Goal: Task Accomplishment & Management: Use online tool/utility

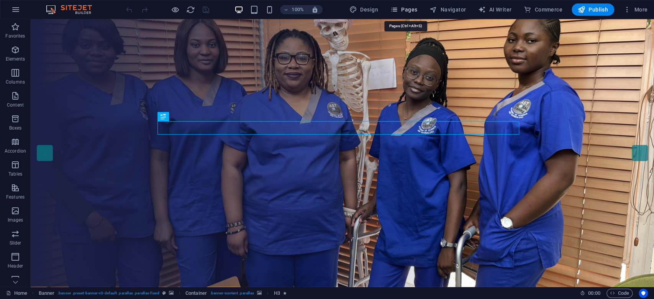
click at [408, 7] on span "Pages" at bounding box center [403, 10] width 27 height 8
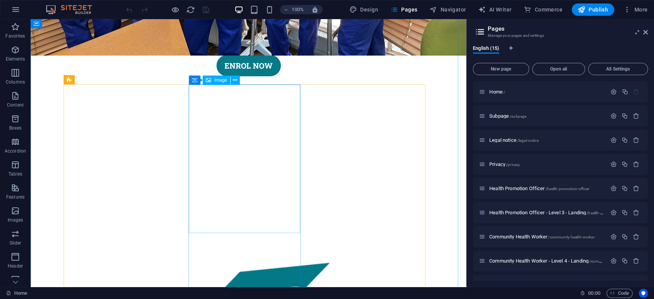
scroll to position [357, 0]
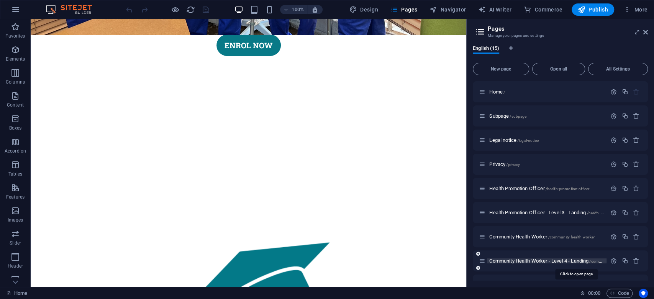
click at [490, 224] on span "Community Health Worker - Level 4 - Landing /community-health-worker-level-4-la…" at bounding box center [575, 261] width 173 height 6
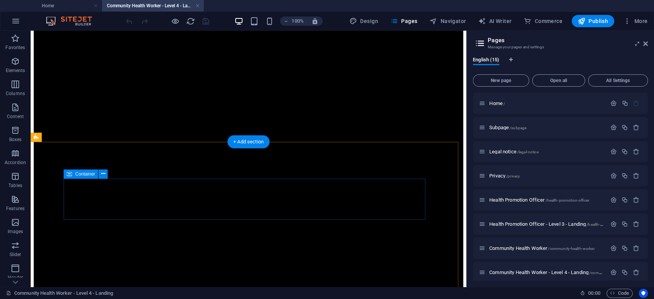
scroll to position [460, 0]
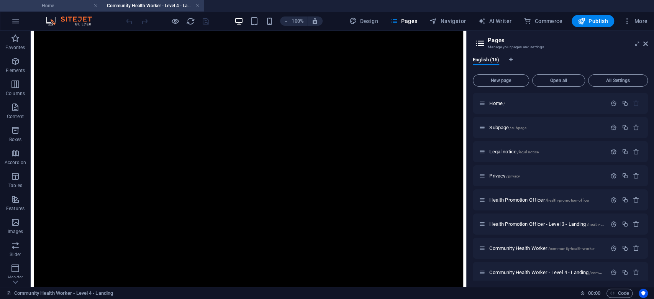
click at [76, 5] on h4 "Home" at bounding box center [51, 6] width 102 height 8
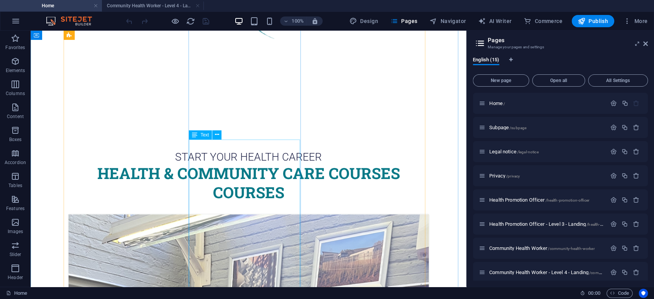
scroll to position [785, 0]
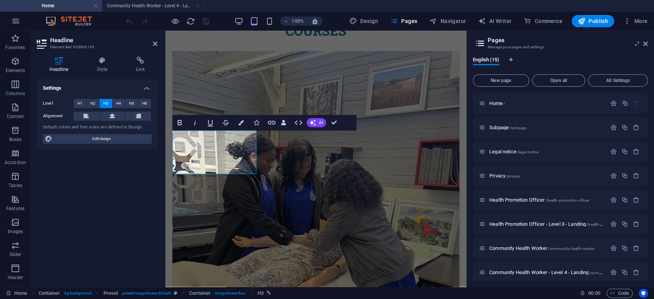
scroll to position [819, 0]
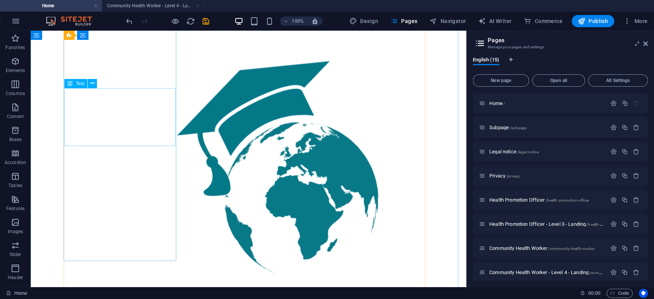
scroll to position [515, 0]
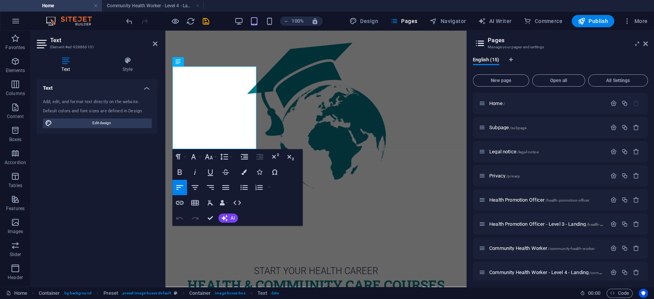
scroll to position [507, 0]
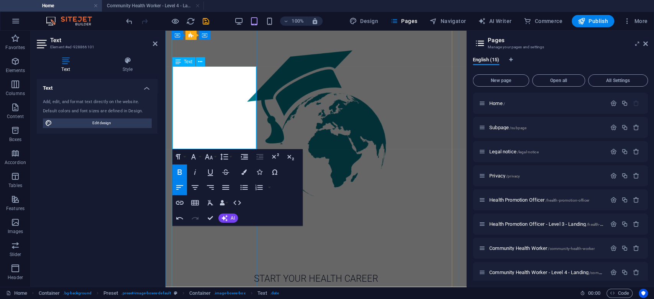
copy strong "Requirements"
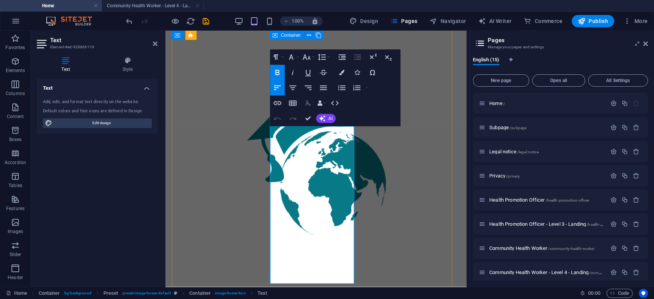
scroll to position [456, 0]
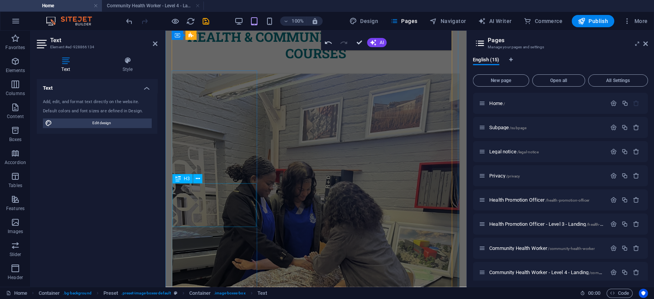
scroll to position [865, 0]
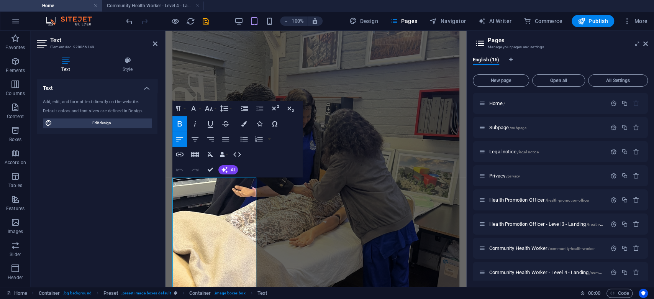
scroll to position [829, 0]
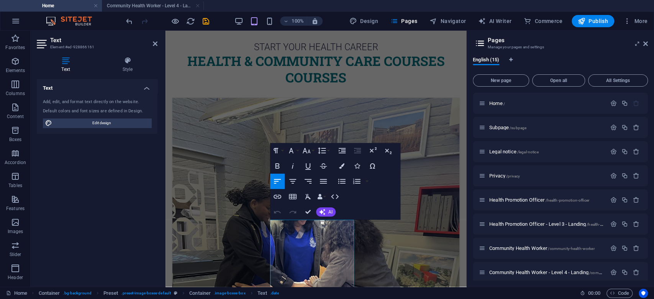
scroll to position [727, 0]
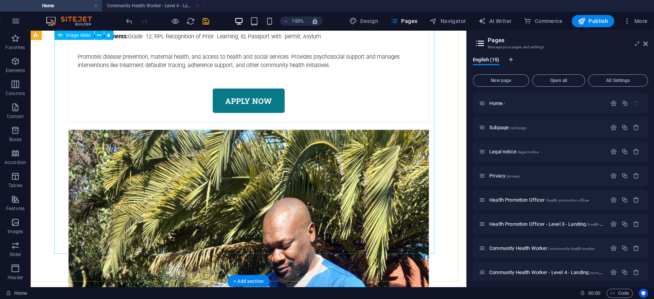
scroll to position [1633, 0]
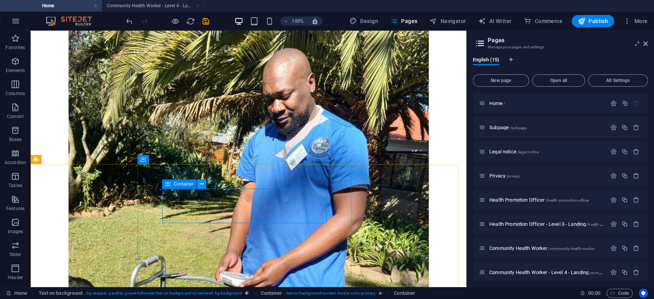
click at [200, 186] on icon at bounding box center [202, 184] width 4 height 8
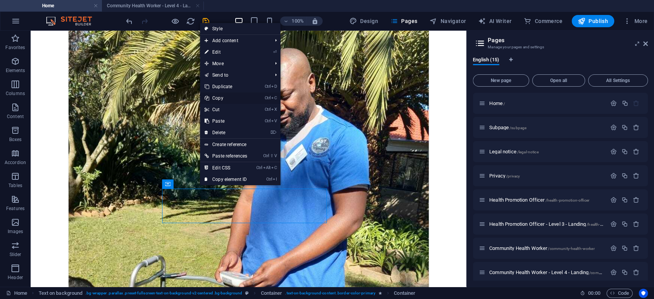
click at [225, 100] on link "Ctrl C Copy" at bounding box center [226, 97] width 52 height 11
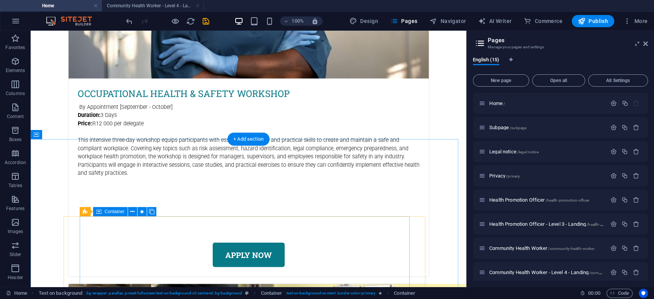
scroll to position [3370, 0]
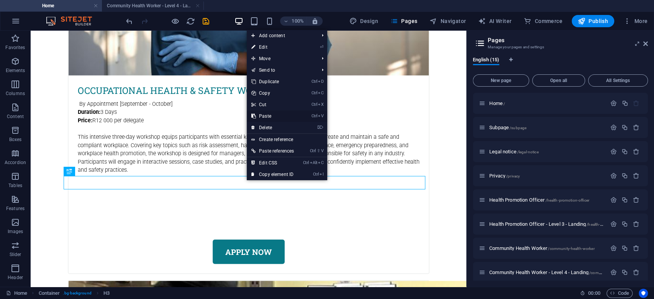
click at [274, 115] on link "Ctrl V Paste" at bounding box center [273, 115] width 52 height 11
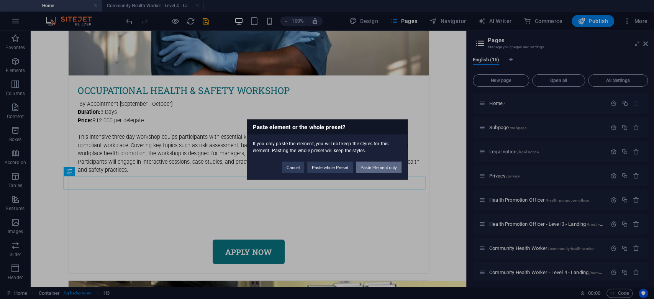
click at [375, 165] on button "Paste Element only" at bounding box center [379, 167] width 46 height 11
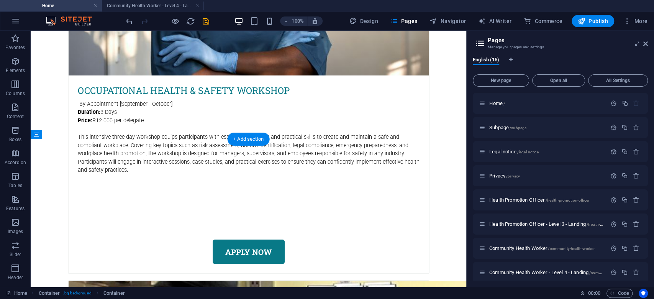
drag, startPoint x: 276, startPoint y: 209, endPoint x: 276, endPoint y: 183, distance: 26.1
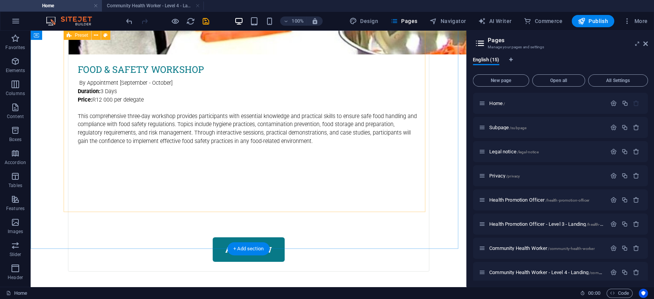
scroll to position [3972, 0]
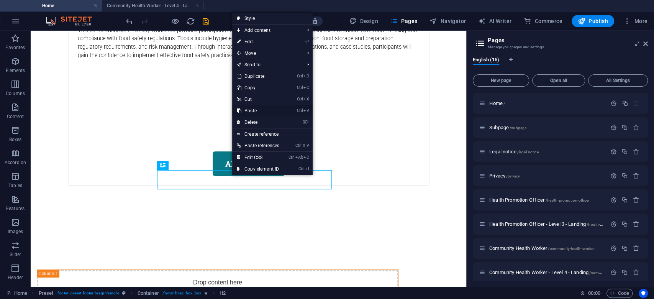
click at [255, 111] on link "Ctrl V Paste" at bounding box center [258, 110] width 52 height 11
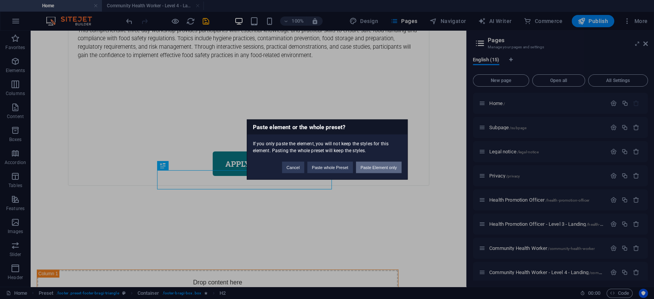
click at [378, 167] on button "Paste Element only" at bounding box center [379, 167] width 46 height 11
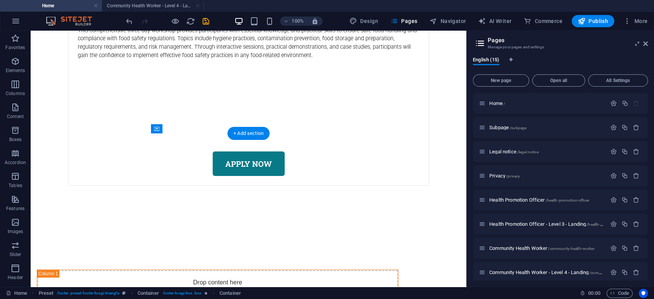
drag, startPoint x: 270, startPoint y: 207, endPoint x: 266, endPoint y: 177, distance: 29.4
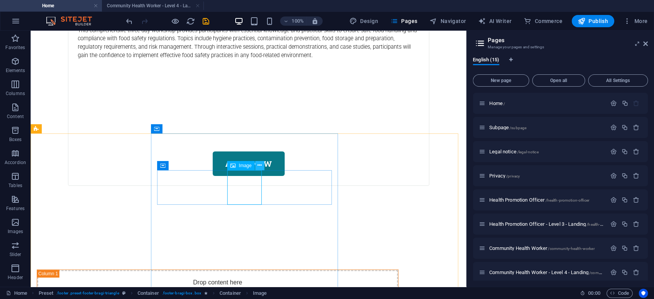
click at [259, 165] on icon at bounding box center [259, 165] width 4 height 8
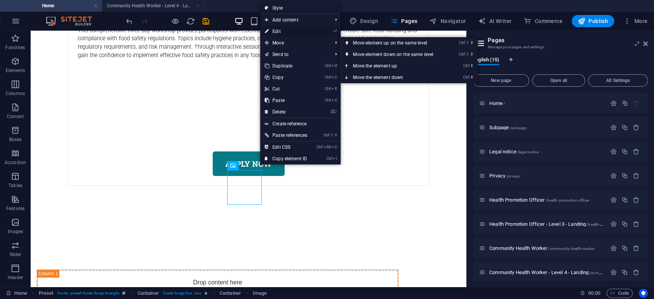
click at [283, 29] on link "⏎ Edit" at bounding box center [286, 31] width 52 height 11
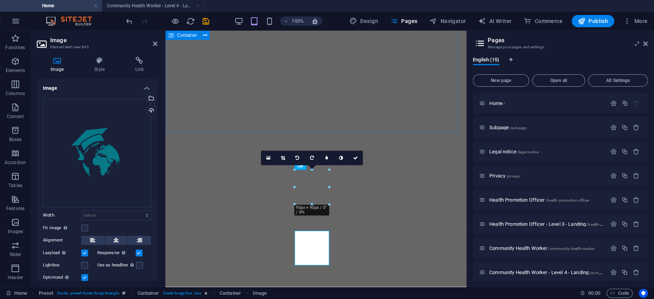
scroll to position [4316, 0]
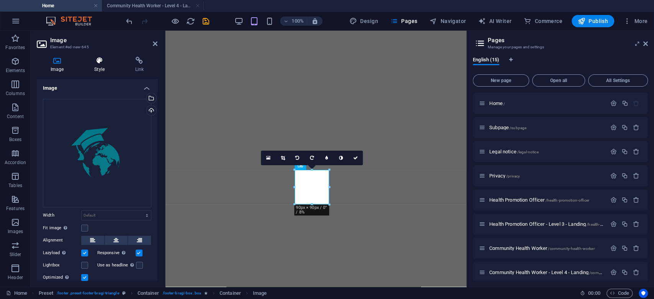
click at [101, 61] on icon at bounding box center [99, 61] width 38 height 8
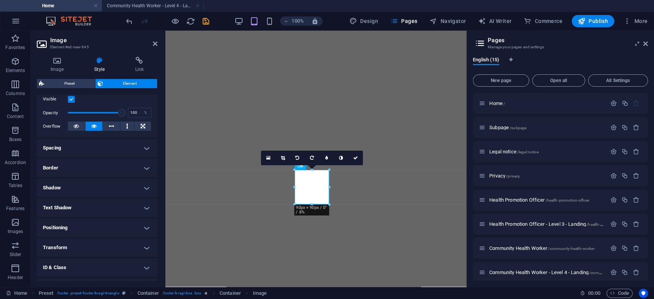
scroll to position [138, 0]
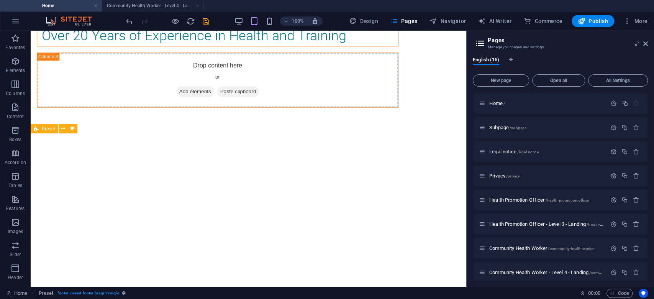
scroll to position [3972, 0]
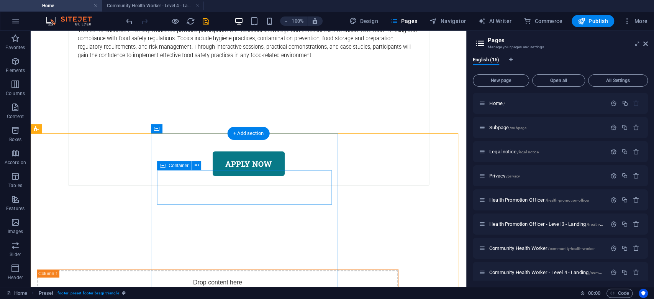
click at [196, 164] on icon at bounding box center [197, 165] width 4 height 8
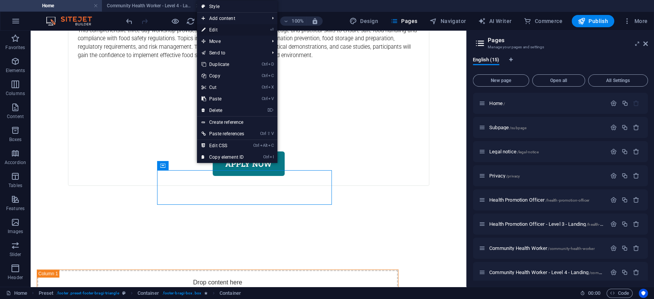
click at [222, 31] on link "⏎ Edit" at bounding box center [223, 29] width 52 height 11
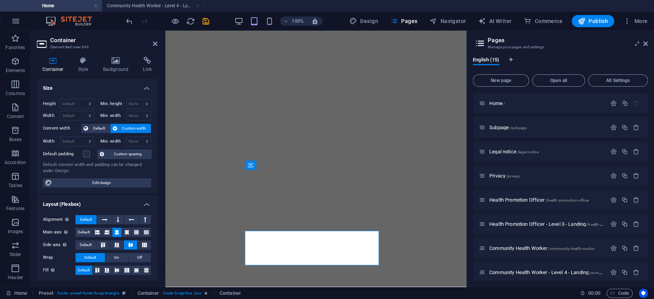
scroll to position [4316, 0]
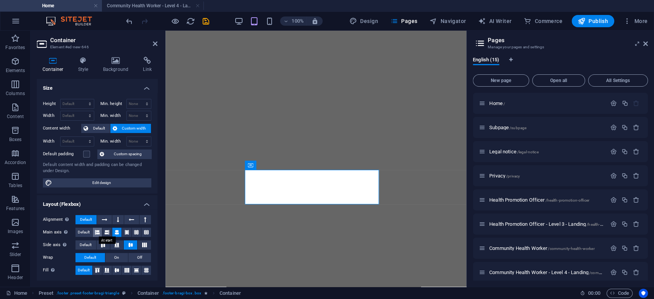
click at [97, 224] on icon at bounding box center [97, 232] width 5 height 9
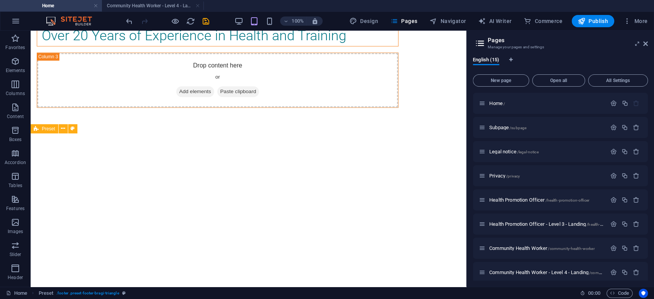
scroll to position [3972, 0]
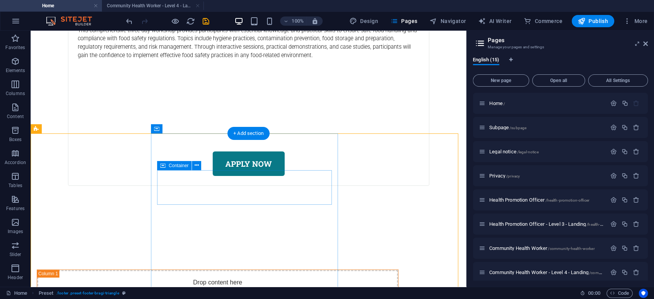
click at [196, 167] on icon at bounding box center [197, 165] width 4 height 8
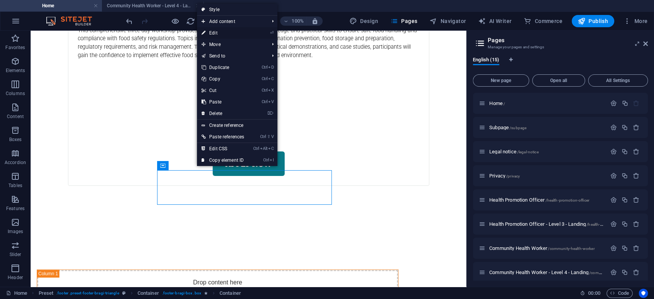
click at [227, 33] on link "⏎ Edit" at bounding box center [223, 32] width 52 height 11
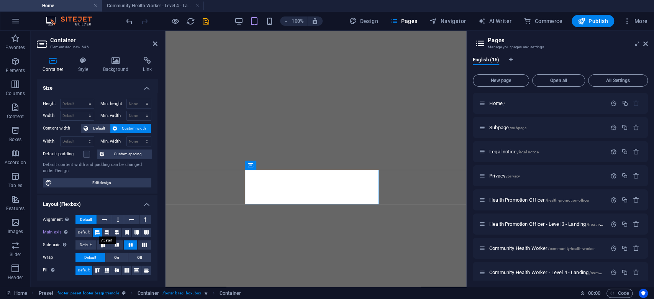
click at [97, 224] on icon at bounding box center [97, 232] width 5 height 9
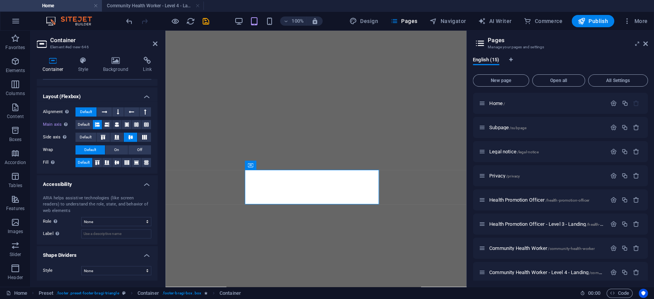
scroll to position [57, 0]
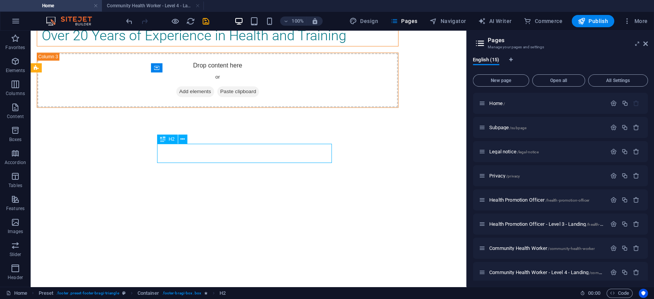
scroll to position [3972, 0]
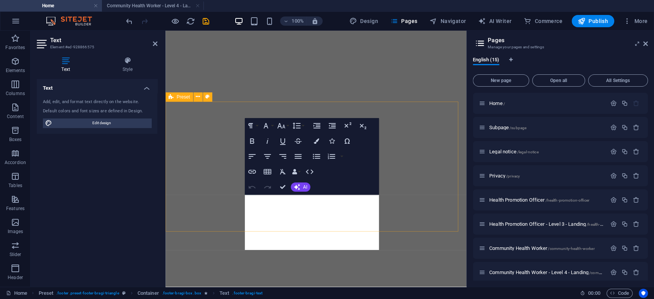
scroll to position [4348, 0]
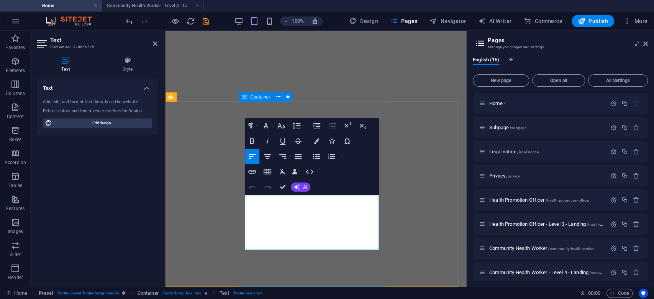
drag, startPoint x: 315, startPoint y: 246, endPoint x: 240, endPoint y: 254, distance: 75.6
copy p "Legal Notice | Privacy"
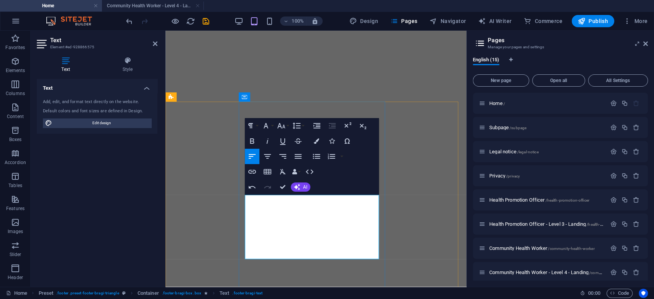
drag, startPoint x: 313, startPoint y: 255, endPoint x: 257, endPoint y: 257, distance: 56.4
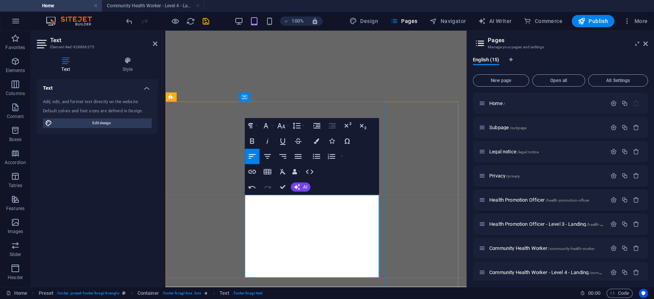
drag, startPoint x: 254, startPoint y: 275, endPoint x: 278, endPoint y: 273, distance: 24.2
drag, startPoint x: 274, startPoint y: 273, endPoint x: 265, endPoint y: 271, distance: 9.0
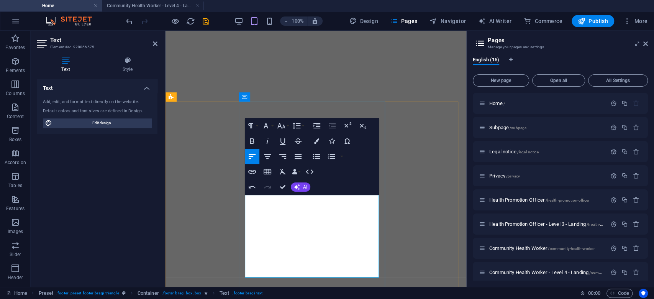
drag, startPoint x: 313, startPoint y: 273, endPoint x: 284, endPoint y: 275, distance: 29.2
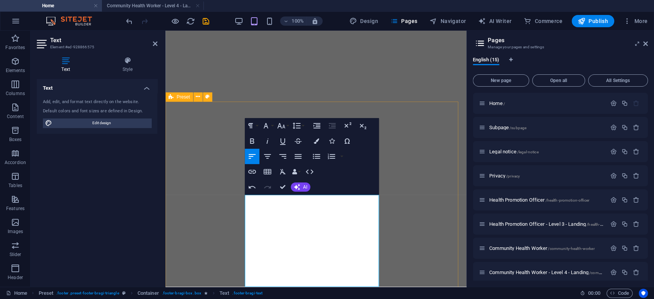
scroll to position [215, 1]
drag, startPoint x: 282, startPoint y: 273, endPoint x: 314, endPoint y: 277, distance: 32.1
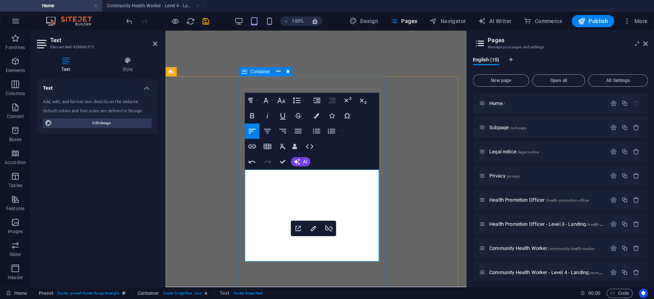
scroll to position [4385, 0]
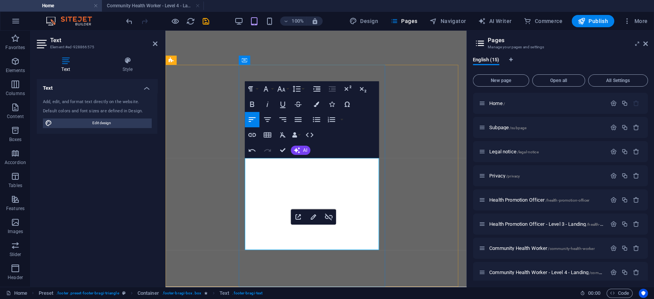
drag, startPoint x: 256, startPoint y: 237, endPoint x: 277, endPoint y: 237, distance: 21.5
click at [314, 218] on icon "button" at bounding box center [313, 216] width 9 height 9
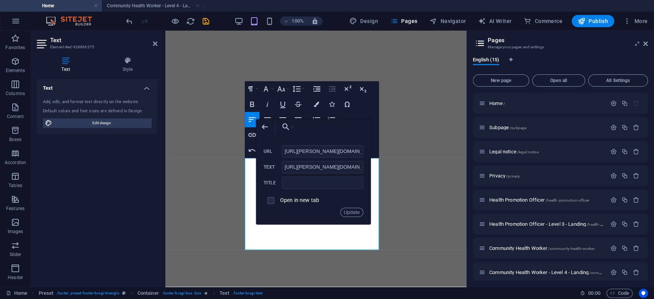
scroll to position [0, 44]
click at [310, 164] on input "https://lucretia.aserv.co.za:2096/?login_theme=afrihost" at bounding box center [322, 167] width 81 height 12
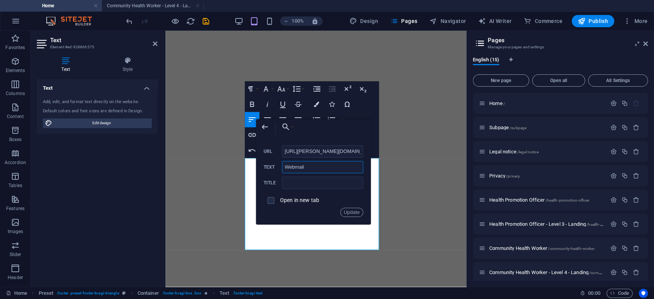
type input "Webmail"
click at [273, 200] on span at bounding box center [270, 200] width 7 height 7
click at [269, 201] on input "checkbox" at bounding box center [269, 199] width 7 height 7
checkbox input "true"
click at [351, 213] on button "Update" at bounding box center [351, 212] width 23 height 9
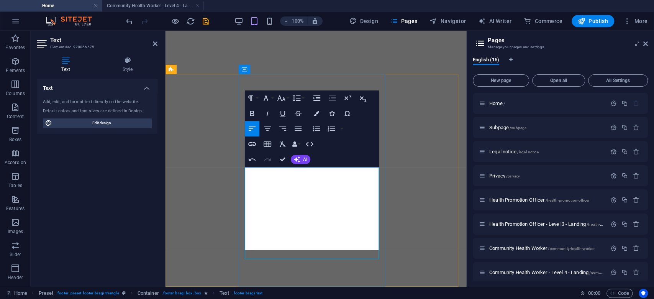
scroll to position [4376, 0]
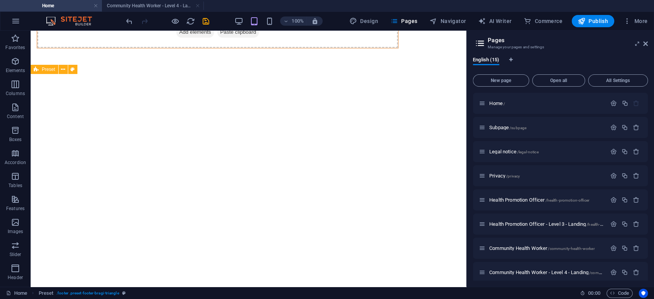
scroll to position [4031, 0]
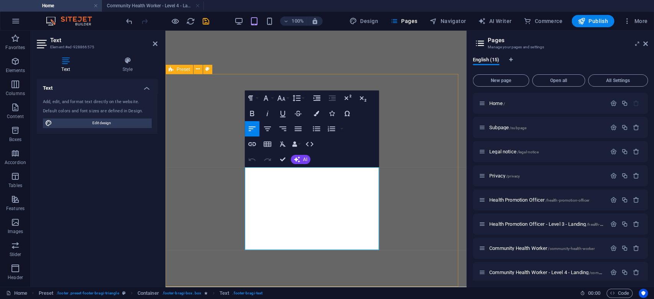
scroll to position [4376, 0]
drag, startPoint x: 293, startPoint y: 235, endPoint x: 235, endPoint y: 238, distance: 58.7
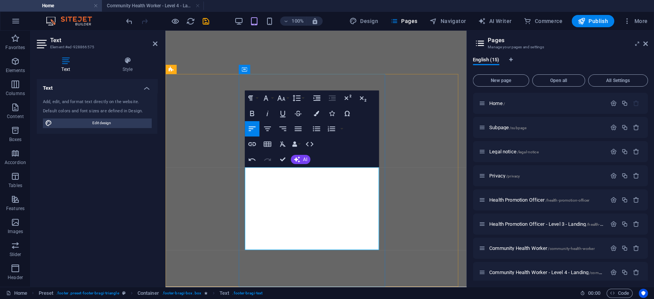
click at [133, 70] on h4 "Style" at bounding box center [128, 65] width 60 height 16
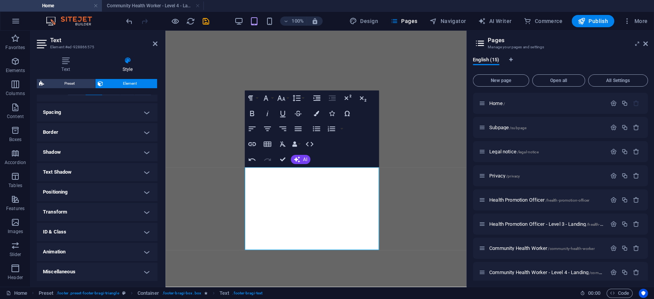
scroll to position [86, 0]
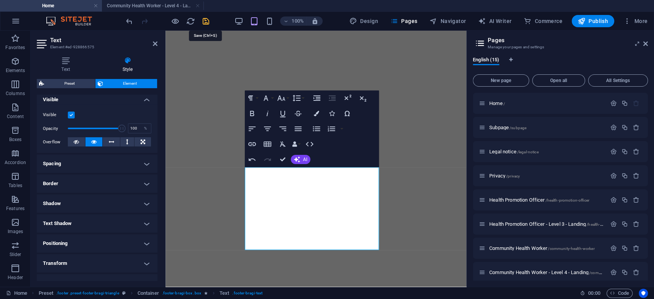
click at [208, 20] on icon "save" at bounding box center [206, 21] width 9 height 9
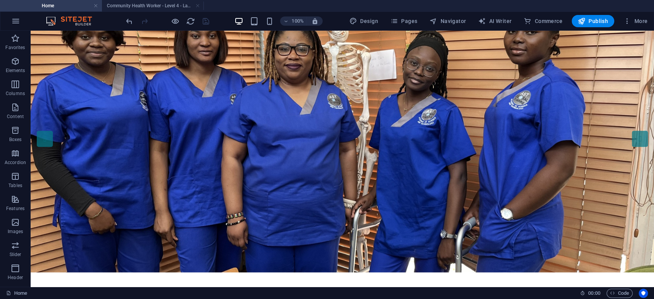
scroll to position [0, 0]
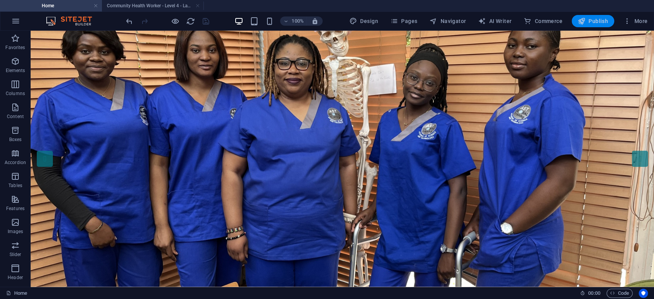
click at [490, 24] on span "Publish" at bounding box center [593, 21] width 30 height 8
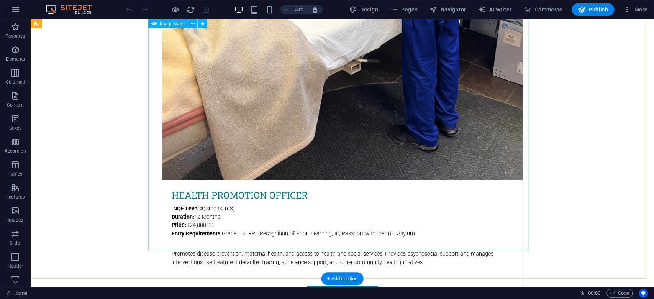
scroll to position [1430, 0]
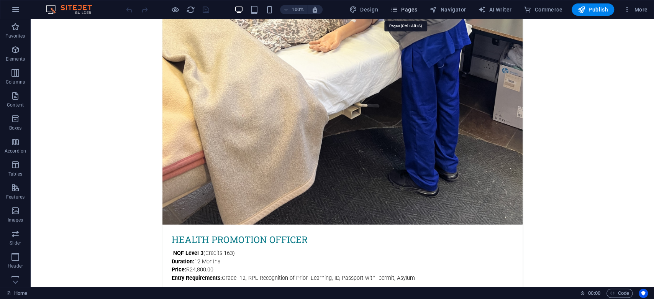
click at [414, 11] on span "Pages" at bounding box center [403, 10] width 27 height 8
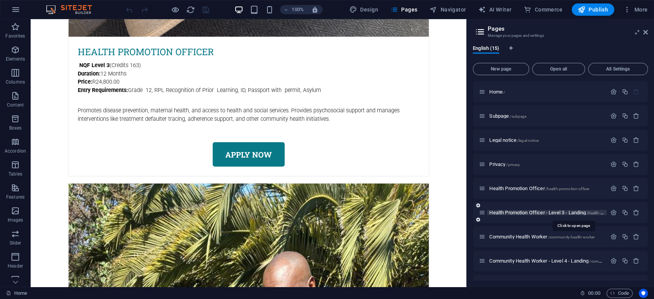
click at [543, 214] on span "Health Promotion Officer - Level 3 - Landing /health-promotion-officer-level-3-…" at bounding box center [573, 213] width 168 height 6
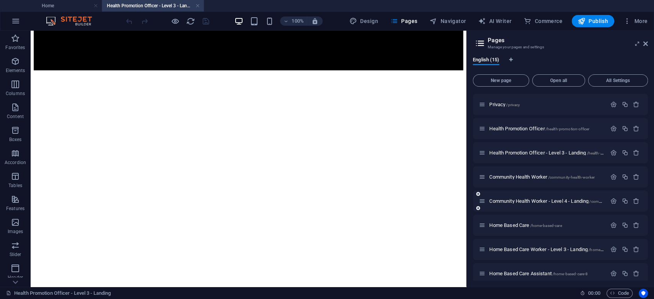
scroll to position [102, 0]
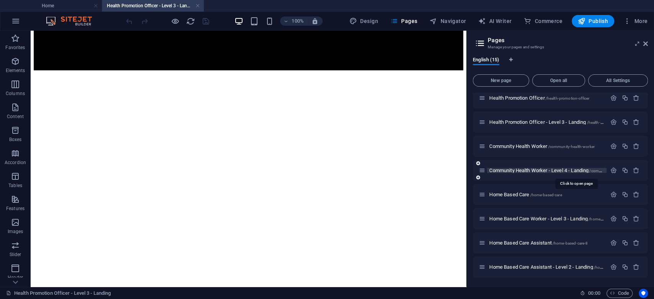
click at [534, 169] on span "Community Health Worker - Level 4 - Landing /community-health-worker-level-4-la…" at bounding box center [575, 170] width 173 height 6
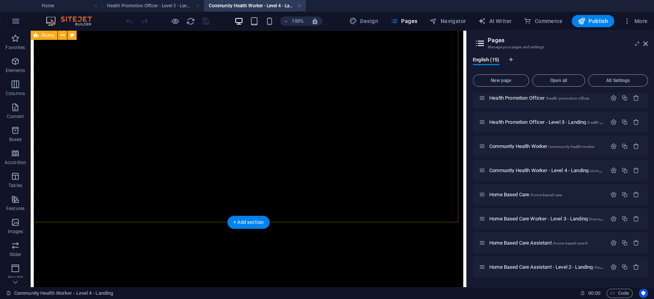
scroll to position [664, 0]
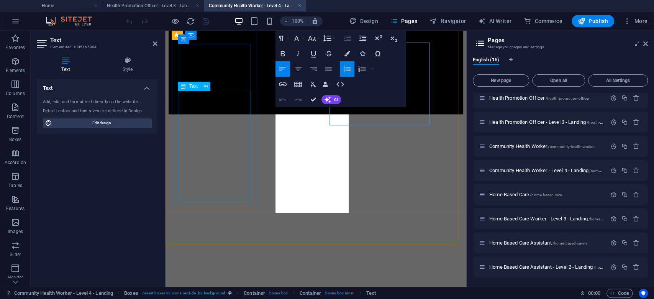
scroll to position [716, 0]
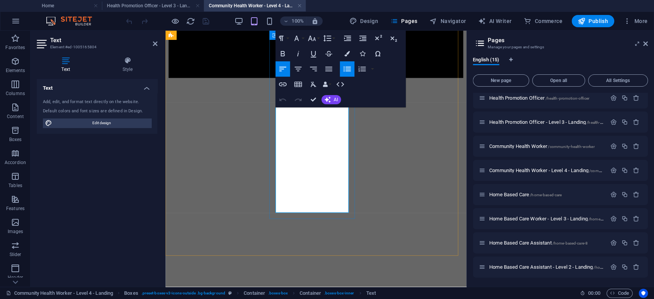
scroll to position [665, 0]
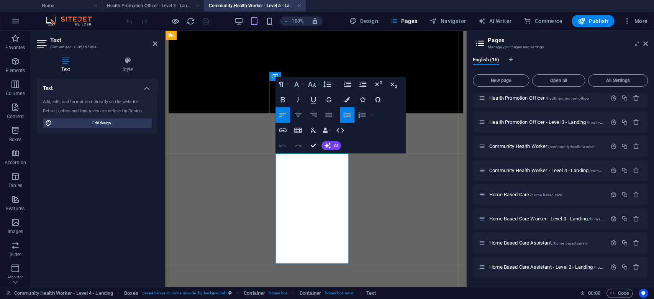
drag, startPoint x: 319, startPoint y: 165, endPoint x: 279, endPoint y: 157, distance: 40.3
click at [346, 101] on icon "button" at bounding box center [346, 99] width 5 height 5
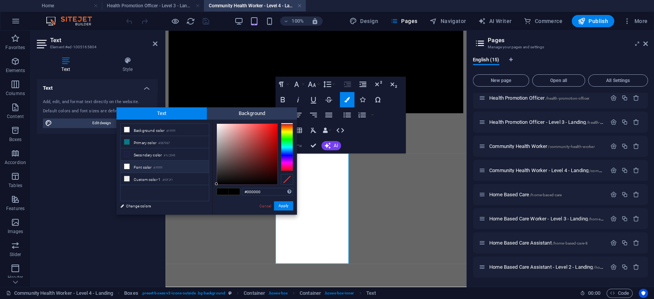
click at [159, 165] on small "#ffffff" at bounding box center [157, 167] width 9 height 5
type input "#ffffff"
click at [291, 201] on button "Apply" at bounding box center [283, 205] width 19 height 9
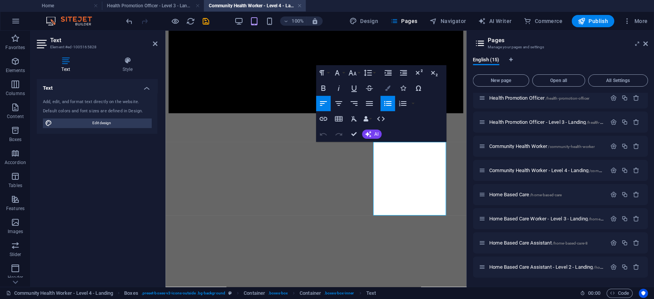
click at [387, 90] on icon "button" at bounding box center [387, 87] width 5 height 5
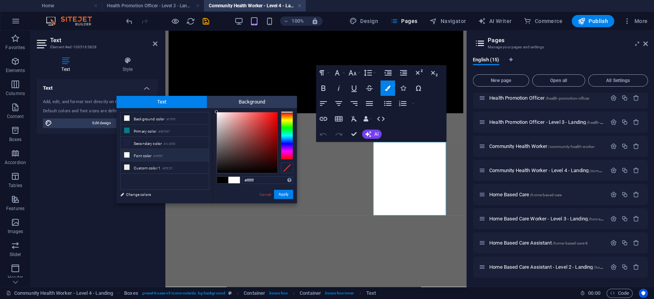
click at [141, 153] on li "Font color #ffffff" at bounding box center [165, 155] width 88 height 12
click at [283, 191] on button "Apply" at bounding box center [283, 194] width 19 height 9
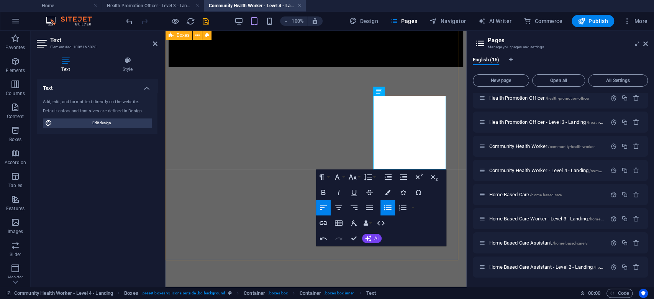
scroll to position [767, 0]
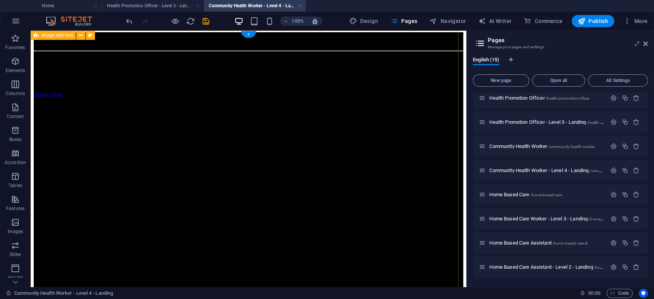
scroll to position [0, 0]
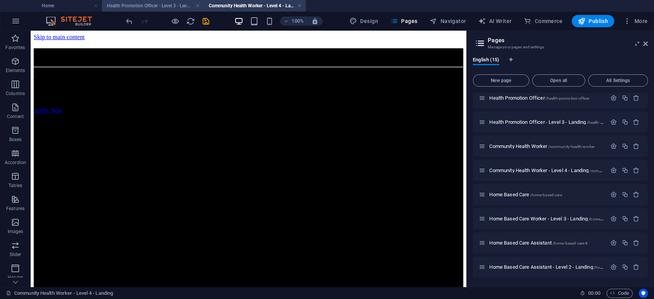
click at [158, 5] on h4 "Health Promotion Officer - Level 3 - Landing" at bounding box center [153, 6] width 102 height 8
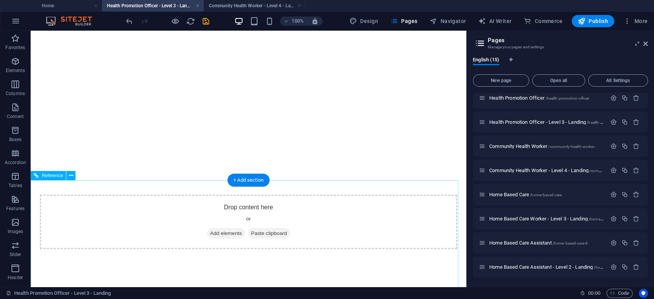
scroll to position [1251, 0]
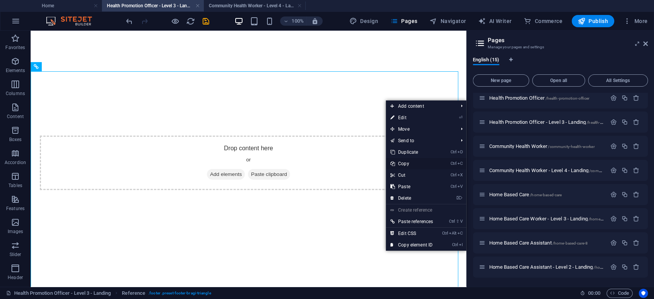
click at [414, 166] on link "Ctrl C Copy" at bounding box center [412, 163] width 52 height 11
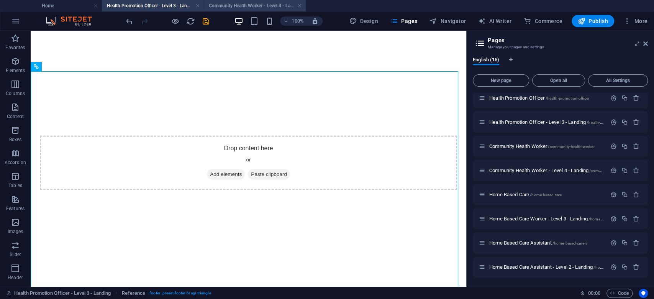
click at [233, 5] on h4 "Community Health Worker - Level 4 - Landing" at bounding box center [255, 6] width 102 height 8
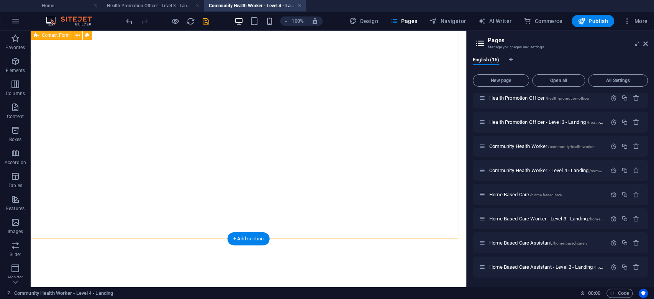
scroll to position [1183, 0]
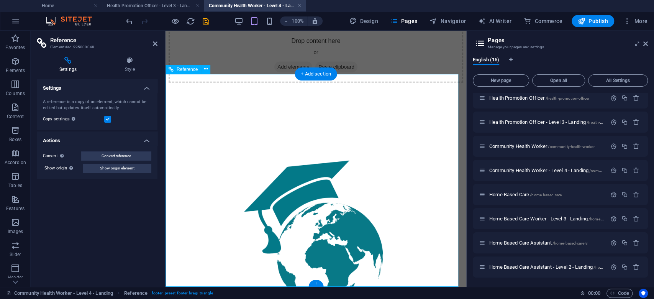
scroll to position [1281, 0]
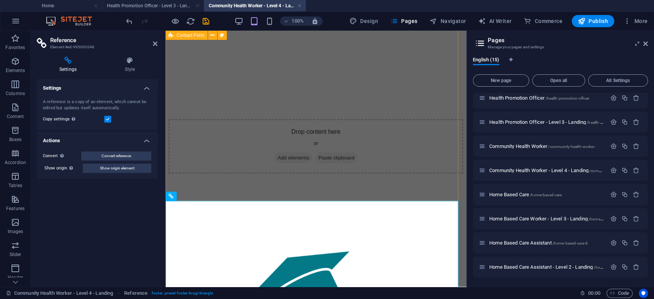
scroll to position [1076, 0]
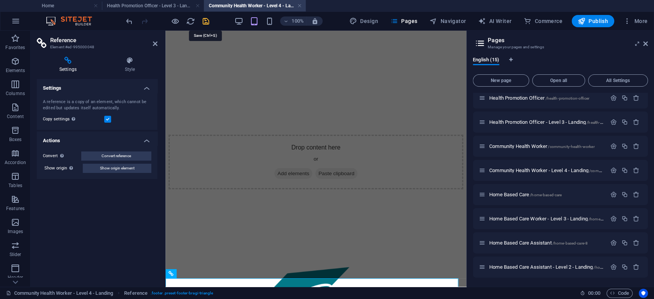
click at [207, 19] on icon "save" at bounding box center [206, 21] width 9 height 9
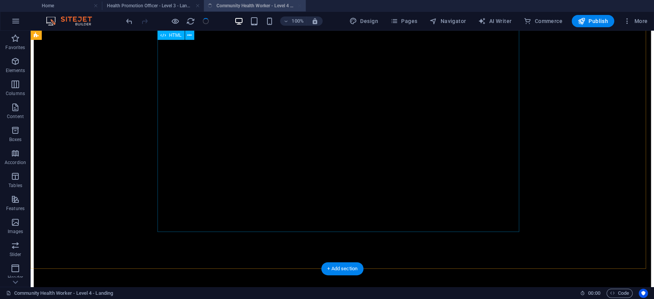
scroll to position [1183, 0]
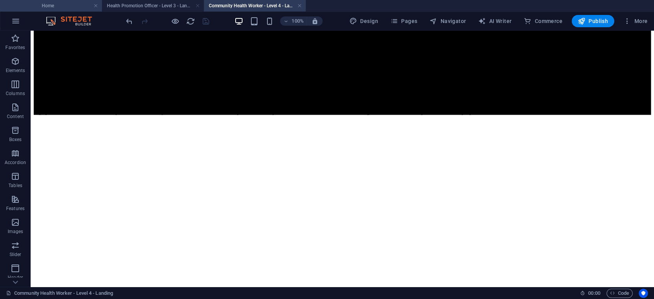
click at [59, 9] on h4 "Home" at bounding box center [51, 6] width 102 height 8
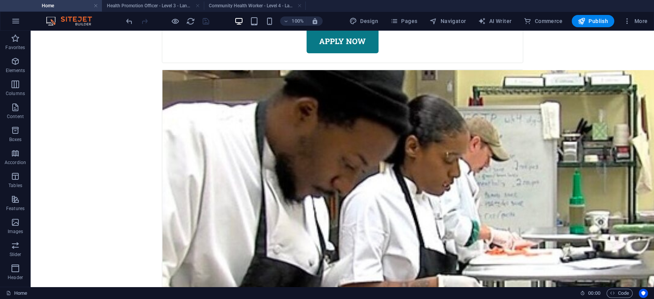
scroll to position [3859, 0]
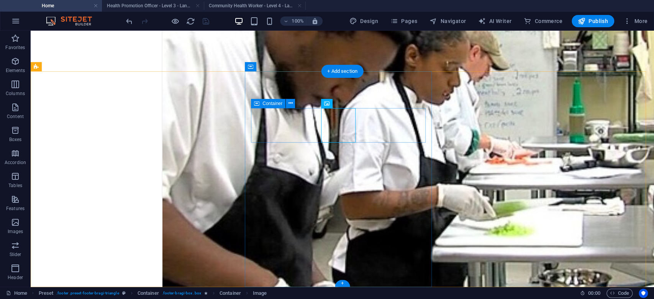
click at [288, 105] on icon at bounding box center [290, 103] width 4 height 8
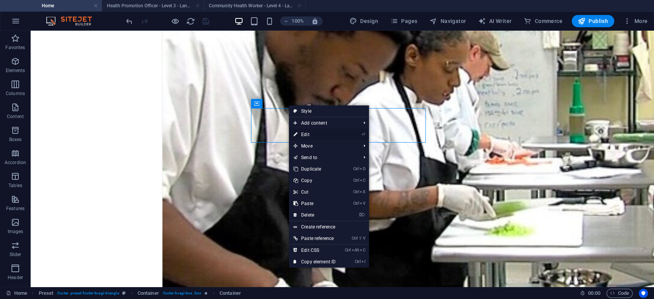
drag, startPoint x: 318, startPoint y: 132, endPoint x: 120, endPoint y: 114, distance: 198.9
click at [318, 132] on link "⏎ Edit" at bounding box center [314, 134] width 51 height 11
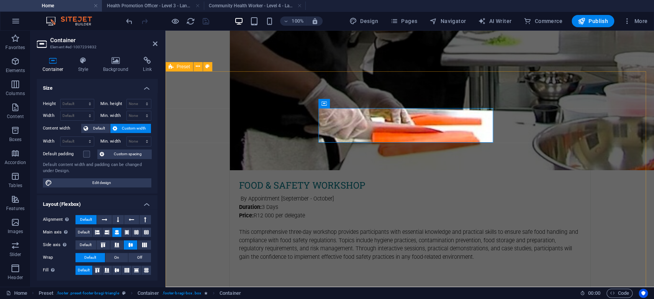
scroll to position [3942, 0]
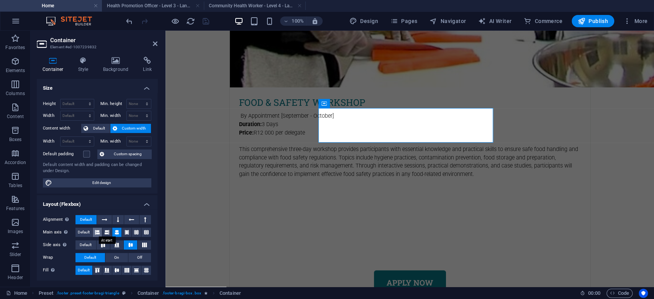
click at [98, 233] on icon at bounding box center [97, 232] width 5 height 9
click at [122, 201] on h4 "Layout (Flexbox)" at bounding box center [97, 202] width 121 height 14
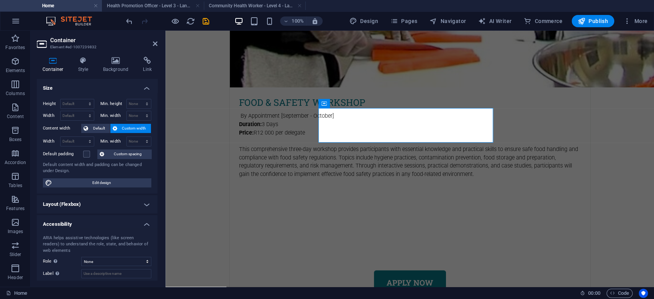
click at [122, 201] on h4 "Layout (Flexbox)" at bounding box center [97, 204] width 121 height 18
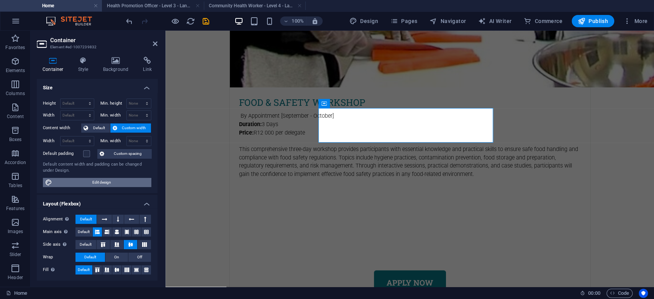
scroll to position [0, 0]
click at [206, 20] on icon "save" at bounding box center [206, 21] width 9 height 9
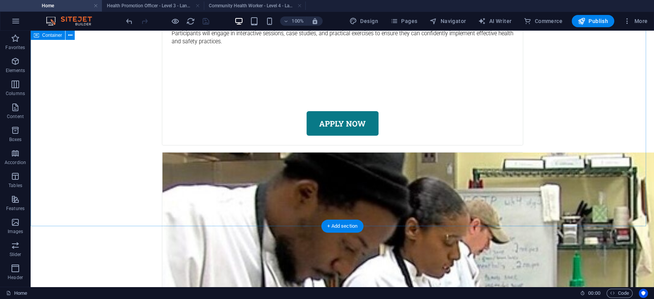
scroll to position [3706, 0]
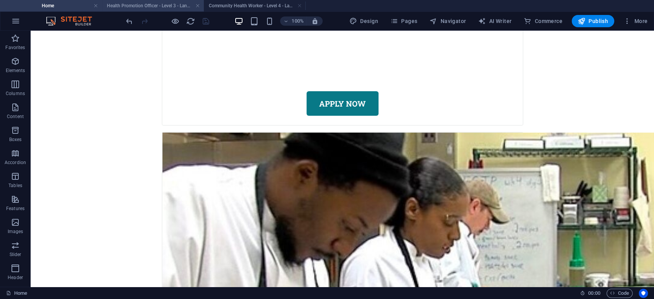
click at [139, 6] on h4 "Health Promotion Officer - Level 3 - Landing" at bounding box center [153, 6] width 102 height 8
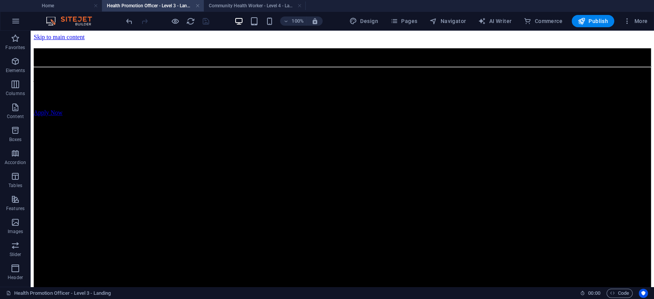
scroll to position [1251, 0]
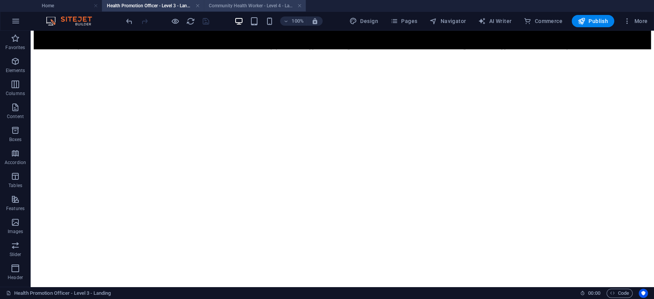
click at [243, 5] on h4 "Community Health Worker - Level 4 - Landing" at bounding box center [255, 6] width 102 height 8
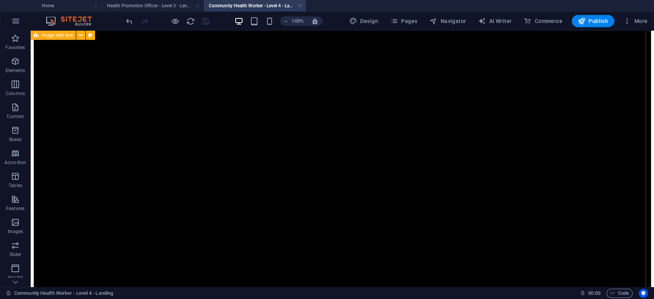
scroll to position [8, 0]
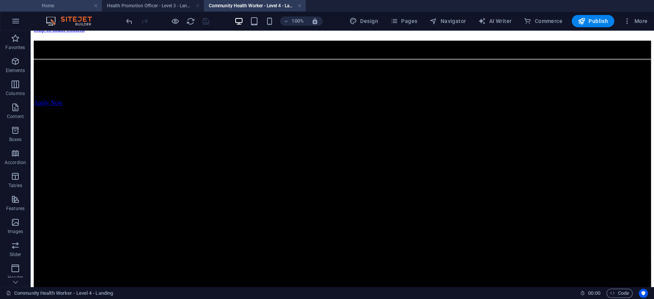
click at [65, 7] on h4 "Home" at bounding box center [51, 6] width 102 height 8
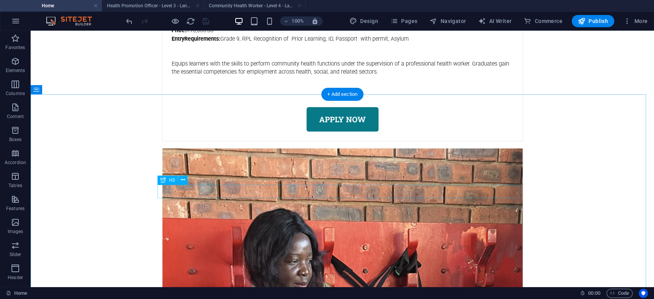
scroll to position [2531, 0]
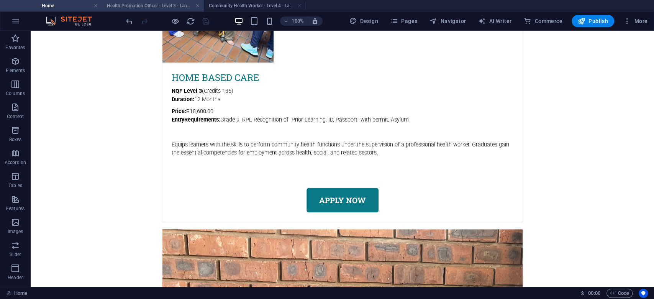
click at [147, 11] on li "Health Promotion Officer - Level 3 - Landing" at bounding box center [153, 5] width 102 height 11
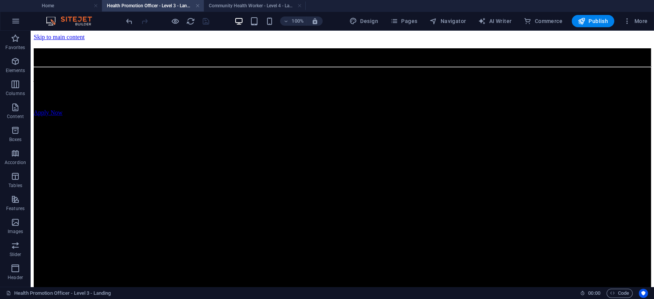
scroll to position [1251, 0]
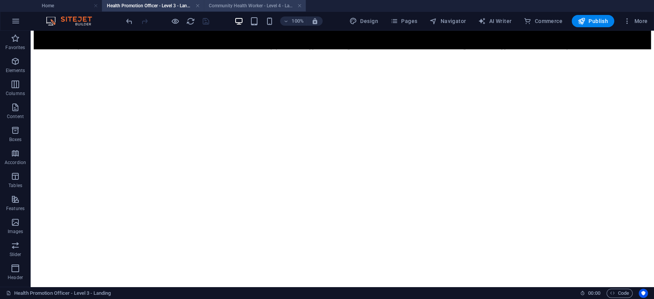
click at [246, 5] on h4 "Community Health Worker - Level 4 - Landing" at bounding box center [255, 6] width 102 height 8
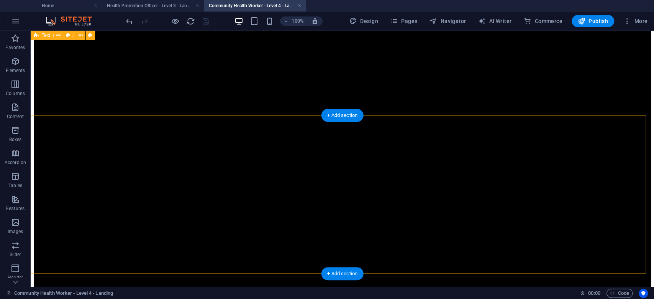
scroll to position [365, 0]
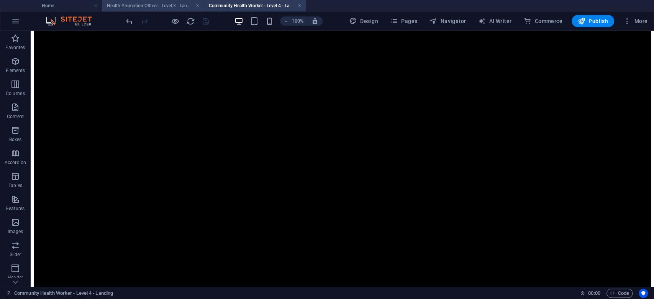
click at [140, 2] on h4 "Health Promotion Officer - Level 3 - Landing" at bounding box center [153, 6] width 102 height 8
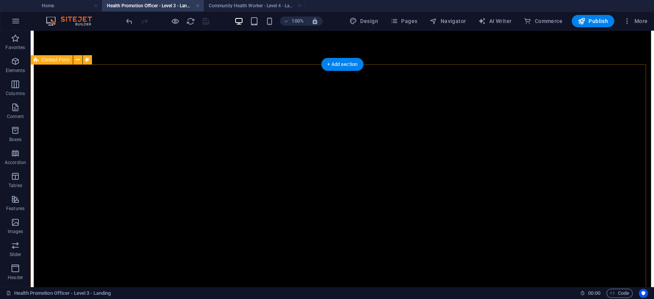
scroll to position [893, 0]
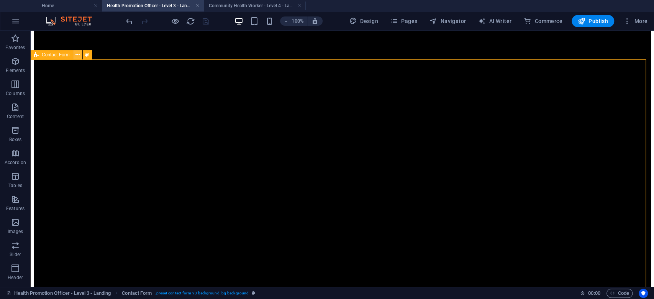
click at [77, 55] on icon at bounding box center [77, 55] width 4 height 8
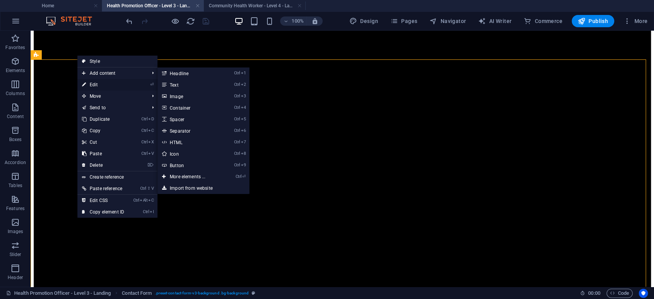
click at [113, 84] on link "⏎ Edit" at bounding box center [102, 84] width 51 height 11
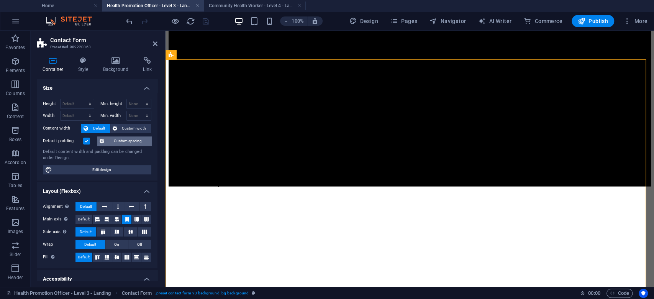
click at [112, 139] on span "Custom spacing" at bounding box center [128, 140] width 43 height 9
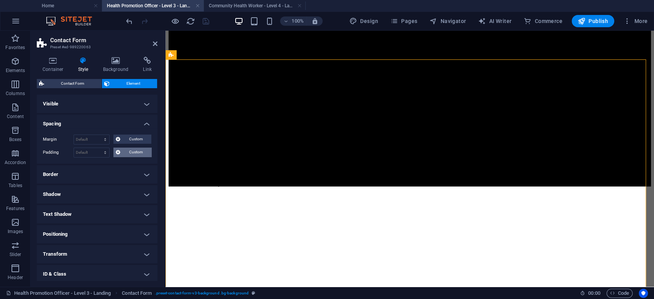
click at [119, 152] on icon at bounding box center [118, 152] width 5 height 9
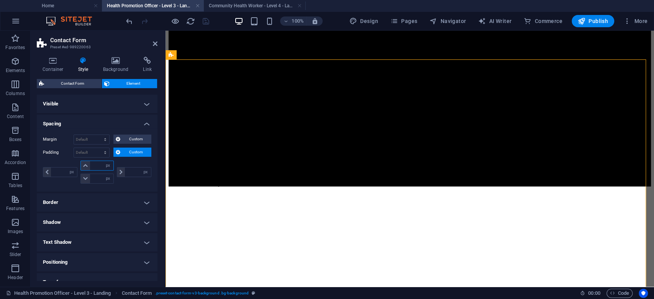
click at [94, 164] on input "number" at bounding box center [101, 165] width 23 height 9
type input "6"
type input "0"
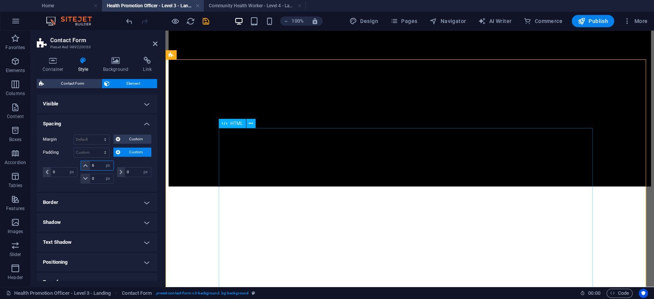
type input "6"
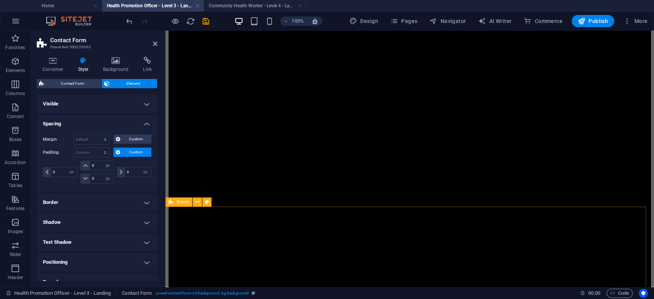
scroll to position [362, 0]
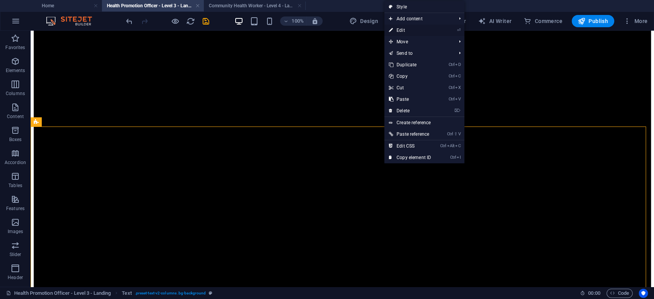
click at [406, 31] on link "⏎ Edit" at bounding box center [409, 30] width 51 height 11
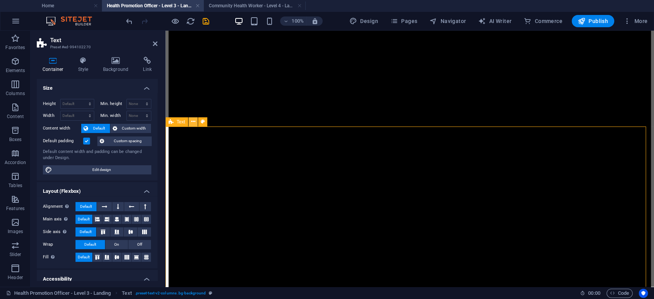
click at [192, 122] on icon at bounding box center [193, 122] width 4 height 8
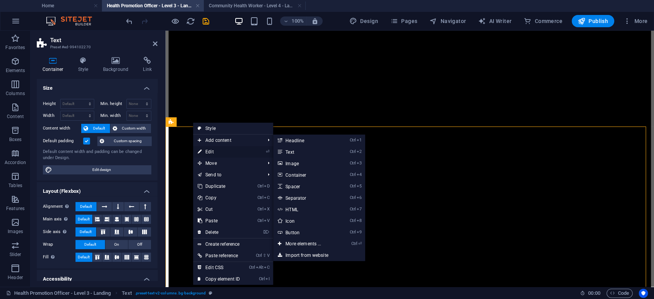
click at [219, 151] on link "⏎ Edit" at bounding box center [218, 151] width 51 height 11
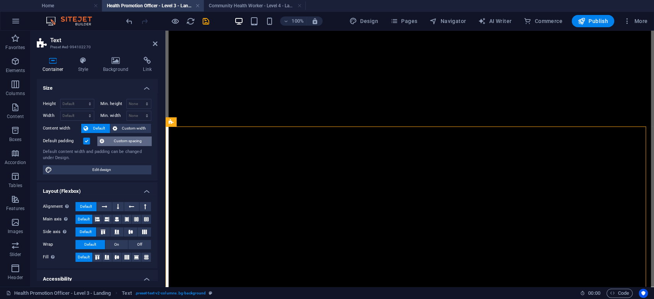
click at [112, 137] on span "Custom spacing" at bounding box center [128, 140] width 43 height 9
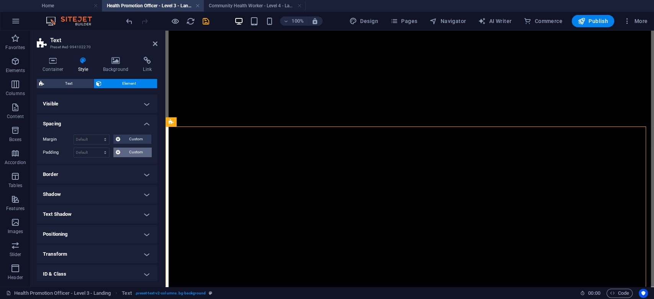
click at [118, 154] on icon at bounding box center [118, 152] width 5 height 9
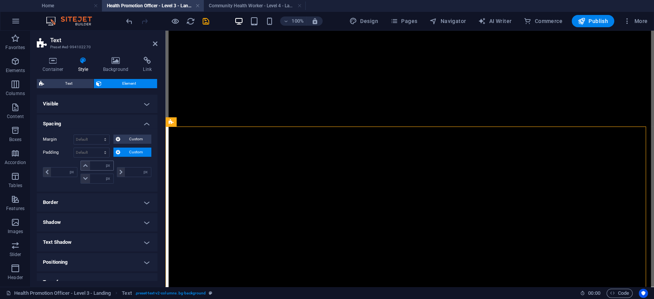
click at [89, 167] on span at bounding box center [85, 165] width 9 height 9
click at [95, 167] on input "number" at bounding box center [101, 165] width 23 height 9
type input "32"
type input "0"
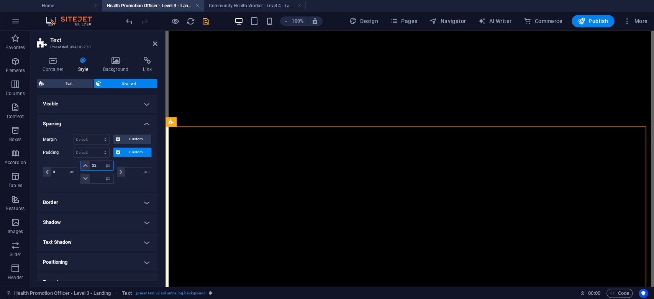
type input "0"
type input "32"
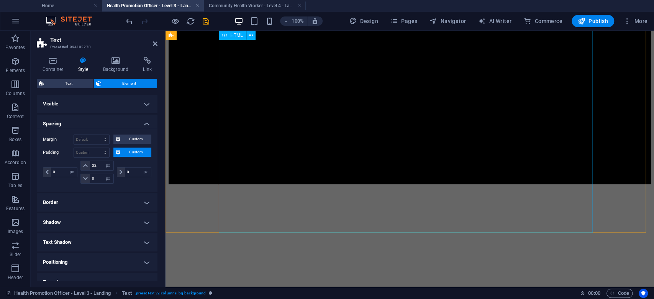
scroll to position [770, 0]
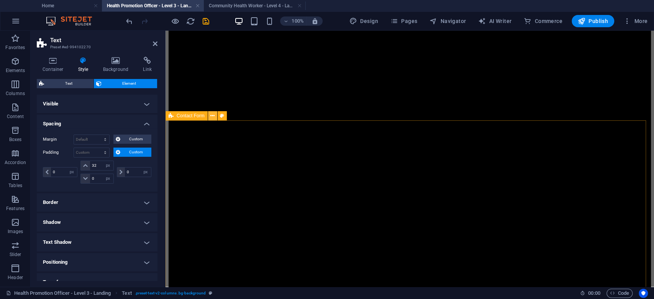
click at [213, 115] on icon at bounding box center [212, 116] width 4 height 8
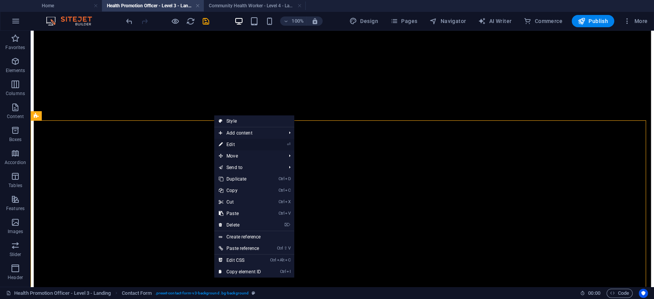
click at [259, 145] on link "⏎ Edit" at bounding box center [239, 144] width 51 height 11
select select "px"
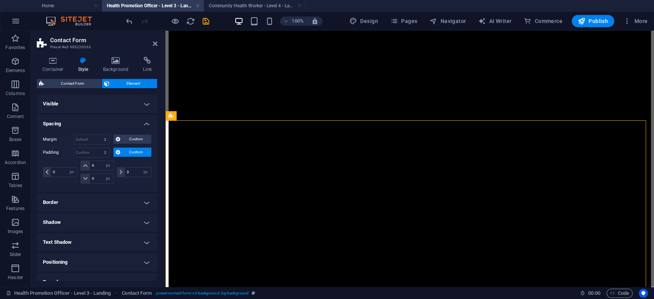
click at [128, 151] on span "Custom" at bounding box center [136, 152] width 26 height 9
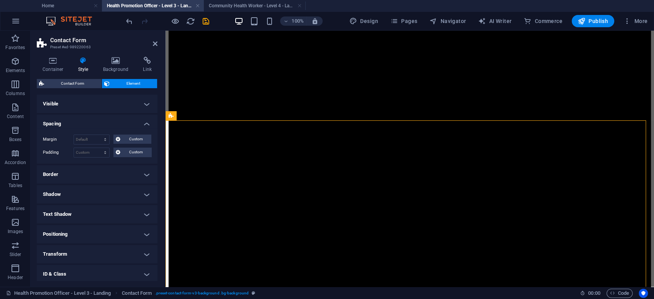
click at [129, 145] on div "Margin Default auto px % rem vw vh Custom Custom auto px % rem vw vh auto px % …" at bounding box center [97, 145] width 121 height 35
click at [129, 150] on span "Custom" at bounding box center [136, 152] width 26 height 9
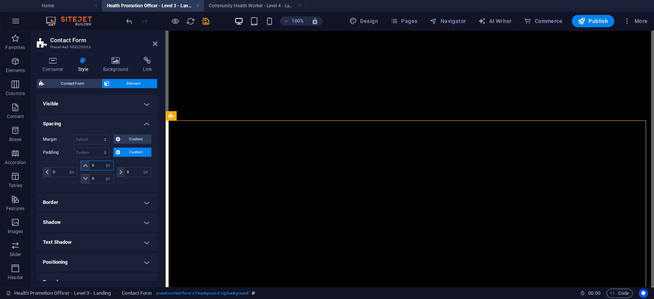
click at [96, 166] on input "6" at bounding box center [101, 165] width 23 height 9
type input "32"
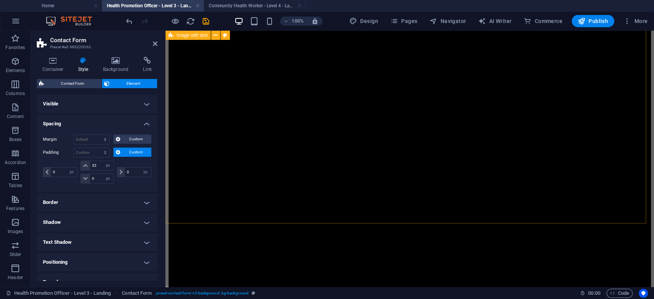
scroll to position [311, 0]
click at [214, 35] on icon at bounding box center [215, 35] width 4 height 8
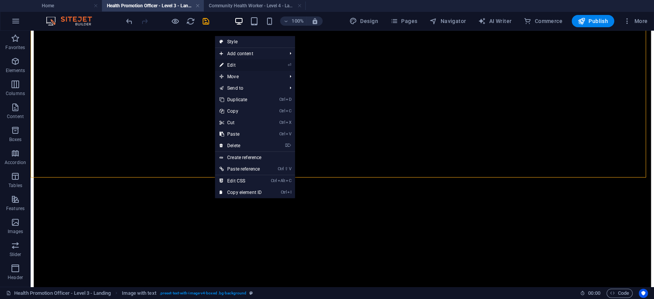
click at [236, 66] on link "⏎ Edit" at bounding box center [240, 64] width 51 height 11
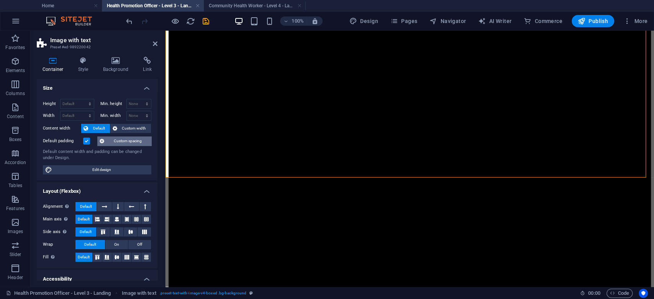
click at [117, 141] on span "Custom spacing" at bounding box center [128, 140] width 43 height 9
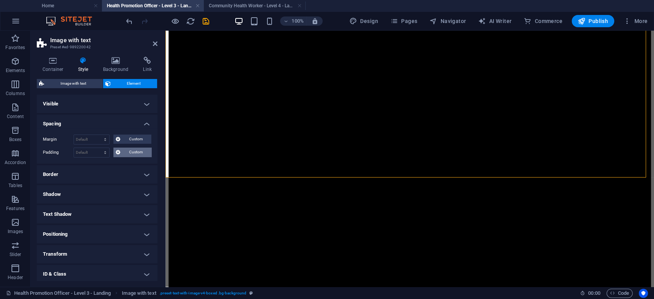
click at [120, 151] on button "Custom" at bounding box center [132, 152] width 38 height 9
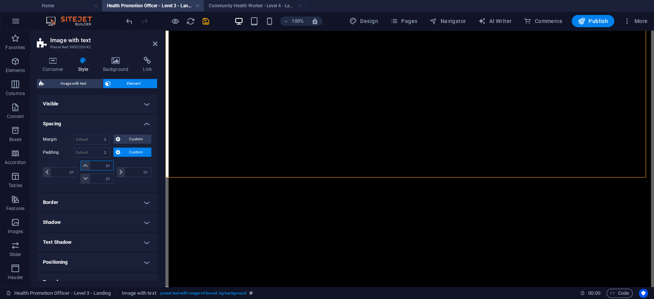
click at [100, 164] on input "number" at bounding box center [101, 165] width 23 height 9
click at [99, 175] on input "number" at bounding box center [101, 178] width 23 height 9
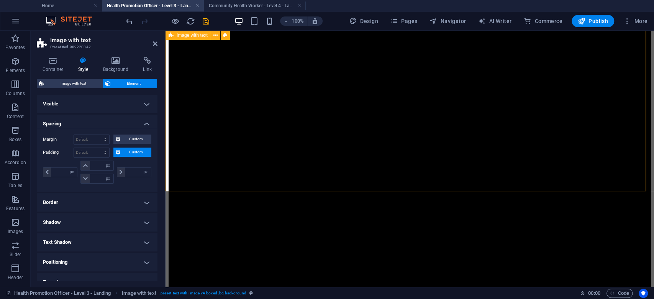
scroll to position [255, 0]
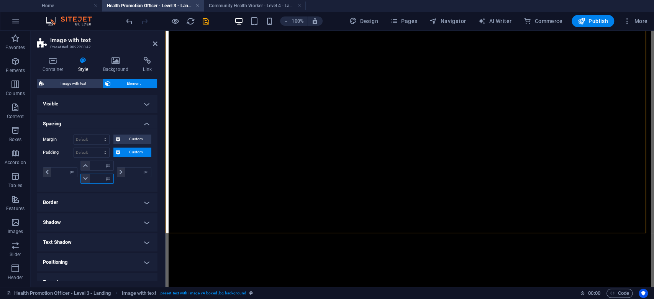
click at [100, 176] on input "number" at bounding box center [101, 178] width 23 height 9
type input "32"
type input "0"
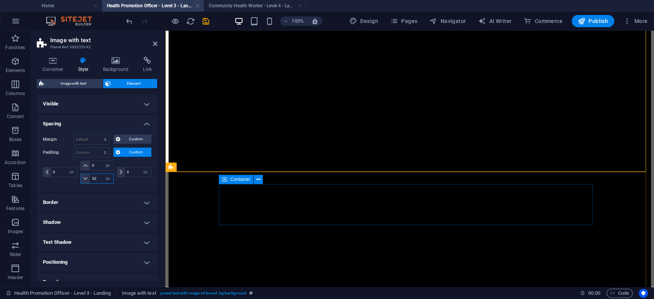
type input "32"
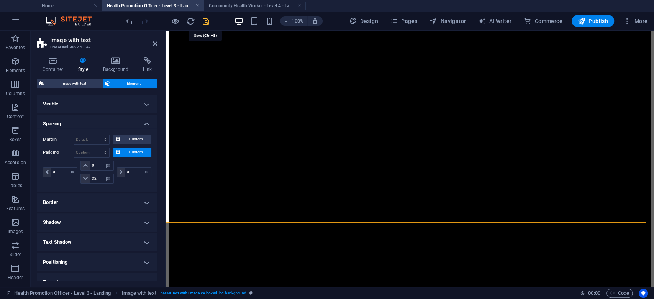
click at [205, 19] on icon "save" at bounding box center [206, 21] width 9 height 9
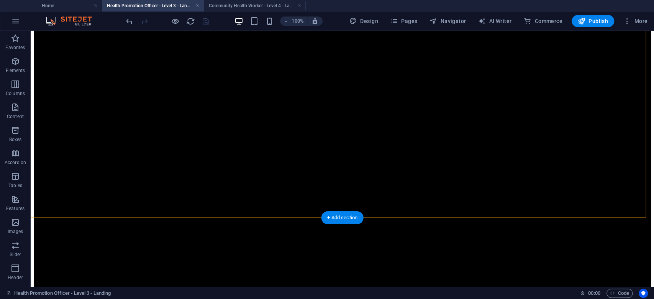
scroll to position [613, 0]
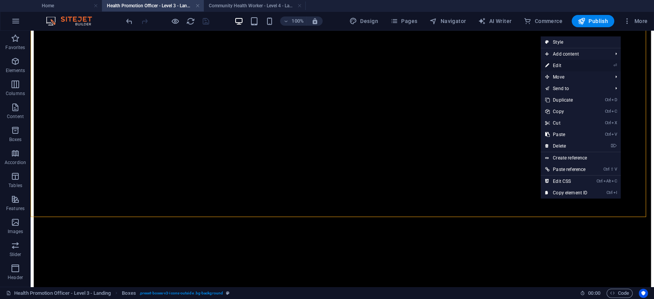
click at [563, 67] on link "⏎ Edit" at bounding box center [566, 65] width 51 height 11
select select "px"
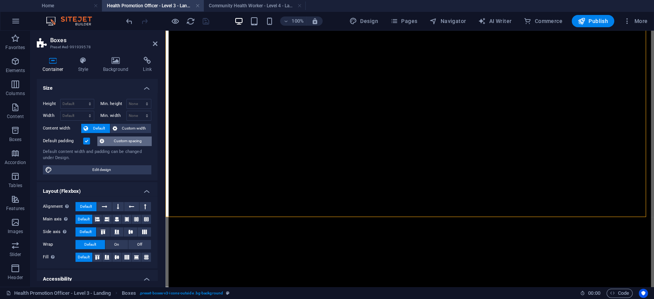
click at [115, 139] on span "Custom spacing" at bounding box center [128, 140] width 43 height 9
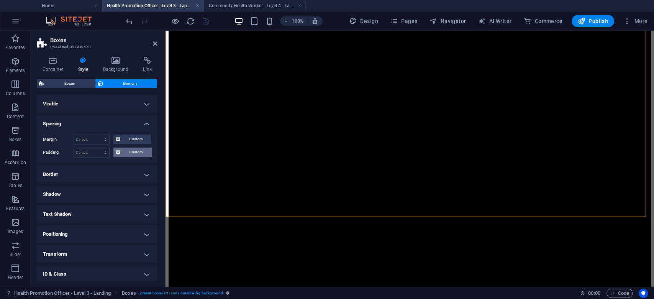
click at [126, 153] on span "Custom" at bounding box center [136, 152] width 26 height 9
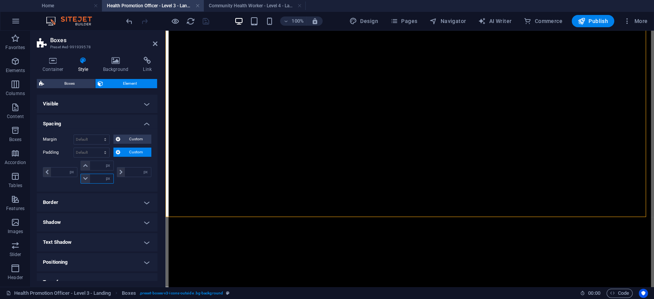
click at [98, 179] on input "number" at bounding box center [101, 178] width 23 height 9
type input "32"
type input "0"
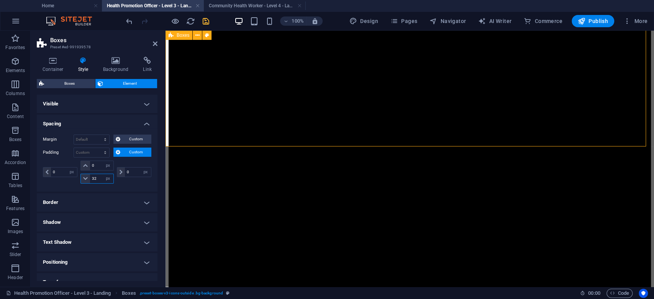
type input "32"
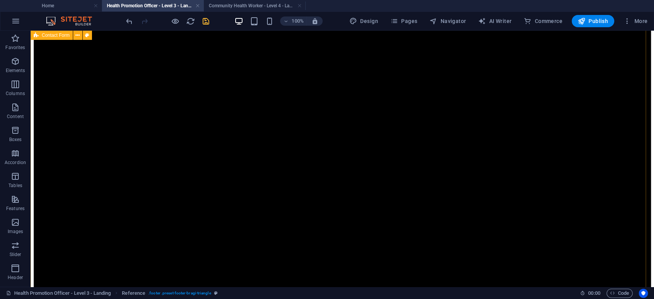
scroll to position [690, 0]
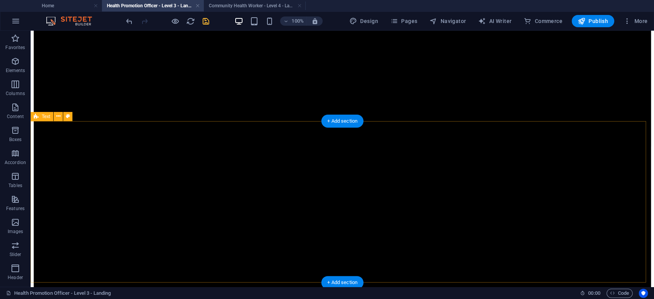
scroll to position [485, 0]
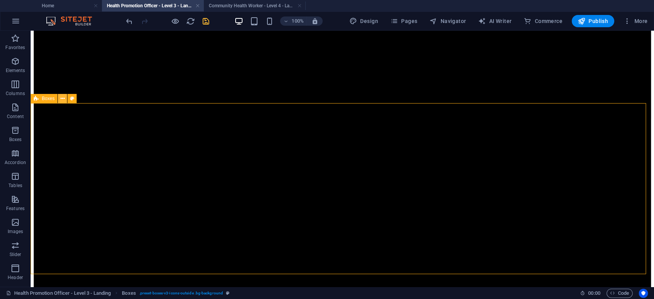
click at [62, 99] on icon at bounding box center [63, 99] width 4 height 8
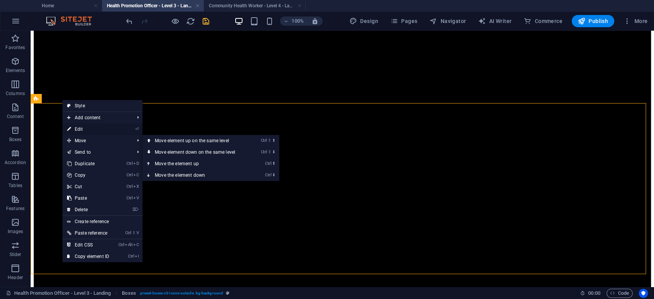
click at [87, 129] on link "⏎ Edit" at bounding box center [87, 128] width 51 height 11
select select "px"
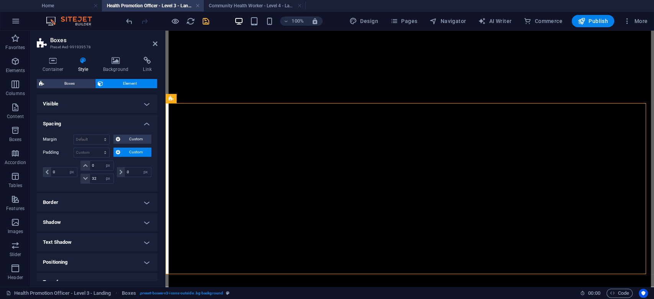
click at [134, 154] on span "Custom" at bounding box center [136, 152] width 26 height 9
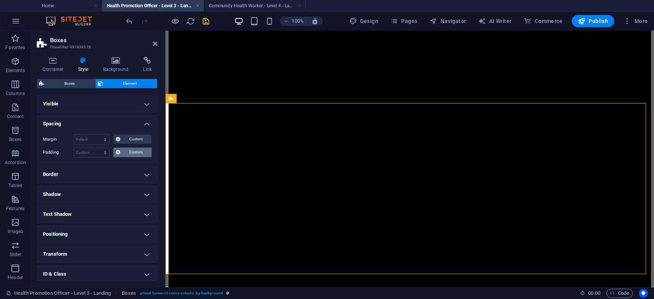
click at [134, 154] on span "Custom" at bounding box center [136, 152] width 26 height 9
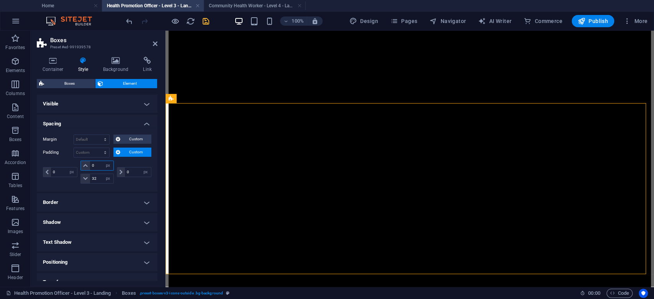
click at [97, 164] on input "0" at bounding box center [101, 165] width 23 height 9
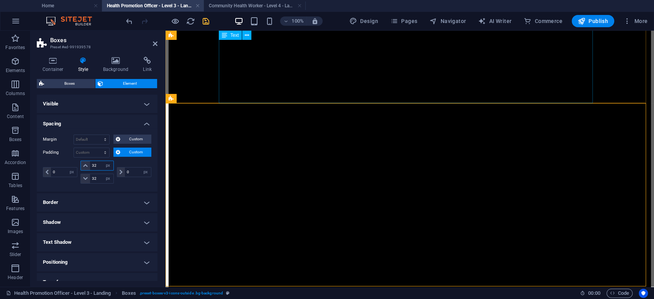
type input "32"
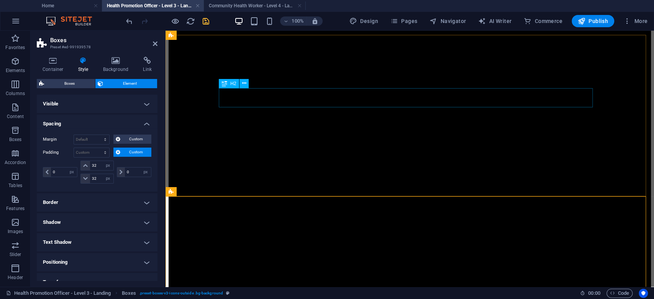
scroll to position [383, 0]
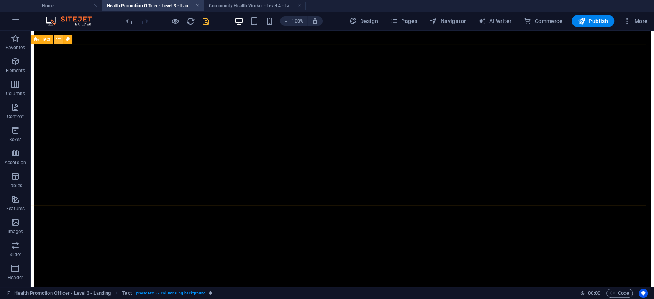
click at [57, 41] on icon at bounding box center [58, 39] width 4 height 8
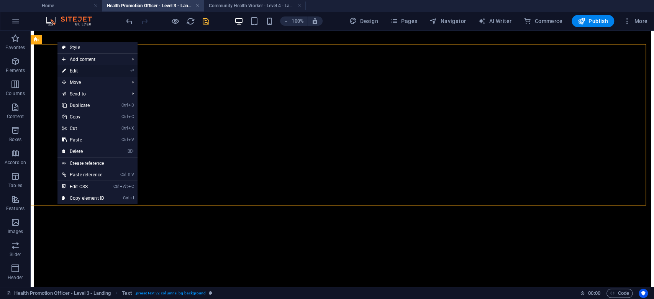
click at [83, 74] on link "⏎ Edit" at bounding box center [82, 70] width 51 height 11
select select "px"
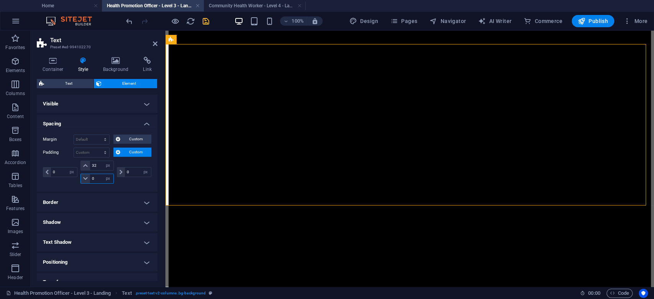
click at [97, 179] on input "0" at bounding box center [101, 178] width 23 height 9
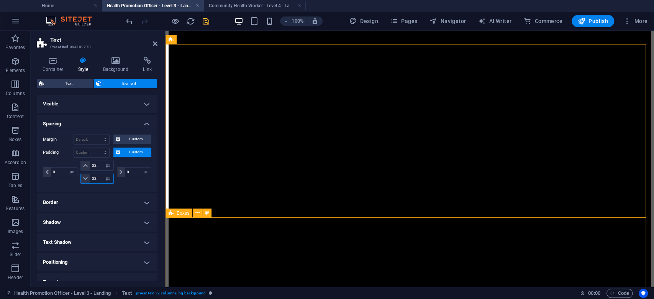
type input "32"
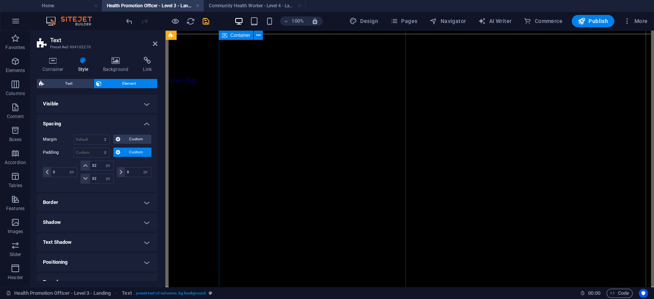
scroll to position [0, 0]
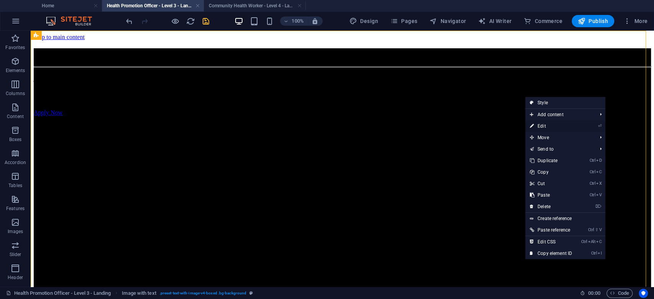
click at [553, 128] on link "⏎ Edit" at bounding box center [550, 125] width 51 height 11
select select "px"
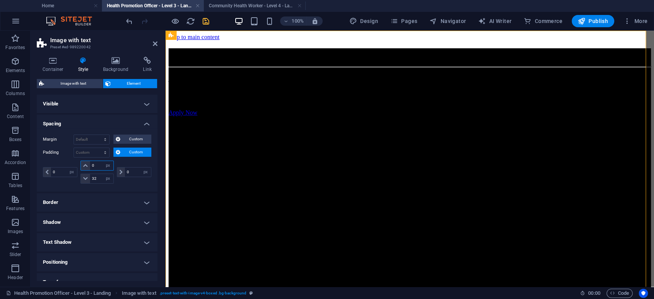
click at [93, 166] on input "0" at bounding box center [101, 165] width 23 height 9
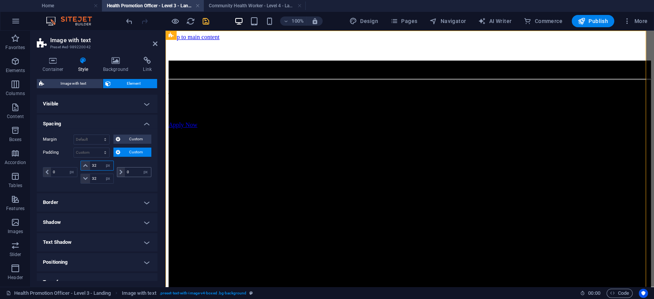
type input "32"
drag, startPoint x: 124, startPoint y: 170, endPoint x: 132, endPoint y: 170, distance: 7.7
click at [132, 170] on input "0" at bounding box center [138, 171] width 26 height 9
drag, startPoint x: 58, startPoint y: 171, endPoint x: 48, endPoint y: 172, distance: 10.7
click at [48, 172] on div "0 px rem % vh vw" at bounding box center [60, 172] width 34 height 10
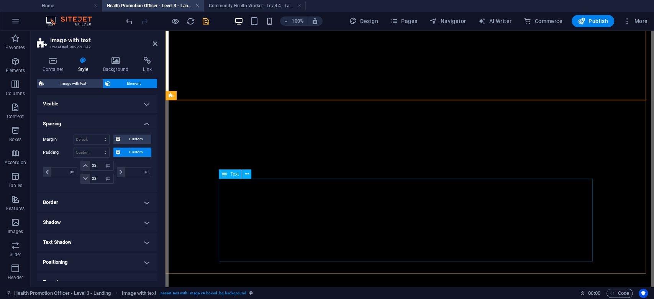
scroll to position [357, 0]
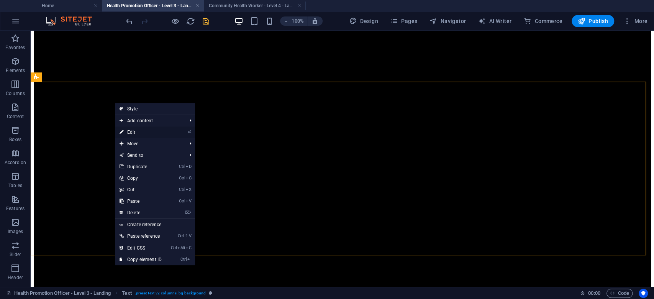
click at [147, 133] on link "⏎ Edit" at bounding box center [140, 131] width 51 height 11
select select "px"
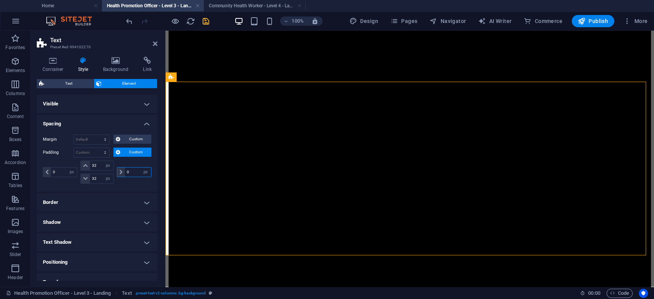
drag, startPoint x: 132, startPoint y: 168, endPoint x: 118, endPoint y: 169, distance: 14.3
click at [118, 169] on div "0 px rem % vh vw" at bounding box center [134, 172] width 34 height 10
drag, startPoint x: 56, startPoint y: 174, endPoint x: 46, endPoint y: 174, distance: 10.0
click at [46, 174] on div "0 px rem % vh vw" at bounding box center [60, 172] width 34 height 10
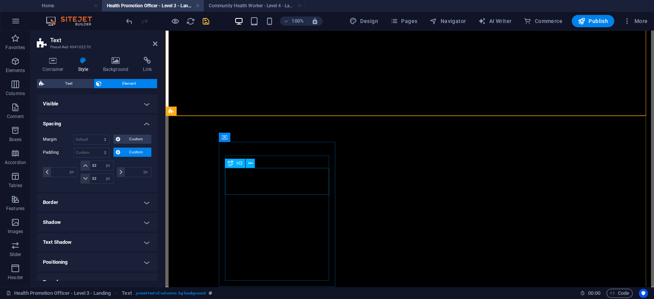
scroll to position [460, 0]
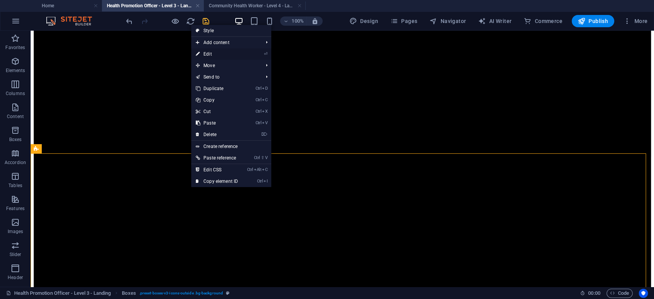
click at [225, 56] on link "⏎ Edit" at bounding box center [216, 53] width 51 height 11
select select "px"
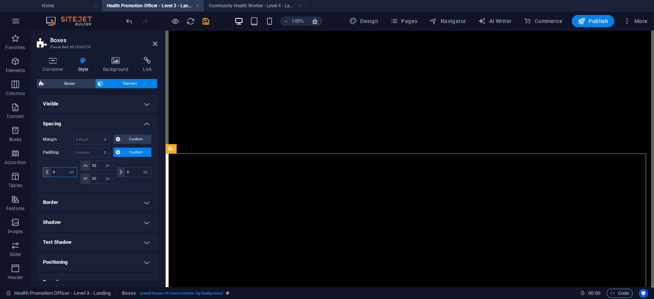
drag, startPoint x: 59, startPoint y: 173, endPoint x: 46, endPoint y: 173, distance: 13.0
click at [46, 173] on div "0 px rem % vh vw" at bounding box center [60, 172] width 34 height 10
drag, startPoint x: 129, startPoint y: 168, endPoint x: 112, endPoint y: 170, distance: 17.8
click at [112, 170] on div "px rem % vh vw 32 px rem % vh vw 32 px rem % vh vw 0 px rem % vh vw" at bounding box center [97, 172] width 108 height 23
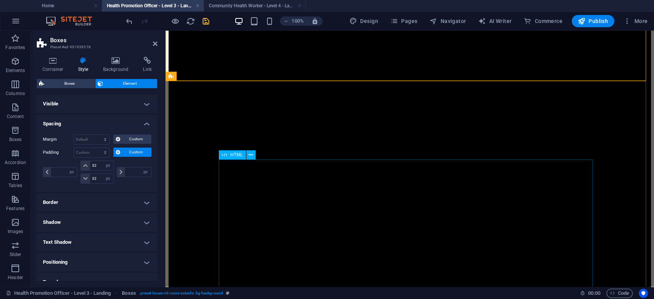
scroll to position [715, 0]
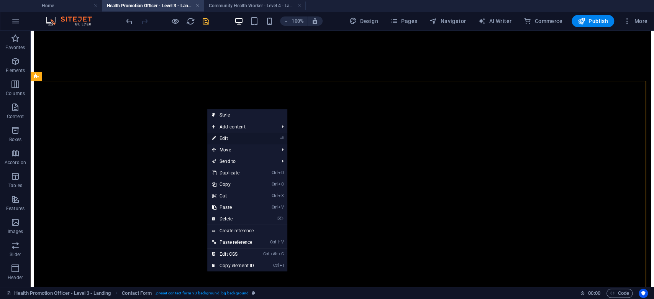
drag, startPoint x: 235, startPoint y: 139, endPoint x: 48, endPoint y: 127, distance: 188.1
click at [235, 139] on link "⏎ Edit" at bounding box center [232, 138] width 51 height 11
select select "px"
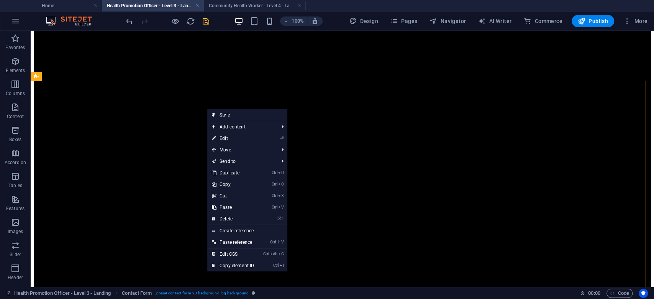
select select "px"
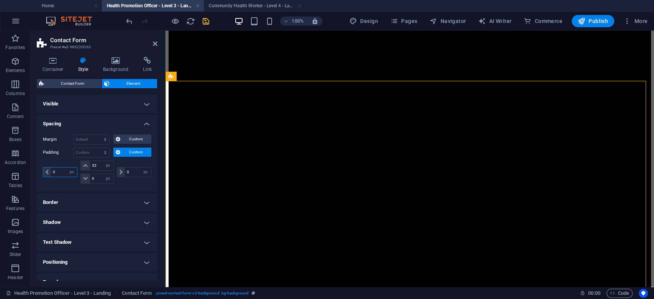
drag, startPoint x: 54, startPoint y: 173, endPoint x: 48, endPoint y: 173, distance: 5.8
click at [48, 173] on div "0 px rem % vh vw" at bounding box center [60, 172] width 34 height 10
drag, startPoint x: 131, startPoint y: 171, endPoint x: 107, endPoint y: 172, distance: 23.4
click at [107, 172] on div "px rem % vh vw 32 px rem % vh vw 0 px rem % vh vw 0 px rem % vh vw" at bounding box center [97, 172] width 108 height 23
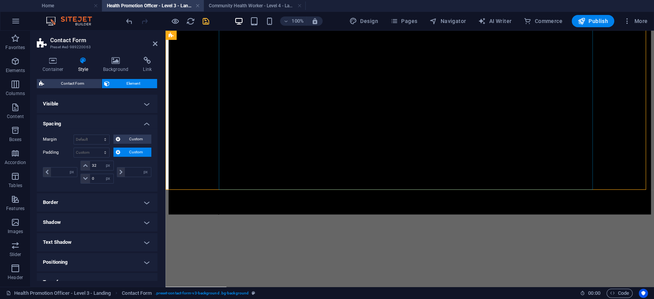
scroll to position [920, 0]
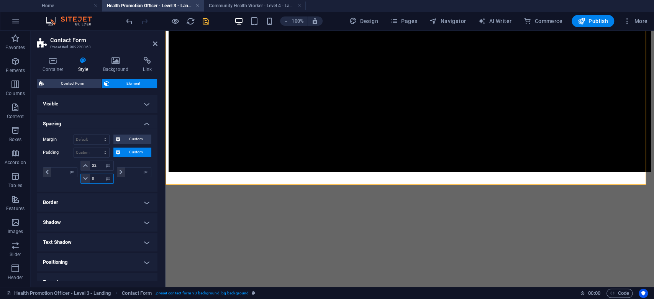
drag, startPoint x: 97, startPoint y: 179, endPoint x: 86, endPoint y: 179, distance: 11.1
click at [86, 179] on div "0 px rem % vh vw" at bounding box center [96, 179] width 33 height 10
type input "32"
type input "0"
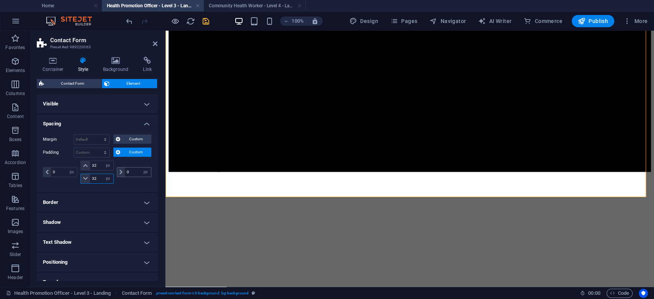
type input "32"
drag, startPoint x: 131, startPoint y: 173, endPoint x: 119, endPoint y: 173, distance: 11.9
click at [119, 173] on div "0 px rem % vh vw" at bounding box center [134, 172] width 34 height 10
drag, startPoint x: 59, startPoint y: 172, endPoint x: 42, endPoint y: 172, distance: 16.9
click at [42, 172] on div "Margin Default auto px % rem vw vh Custom Custom auto px % rem vw vh auto px % …" at bounding box center [97, 159] width 121 height 63
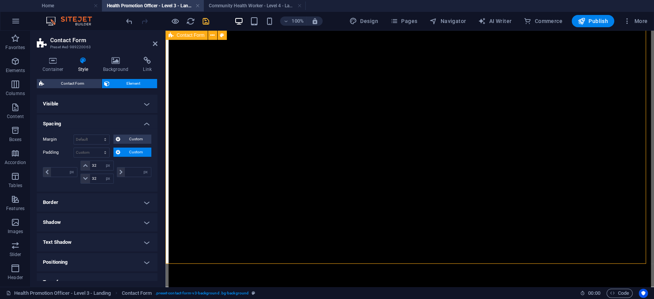
scroll to position [766, 0]
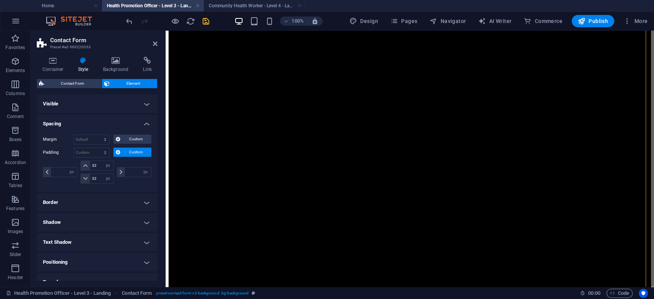
click at [207, 26] on div at bounding box center [168, 21] width 86 height 12
click at [207, 24] on icon "save" at bounding box center [206, 21] width 9 height 9
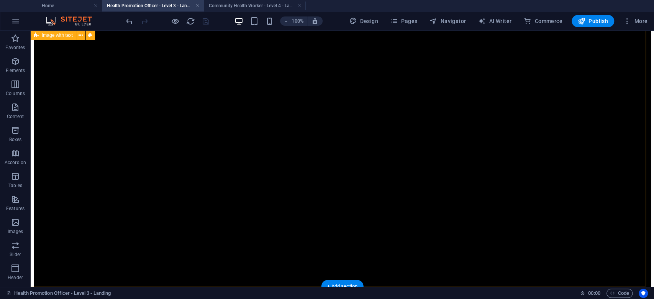
scroll to position [0, 0]
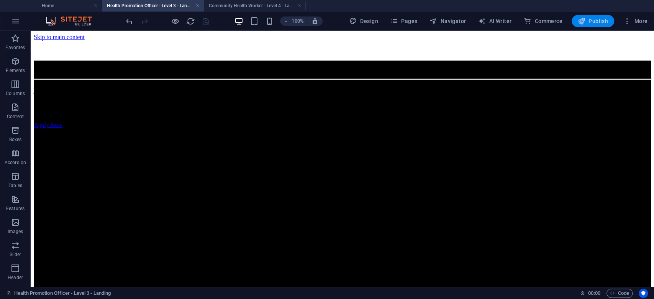
click at [601, 20] on span "Publish" at bounding box center [593, 21] width 30 height 8
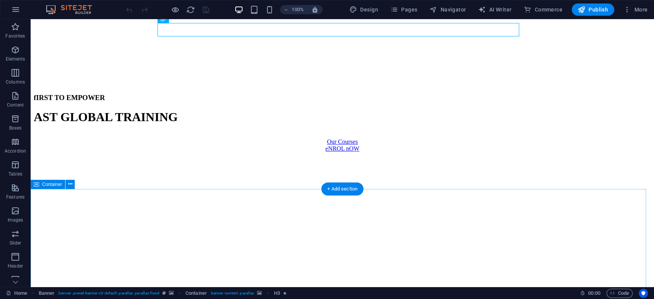
scroll to position [255, 0]
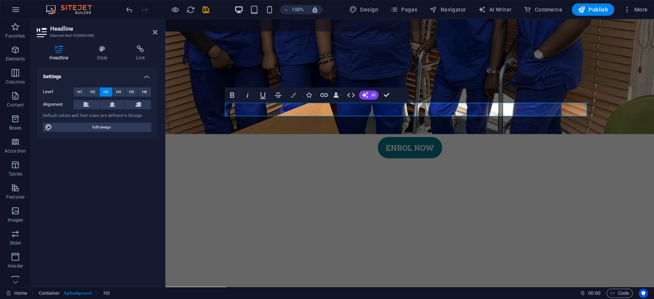
click at [295, 97] on icon "button" at bounding box center [293, 94] width 5 height 5
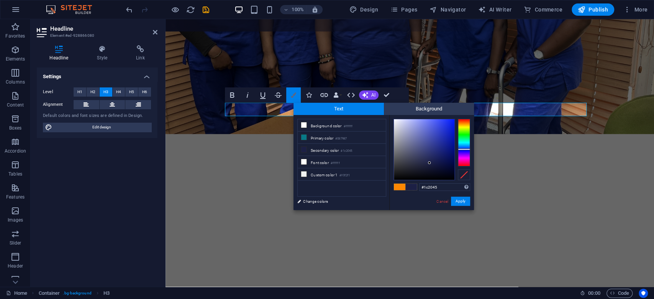
click at [297, 91] on button "Colors" at bounding box center [293, 94] width 15 height 15
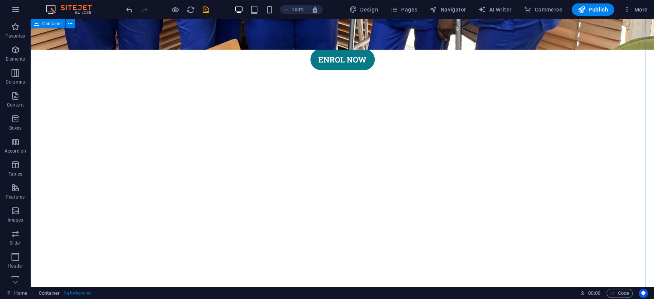
scroll to position [307, 0]
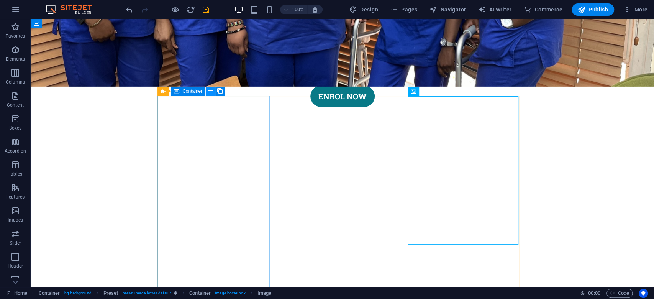
click at [210, 92] on icon at bounding box center [210, 91] width 4 height 8
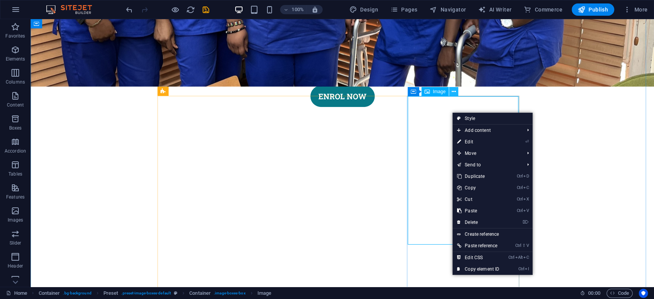
click at [451, 94] on icon at bounding box center [453, 92] width 4 height 8
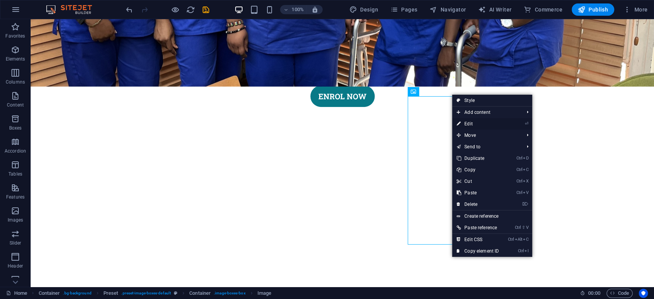
click at [472, 125] on link "⏎ Edit" at bounding box center [477, 123] width 51 height 11
select select "px"
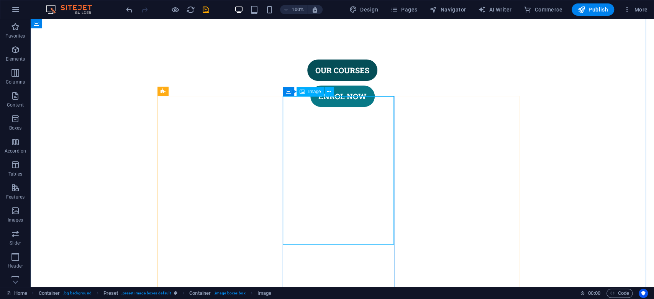
select select "%"
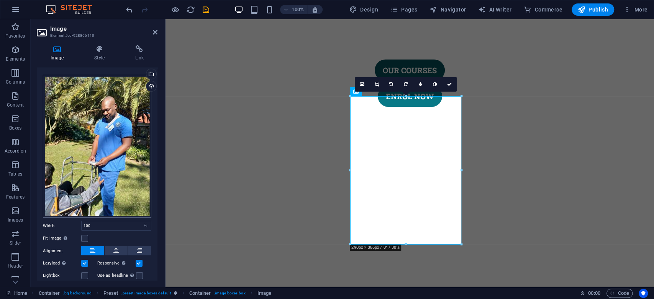
scroll to position [0, 0]
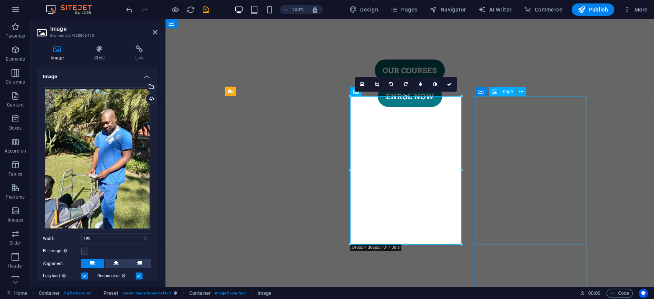
select select "px"
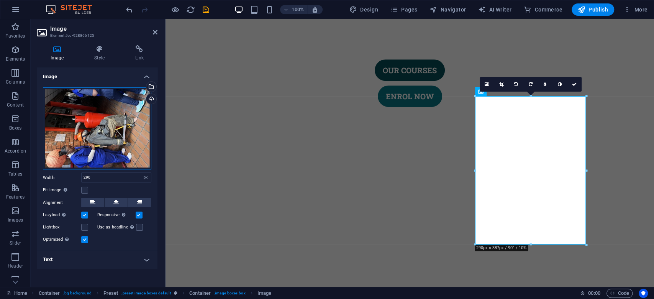
click at [83, 139] on div "Drag files here, click to choose files or select files from Files or our free s…" at bounding box center [97, 128] width 108 height 82
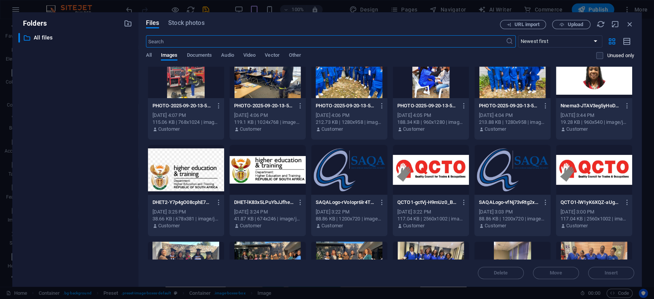
scroll to position [161, 0]
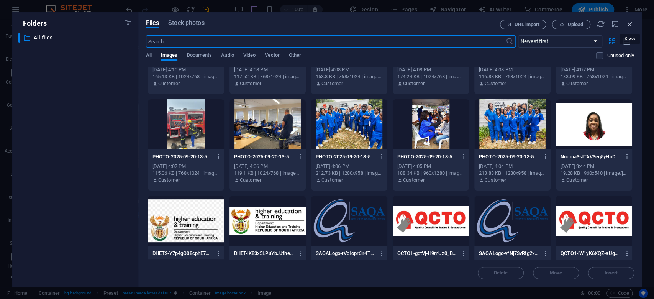
click at [630, 23] on icon "button" at bounding box center [630, 24] width 8 height 8
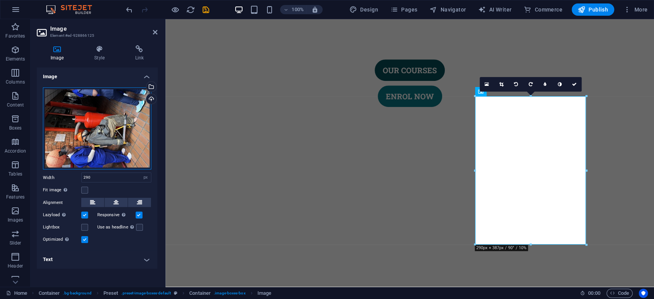
click at [122, 137] on div "Drag files here, click to choose files or select files from Files or our free s…" at bounding box center [97, 128] width 108 height 82
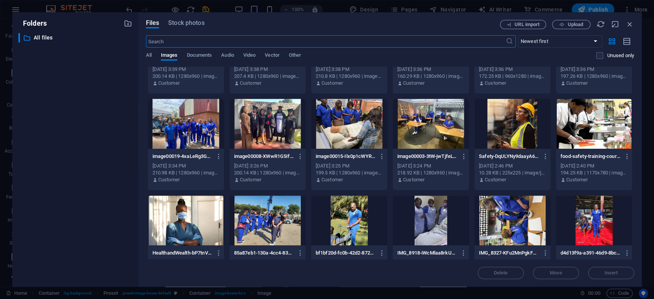
scroll to position [460, 0]
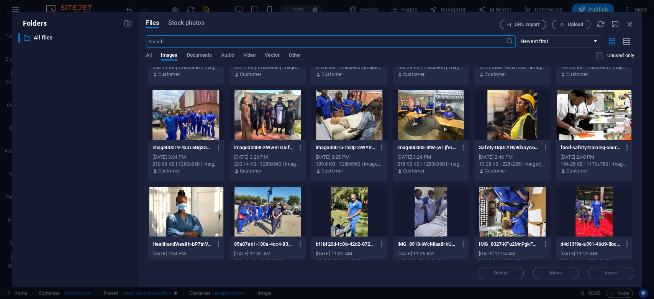
click at [349, 219] on div at bounding box center [349, 212] width 76 height 50
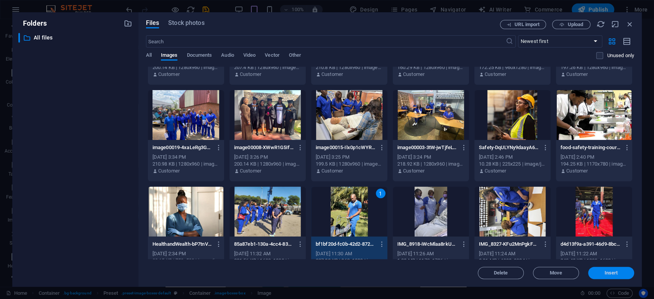
click at [613, 270] on span "Insert" at bounding box center [611, 272] width 13 height 5
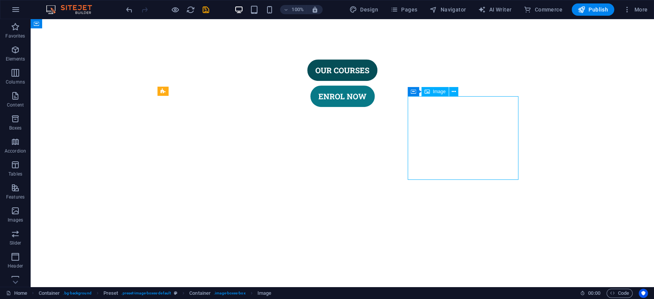
select select "px"
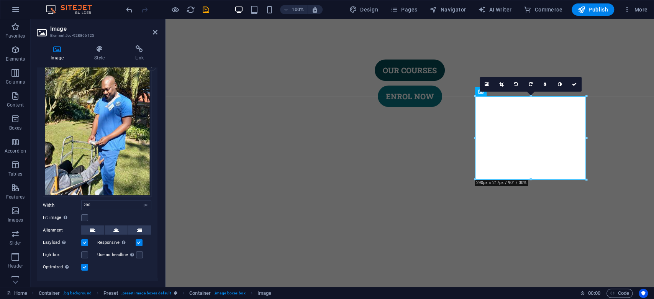
scroll to position [47, 0]
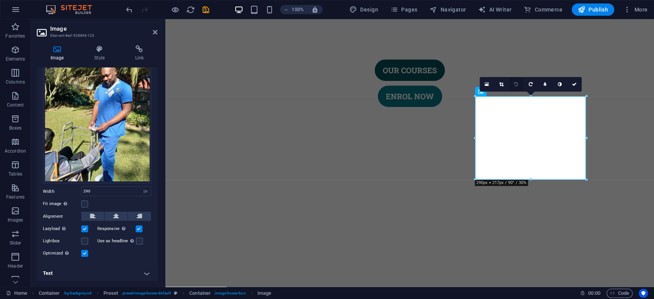
click at [518, 85] on icon at bounding box center [516, 84] width 4 height 5
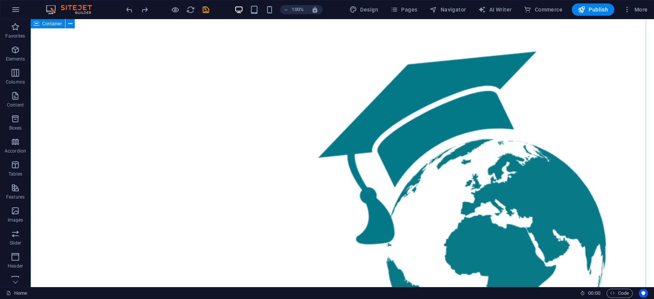
scroll to position [613, 0]
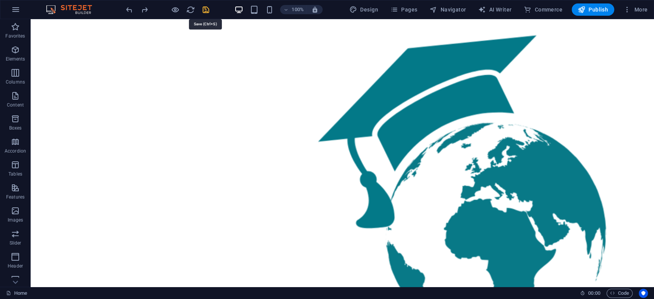
click at [205, 8] on icon "save" at bounding box center [206, 9] width 9 height 9
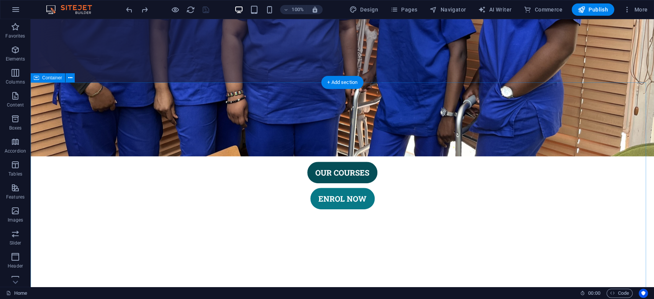
scroll to position [0, 0]
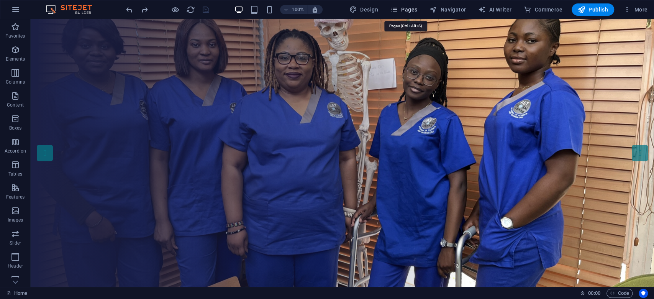
click at [406, 8] on span "Pages" at bounding box center [403, 10] width 27 height 8
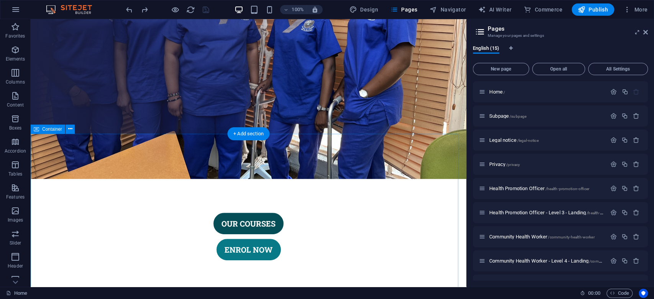
scroll to position [51, 0]
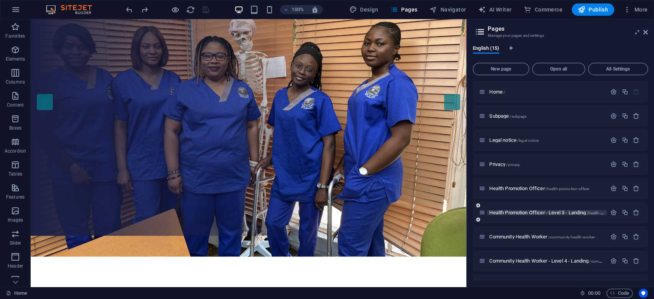
click at [534, 211] on span "Health Promotion Officer - Level 3 - Landing /health-promotion-officer-level-3-…" at bounding box center [573, 213] width 168 height 6
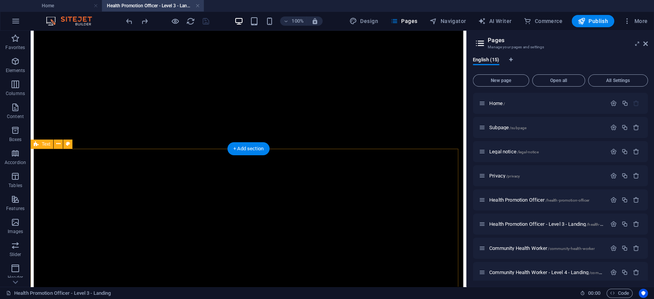
scroll to position [255, 0]
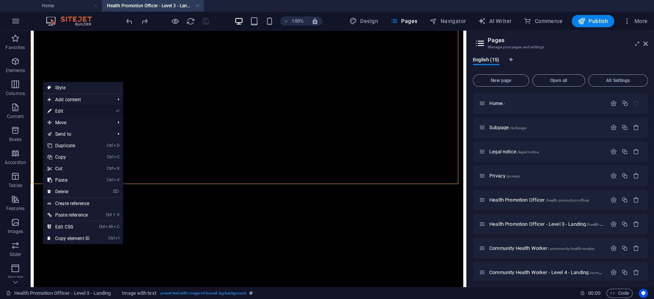
click at [60, 110] on link "⏎ Edit" at bounding box center [68, 110] width 51 height 11
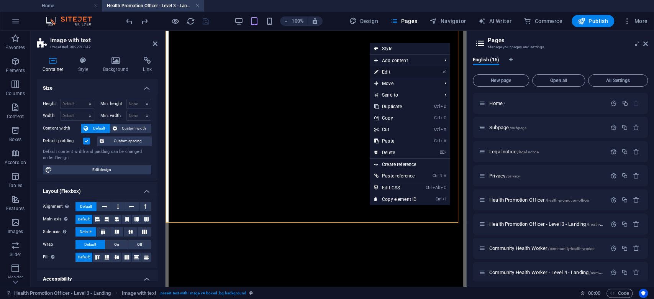
click at [400, 72] on link "⏎ Edit" at bounding box center [395, 71] width 51 height 11
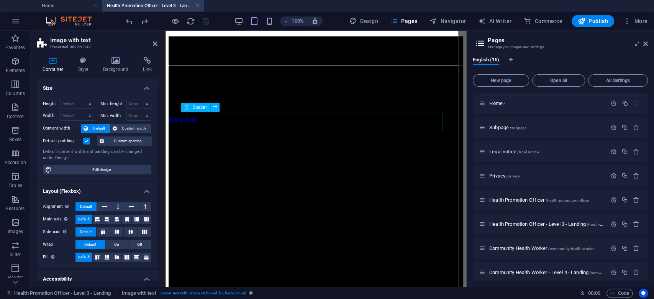
scroll to position [0, 0]
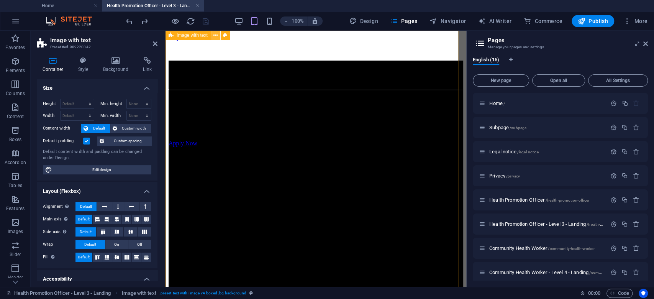
click at [218, 34] on button at bounding box center [215, 35] width 9 height 9
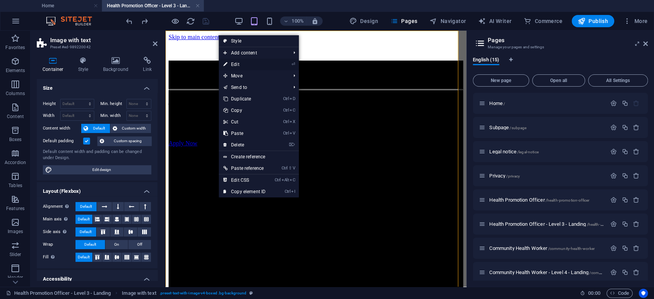
click at [237, 61] on link "⏎ Edit" at bounding box center [244, 64] width 51 height 11
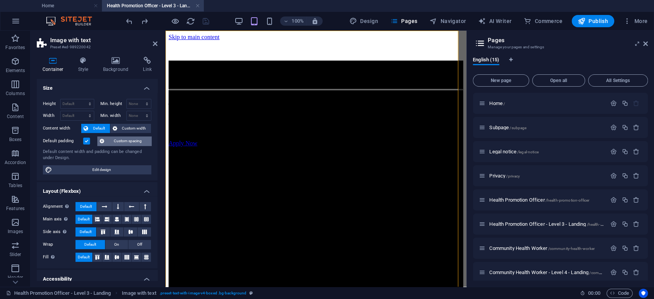
click at [117, 140] on span "Custom spacing" at bounding box center [128, 140] width 43 height 9
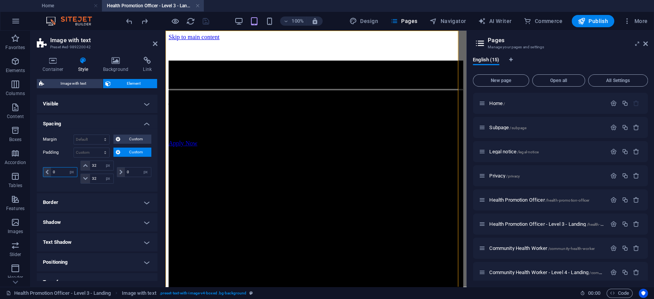
drag, startPoint x: 56, startPoint y: 172, endPoint x: 51, endPoint y: 172, distance: 5.4
click at [51, 172] on input "0" at bounding box center [64, 171] width 26 height 9
drag, startPoint x: 129, startPoint y: 169, endPoint x: 122, endPoint y: 169, distance: 7.3
click at [122, 169] on div "0 px rem % vh vw" at bounding box center [134, 172] width 34 height 10
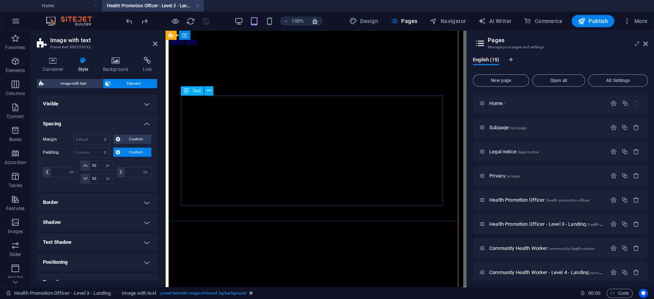
scroll to position [204, 0]
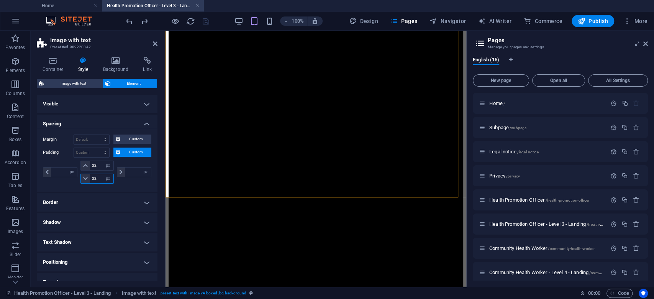
click at [95, 178] on input "32" at bounding box center [101, 178] width 23 height 9
type input "64"
type input "0"
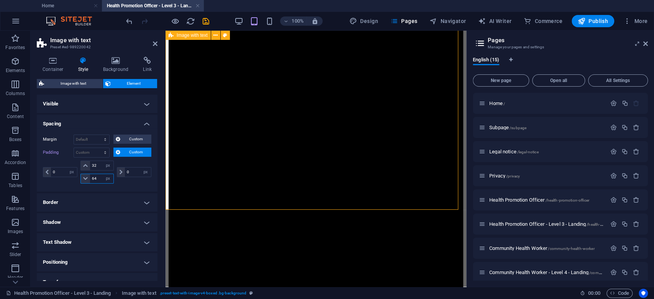
type input "64"
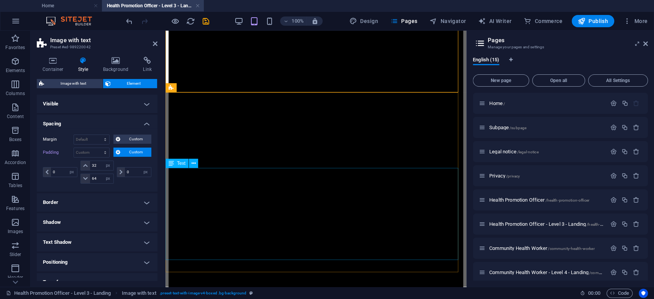
scroll to position [357, 0]
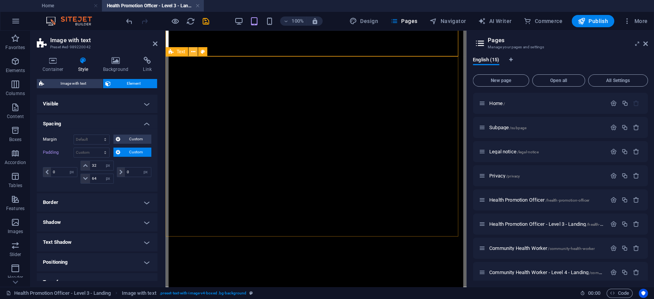
click at [193, 49] on icon at bounding box center [193, 52] width 4 height 8
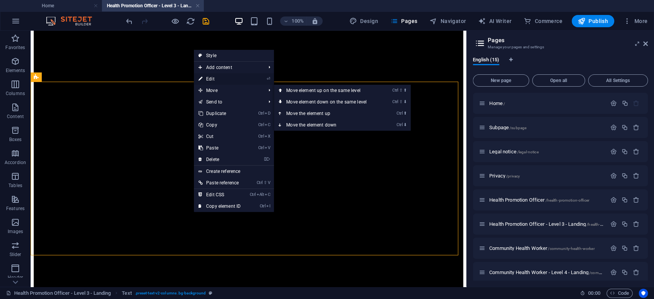
click at [213, 78] on link "⏎ Edit" at bounding box center [219, 78] width 51 height 11
select select "px"
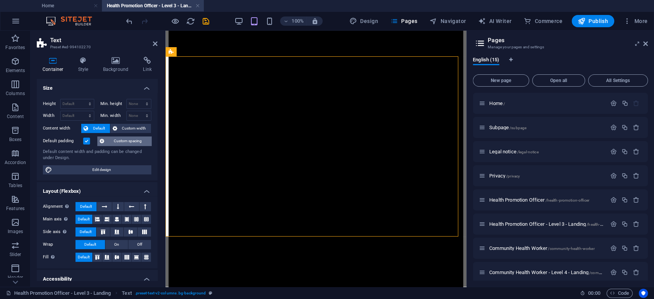
click at [128, 143] on span "Custom spacing" at bounding box center [128, 140] width 43 height 9
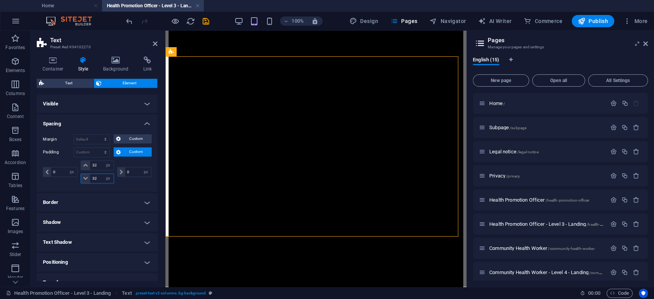
click at [92, 176] on input "32" at bounding box center [101, 178] width 23 height 9
type input "64"
drag, startPoint x: 58, startPoint y: 173, endPoint x: 52, endPoint y: 173, distance: 5.7
click at [52, 173] on input "0" at bounding box center [64, 171] width 26 height 9
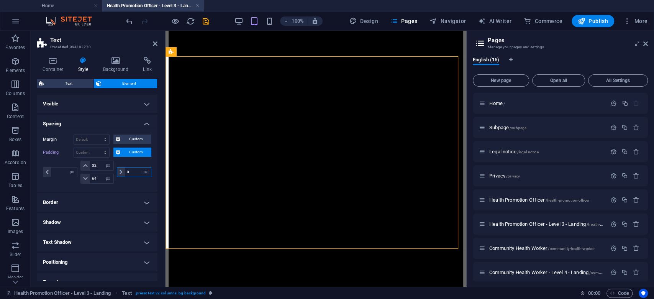
drag, startPoint x: 130, startPoint y: 170, endPoint x: 121, endPoint y: 170, distance: 9.2
click at [121, 170] on div "0 px rem % vh vw" at bounding box center [134, 172] width 34 height 10
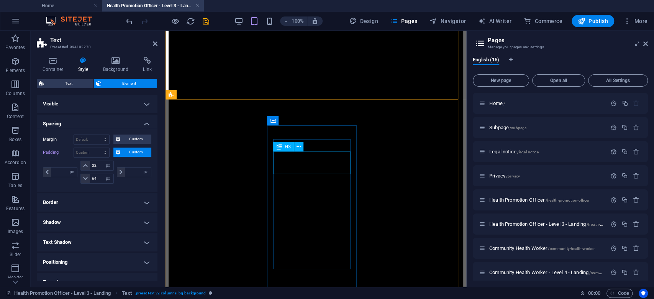
scroll to position [511, 0]
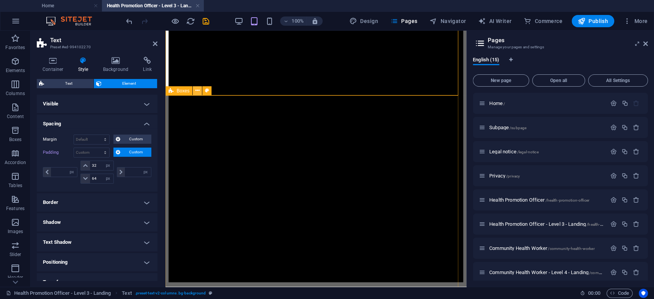
click at [197, 90] on icon at bounding box center [197, 91] width 4 height 8
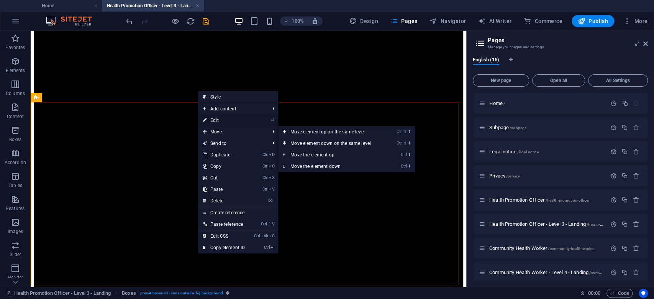
click at [222, 123] on link "⏎ Edit" at bounding box center [223, 120] width 51 height 11
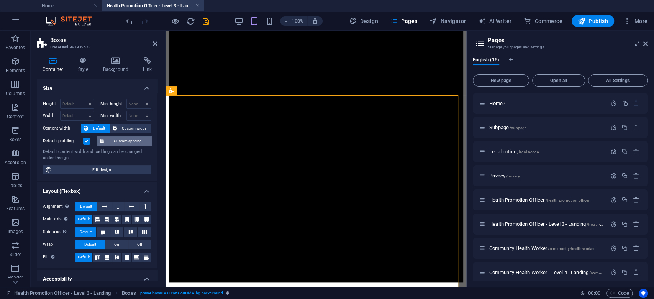
click at [123, 138] on span "Custom spacing" at bounding box center [128, 140] width 43 height 9
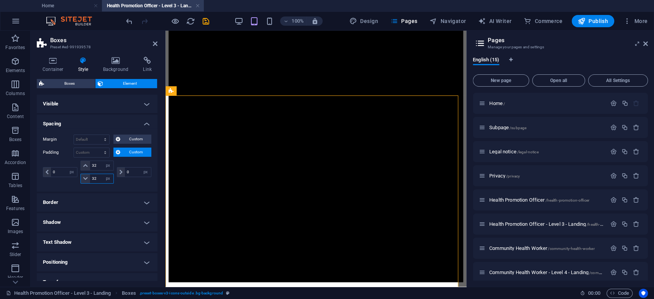
click at [94, 174] on input "32" at bounding box center [101, 178] width 23 height 9
type input "64"
drag, startPoint x: 129, startPoint y: 173, endPoint x: 122, endPoint y: 173, distance: 7.3
click at [122, 173] on div "0 px rem % vh vw" at bounding box center [134, 172] width 34 height 10
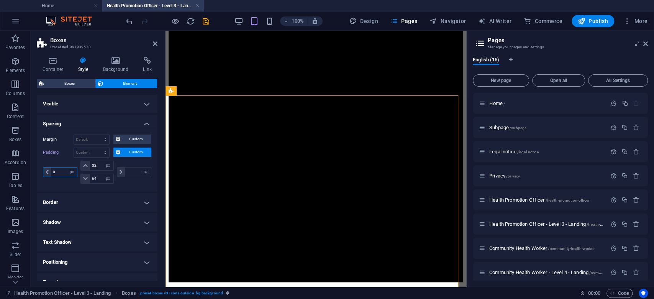
drag, startPoint x: 61, startPoint y: 170, endPoint x: 53, endPoint y: 170, distance: 7.7
click at [53, 170] on input "0" at bounding box center [64, 171] width 26 height 9
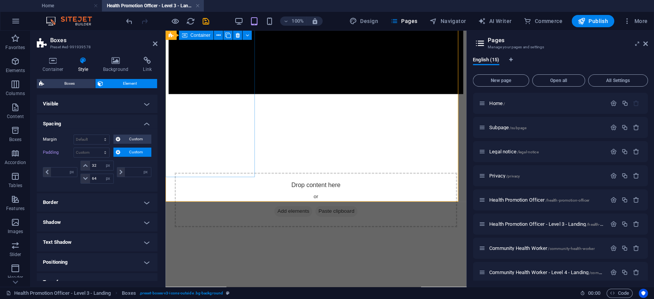
scroll to position [715, 0]
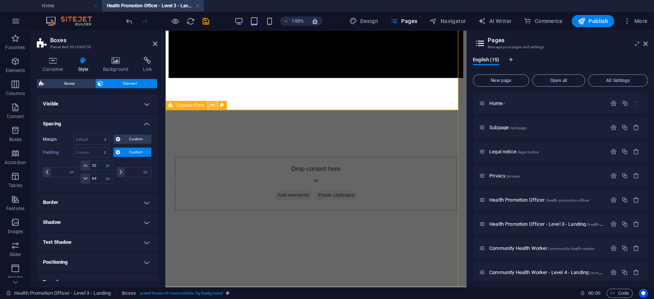
click at [214, 104] on icon at bounding box center [212, 105] width 4 height 8
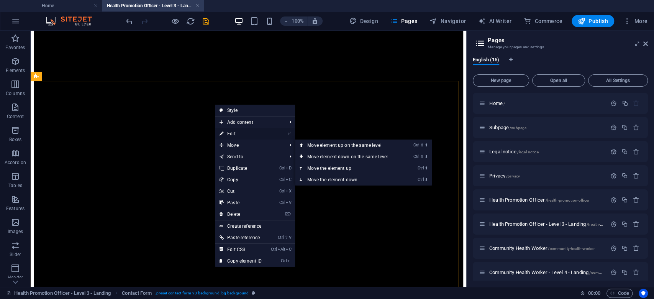
click at [236, 133] on link "⏎ Edit" at bounding box center [240, 133] width 51 height 11
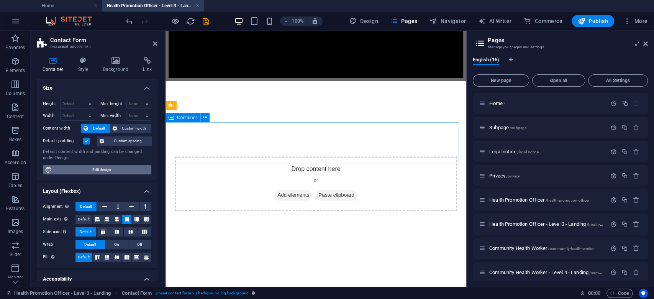
select select "px"
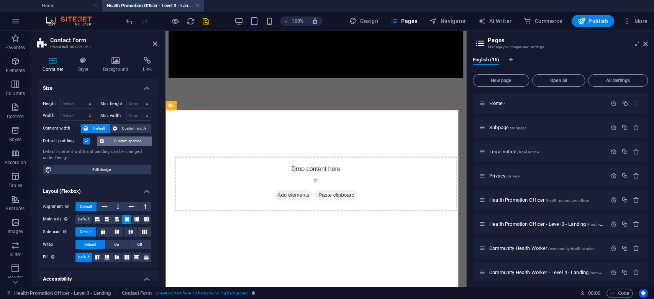
click at [124, 138] on span "Custom spacing" at bounding box center [128, 140] width 43 height 9
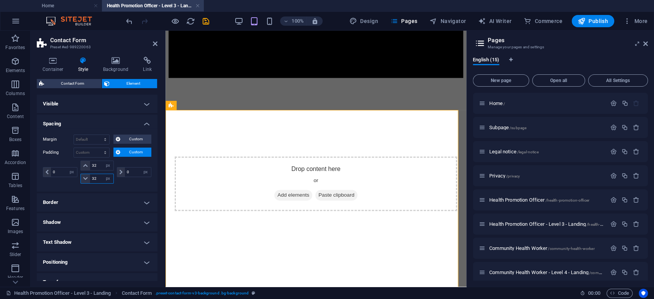
click at [92, 178] on input "32" at bounding box center [101, 178] width 23 height 9
type input "64"
drag, startPoint x: 58, startPoint y: 172, endPoint x: 42, endPoint y: 173, distance: 16.1
click at [43, 173] on div "Margin Default auto px % rem vw vh Custom Custom auto px % rem vw vh auto px % …" at bounding box center [97, 159] width 121 height 63
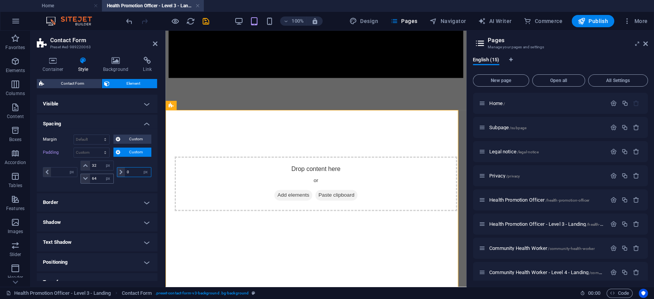
drag, startPoint x: 125, startPoint y: 173, endPoint x: 113, endPoint y: 174, distance: 12.3
click at [115, 174] on div "0 px rem % vh vw" at bounding box center [133, 172] width 36 height 23
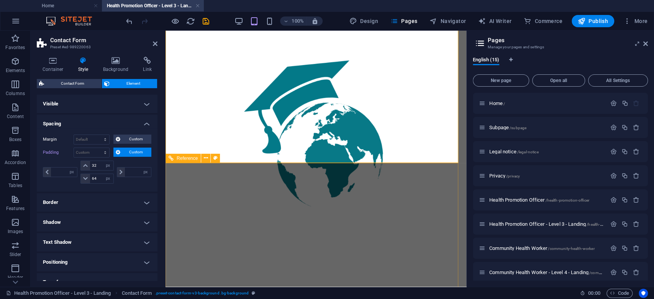
scroll to position [970, 0]
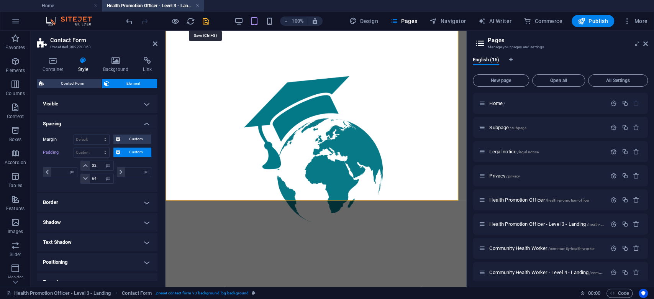
click at [205, 22] on icon "save" at bounding box center [206, 21] width 9 height 9
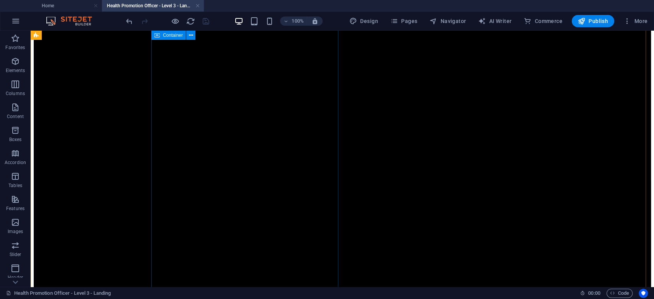
scroll to position [0, 0]
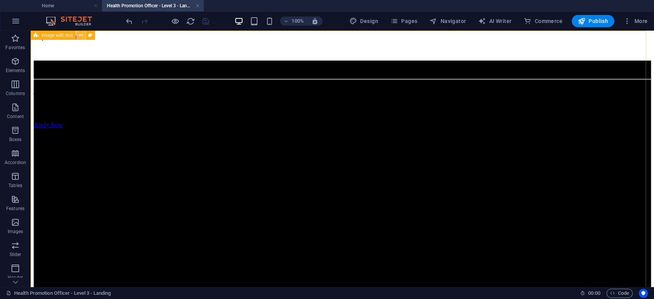
click at [79, 35] on icon at bounding box center [81, 35] width 4 height 8
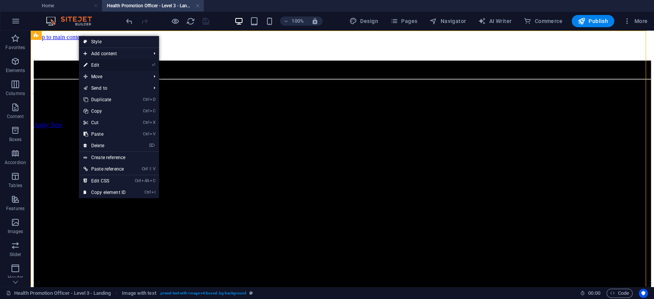
click at [92, 62] on link "⏎ Edit" at bounding box center [104, 64] width 51 height 11
select select "px"
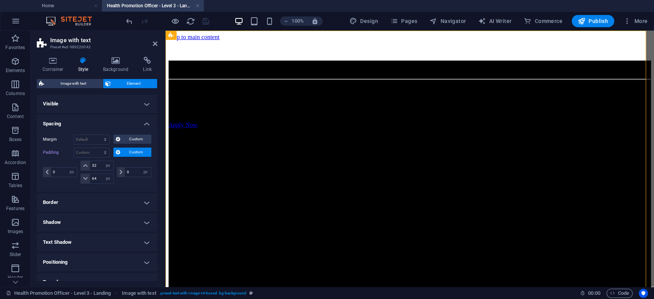
type input "32"
click at [93, 163] on input "32" at bounding box center [101, 165] width 23 height 9
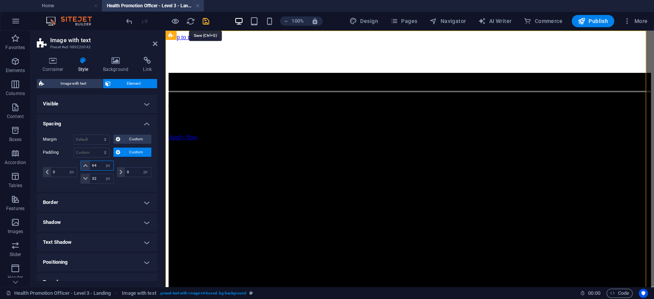
type input "64"
click at [203, 22] on icon "save" at bounding box center [206, 21] width 9 height 9
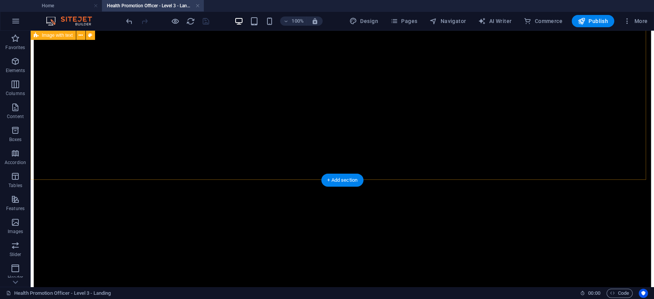
scroll to position [357, 0]
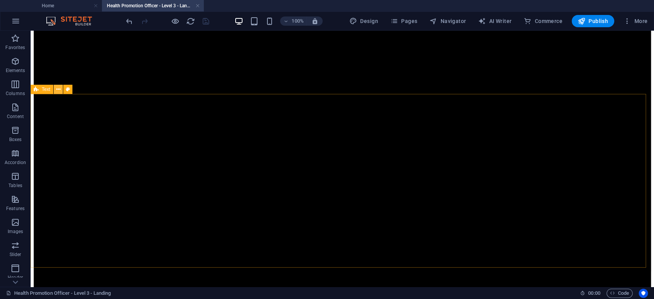
click at [56, 89] on icon at bounding box center [58, 89] width 4 height 8
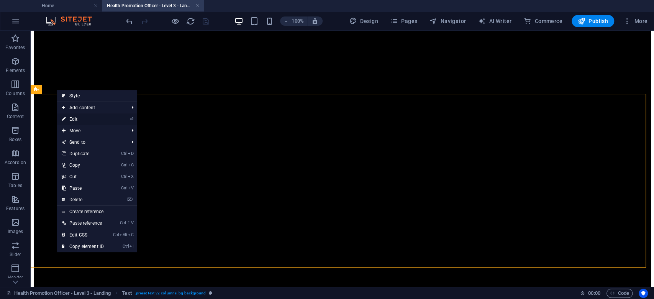
click at [88, 115] on link "⏎ Edit" at bounding box center [82, 118] width 51 height 11
select select "px"
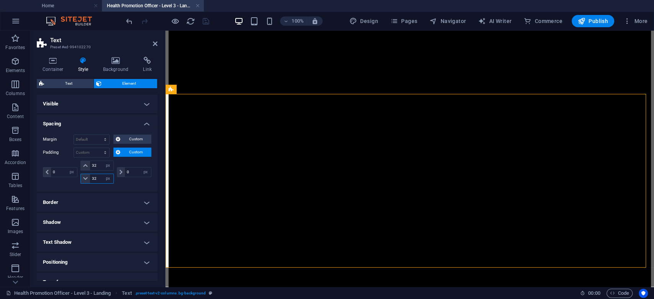
click at [94, 176] on input "32" at bounding box center [101, 178] width 23 height 9
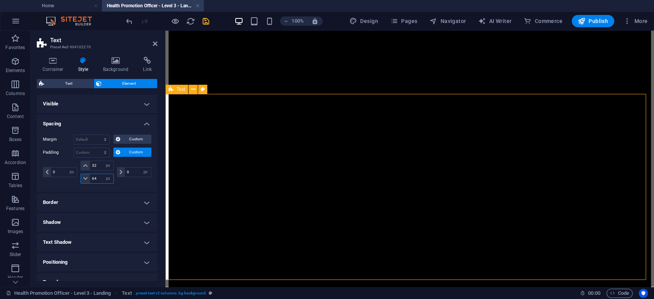
type input "64"
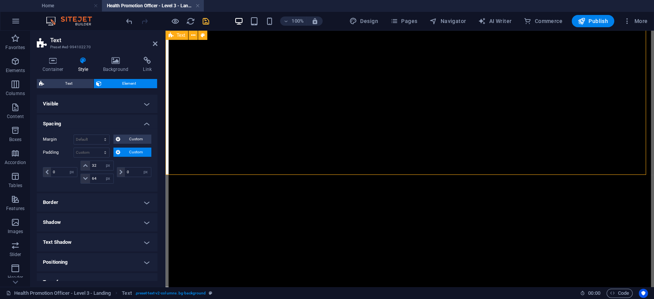
scroll to position [511, 0]
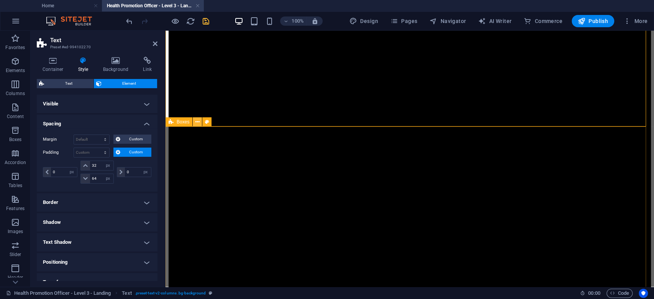
click at [195, 122] on icon at bounding box center [197, 122] width 4 height 8
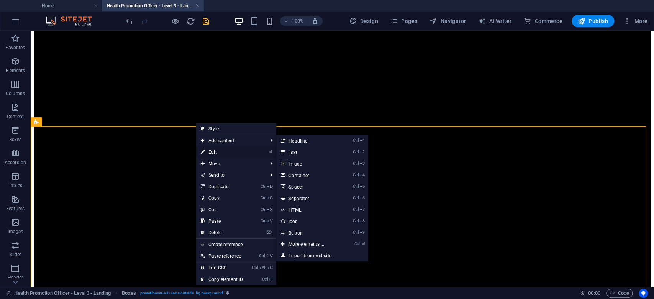
click at [213, 149] on link "⏎ Edit" at bounding box center [221, 151] width 51 height 11
select select "px"
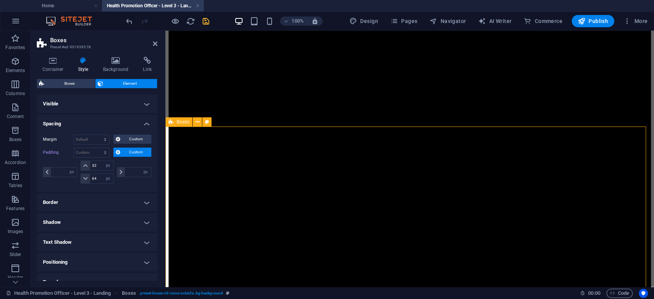
type input "0"
type input "32"
type input "0"
click at [93, 164] on input "32" at bounding box center [101, 165] width 23 height 9
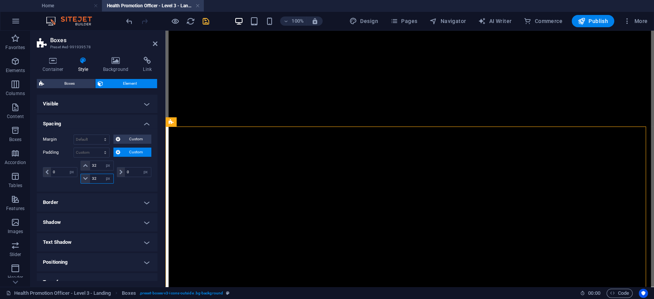
click at [93, 179] on input "32" at bounding box center [101, 178] width 23 height 9
type input "64"
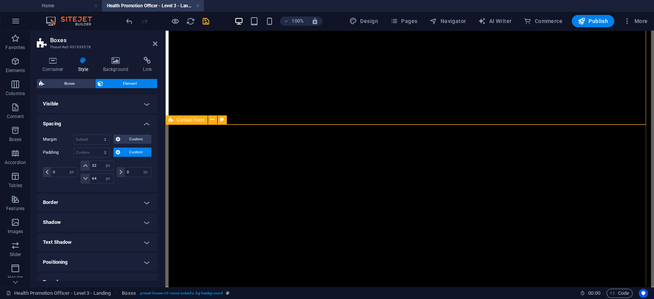
scroll to position [766, 0]
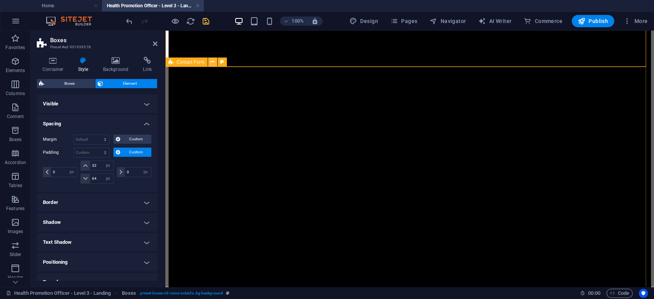
click at [211, 62] on icon at bounding box center [212, 62] width 4 height 8
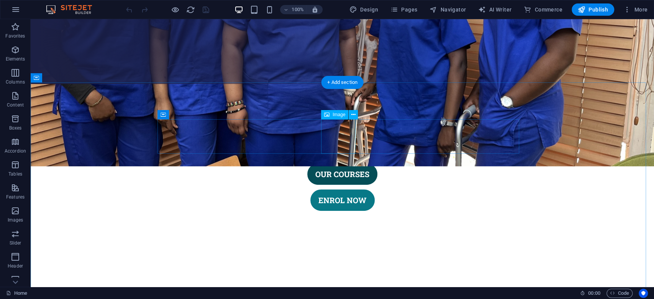
scroll to position [204, 0]
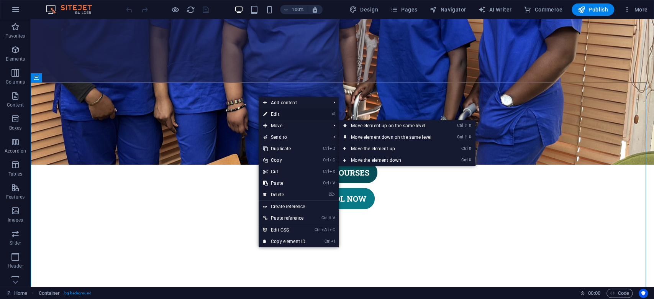
click at [278, 115] on link "⏎ Edit" at bounding box center [284, 113] width 51 height 11
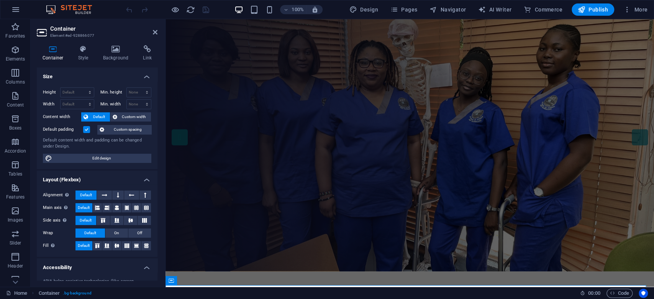
scroll to position [0, 0]
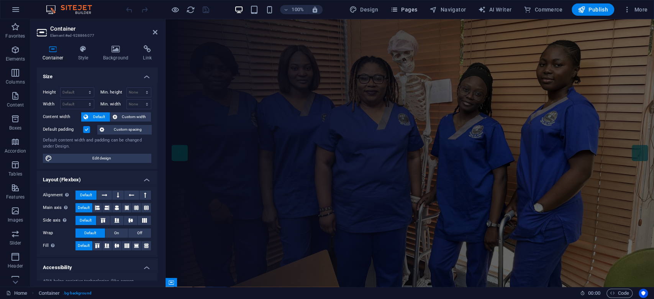
click at [408, 11] on span "Pages" at bounding box center [403, 10] width 27 height 8
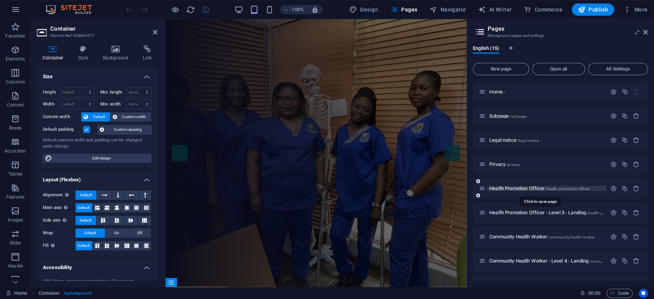
click at [524, 188] on span "Health Promotion Officer /health-promotion-officer" at bounding box center [539, 188] width 100 height 6
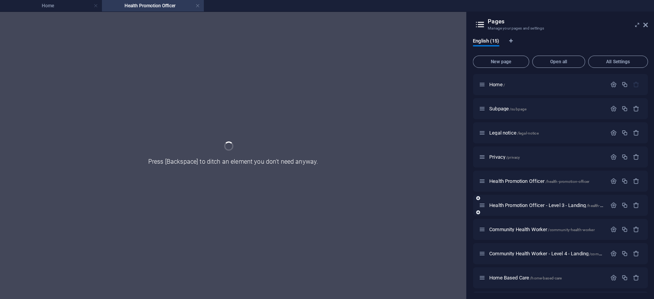
click at [527, 201] on div "Health Promotion Officer - Level 3 - Landing /health-promotion-officer-level-3-…" at bounding box center [543, 205] width 128 height 9
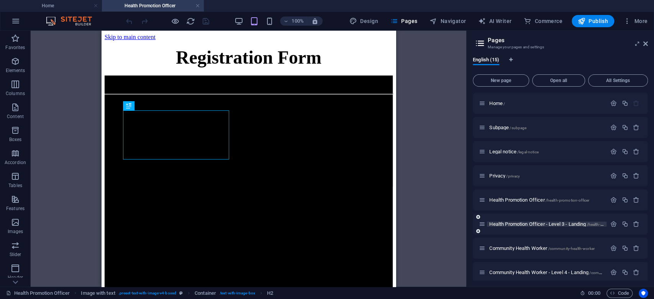
click at [527, 222] on span "Health Promotion Officer - Level 3 - Landing /health-promotion-officer-level-3-…" at bounding box center [573, 224] width 168 height 6
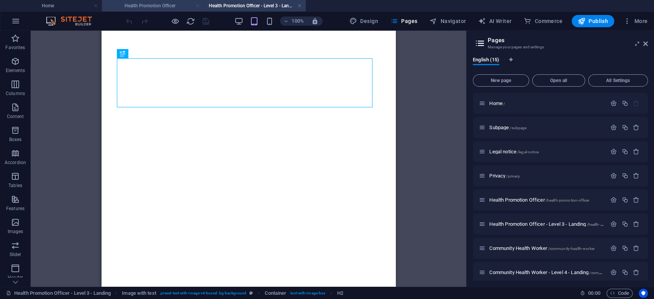
click at [196, 5] on link at bounding box center [197, 5] width 5 height 7
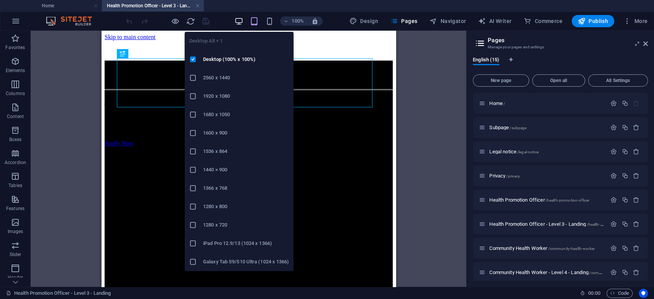
click at [238, 23] on icon "button" at bounding box center [238, 21] width 9 height 9
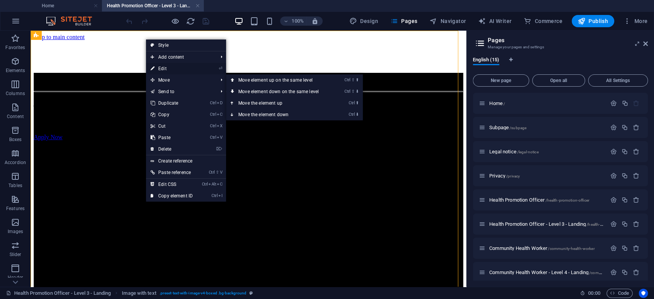
click at [164, 66] on link "⏎ Edit" at bounding box center [171, 68] width 51 height 11
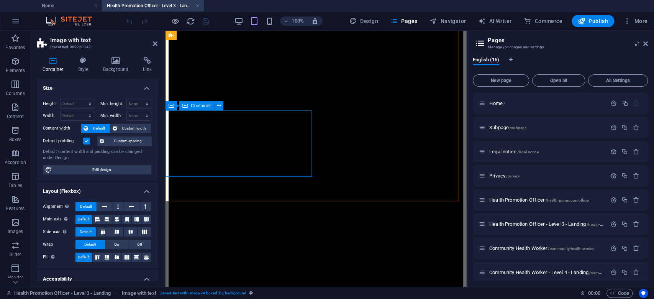
scroll to position [153, 0]
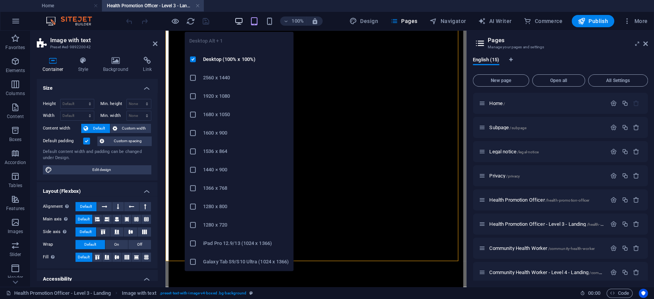
click at [242, 20] on icon "button" at bounding box center [238, 21] width 9 height 9
click at [241, 23] on icon "button" at bounding box center [238, 21] width 9 height 9
click at [240, 17] on icon "button" at bounding box center [238, 21] width 9 height 9
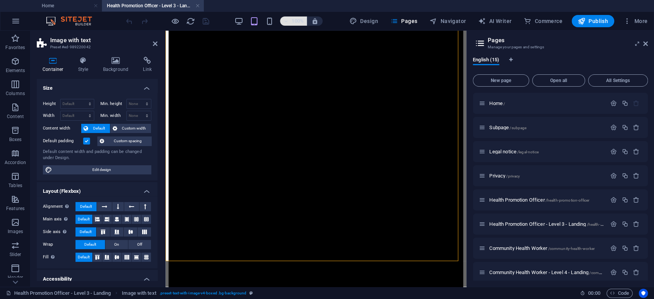
click at [300, 21] on h6 "100%" at bounding box center [298, 20] width 12 height 9
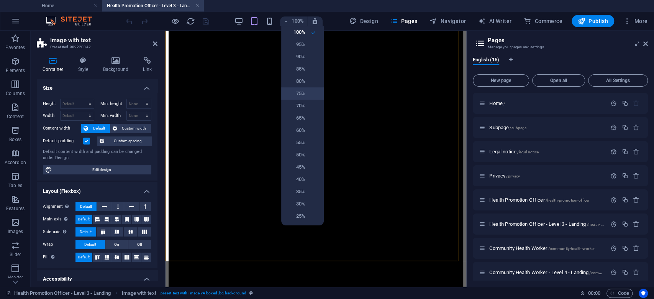
click at [302, 92] on h6 "75%" at bounding box center [296, 93] width 20 height 9
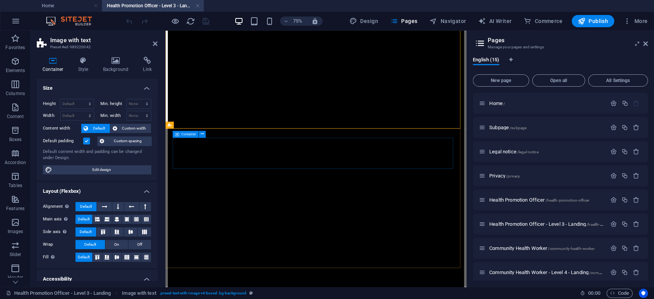
scroll to position [307, 0]
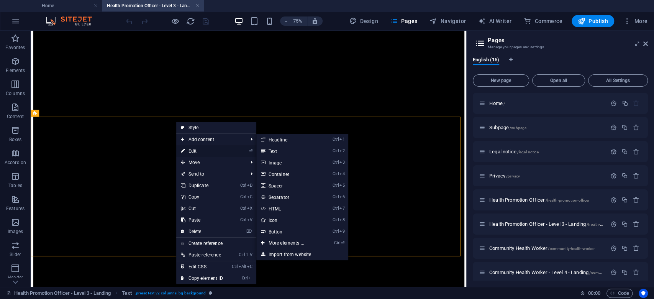
click at [196, 151] on link "⏎ Edit" at bounding box center [201, 150] width 51 height 11
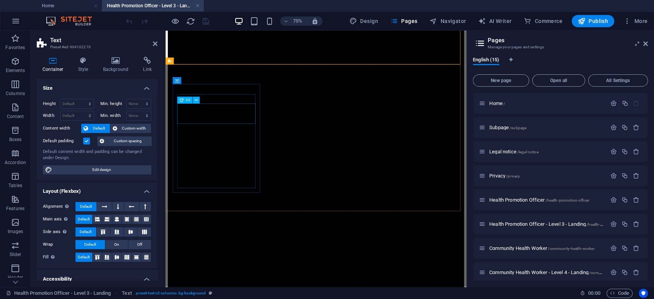
scroll to position [511, 0]
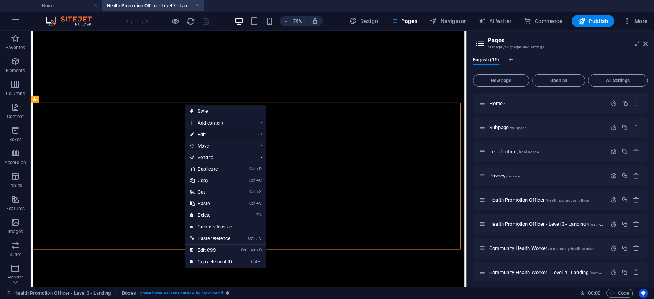
click at [208, 135] on link "⏎ Edit" at bounding box center [210, 134] width 51 height 11
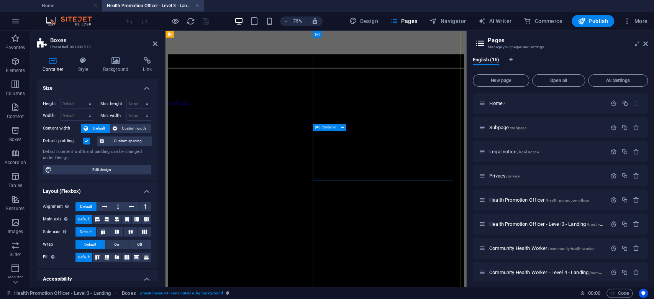
scroll to position [0, 0]
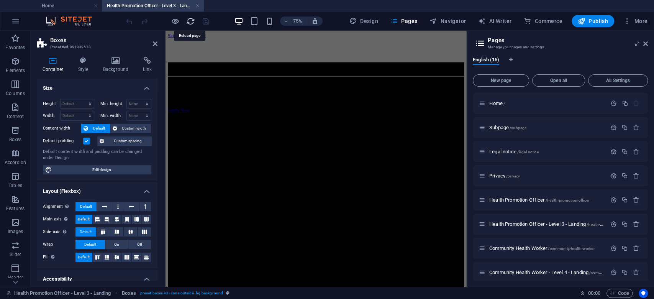
click at [193, 21] on icon "reload" at bounding box center [190, 21] width 9 height 9
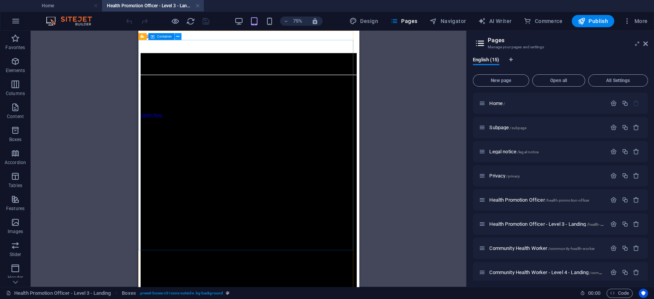
click at [178, 38] on icon at bounding box center [177, 36] width 3 height 6
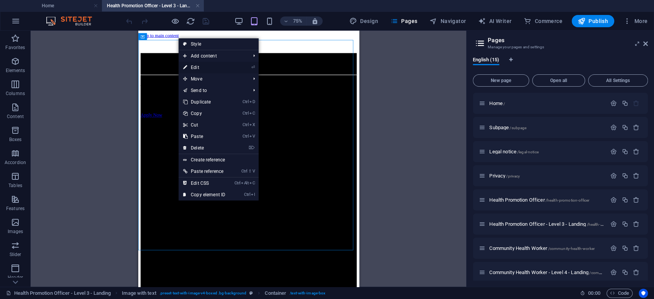
click at [203, 67] on link "⏎ Edit" at bounding box center [204, 67] width 51 height 11
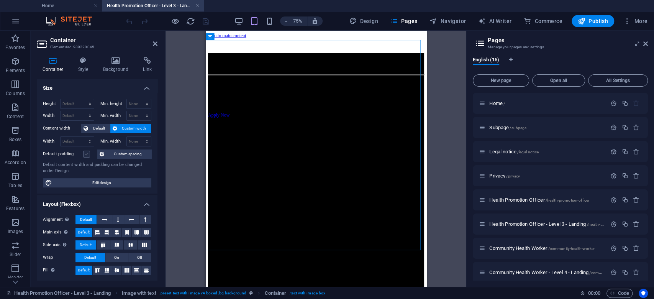
click at [85, 155] on label at bounding box center [86, 154] width 7 height 7
click at [0, 0] on input "Default padding" at bounding box center [0, 0] width 0 height 0
click at [87, 155] on label at bounding box center [86, 154] width 7 height 7
click at [0, 0] on input "Default padding" at bounding box center [0, 0] width 0 height 0
click at [105, 63] on icon at bounding box center [115, 61] width 37 height 8
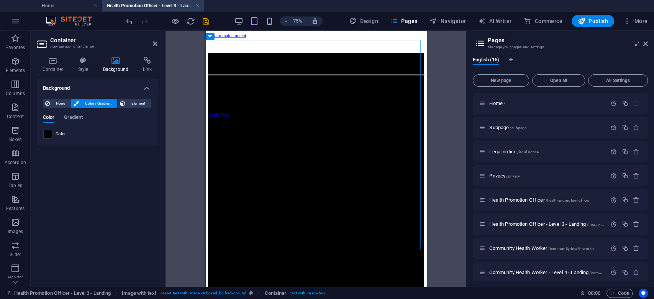
click at [46, 133] on span at bounding box center [48, 134] width 8 height 8
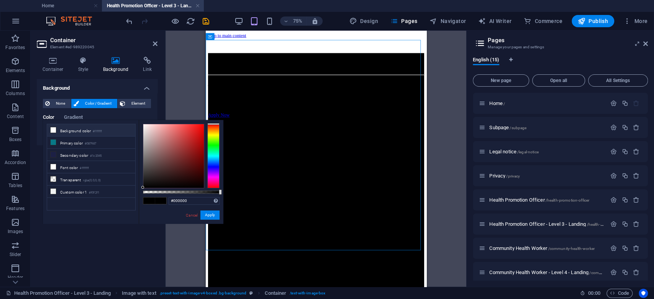
click at [70, 130] on li "Background color #ffffff" at bounding box center [91, 130] width 88 height 12
type input "#ffffff"
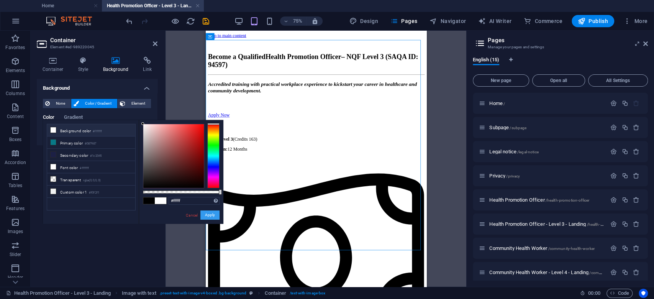
click at [209, 213] on button "Apply" at bounding box center [209, 214] width 19 height 9
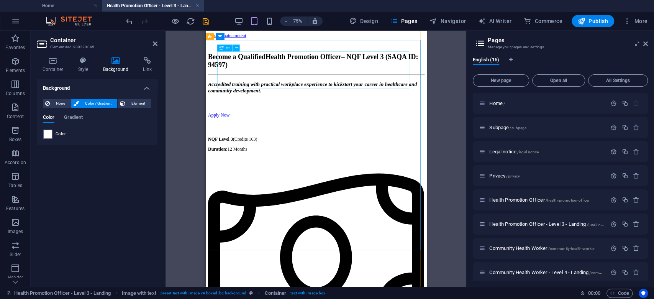
click at [318, 69] on div "Become a Qualified Health Promotion Officer – NQF Level 3 (SAQA ID: 94597)" at bounding box center [352, 71] width 288 height 21
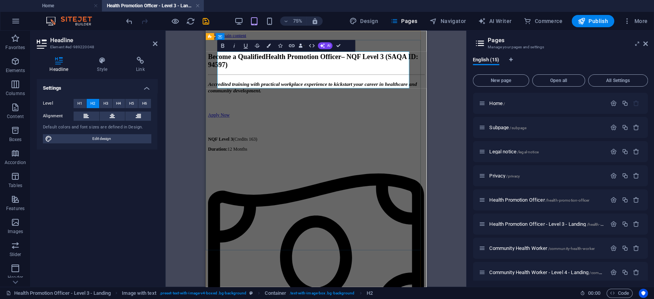
click at [364, 65] on span "Health Promotion Officer – NQF Level 3 (SAQA ID: 94597)" at bounding box center [348, 71] width 280 height 20
drag, startPoint x: 363, startPoint y: 66, endPoint x: 215, endPoint y: 69, distance: 148.3
click at [266, 70] on span "Become a Qualified" at bounding box center [246, 66] width 77 height 10
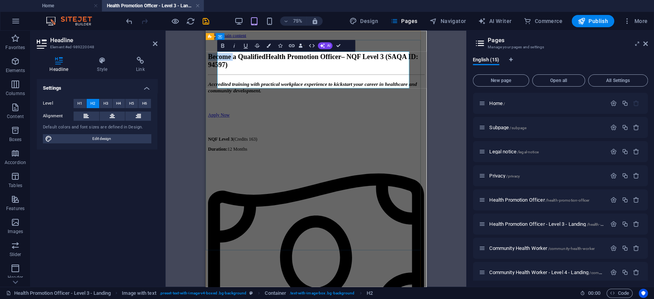
click at [266, 70] on span "Become a Qualified" at bounding box center [246, 66] width 77 height 10
click at [267, 46] on icon "button" at bounding box center [269, 46] width 4 height 4
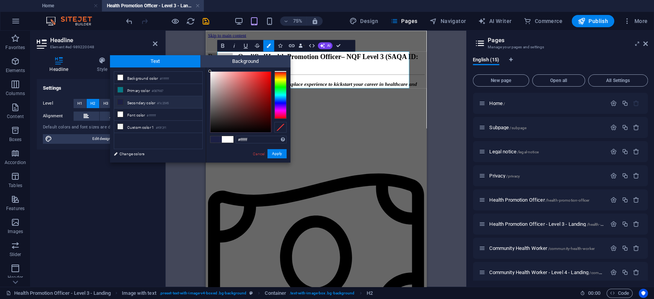
click at [141, 100] on li "Secondary color #1c2045" at bounding box center [158, 102] width 88 height 12
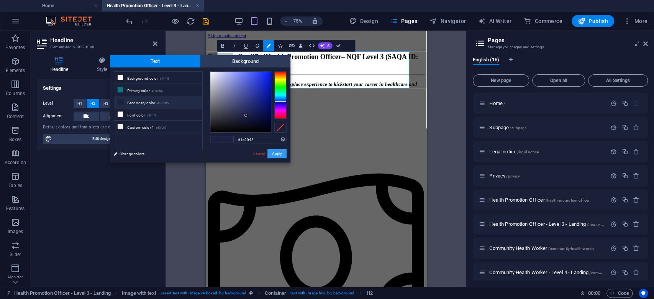
click at [278, 153] on button "Apply" at bounding box center [276, 153] width 19 height 9
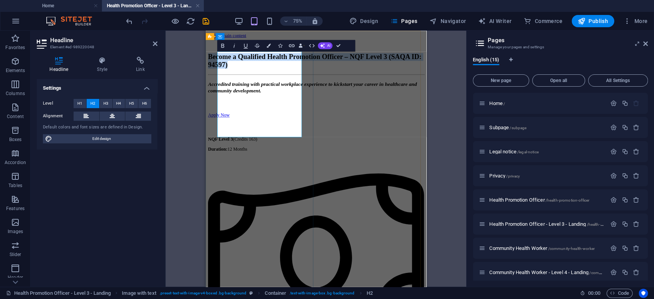
click at [298, 81] on span "Become a Qualified Health Promotion Officer – NQF Level 3 (SAQA ID: 94597)" at bounding box center [350, 71] width 285 height 20
click at [282, 81] on span "Become a Qualified Health Promotion Officer – NQF Level 3 (SAQA ID: 94597)" at bounding box center [350, 71] width 285 height 20
click at [270, 81] on span "Become a Qualified Health Promotion Officer – NQF Level 3 (SAQA ID: 94597)" at bounding box center [350, 71] width 285 height 20
drag, startPoint x: 273, startPoint y: 131, endPoint x: 223, endPoint y: 105, distance: 56.2
click at [223, 81] on span "Become a Qualified Health Promotion Officer – NQF Level 3 (SAQA ID: 94597)" at bounding box center [350, 71] width 285 height 20
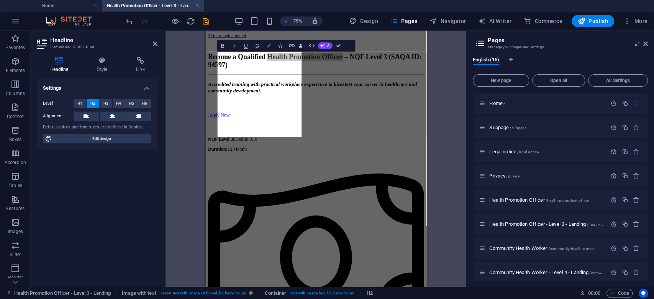
click at [272, 48] on button "Colors" at bounding box center [268, 45] width 11 height 11
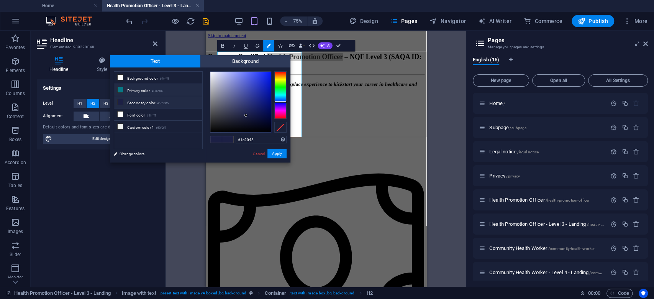
click at [154, 89] on small "#087987" at bounding box center [157, 91] width 11 height 5
type input "#087987"
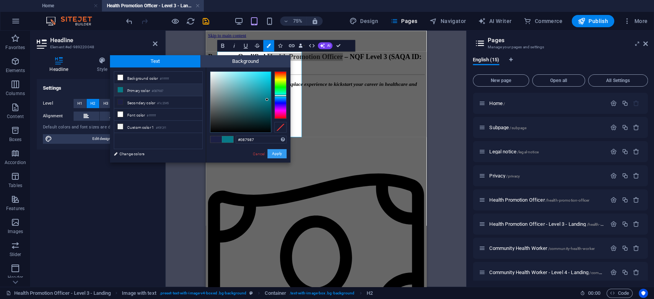
click at [278, 152] on button "Apply" at bounding box center [276, 153] width 19 height 9
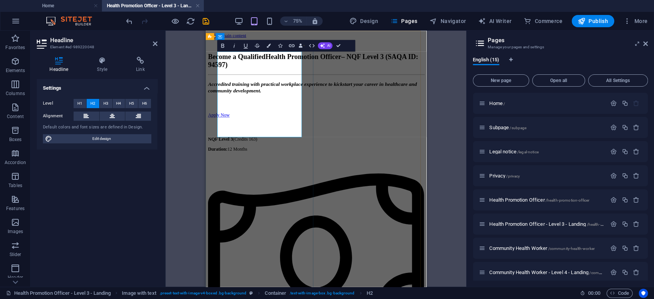
click at [293, 81] on span "Become a Qualified Health Promotion Officer – NQF Level 3 (SAQA ID: 94597)" at bounding box center [348, 71] width 280 height 20
drag, startPoint x: 281, startPoint y: 165, endPoint x: 270, endPoint y: 162, distance: 11.0
click at [270, 81] on h2 "​ Become a Qualified Health Promotion Officer – NQF Level 3 (SAQA ID: 94597) ​" at bounding box center [352, 71] width 288 height 21
click at [296, 81] on span "Become a Qualified Health Promotion Officer – NQF Level 3 (SAQA ID: 94597)" at bounding box center [348, 71] width 280 height 20
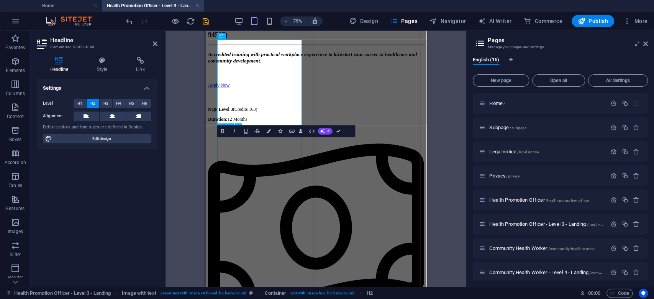
scroll to position [51, 0]
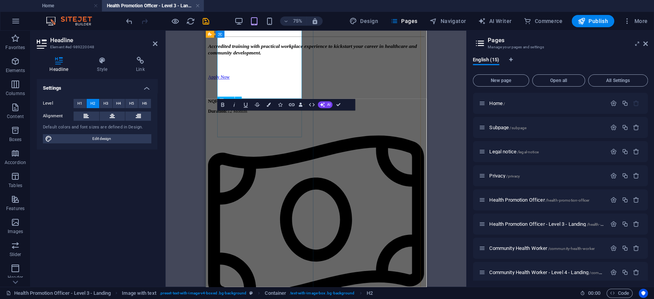
click at [295, 64] on div "Accredited training with practical workplace experience to kickstart your caree…" at bounding box center [352, 54] width 288 height 18
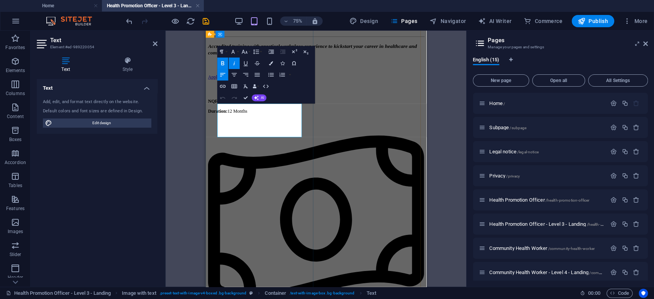
click at [276, 63] on strong "Accredited training with practical workplace experience to kickstart your caree…" at bounding box center [347, 55] width 279 height 16
click at [270, 62] on icon "button" at bounding box center [271, 63] width 4 height 4
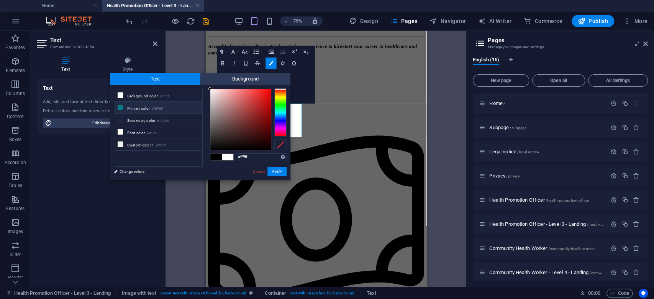
click at [145, 103] on li "Primary color #087987" at bounding box center [158, 108] width 88 height 12
type input "#087987"
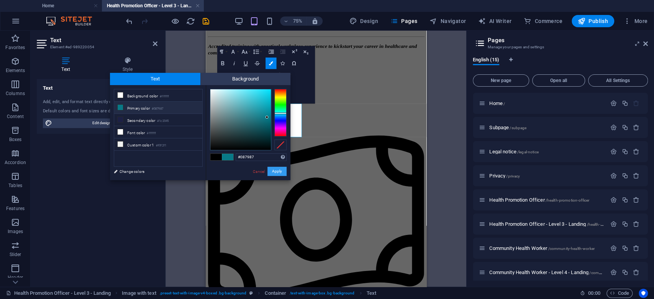
click at [275, 171] on button "Apply" at bounding box center [276, 171] width 19 height 9
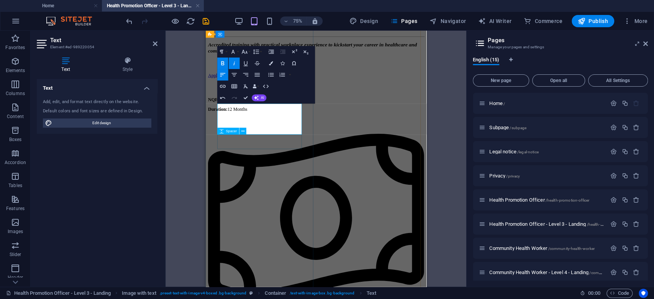
click at [289, 87] on div at bounding box center [352, 76] width 288 height 19
select select "px"
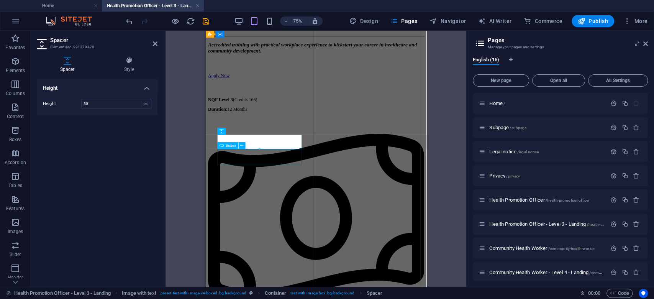
click at [291, 93] on div "Apply Now" at bounding box center [352, 90] width 288 height 7
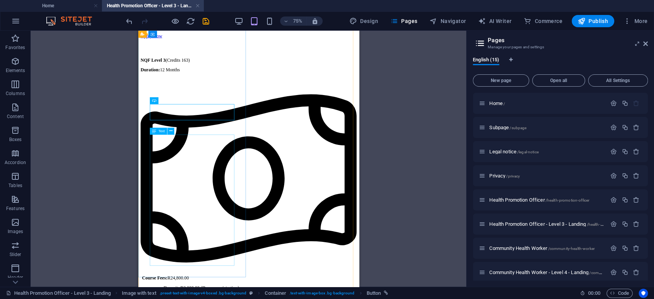
scroll to position [102, 0]
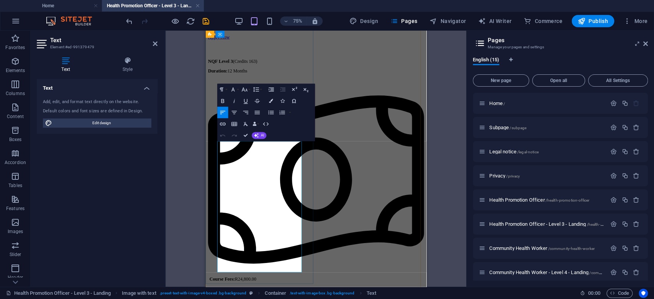
click at [272, 101] on icon "button" at bounding box center [271, 100] width 4 height 4
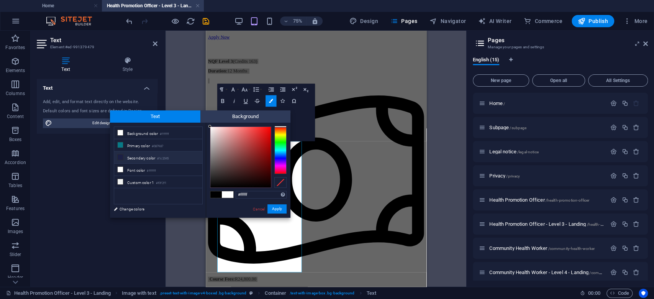
click at [150, 155] on li "Secondary color #1c2045" at bounding box center [158, 157] width 88 height 12
type input "#1c2045"
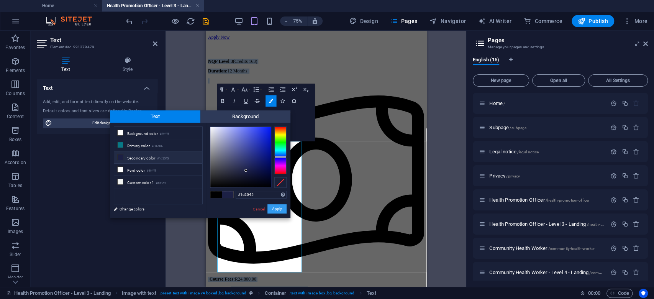
click at [270, 210] on button "Apply" at bounding box center [276, 208] width 19 height 9
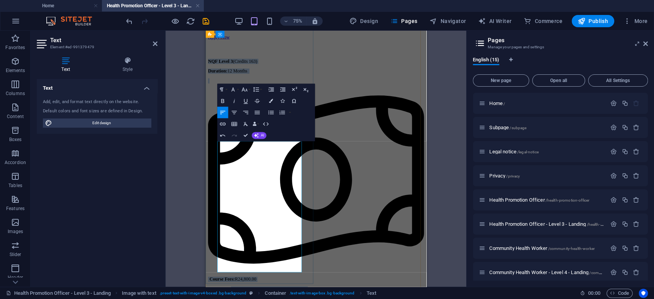
drag, startPoint x: 272, startPoint y: 239, endPoint x: 287, endPoint y: 228, distance: 19.2
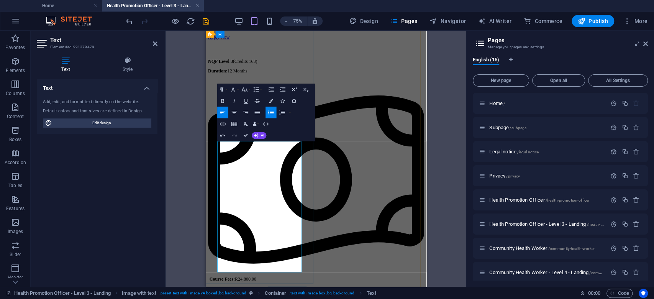
drag, startPoint x: 269, startPoint y: 218, endPoint x: 284, endPoint y: 210, distance: 17.0
copy span "(Due on registration)"
drag, startPoint x: 278, startPoint y: 234, endPoint x: 288, endPoint y: 227, distance: 12.6
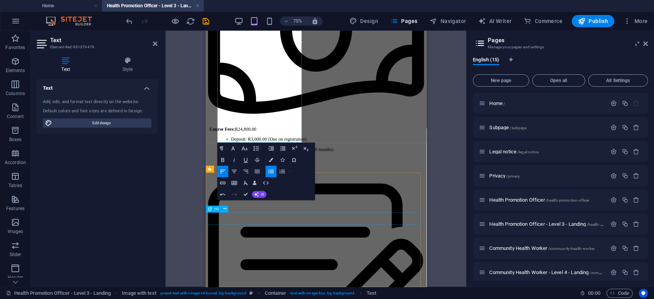
scroll to position [307, 0]
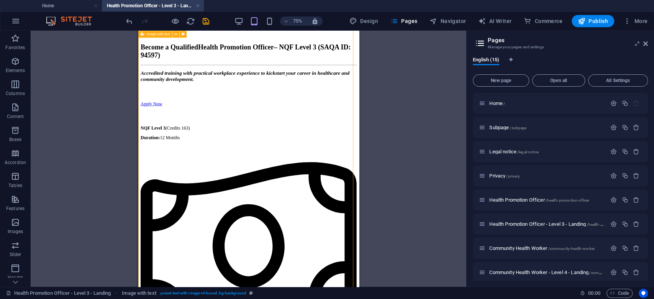
scroll to position [0, 0]
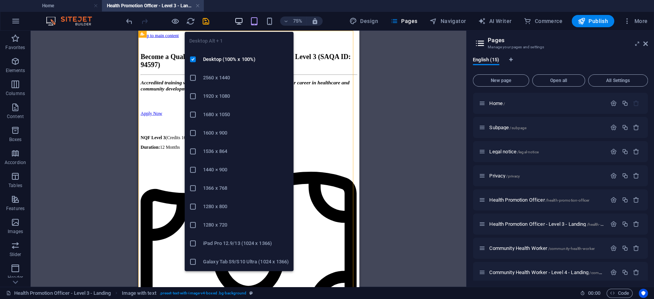
click at [241, 21] on icon "button" at bounding box center [238, 21] width 9 height 9
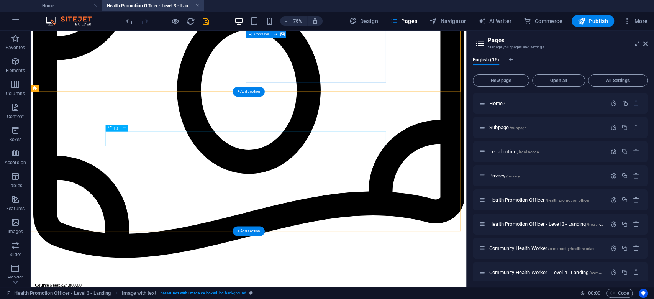
scroll to position [357, 0]
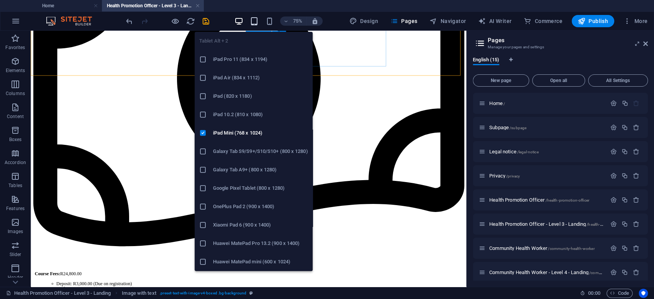
click at [253, 20] on icon "button" at bounding box center [253, 21] width 9 height 9
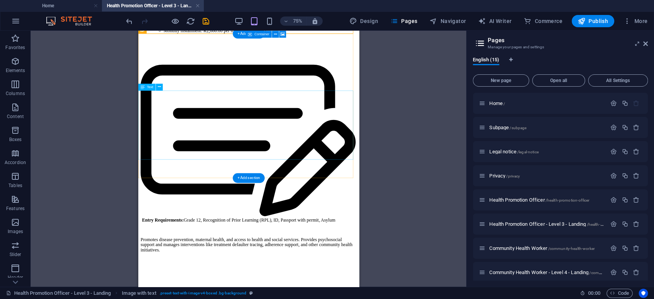
scroll to position [408, 0]
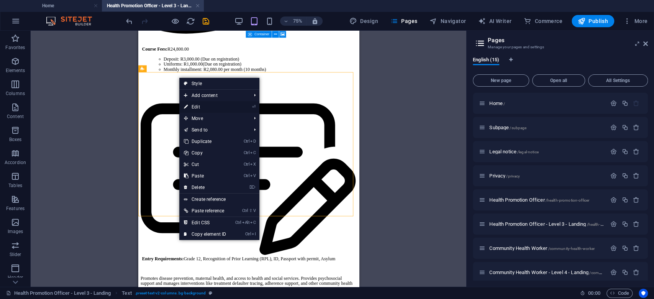
click at [206, 109] on link "⏎ Edit" at bounding box center [204, 106] width 51 height 11
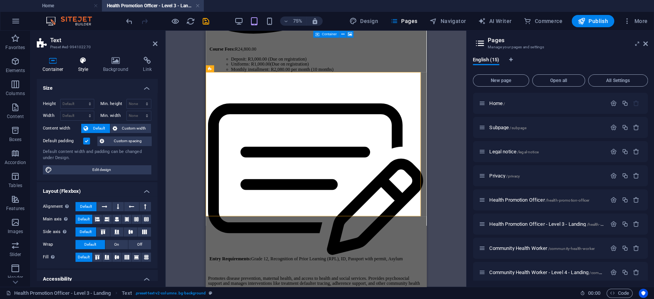
click at [85, 64] on h4 "Style" at bounding box center [84, 65] width 25 height 16
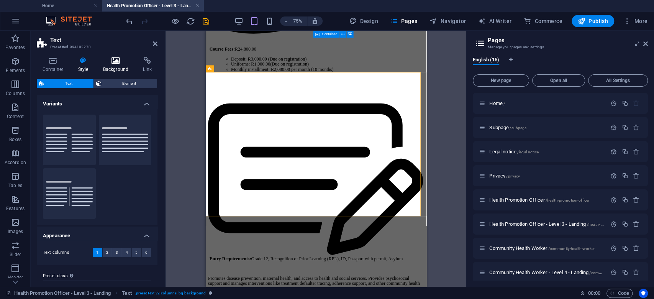
click at [113, 66] on h4 "Background" at bounding box center [117, 65] width 40 height 16
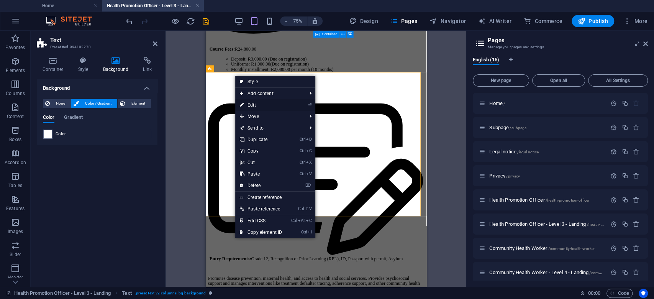
click at [261, 102] on link "⏎ Edit" at bounding box center [260, 104] width 51 height 11
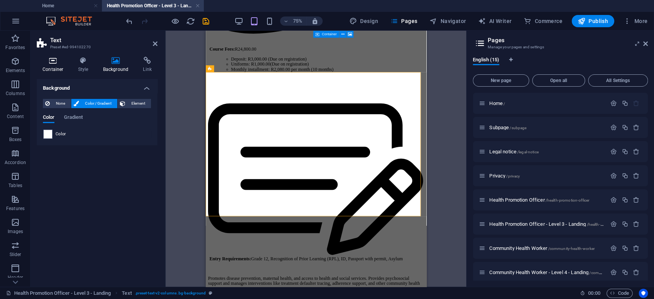
click at [58, 65] on h4 "Container" at bounding box center [55, 65] width 36 height 16
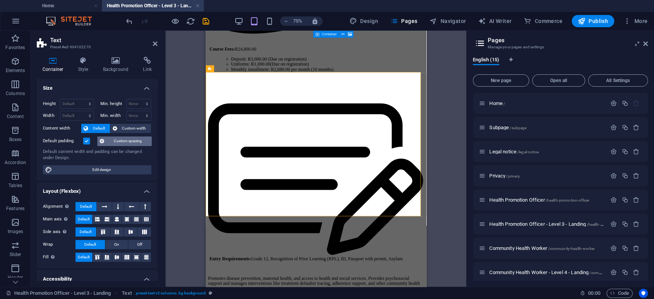
click at [104, 141] on icon at bounding box center [102, 140] width 5 height 9
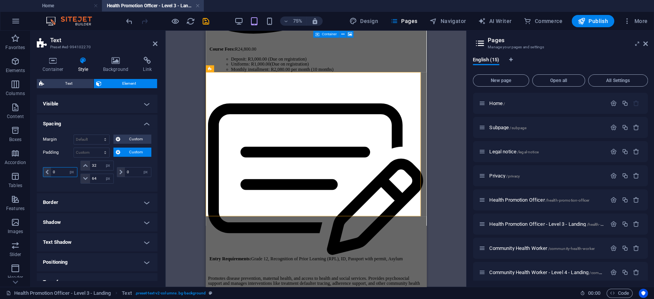
click at [54, 171] on input "0" at bounding box center [64, 171] width 26 height 9
click at [115, 151] on button "Custom" at bounding box center [132, 152] width 38 height 9
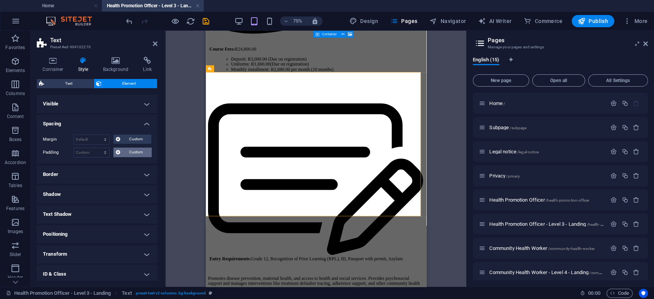
click at [116, 151] on icon at bounding box center [118, 152] width 5 height 9
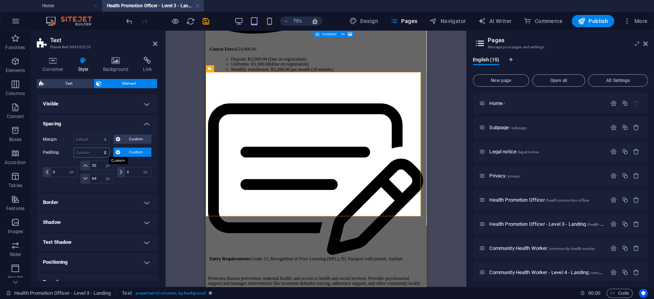
click at [102, 151] on select "Default px rem % vh vw Custom" at bounding box center [91, 152] width 35 height 9
click at [74, 148] on select "Default px rem % vh vw Custom" at bounding box center [91, 152] width 35 height 9
click at [108, 152] on select "Default px rem % vh vw Custom" at bounding box center [91, 152] width 35 height 9
click at [74, 148] on select "Default px rem % vh vw Custom" at bounding box center [91, 152] width 35 height 9
click at [116, 156] on div "Default px rem % vh vw Custom Custom" at bounding box center [113, 153] width 78 height 10
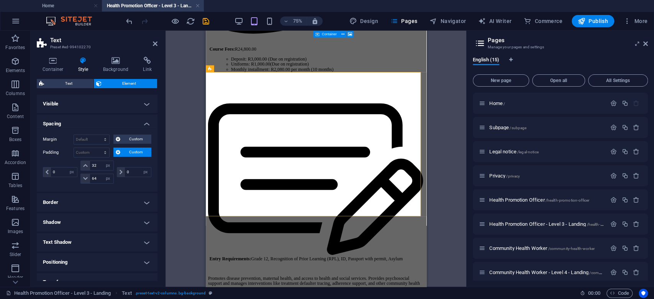
click at [116, 152] on icon at bounding box center [118, 152] width 5 height 9
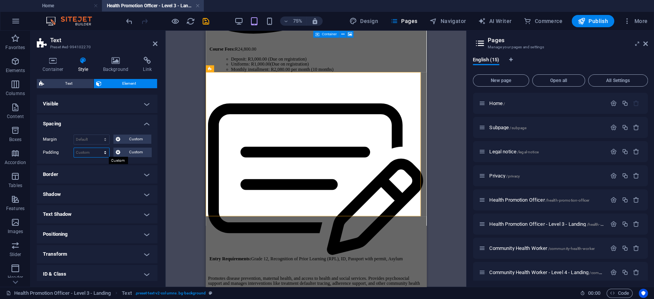
click at [106, 155] on select "Default px rem % vh vw Custom" at bounding box center [91, 152] width 35 height 9
click at [74, 148] on select "Default px rem % vh vw Custom" at bounding box center [91, 152] width 35 height 9
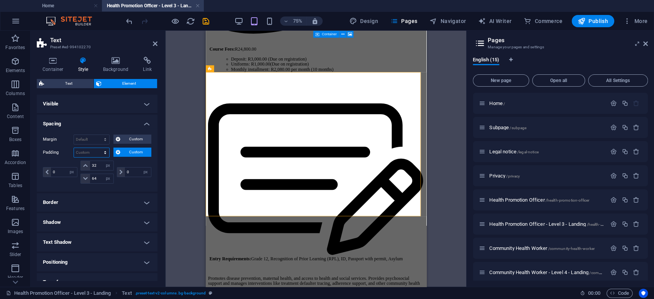
click at [101, 151] on select "Default px rem % vh vw Custom" at bounding box center [91, 152] width 35 height 9
click at [74, 148] on select "Default px rem % vh vw Custom" at bounding box center [91, 152] width 35 height 9
select select "DISABLED_OPTION_VALUE"
click at [56, 173] on input "0" at bounding box center [64, 171] width 26 height 9
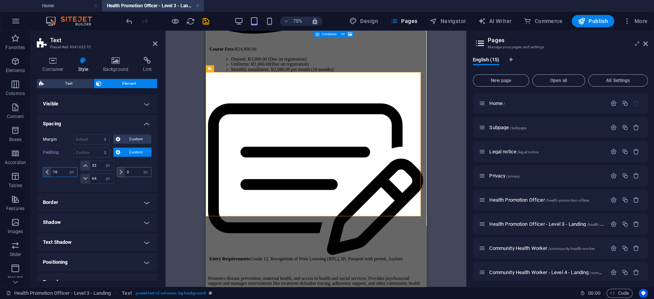
type input "16"
drag, startPoint x: 124, startPoint y: 170, endPoint x: 129, endPoint y: 169, distance: 5.4
click at [129, 169] on input "0" at bounding box center [138, 171] width 26 height 9
type input "16"
click at [54, 170] on input "16" at bounding box center [64, 171] width 26 height 9
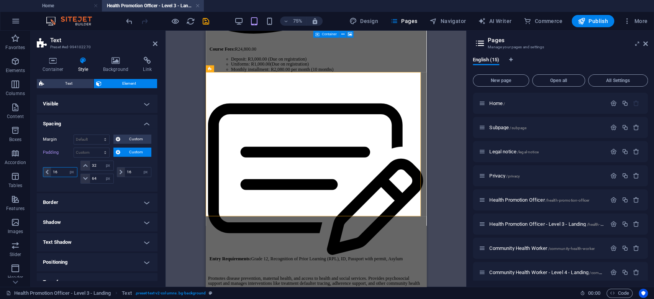
click at [54, 170] on input "16" at bounding box center [64, 171] width 26 height 9
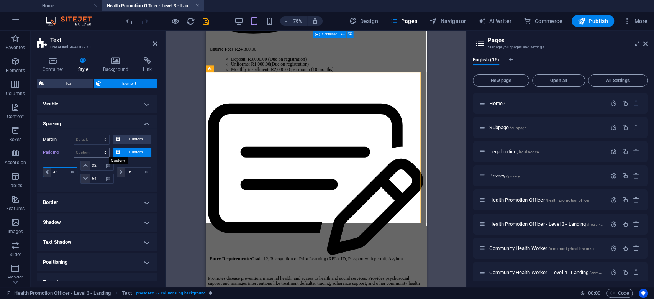
type input "32"
click at [102, 152] on select "Default px rem % vh vw Custom" at bounding box center [91, 152] width 35 height 9
select select "px"
click at [98, 148] on select "Default px rem % vh vw Custom" at bounding box center [91, 152] width 35 height 9
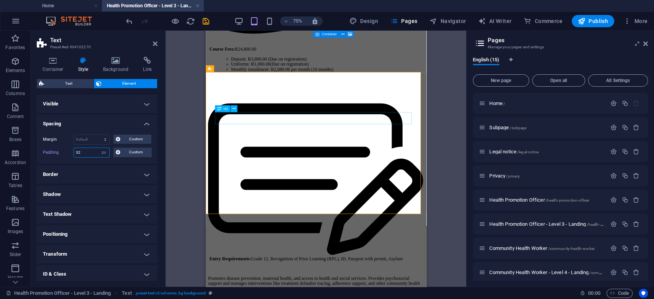
type input "32"
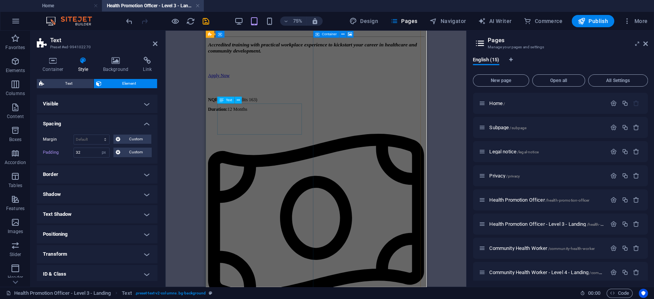
scroll to position [0, 0]
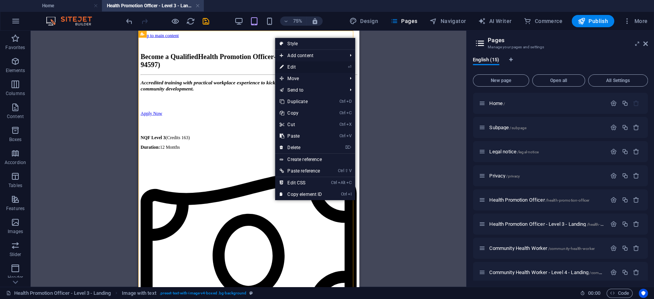
click at [296, 67] on link "⏎ Edit" at bounding box center [300, 66] width 51 height 11
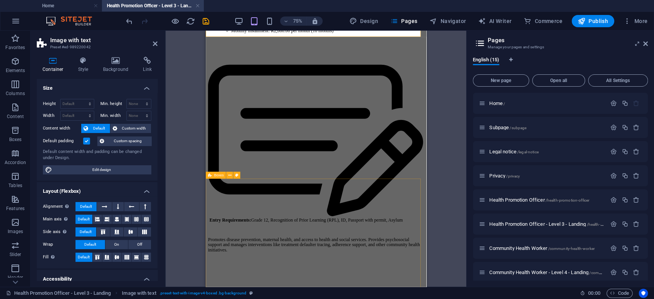
scroll to position [562, 0]
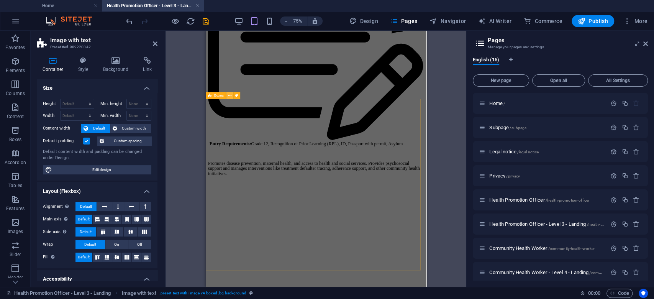
click at [229, 97] on icon at bounding box center [229, 95] width 3 height 6
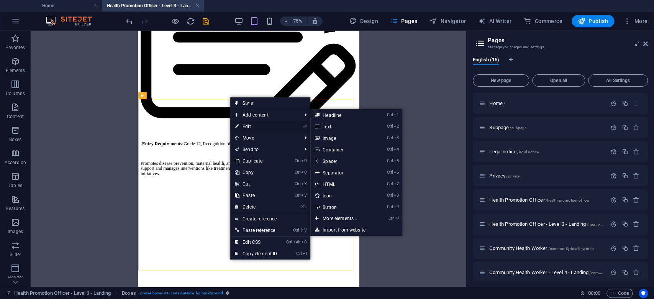
click at [254, 125] on link "⏎ Edit" at bounding box center [255, 126] width 51 height 11
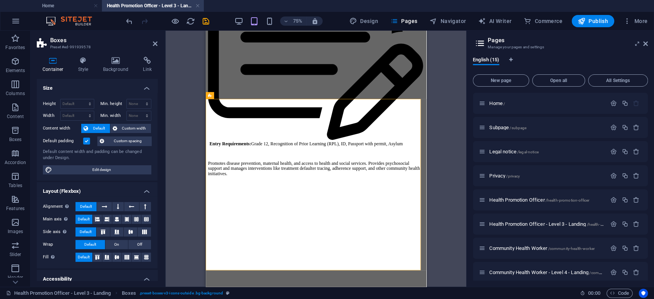
click at [85, 141] on label at bounding box center [86, 141] width 7 height 7
click at [0, 0] on input "Default padding" at bounding box center [0, 0] width 0 height 0
click at [85, 141] on label at bounding box center [86, 141] width 7 height 7
click at [0, 0] on input "Default padding" at bounding box center [0, 0] width 0 height 0
click at [104, 141] on icon at bounding box center [102, 140] width 5 height 9
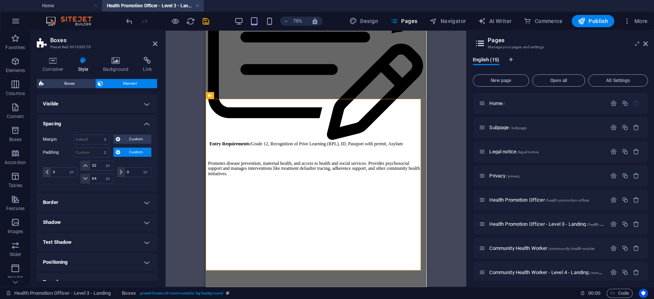
click at [115, 152] on button "Custom" at bounding box center [132, 152] width 38 height 9
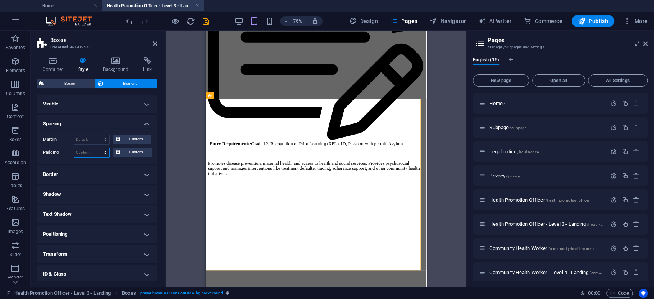
click at [106, 152] on select "Default px rem % vh vw Custom" at bounding box center [91, 152] width 35 height 9
click at [74, 148] on select "Default px rem % vh vw Custom" at bounding box center [91, 152] width 35 height 9
select select "DISABLED_OPTION_VALUE"
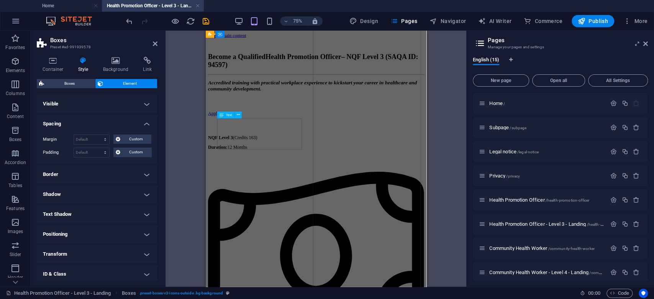
scroll to position [0, 0]
drag, startPoint x: 457, startPoint y: 65, endPoint x: 253, endPoint y: 61, distance: 203.9
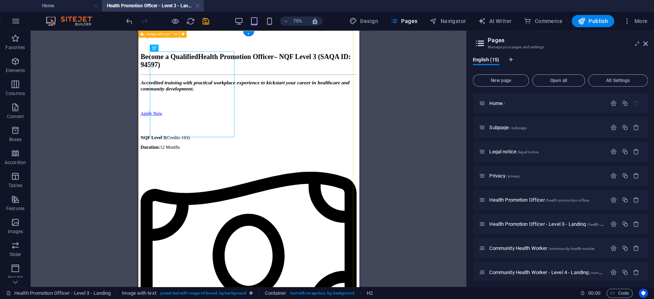
click at [177, 35] on button at bounding box center [175, 34] width 7 height 7
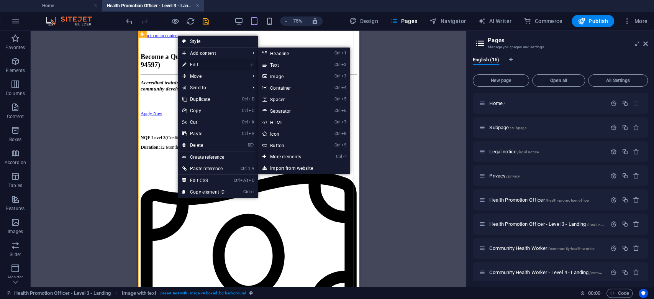
click at [200, 63] on link "⏎ Edit" at bounding box center [203, 64] width 51 height 11
select select "px"
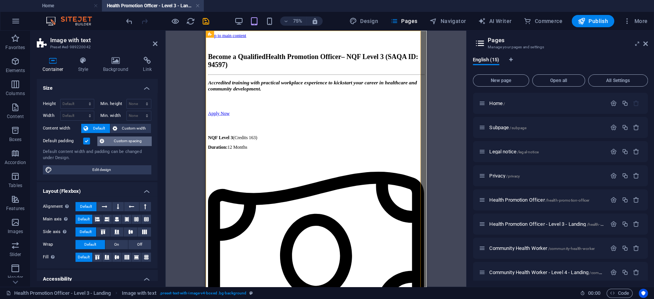
click at [111, 143] on span "Custom spacing" at bounding box center [128, 140] width 43 height 9
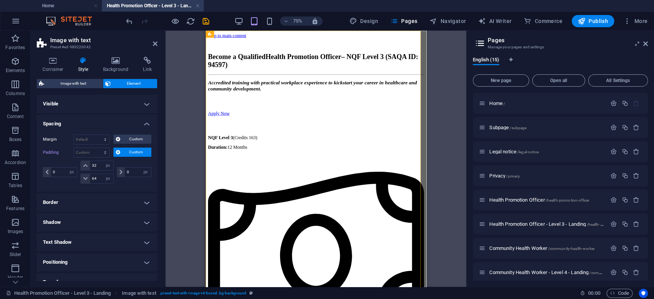
click at [116, 151] on icon at bounding box center [118, 152] width 5 height 9
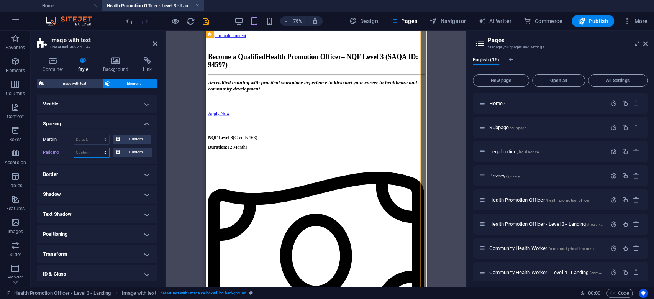
click at [105, 151] on select "Default px rem % vh vw Custom" at bounding box center [91, 152] width 35 height 9
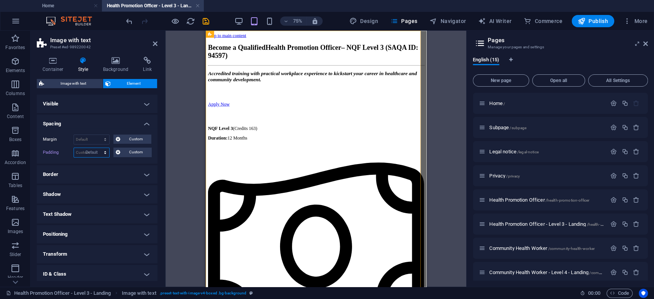
click at [74, 148] on select "Default px rem % vh vw Custom" at bounding box center [91, 152] width 35 height 9
select select "DISABLED_OPTION_VALUE"
type input "64"
type input "32"
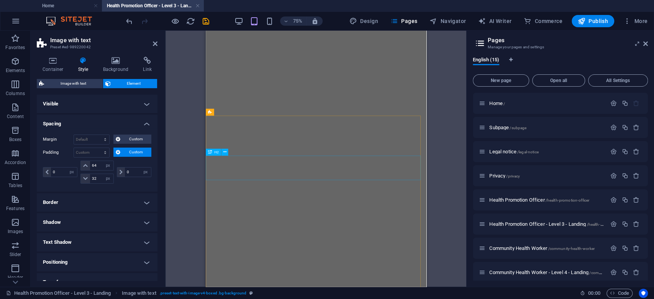
scroll to position [766, 0]
click at [241, 146] on icon at bounding box center [240, 148] width 3 height 6
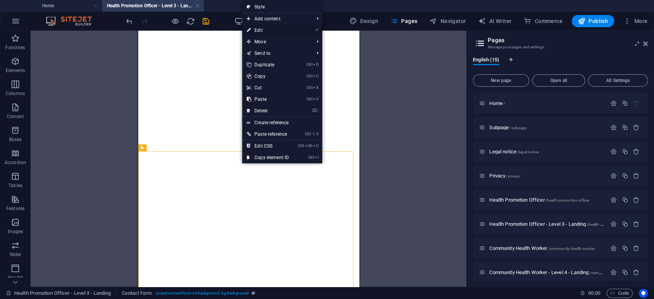
drag, startPoint x: 22, startPoint y: 102, endPoint x: 271, endPoint y: 30, distance: 259.2
click at [271, 30] on link "⏎ Edit" at bounding box center [267, 30] width 51 height 11
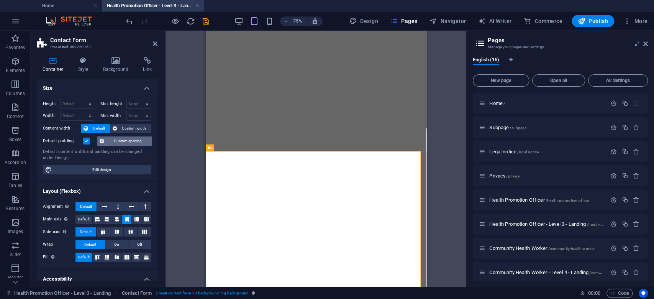
click at [104, 143] on icon at bounding box center [102, 140] width 5 height 9
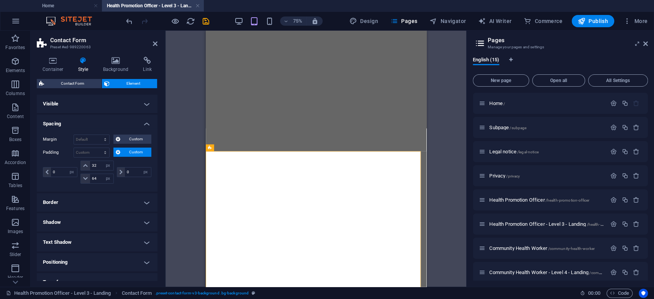
click at [120, 152] on icon at bounding box center [118, 152] width 5 height 9
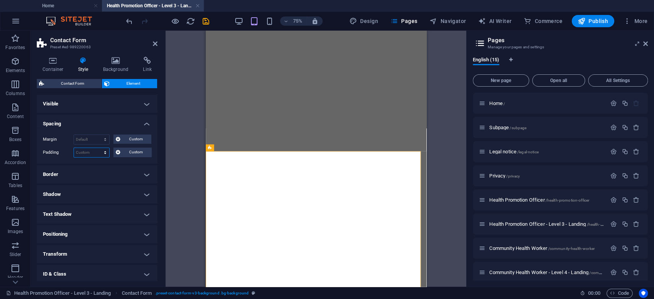
click at [105, 152] on select "Default px rem % vh vw Custom" at bounding box center [91, 152] width 35 height 9
click at [74, 148] on select "Default px rem % vh vw Custom" at bounding box center [91, 152] width 35 height 9
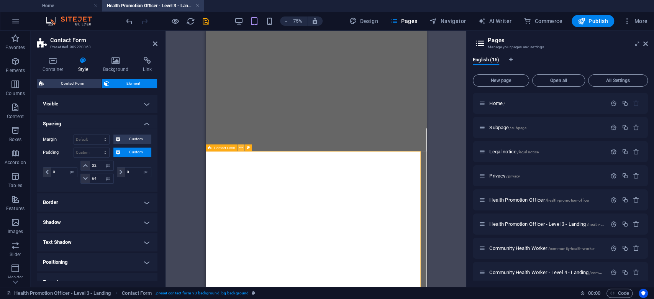
click at [239, 147] on icon at bounding box center [240, 148] width 3 height 6
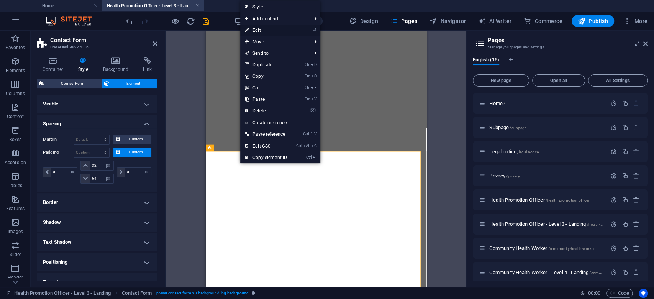
click at [264, 29] on link "⏎ Edit" at bounding box center [265, 30] width 51 height 11
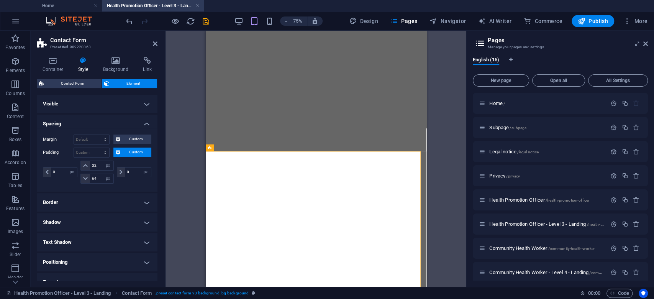
click at [118, 155] on icon at bounding box center [118, 152] width 5 height 9
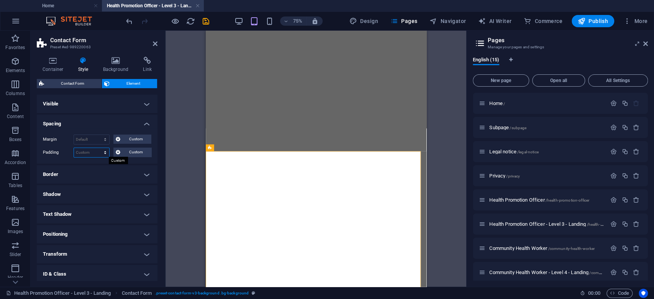
click at [106, 153] on select "Default px rem % vh vw Custom" at bounding box center [91, 152] width 35 height 9
click at [74, 148] on select "Default px rem % vh vw Custom" at bounding box center [91, 152] width 35 height 9
select select "DISABLED_OPTION_VALUE"
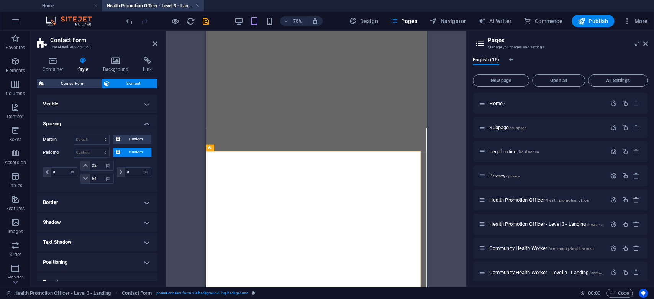
click at [117, 153] on icon at bounding box center [118, 152] width 5 height 9
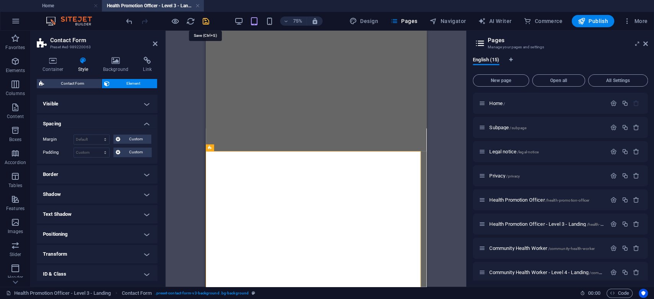
click at [204, 22] on icon "save" at bounding box center [206, 21] width 9 height 9
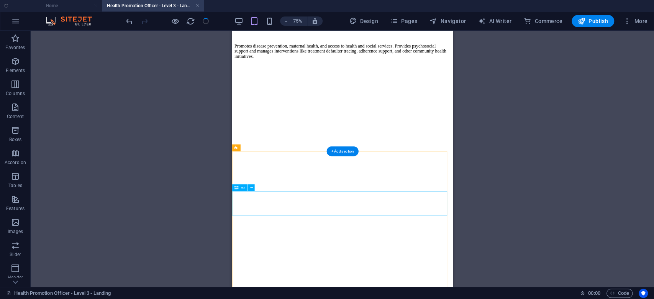
scroll to position [715, 0]
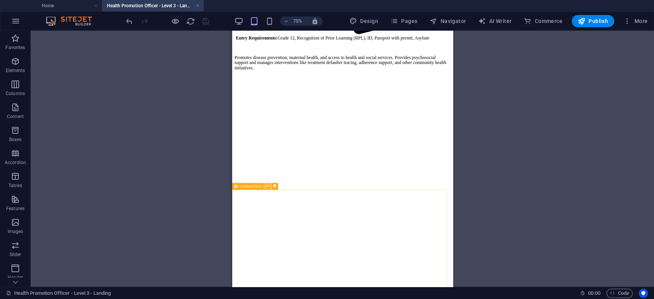
click at [266, 185] on icon at bounding box center [267, 186] width 3 height 6
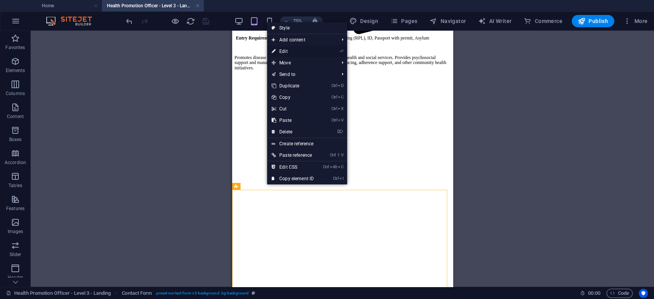
click at [298, 51] on link "⏎ Edit" at bounding box center [292, 51] width 51 height 11
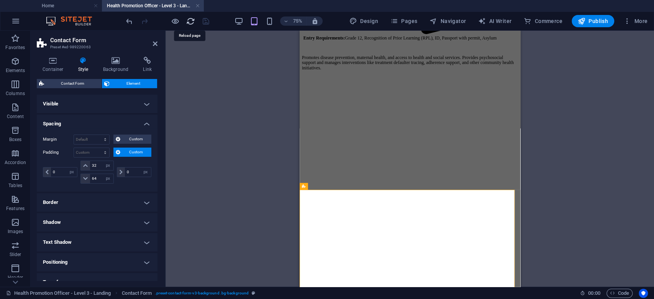
click at [190, 22] on icon "reload" at bounding box center [190, 21] width 9 height 9
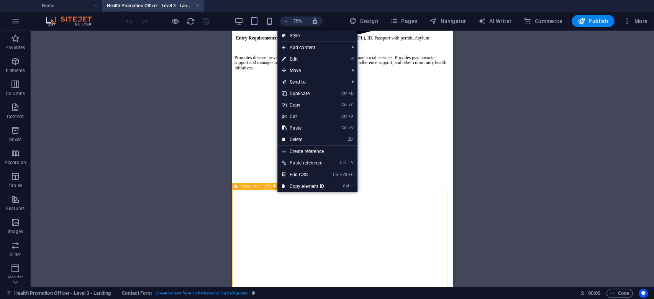
click at [267, 185] on icon at bounding box center [267, 186] width 3 height 6
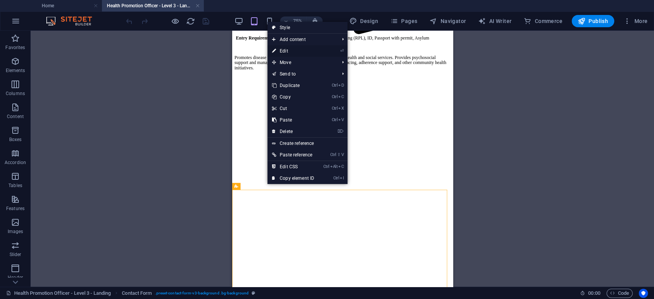
click at [295, 49] on link "⏎ Edit" at bounding box center [292, 50] width 51 height 11
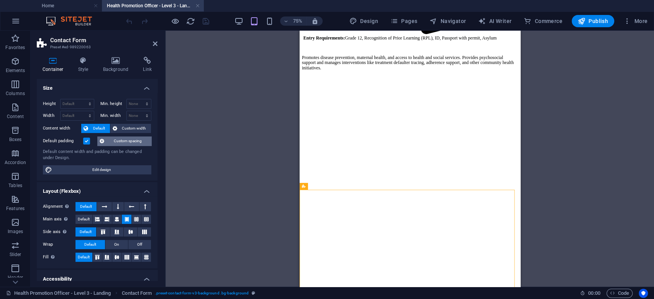
click at [114, 141] on span "Custom spacing" at bounding box center [128, 140] width 43 height 9
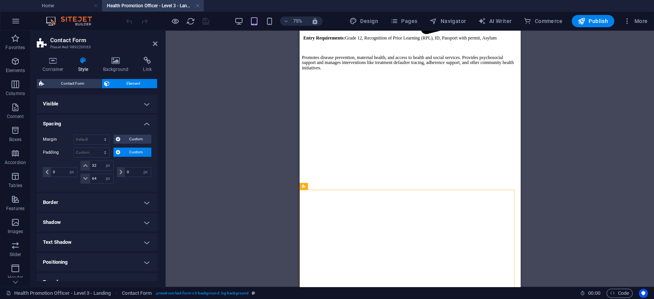
click at [116, 153] on icon at bounding box center [118, 152] width 5 height 9
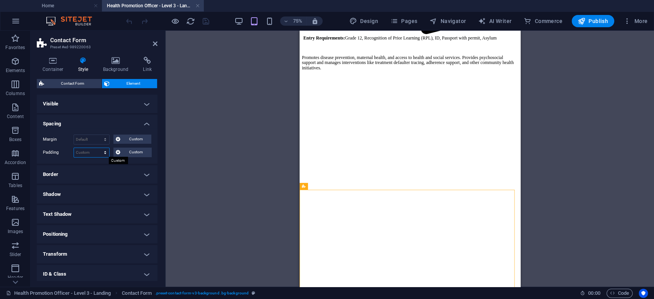
click at [94, 153] on select "Default px rem % vh vw Custom" at bounding box center [91, 152] width 35 height 9
click at [74, 148] on select "Default px rem % vh vw Custom" at bounding box center [91, 152] width 35 height 9
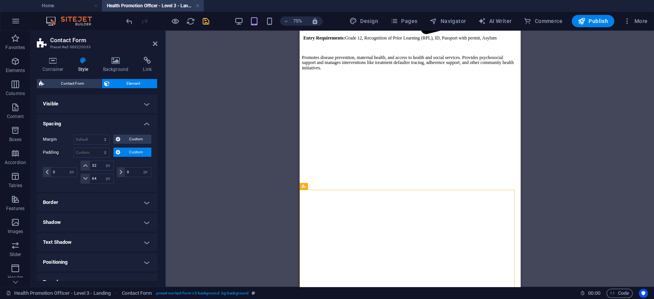
click at [118, 151] on icon at bounding box center [118, 152] width 5 height 9
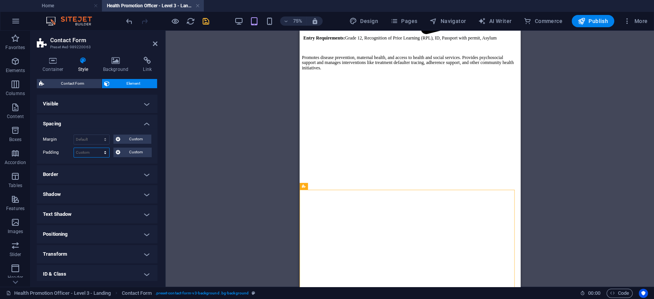
click at [105, 151] on select "Default px rem % vh vw Custom" at bounding box center [91, 152] width 35 height 9
select select "px"
click at [98, 148] on select "Default px rem % vh vw Custom" at bounding box center [91, 152] width 35 height 9
type input "32"
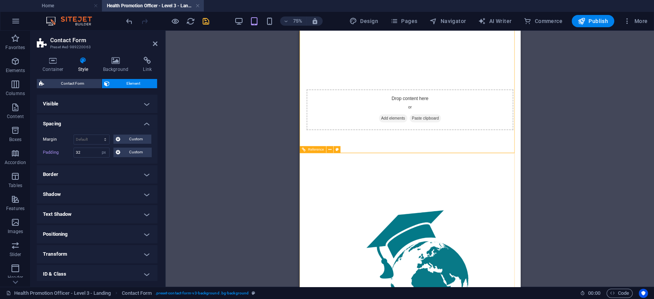
scroll to position [1132, 0]
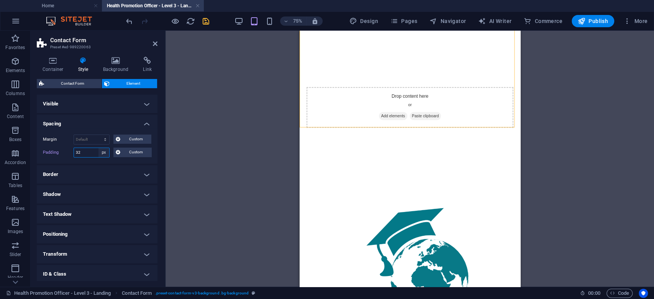
click at [105, 154] on select "Default px rem % vh vw Custom" at bounding box center [103, 152] width 11 height 9
select select "default"
click at [98, 148] on select "Default px rem % vh vw Custom" at bounding box center [103, 152] width 11 height 9
select select "DISABLED_OPTION_VALUE"
type input "0"
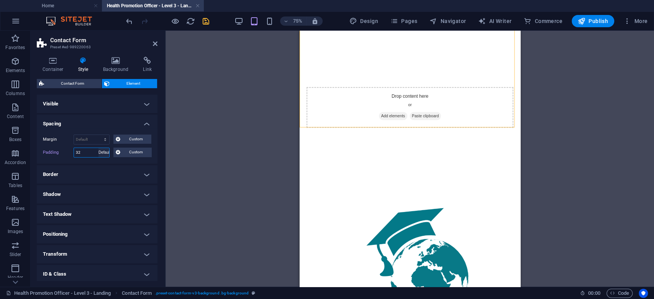
type input "64"
type input "0"
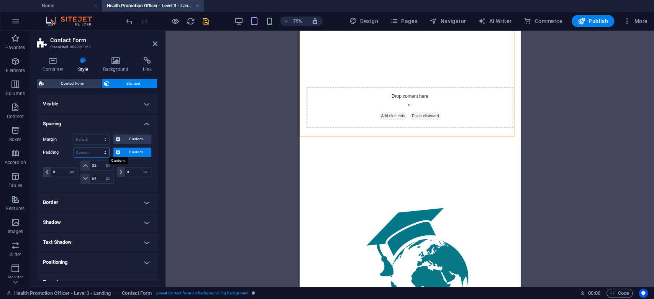
click at [106, 148] on select "Default px rem % vh vw Custom" at bounding box center [91, 152] width 35 height 9
select select "px"
click at [98, 148] on select "Default px rem % vh vw Custom" at bounding box center [91, 152] width 35 height 9
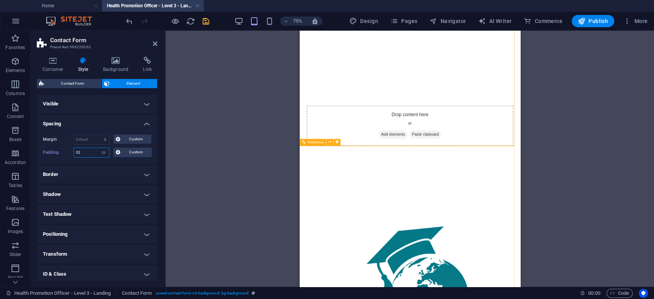
type input "32"
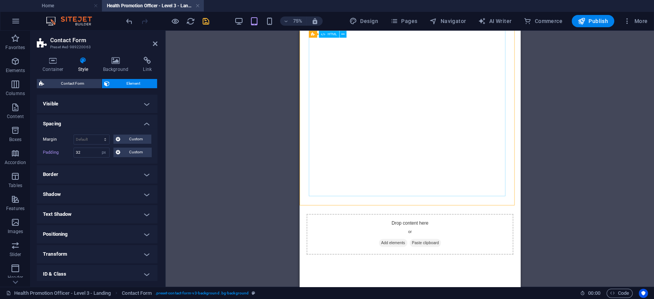
scroll to position [954, 0]
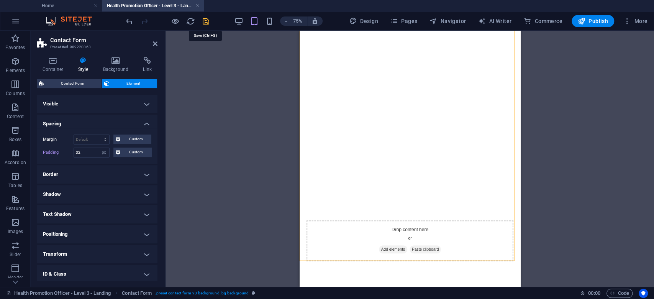
click at [205, 23] on icon "save" at bounding box center [206, 21] width 9 height 9
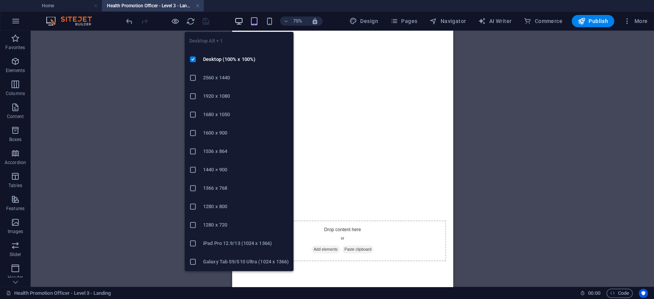
click at [238, 21] on icon "button" at bounding box center [238, 21] width 9 height 9
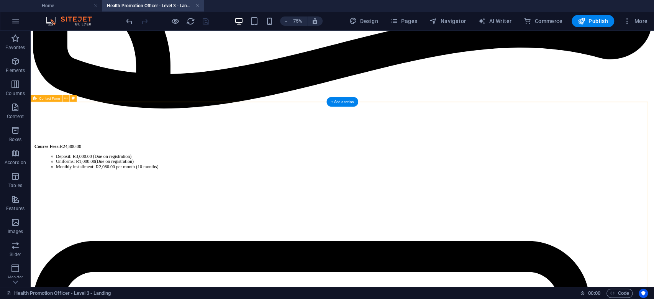
scroll to position [546, 0]
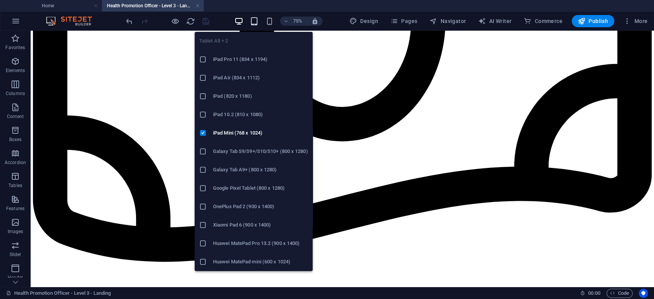
click at [254, 23] on icon "button" at bounding box center [253, 21] width 9 height 9
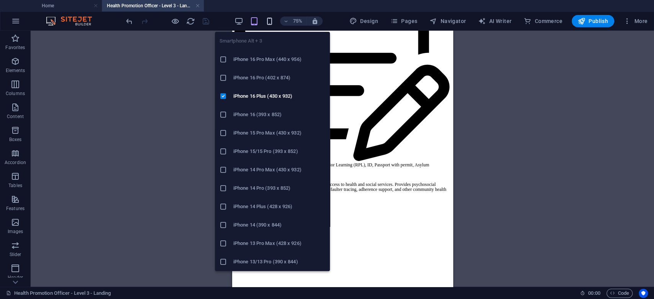
click at [270, 18] on icon "button" at bounding box center [269, 21] width 9 height 9
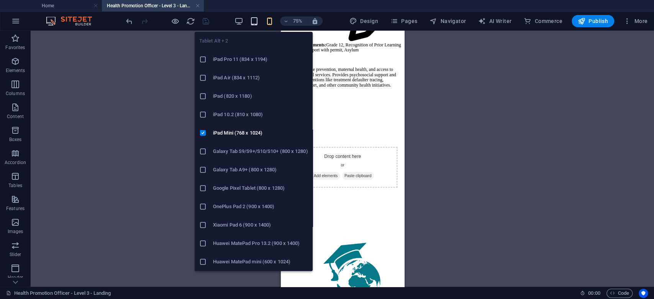
click at [256, 21] on icon "button" at bounding box center [253, 21] width 9 height 9
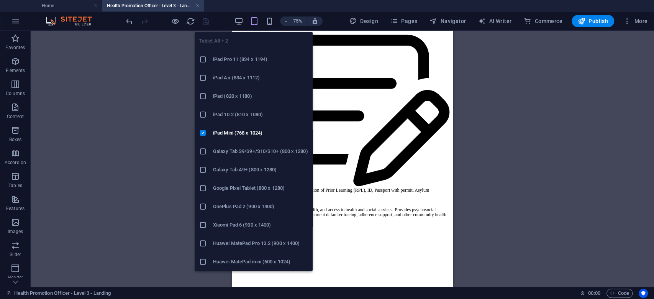
scroll to position [546, 0]
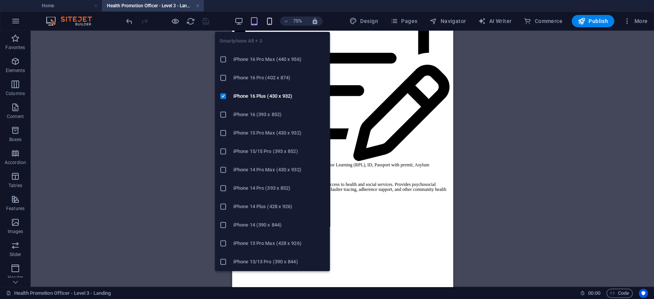
click at [273, 21] on icon "button" at bounding box center [269, 21] width 9 height 9
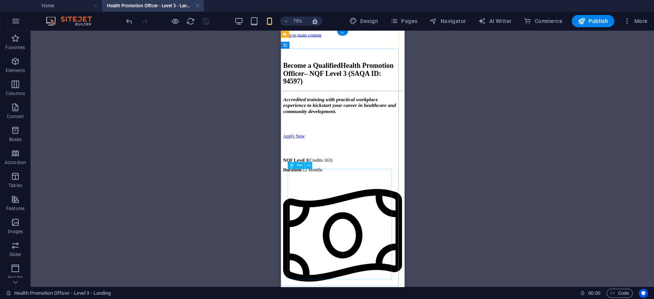
scroll to position [0, 0]
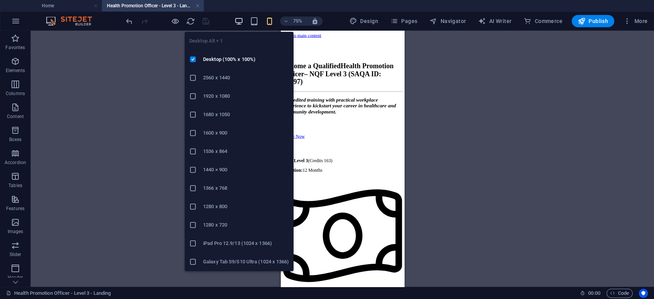
click at [241, 18] on icon "button" at bounding box center [238, 21] width 9 height 9
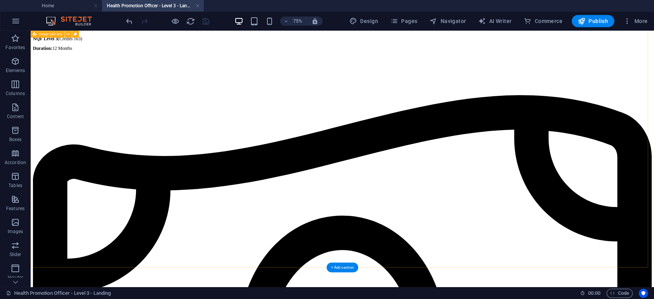
scroll to position [307, 0]
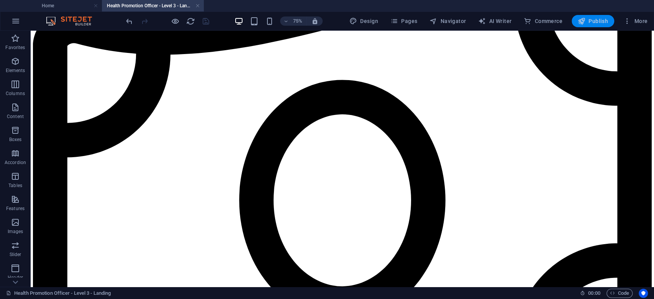
click at [591, 26] on button "Publish" at bounding box center [593, 21] width 43 height 12
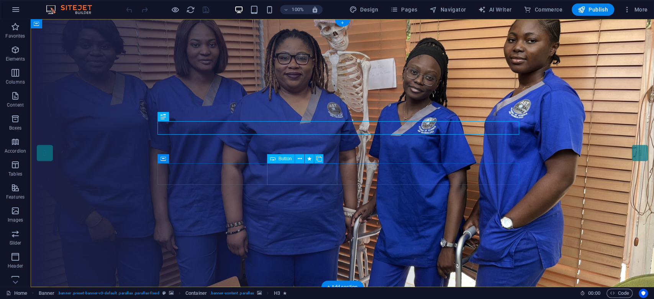
click at [301, 159] on icon at bounding box center [300, 159] width 4 height 8
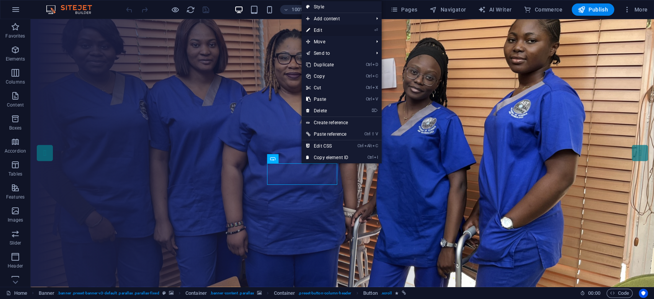
click at [324, 31] on link "⏎ Edit" at bounding box center [327, 30] width 51 height 11
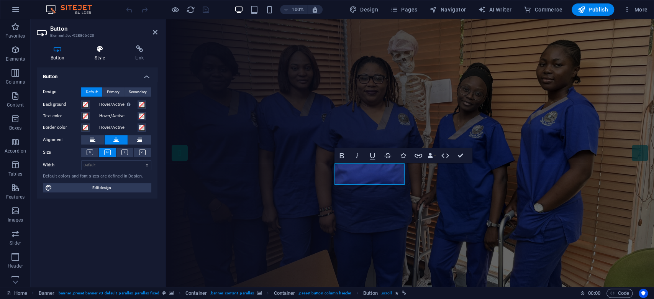
click at [104, 57] on h4 "Style" at bounding box center [101, 53] width 41 height 16
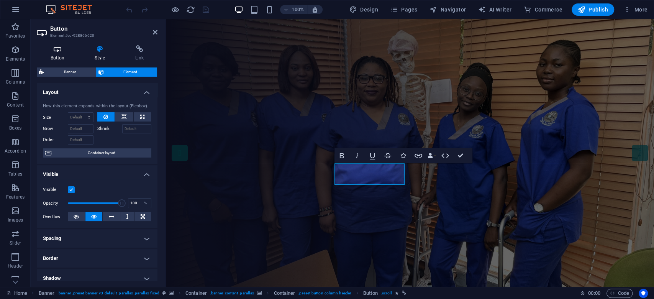
click at [68, 56] on h4 "Button" at bounding box center [59, 53] width 44 height 16
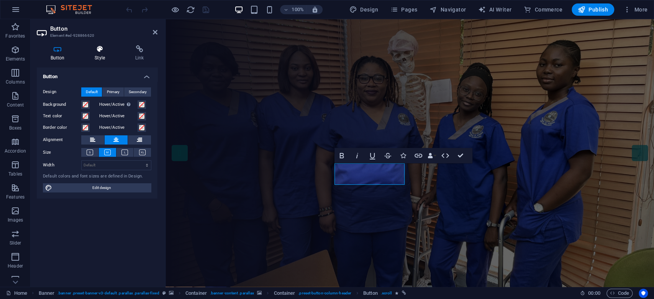
click at [100, 51] on icon at bounding box center [100, 49] width 38 height 8
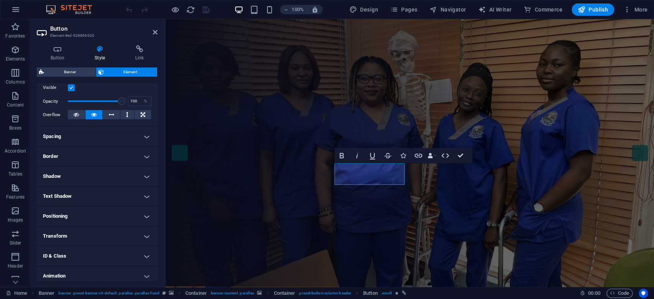
scroll to position [51, 0]
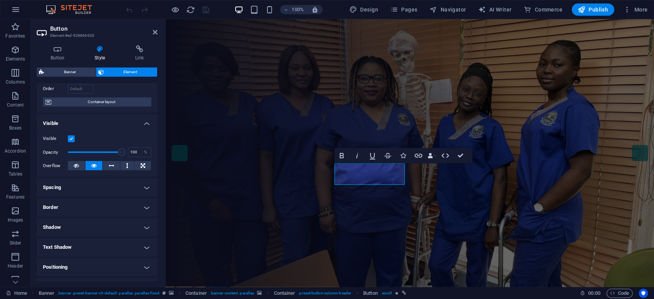
click at [91, 200] on h4 "Border" at bounding box center [97, 207] width 121 height 18
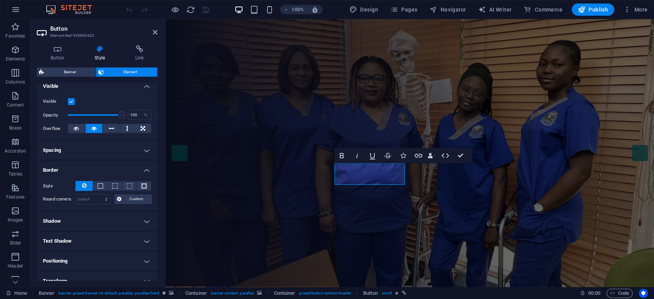
scroll to position [102, 0]
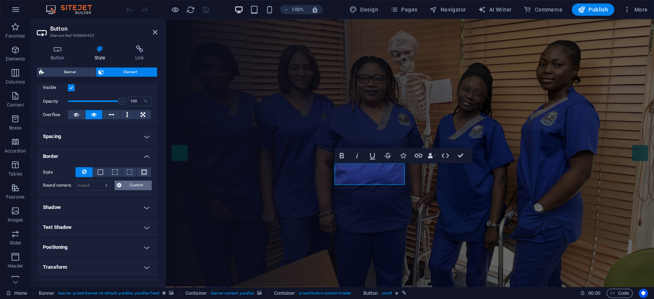
click at [125, 184] on span "Custom" at bounding box center [137, 184] width 26 height 9
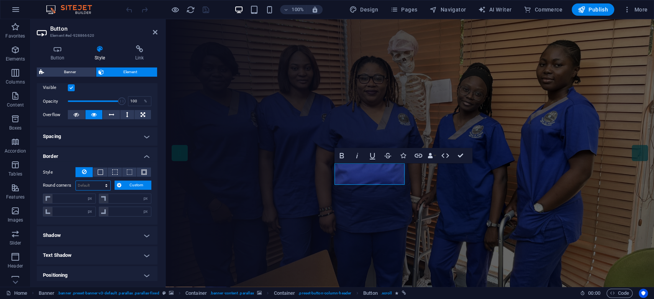
click at [89, 188] on select "Default px rem % vh vw Custom" at bounding box center [93, 185] width 34 height 9
select select "px"
click at [99, 181] on select "Default px rem % vh vw Custom" at bounding box center [93, 185] width 34 height 9
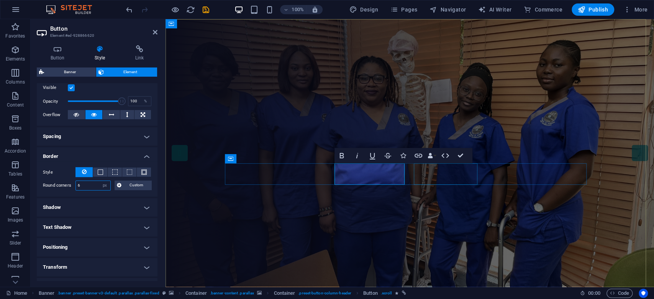
type input "6"
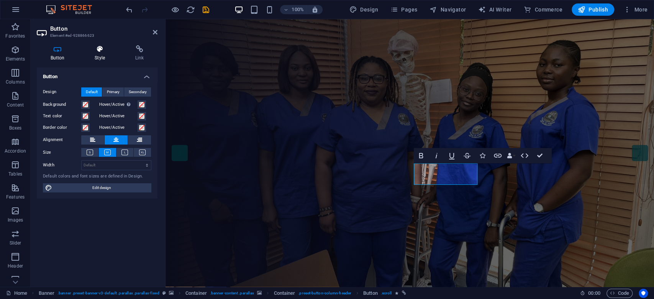
click at [107, 51] on icon at bounding box center [100, 49] width 38 height 8
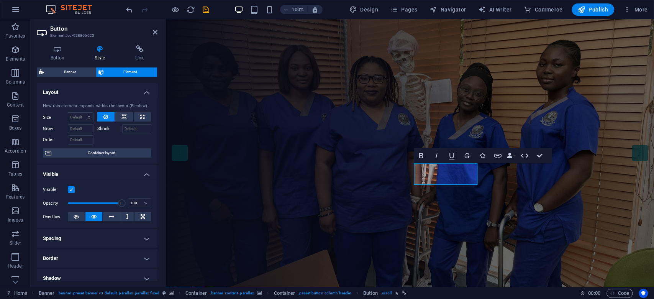
scroll to position [126, 0]
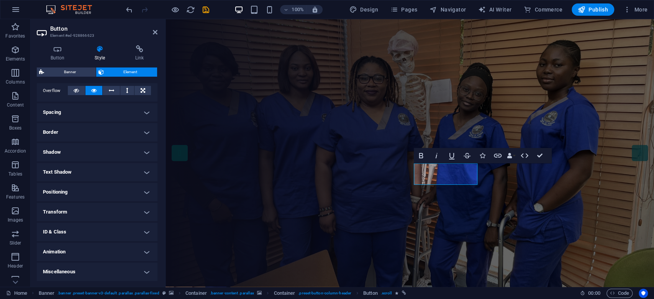
click at [97, 128] on h4 "Border" at bounding box center [97, 132] width 121 height 18
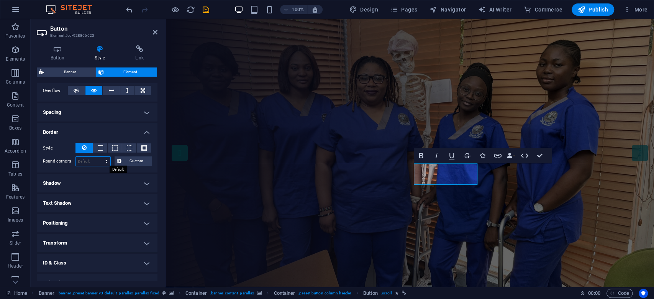
click at [101, 161] on select "Default px rem % vh vw Custom" at bounding box center [93, 161] width 34 height 9
select select "px"
click at [99, 157] on select "Default px rem % vh vw Custom" at bounding box center [93, 161] width 34 height 9
type input "6"
click at [488, 201] on figure at bounding box center [410, 153] width 488 height 268
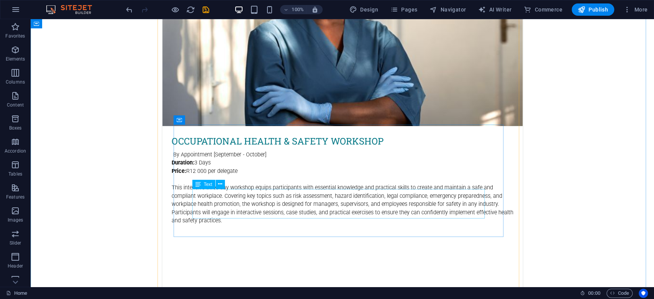
scroll to position [3473, 0]
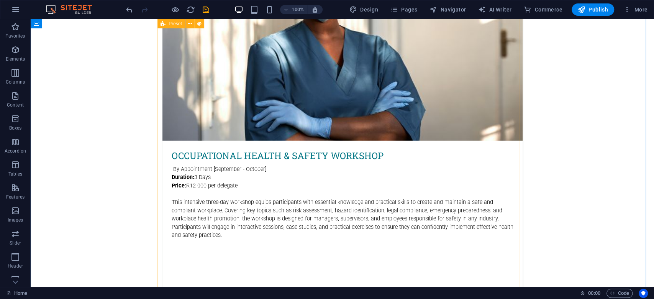
select select "px"
select select "rem"
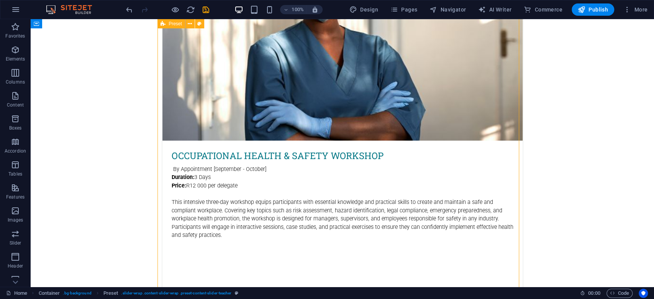
select select "rem"
select select "preset-content-slider-teacher"
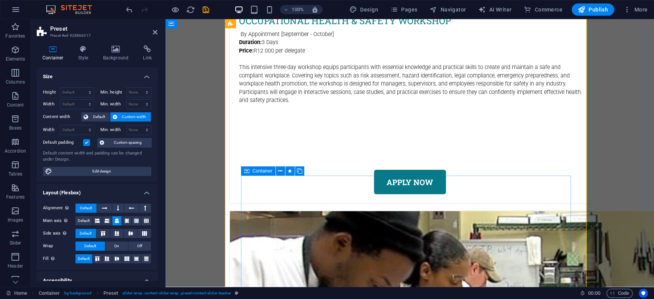
scroll to position [3556, 0]
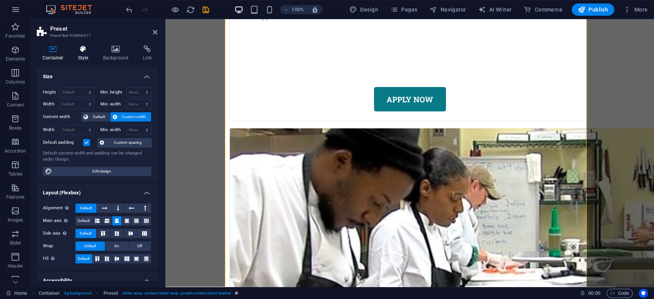
click at [89, 52] on icon at bounding box center [83, 49] width 22 height 8
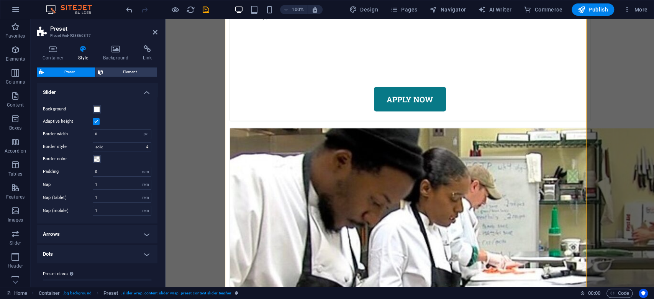
scroll to position [12, 0]
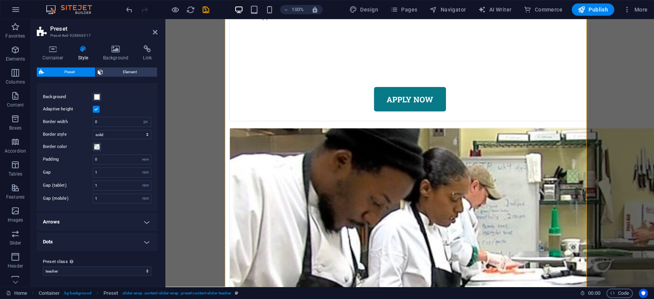
click at [82, 218] on h4 "Arrows" at bounding box center [97, 222] width 121 height 18
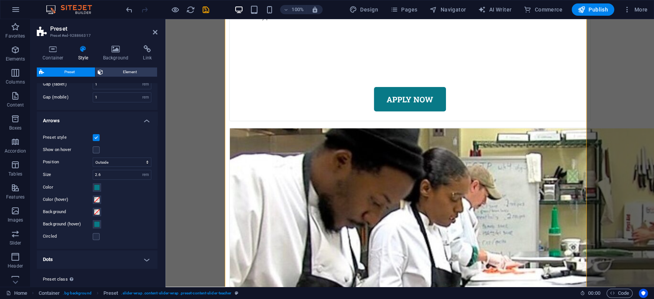
scroll to position [115, 0]
click at [77, 252] on h4 "Dots" at bounding box center [97, 258] width 121 height 18
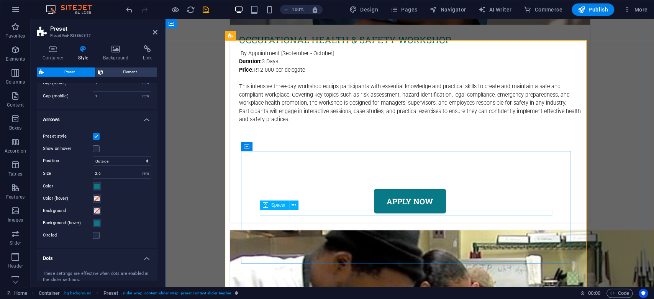
scroll to position [3505, 0]
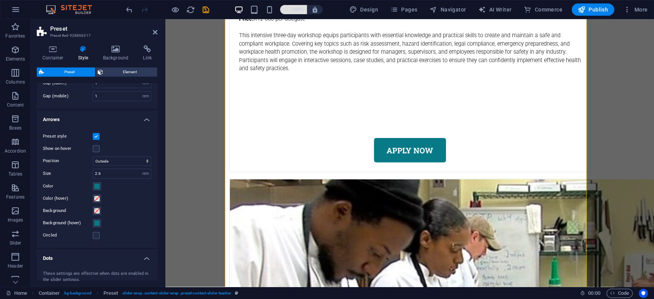
click at [302, 10] on h6 "100%" at bounding box center [298, 9] width 12 height 9
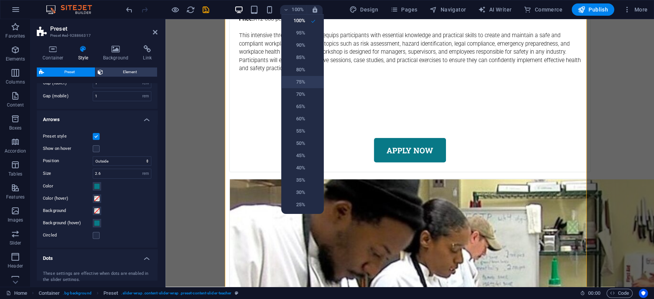
click at [302, 80] on h6 "75%" at bounding box center [296, 81] width 20 height 9
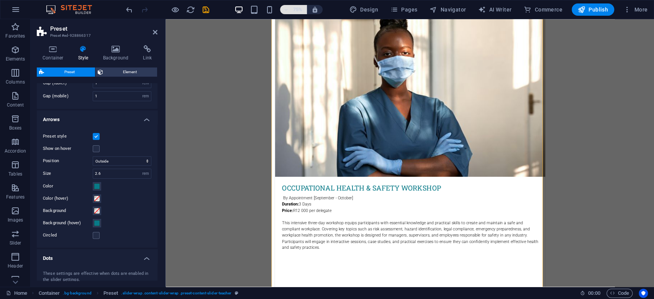
click at [297, 9] on h6 "75%" at bounding box center [298, 9] width 12 height 9
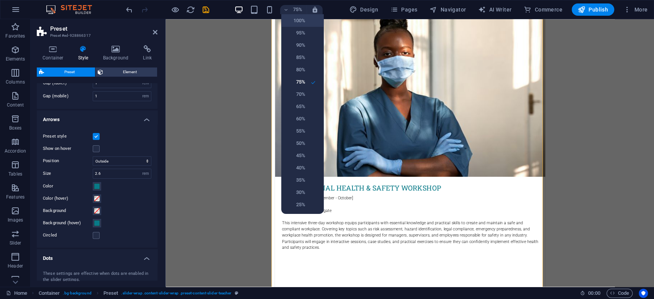
click at [302, 23] on h6 "100%" at bounding box center [296, 20] width 20 height 9
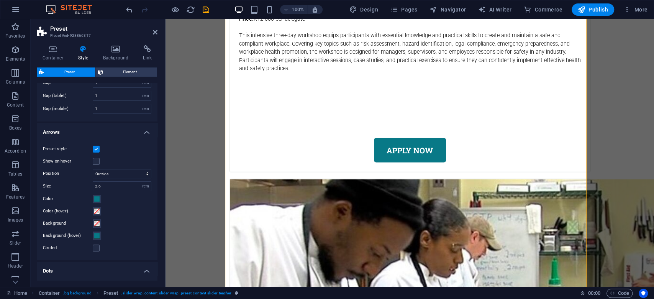
scroll to position [153, 0]
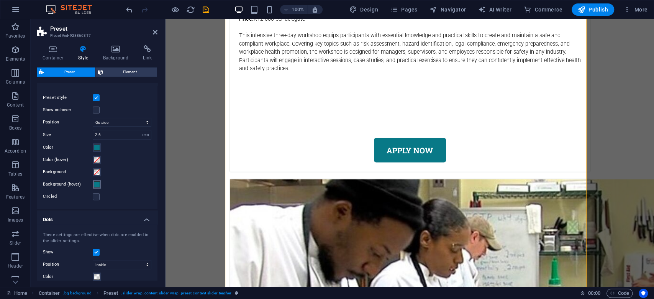
click at [97, 183] on span at bounding box center [97, 184] width 6 height 6
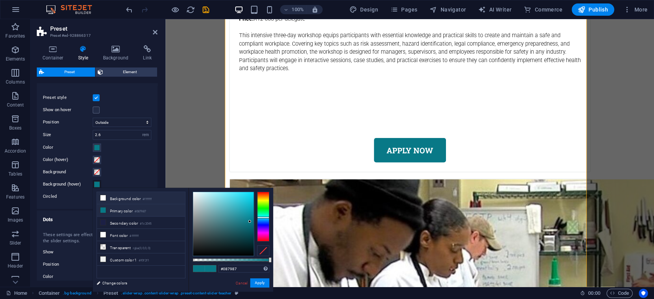
click at [117, 197] on li "Background color #ffffff" at bounding box center [141, 198] width 88 height 12
type input "#ffffff"
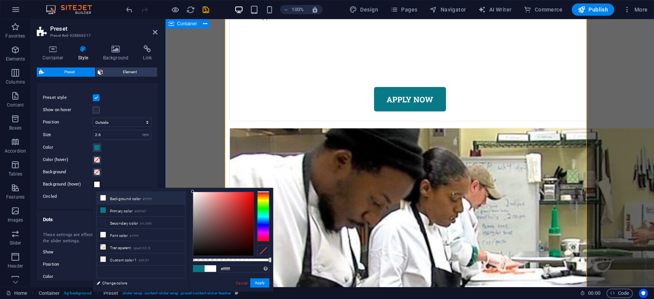
scroll to position [3608, 0]
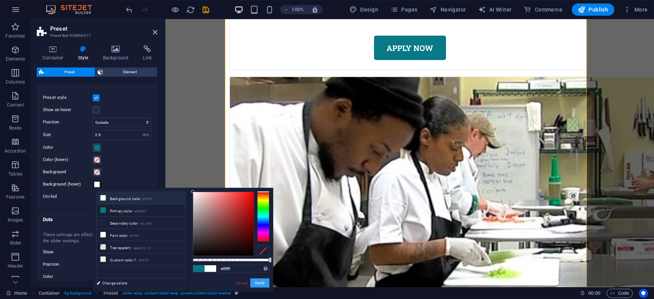
click at [262, 283] on button "Apply" at bounding box center [259, 282] width 19 height 9
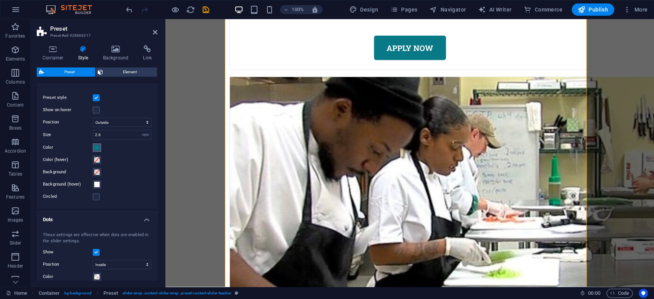
click at [95, 147] on span at bounding box center [97, 147] width 6 height 6
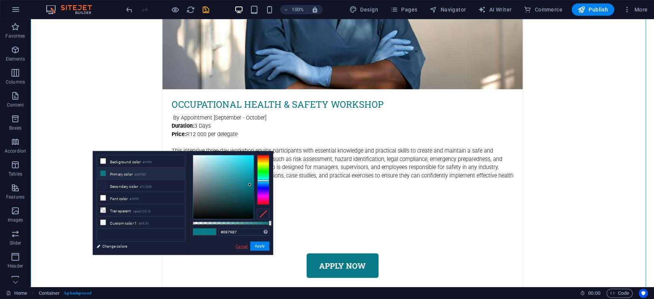
click at [239, 247] on link "Cancel" at bounding box center [241, 246] width 13 height 6
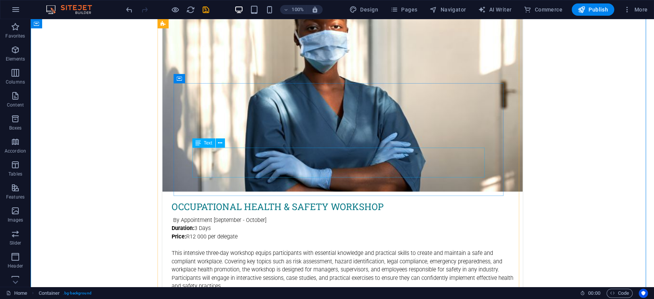
scroll to position [3473, 0]
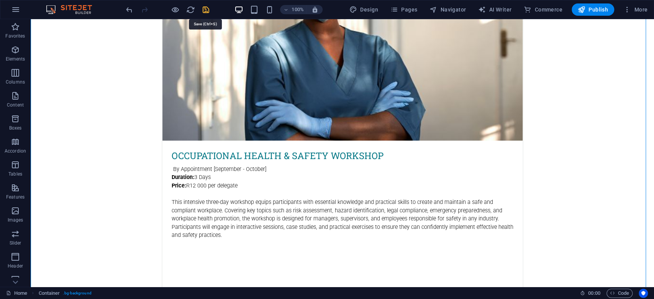
click at [208, 10] on icon "save" at bounding box center [206, 9] width 9 height 9
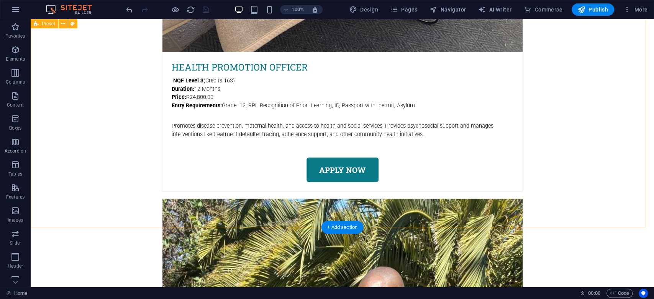
scroll to position [1379, 0]
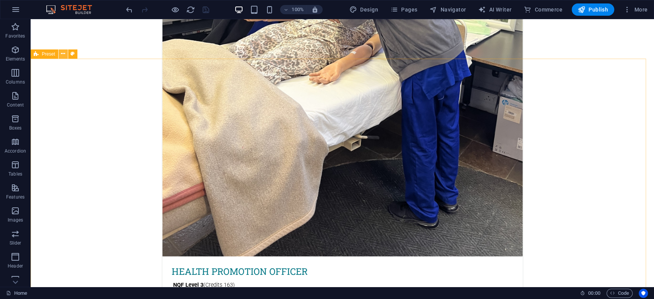
click at [62, 54] on icon at bounding box center [63, 54] width 4 height 8
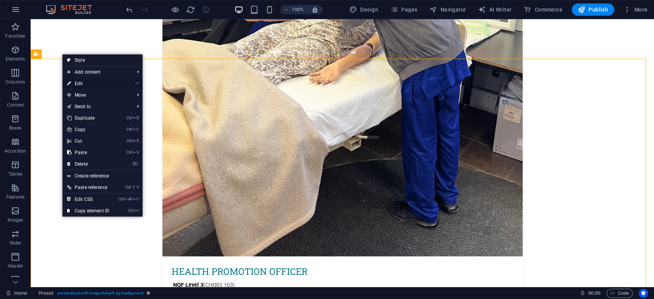
click at [83, 83] on link "⏎ Edit" at bounding box center [87, 83] width 51 height 11
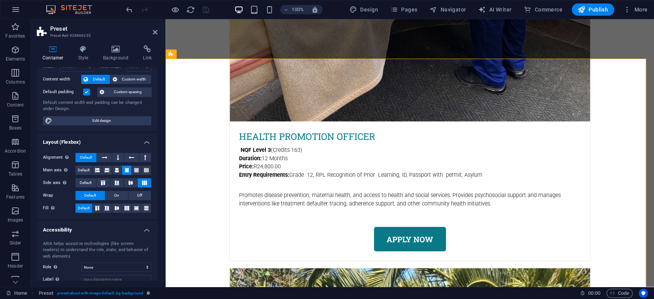
scroll to position [0, 0]
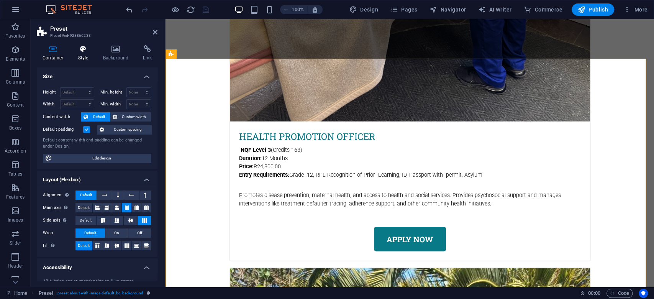
click at [77, 52] on icon at bounding box center [83, 49] width 22 height 8
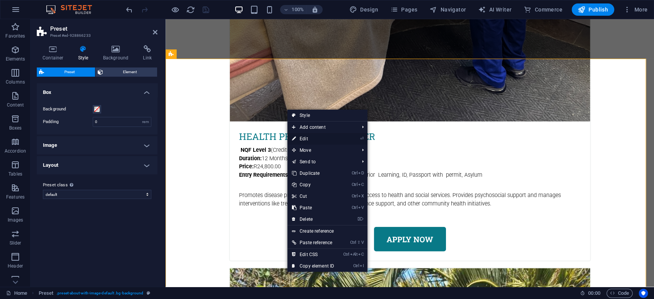
click at [328, 139] on link "⏎ Edit" at bounding box center [312, 138] width 51 height 11
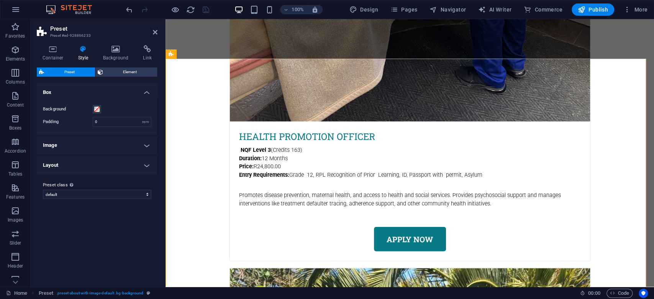
click at [88, 52] on icon at bounding box center [83, 49] width 22 height 8
click at [84, 162] on h4 "Layout" at bounding box center [97, 165] width 121 height 18
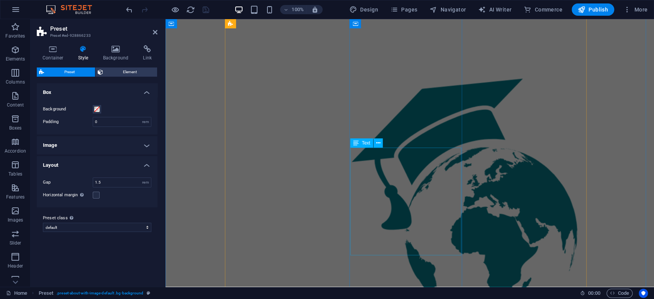
scroll to position [460, 0]
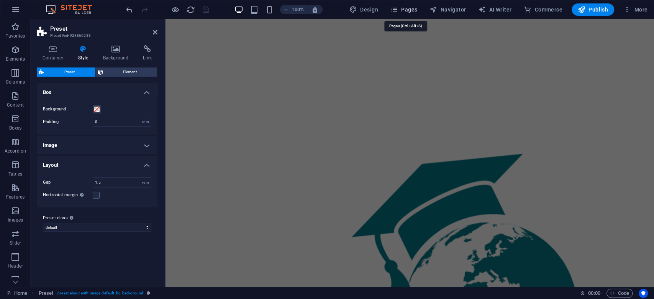
click at [405, 7] on span "Pages" at bounding box center [403, 10] width 27 height 8
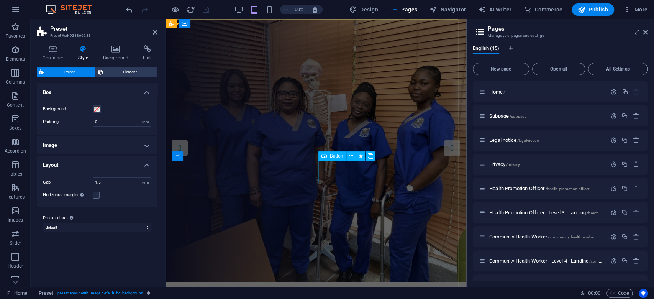
scroll to position [0, 0]
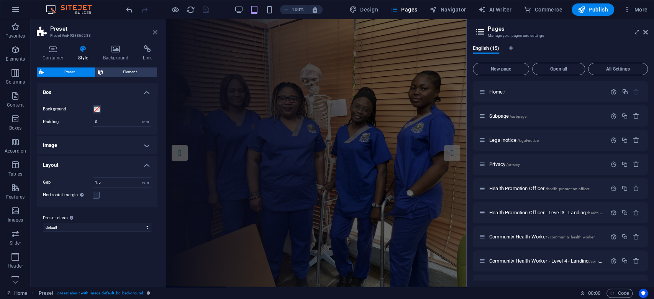
click at [157, 35] on icon at bounding box center [155, 32] width 5 height 6
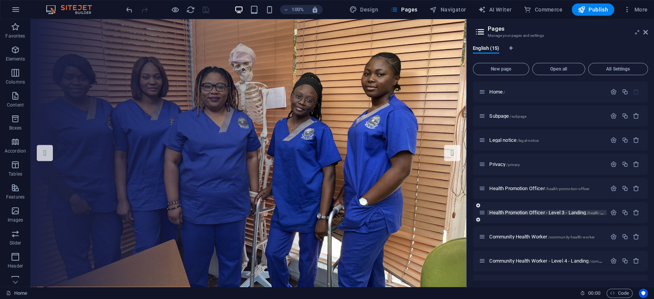
click at [533, 211] on span "Health Promotion Officer - Level 3 - Landing /health-promotion-officer-level-3-…" at bounding box center [573, 213] width 168 height 6
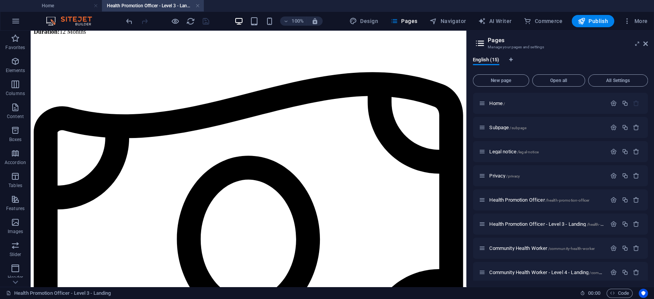
scroll to position [153, 0]
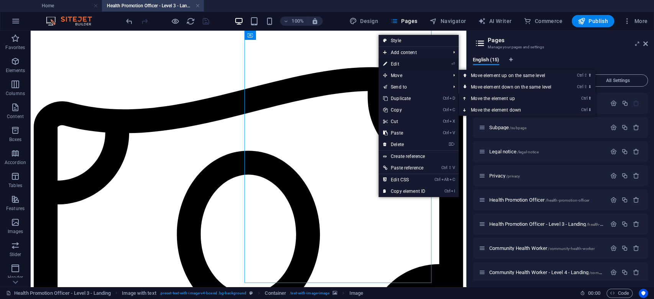
click at [397, 62] on link "⏎ Edit" at bounding box center [404, 63] width 51 height 11
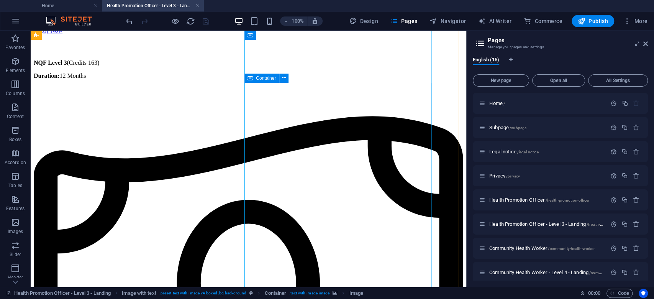
scroll to position [51, 0]
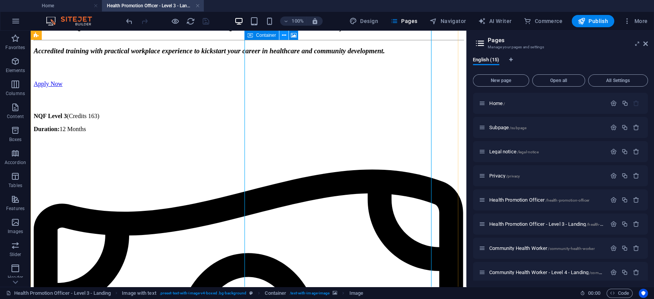
click at [284, 33] on icon at bounding box center [284, 35] width 4 height 8
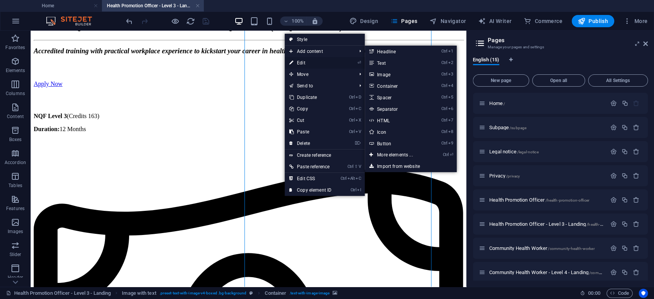
click at [300, 63] on link "⏎ Edit" at bounding box center [310, 62] width 51 height 11
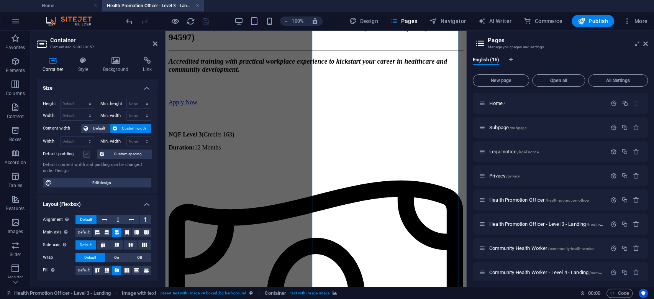
click at [85, 155] on label at bounding box center [86, 154] width 7 height 7
click at [0, 0] on input "Default padding" at bounding box center [0, 0] width 0 height 0
click at [86, 154] on label at bounding box center [86, 154] width 7 height 7
click at [0, 0] on input "Default padding" at bounding box center [0, 0] width 0 height 0
click at [118, 148] on div "Height Default px rem % vh vw Min. height None px rem % vh vw Width Default px …" at bounding box center [97, 143] width 121 height 101
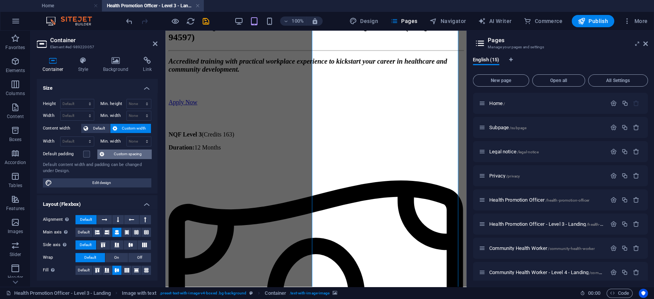
click at [116, 150] on span "Custom spacing" at bounding box center [128, 153] width 43 height 9
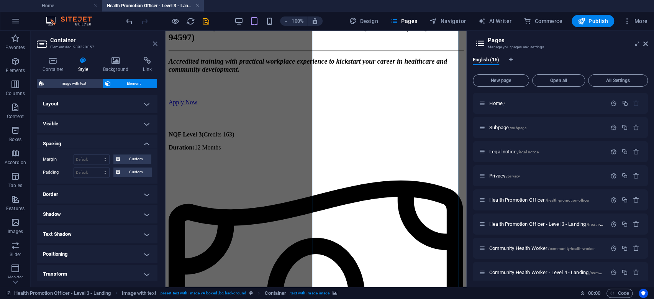
click at [156, 44] on icon at bounding box center [155, 44] width 5 height 6
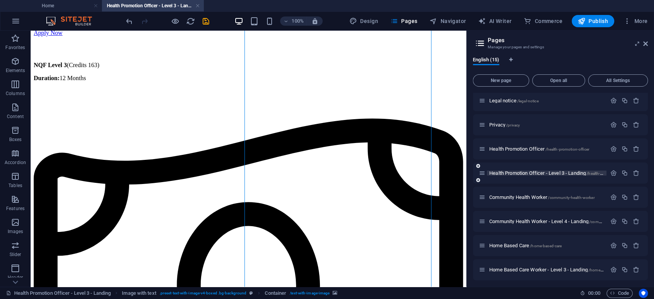
click at [537, 222] on span "Community Health Worker - Level 4 - Landing /community-health-worker-level-4-la…" at bounding box center [575, 221] width 173 height 6
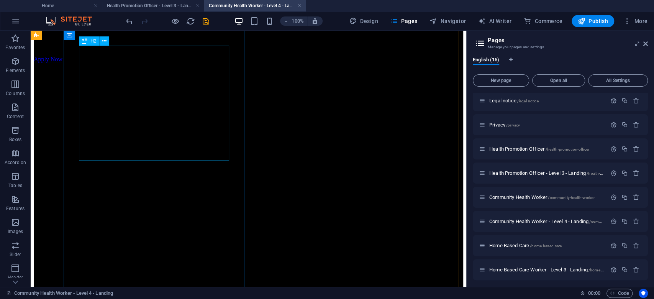
scroll to position [0, 0]
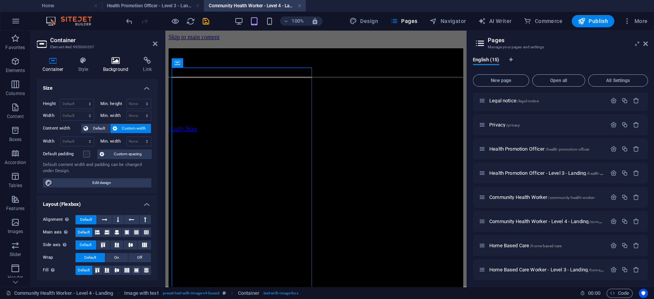
click at [105, 60] on icon at bounding box center [115, 61] width 37 height 8
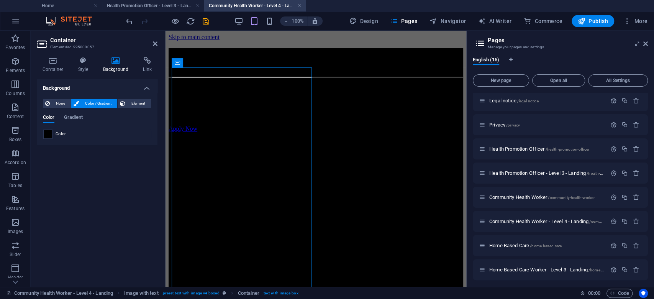
click at [45, 136] on span at bounding box center [48, 134] width 8 height 8
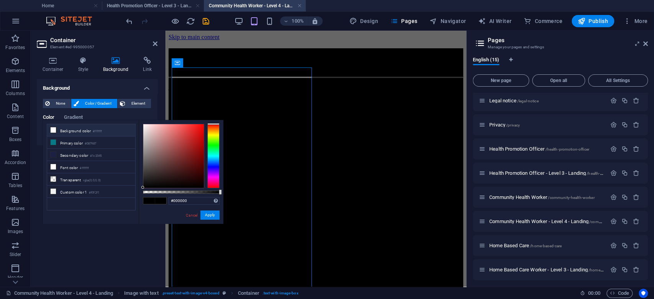
click at [70, 133] on li "Background color #ffffff" at bounding box center [91, 130] width 88 height 12
type input "#ffffff"
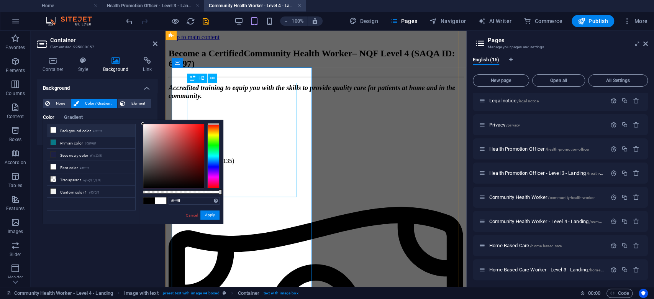
click at [241, 69] on div "Become a Certified Community Health Worker – NQF Level 4 (SAQA ID: 64697)" at bounding box center [316, 58] width 295 height 21
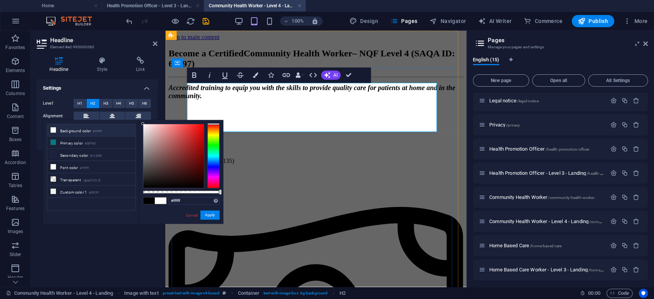
click at [252, 69] on span "Community Health Worker – NQF Level 4 (SAQA ID: 64697)" at bounding box center [312, 58] width 286 height 20
click at [269, 125] on div at bounding box center [316, 115] width 295 height 19
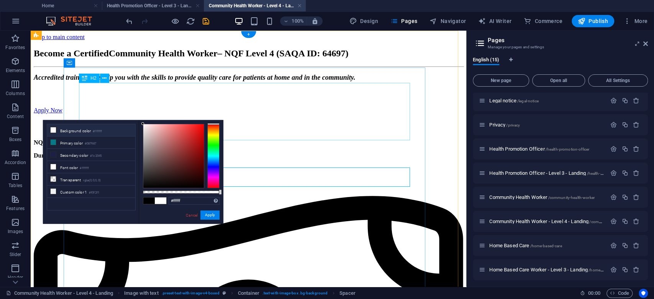
click at [267, 59] on div "Become a Certified Community Health Worker – NQF Level 4 (SAQA ID: 64697)" at bounding box center [248, 53] width 429 height 10
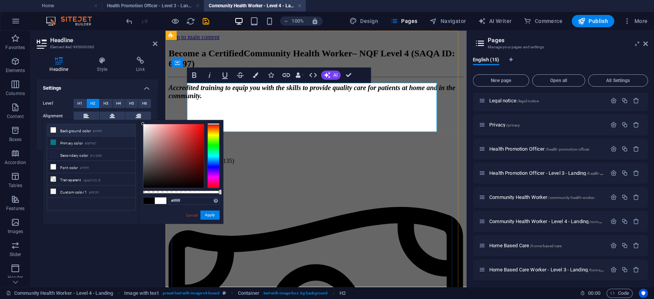
click at [267, 69] on span "Community Health Worker – NQF Level 4 (SAQA ID: 64697)" at bounding box center [312, 58] width 286 height 20
click at [256, 75] on icon "button" at bounding box center [255, 74] width 5 height 5
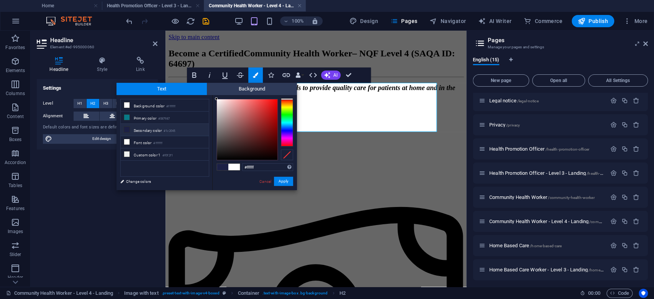
click at [146, 130] on li "Secondary color #1c2045" at bounding box center [165, 130] width 88 height 12
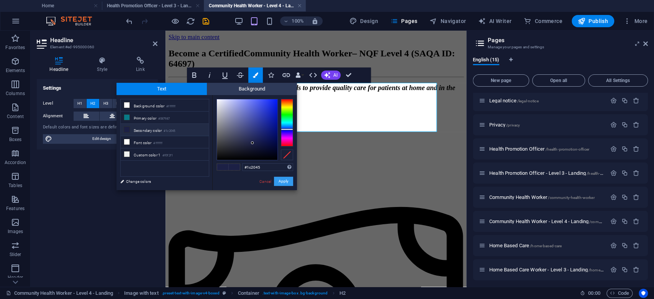
click at [281, 179] on button "Apply" at bounding box center [283, 181] width 19 height 9
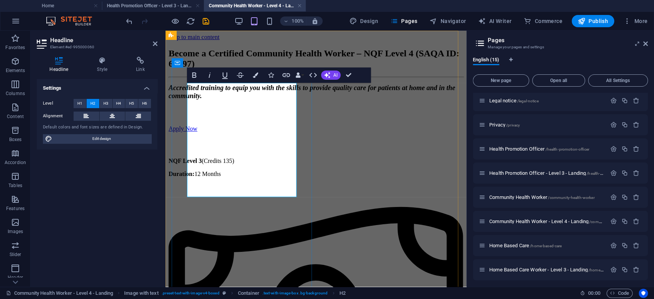
click at [222, 69] on span "Become a Certified Community Health Worker – NQF Level 4 (SAQA ID: 64697)" at bounding box center [314, 58] width 291 height 20
drag, startPoint x: 244, startPoint y: 153, endPoint x: 185, endPoint y: 123, distance: 65.8
click at [256, 75] on icon "button" at bounding box center [255, 74] width 5 height 5
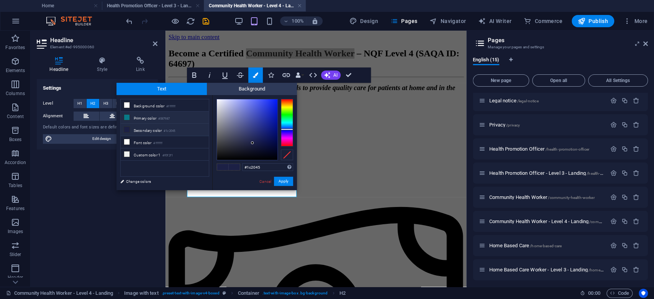
click at [144, 117] on li "Primary color #087987" at bounding box center [165, 117] width 88 height 12
type input "#087987"
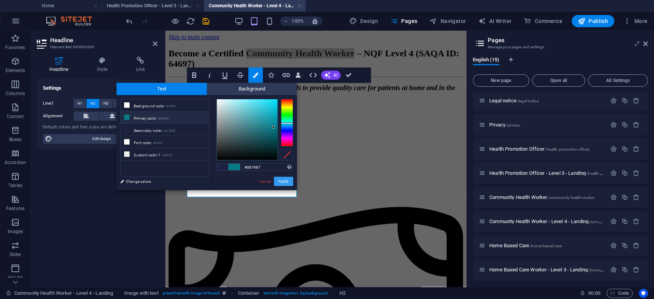
drag, startPoint x: 281, startPoint y: 184, endPoint x: 116, endPoint y: 153, distance: 168.3
click at [281, 184] on button "Apply" at bounding box center [283, 181] width 19 height 9
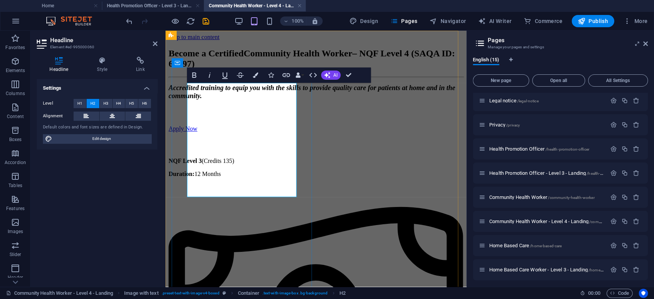
click at [272, 69] on span "Become a Certified Community Health Worker – NQF Level 4 (SAQA ID: 64697)" at bounding box center [312, 58] width 286 height 20
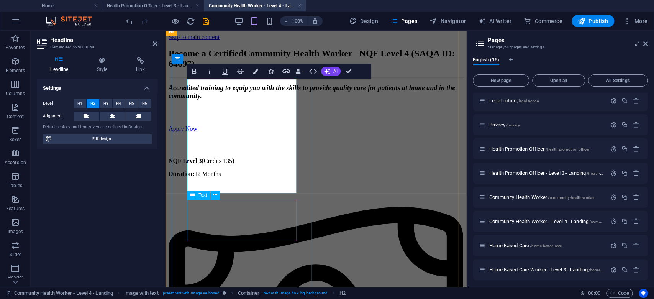
scroll to position [51, 0]
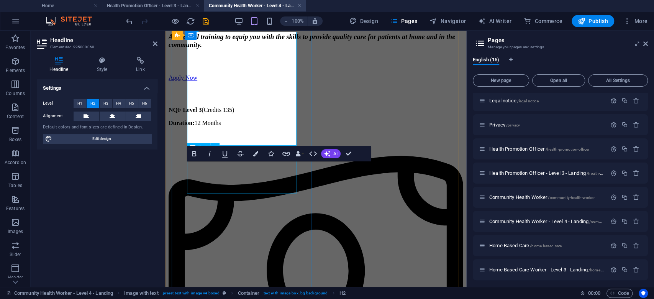
click at [242, 49] on div "Accredited training to equip you with the skills to provide quality care for pa…" at bounding box center [316, 41] width 295 height 16
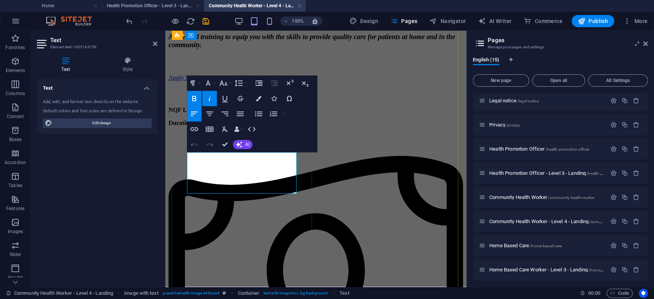
click at [242, 49] on em "Accredited training to equip you with the skills to provide quality care for pa…" at bounding box center [312, 41] width 287 height 16
click at [257, 101] on icon "button" at bounding box center [258, 98] width 5 height 5
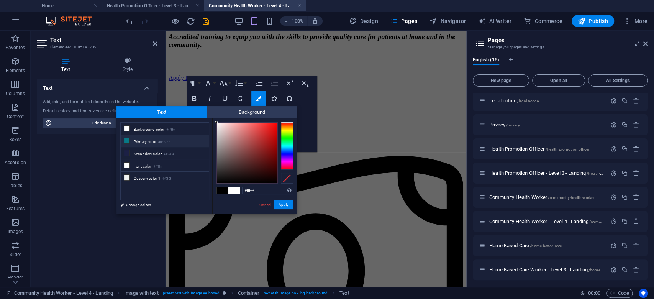
click at [145, 139] on li "Primary color #087987" at bounding box center [165, 141] width 88 height 12
type input "#087987"
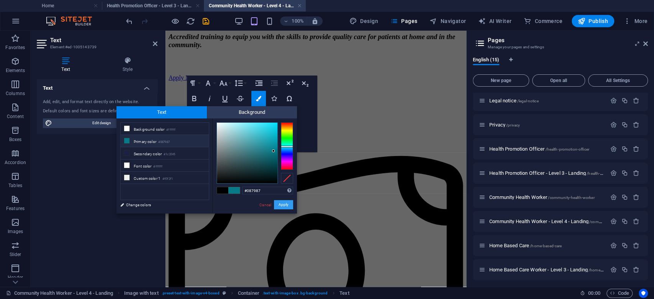
click at [285, 201] on button "Apply" at bounding box center [283, 204] width 19 height 9
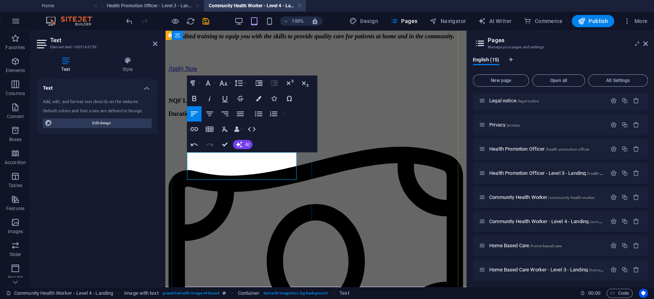
click at [251, 39] on em "Accredited training to equip you with the skills to provide quality care for pa…" at bounding box center [312, 36] width 286 height 7
click at [257, 100] on icon "button" at bounding box center [258, 98] width 5 height 5
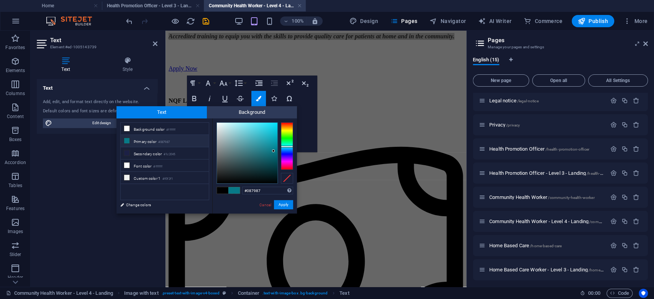
click at [143, 140] on li "Primary color #087987" at bounding box center [165, 141] width 88 height 12
click at [288, 204] on button "Apply" at bounding box center [283, 204] width 19 height 9
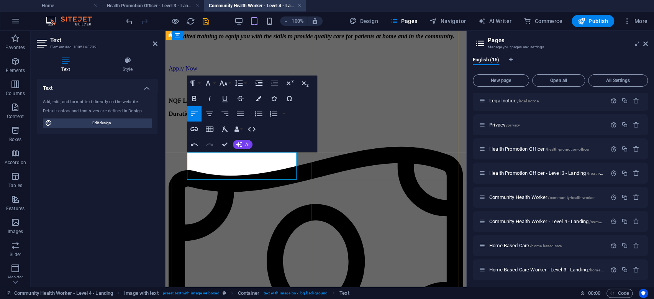
click at [256, 39] on em "Accredited training to equip you with the skills to provide quality care for pa…" at bounding box center [312, 36] width 286 height 7
click at [263, 65] on div at bounding box center [316, 55] width 295 height 19
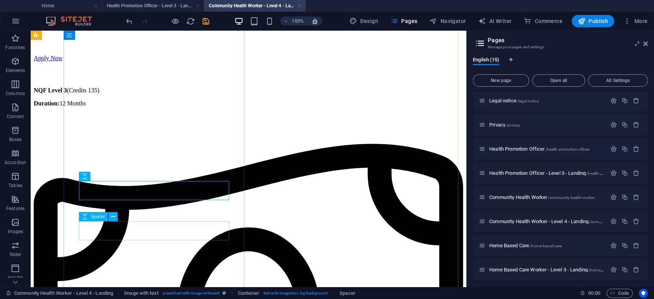
click at [167, 81] on div at bounding box center [248, 71] width 429 height 19
select select "px"
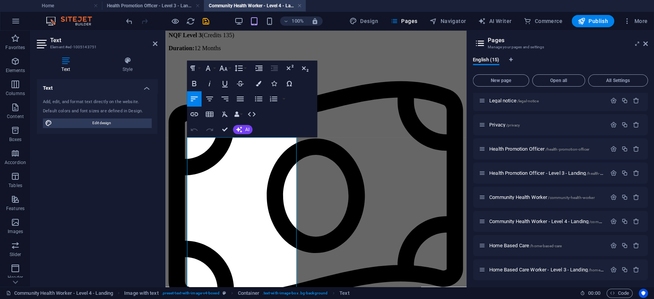
scroll to position [153, 0]
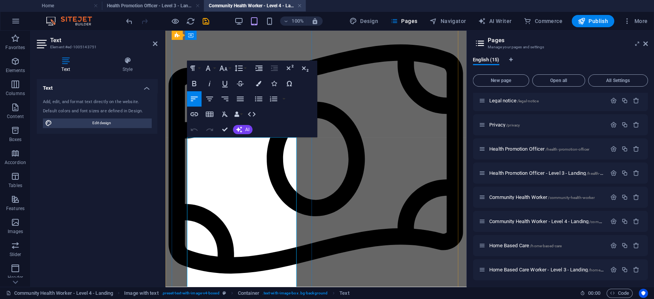
click at [256, 87] on button "Colors" at bounding box center [258, 83] width 15 height 15
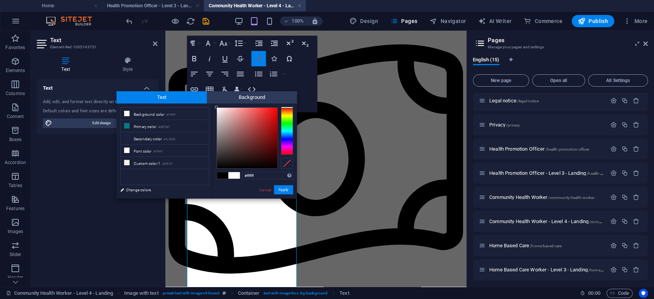
scroll to position [178, 0]
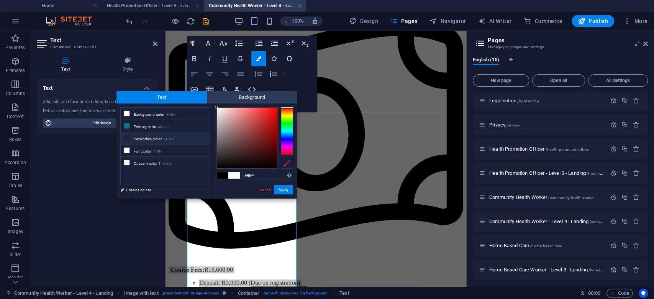
click at [147, 138] on li "Secondary color #1c2045" at bounding box center [165, 138] width 88 height 12
type input "#1c2045"
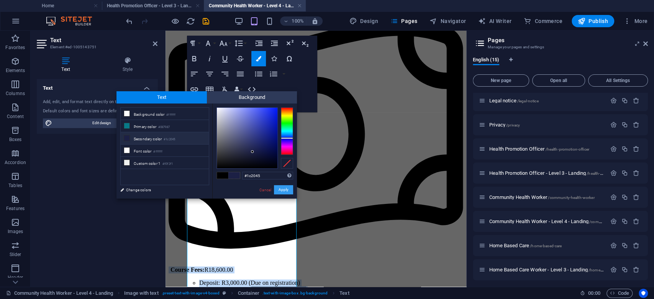
click at [283, 190] on button "Apply" at bounding box center [283, 189] width 19 height 9
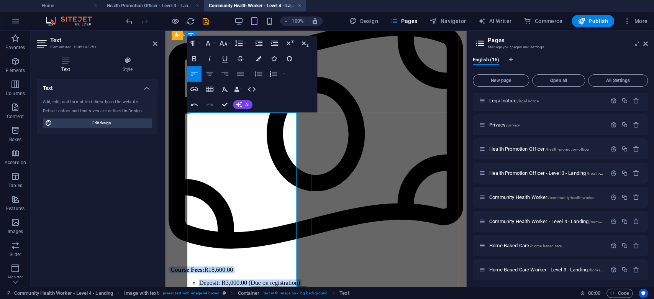
click at [243, 293] on span "Monthly installment: R1,460.00 per month (10 months)" at bounding box center [267, 296] width 136 height 7
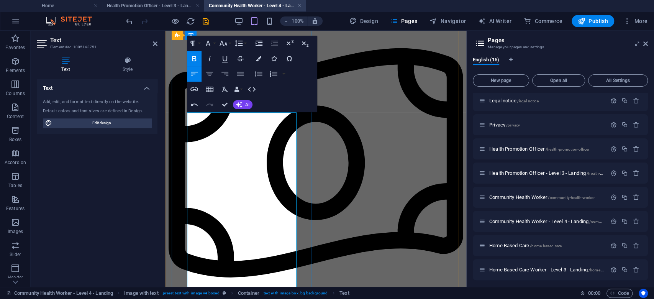
scroll to position [127, 0]
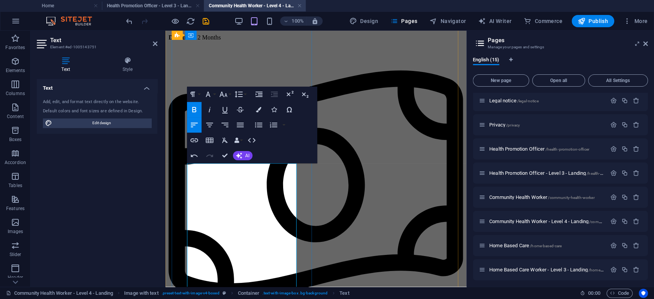
click at [169, 28] on icon at bounding box center [169, 24] width 0 height 7
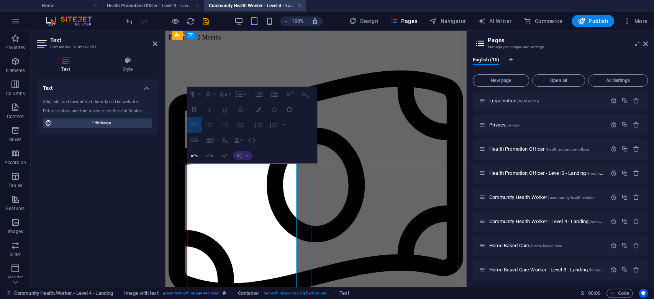
click at [169, 28] on icon at bounding box center [169, 24] width 0 height 7
click at [193, 41] on span "Duration: 12 Months" at bounding box center [196, 37] width 54 height 7
click at [195, 41] on strong "Duration:" at bounding box center [182, 37] width 26 height 7
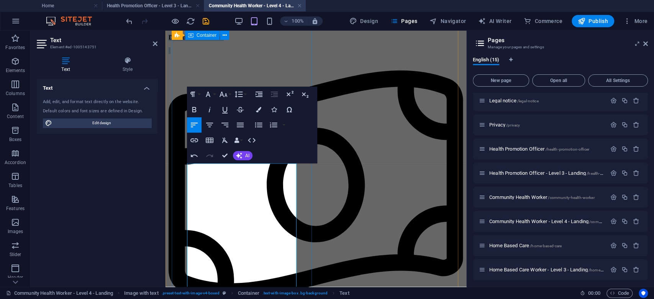
drag, startPoint x: 195, startPoint y: 184, endPoint x: 185, endPoint y: 167, distance: 19.2
click at [185, 167] on div "Become a Certified Community Health Worker – NQF Level 4 (SAQA ID: 64697) Accre…" at bounding box center [316, 281] width 295 height 721
click at [226, 190] on p "Course Fees: R18,600.00" at bounding box center [316, 185] width 295 height 277
click at [195, 41] on strong "Duration:" at bounding box center [182, 37] width 26 height 7
click at [169, 28] on icon at bounding box center [169, 24] width 0 height 7
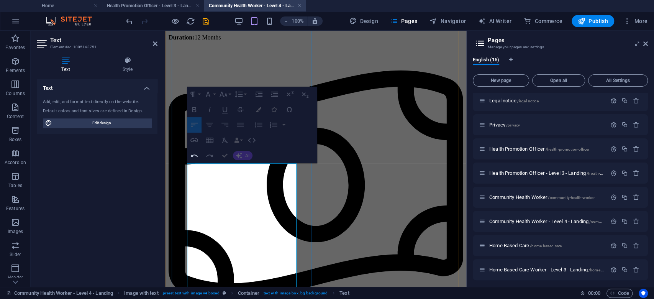
click at [169, 28] on icon at bounding box center [169, 24] width 0 height 7
click at [121, 71] on h4 "Style" at bounding box center [128, 65] width 60 height 16
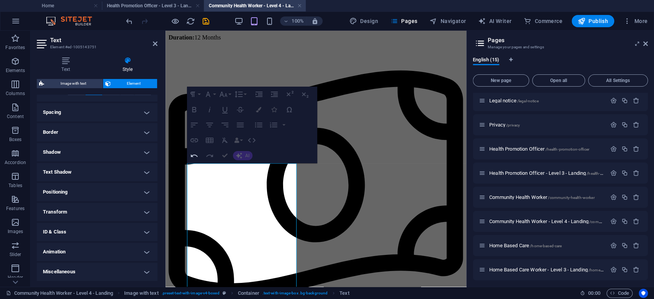
scroll to position [0, 0]
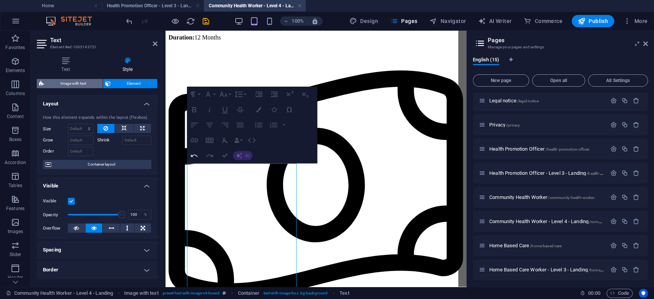
click at [73, 82] on span "Image with text" at bounding box center [73, 83] width 54 height 9
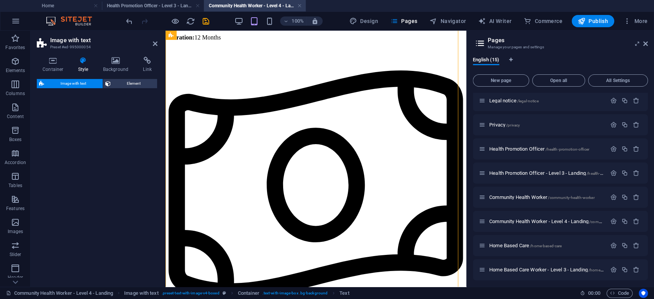
select select "rem"
select select "px"
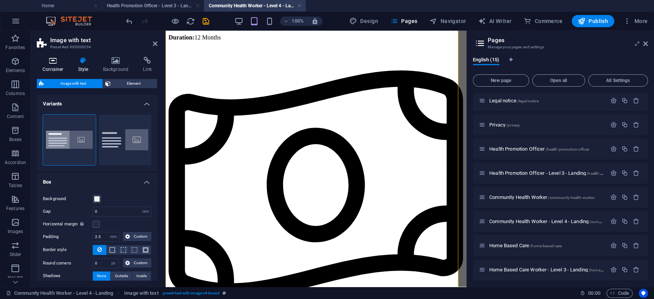
click at [58, 64] on icon at bounding box center [53, 61] width 33 height 8
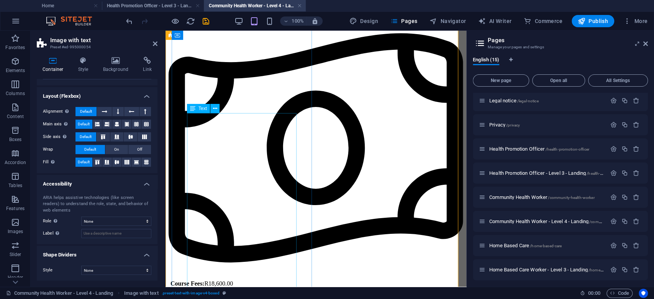
scroll to position [178, 0]
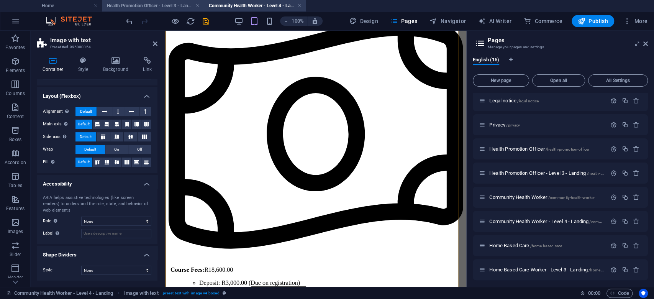
click at [150, 7] on h4 "Health Promotion Officer - Level 3 - Landing" at bounding box center [153, 6] width 102 height 8
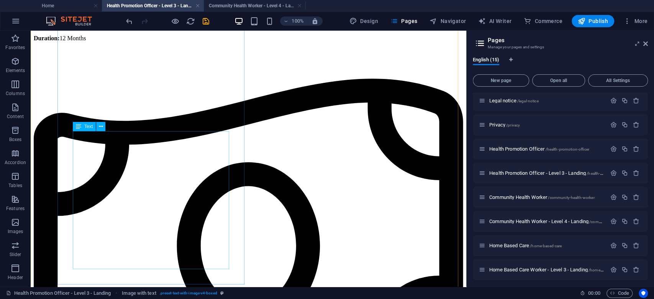
scroll to position [153, 0]
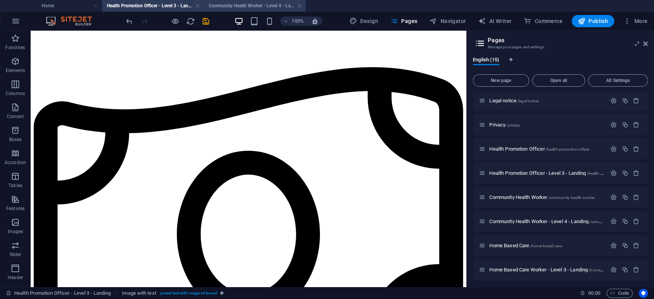
click at [254, 11] on li "Community Health Worker - Level 4 - Landing" at bounding box center [255, 5] width 102 height 11
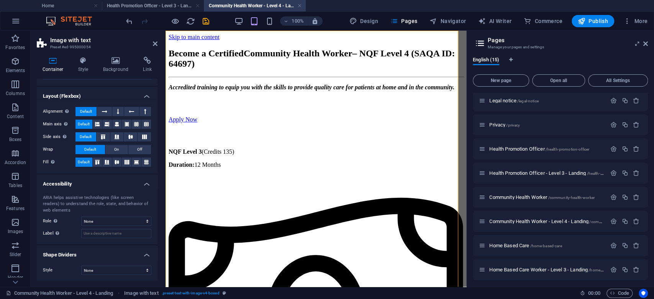
scroll to position [178, 0]
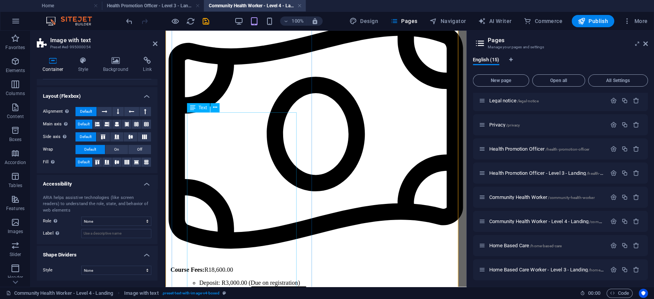
click at [250, 154] on div "NQF Level 3 (Credits 135) Duration: 12 Months     Course Fees: R18,600.00 Depos…" at bounding box center [316, 280] width 295 height 621
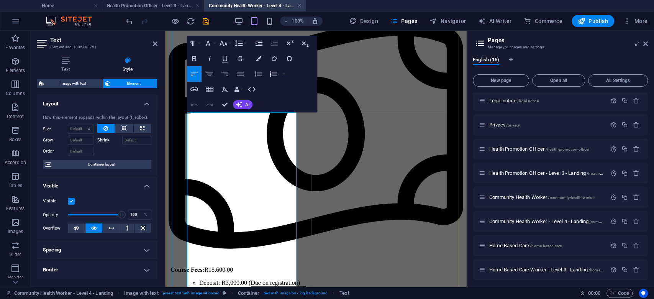
click at [251, 279] on span "Deposit: R3,000.00 (Due on registration)" at bounding box center [249, 282] width 101 height 7
drag, startPoint x: 248, startPoint y: 146, endPoint x: 245, endPoint y: 150, distance: 5.2
click at [245, 279] on li "Deposit: R3,000.00 (Due on registration)" at bounding box center [331, 282] width 264 height 7
copy span "(Due on registration)"
click at [239, 293] on li "Monthly installment: R1,460.00 per month (10 months)" at bounding box center [331, 296] width 264 height 7
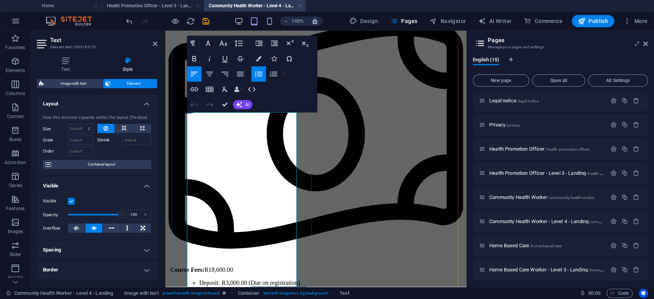
drag, startPoint x: 253, startPoint y: 161, endPoint x: 252, endPoint y: 170, distance: 10.1
click at [252, 286] on li "Uniforms: R1,000.00 (Due on registration)" at bounding box center [331, 289] width 264 height 7
click at [215, 293] on li "(Due on registration)" at bounding box center [339, 296] width 249 height 7
click at [249, 286] on li "Uniforms: R1,000.00 (Due on registration)" at bounding box center [331, 289] width 264 height 7
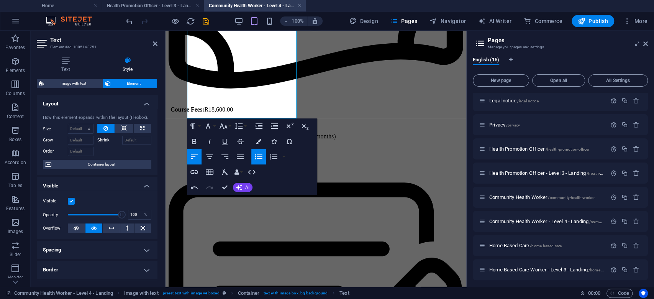
scroll to position [331, 0]
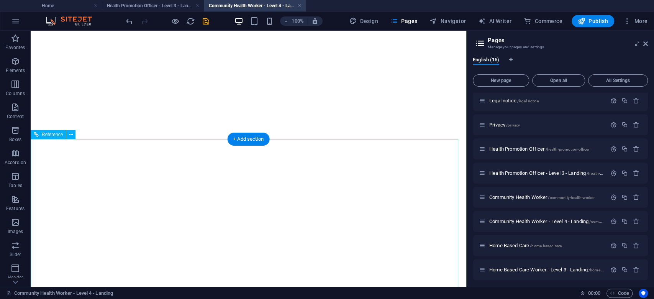
scroll to position [1179, 0]
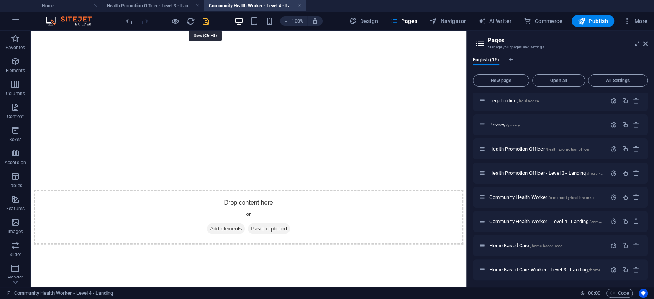
click at [207, 20] on icon "save" at bounding box center [206, 21] width 9 height 9
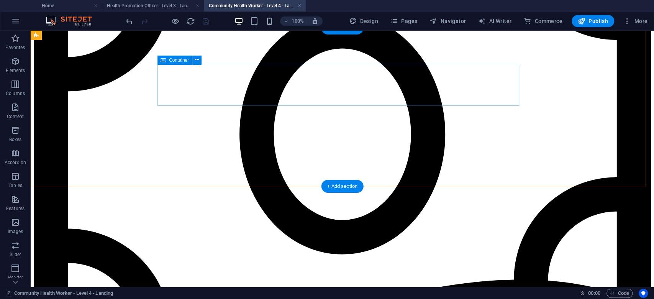
scroll to position [311, 0]
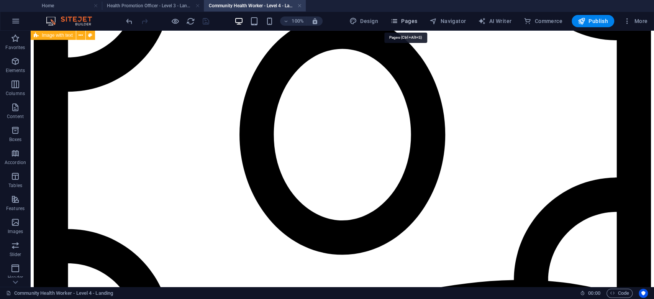
click at [397, 20] on icon "button" at bounding box center [394, 21] width 8 height 8
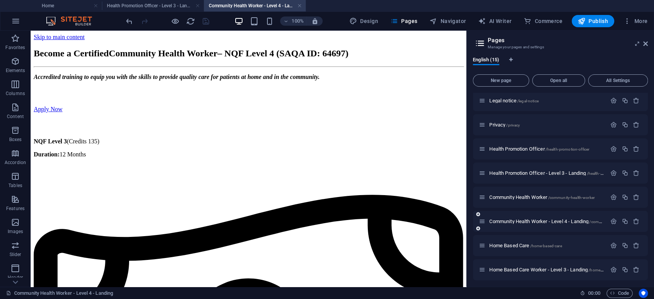
scroll to position [102, 0]
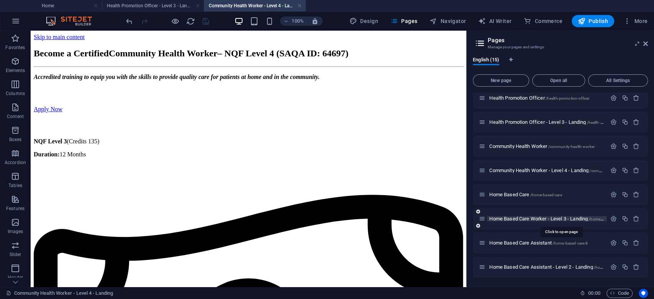
click at [552, 217] on span "Home Based Care Worker - Level 3 - Landing /home-based-care-level-3" at bounding box center [560, 219] width 143 height 6
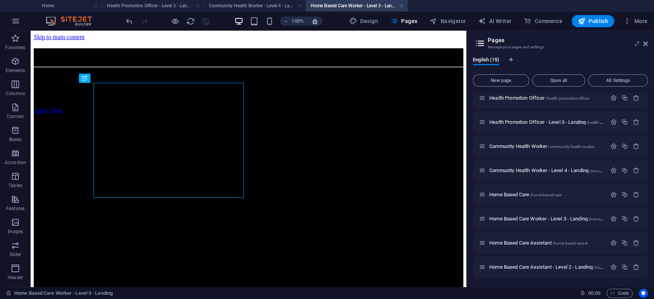
scroll to position [0, 0]
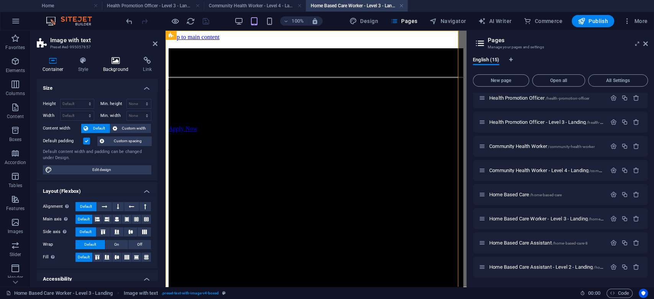
click at [111, 62] on icon at bounding box center [115, 61] width 37 height 8
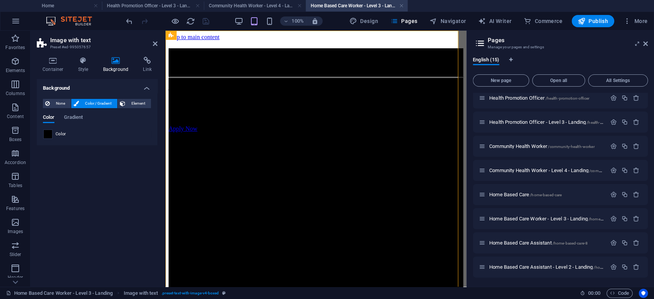
click at [49, 129] on div "Color Gradient Color" at bounding box center [97, 127] width 108 height 25
click at [49, 133] on span at bounding box center [48, 134] width 8 height 8
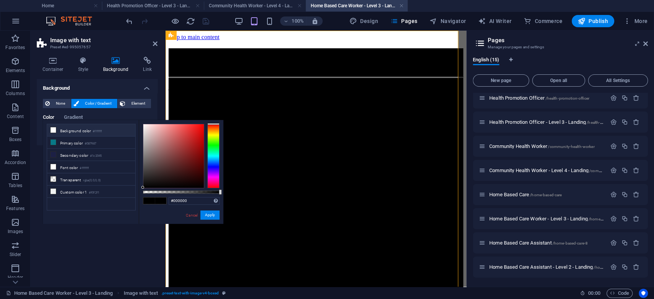
click at [70, 133] on li "Background color #ffffff" at bounding box center [91, 130] width 88 height 12
type input "#ffffff"
click at [209, 215] on button "Apply" at bounding box center [209, 214] width 19 height 9
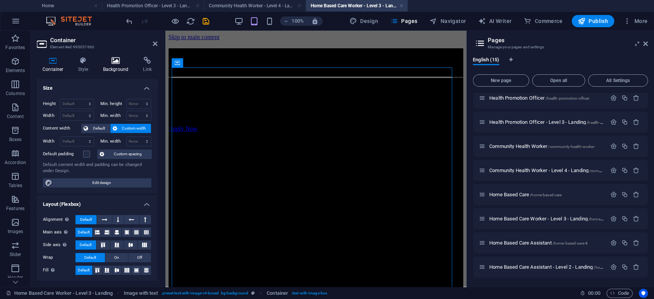
click at [106, 66] on h4 "Background" at bounding box center [117, 65] width 40 height 16
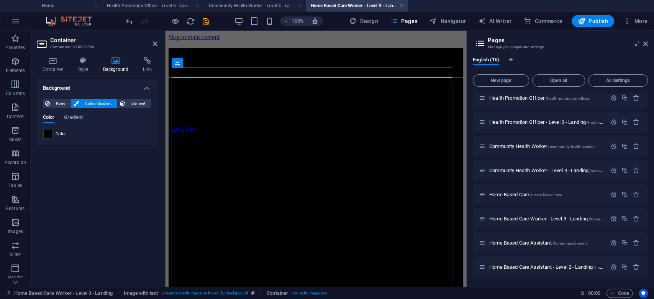
click at [48, 134] on span at bounding box center [48, 134] width 8 height 8
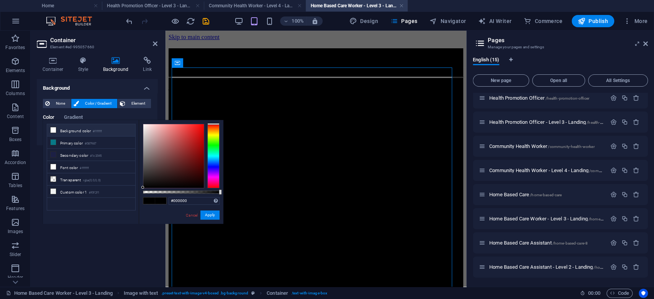
click at [72, 131] on li "Background color #ffffff" at bounding box center [91, 130] width 88 height 12
type input "#ffffff"
click at [207, 210] on div "#ffffff Supported formats #0852ed rgb(8, 82, 237) rgba(8, 82, 237, 90%) hsv(221…" at bounding box center [181, 227] width 85 height 215
click at [209, 214] on button "Apply" at bounding box center [209, 214] width 19 height 9
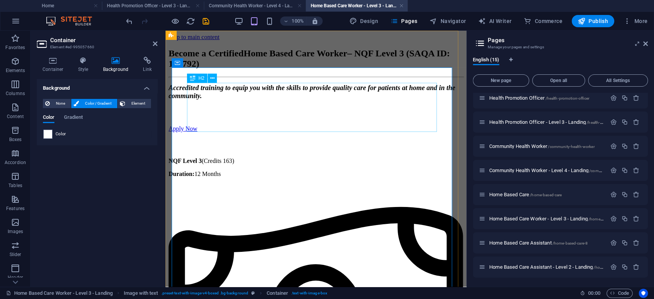
click at [269, 69] on div "Become a Certified Home Based Care Worker – NQF Level 3 (SAQA ID: 104792)" at bounding box center [316, 58] width 295 height 21
click at [244, 58] on span "Become a Certified" at bounding box center [206, 53] width 75 height 10
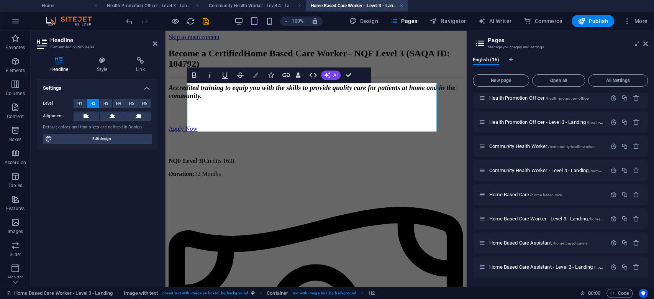
click at [257, 73] on icon "button" at bounding box center [255, 74] width 5 height 5
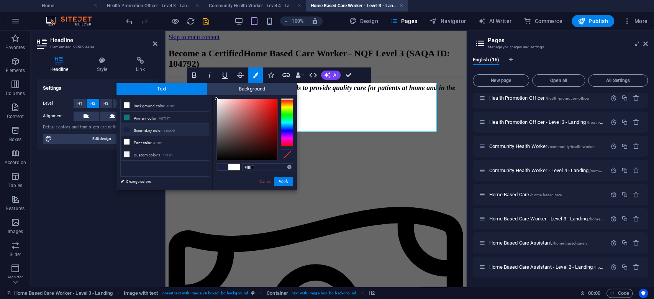
click at [146, 127] on li "Secondary color #1c2045" at bounding box center [165, 130] width 88 height 12
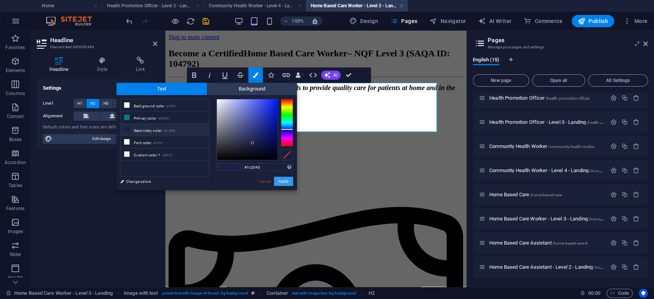
click at [284, 177] on button "Apply" at bounding box center [283, 181] width 19 height 9
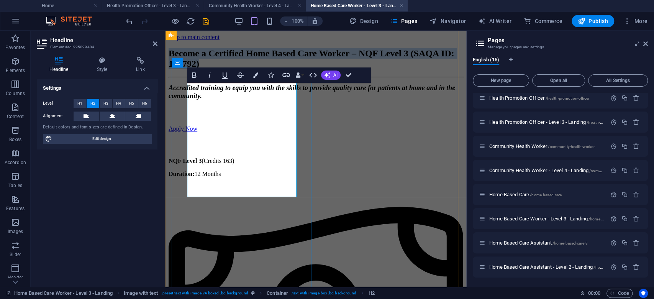
click at [263, 69] on span "Become a Certified Home Based Care Worker – NQF Level 3 (SAQA ID: 104792)" at bounding box center [312, 58] width 286 height 20
drag, startPoint x: 285, startPoint y: 139, endPoint x: 188, endPoint y: 129, distance: 96.7
click at [188, 69] on span "Become a Certified Home Based Care Worker – NQF Level 3 (SAQA ID: 104792)" at bounding box center [312, 58] width 286 height 20
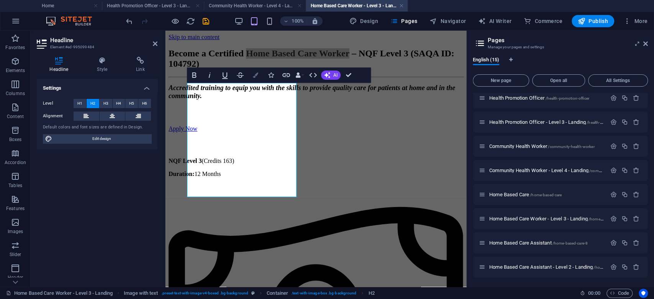
click at [256, 78] on button "Colors" at bounding box center [255, 74] width 15 height 15
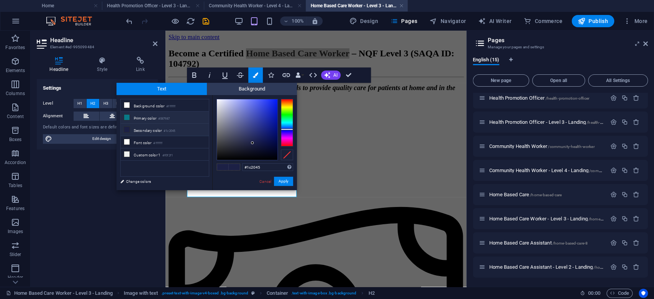
click at [161, 116] on small "#087987" at bounding box center [163, 118] width 11 height 5
type input "#087987"
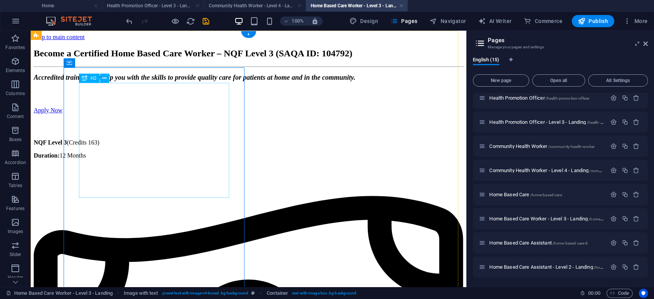
click at [183, 59] on div "Become a Certified Home Based Care Worker – NQF Level 3 (SAQA ID: 104792)" at bounding box center [248, 53] width 429 height 10
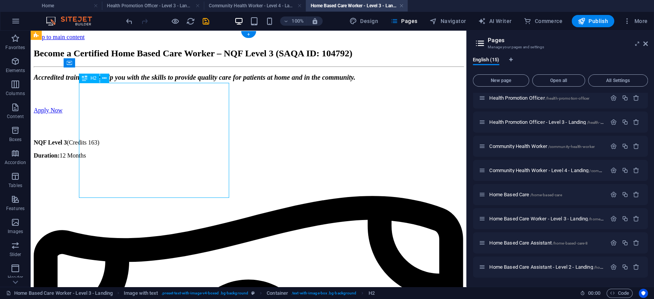
click at [183, 59] on div "Become a Certified Home Based Care Worker – NQF Level 3 (SAQA ID: 104792)" at bounding box center [248, 53] width 429 height 10
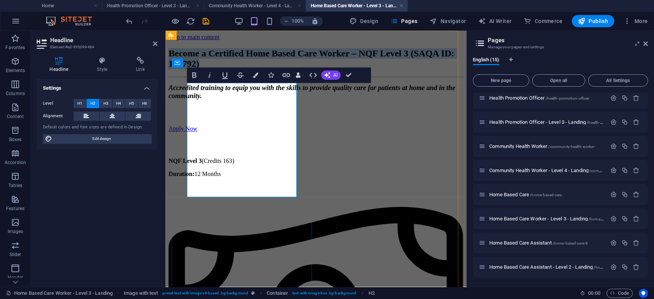
click at [239, 69] on span "Become a Certified Home Based Care Worker – NQF Level 3 (SAQA ID: 104792)" at bounding box center [312, 58] width 286 height 20
drag, startPoint x: 282, startPoint y: 137, endPoint x: 187, endPoint y: 127, distance: 95.5
click at [187, 69] on span "Become a Certified Home Based Care Worker – NQF Level 3 (SAQA ID: 104792)" at bounding box center [312, 58] width 286 height 20
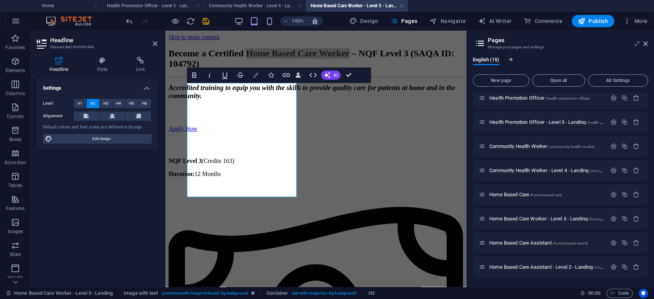
click at [255, 75] on icon "button" at bounding box center [255, 74] width 5 height 5
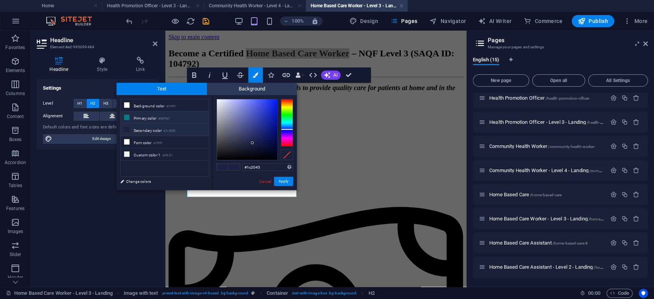
click at [144, 118] on li "Primary color #087987" at bounding box center [165, 117] width 88 height 12
type input "#087987"
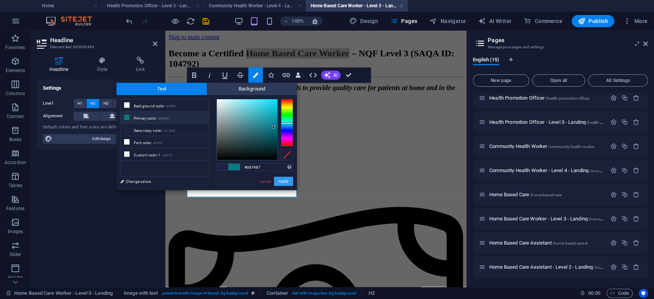
click at [284, 179] on button "Apply" at bounding box center [283, 181] width 19 height 9
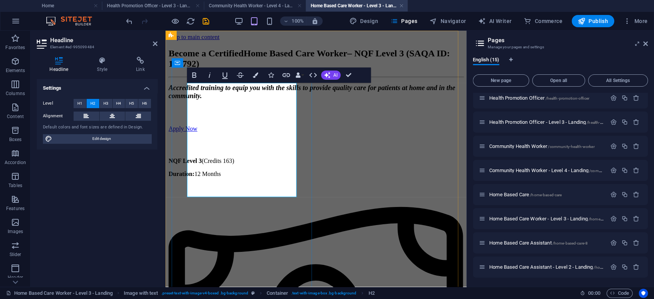
click at [234, 69] on span "Become a Certified Home Based Care Worker – NQF Level 3 (SAQA ID: 104792)" at bounding box center [309, 58] width 281 height 20
click at [249, 69] on h2 "Become a Certified Home Based Care Worker – NQF Level 3 (SAQA ID: 104792)" at bounding box center [316, 58] width 295 height 21
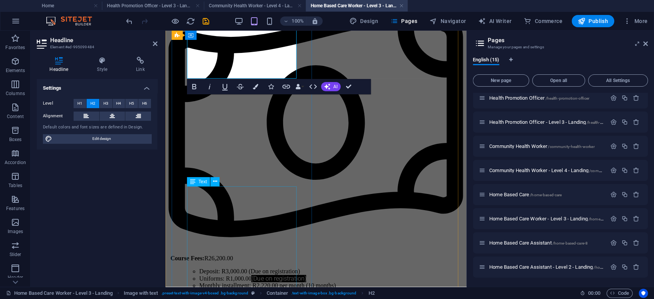
scroll to position [204, 0]
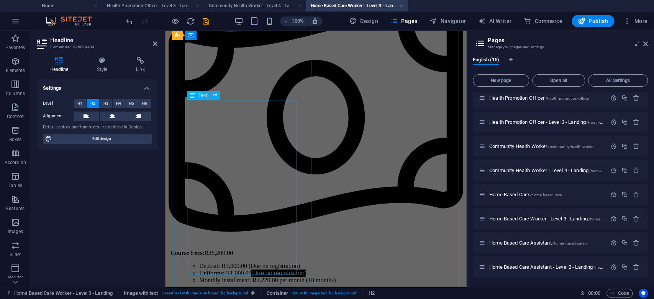
click at [248, 162] on div "NQF Level 3 (Credits 163) Duration: 12 Months     Course Fees: R26,200.00 Depos…" at bounding box center [316, 263] width 295 height 621
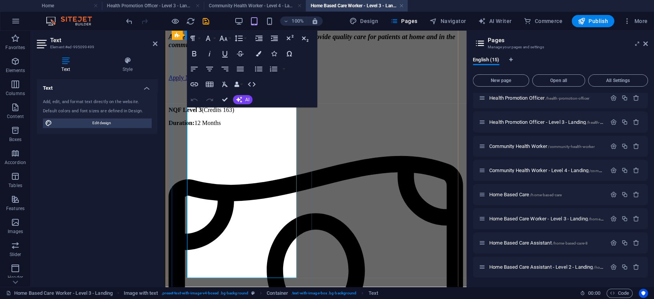
scroll to position [233, 0]
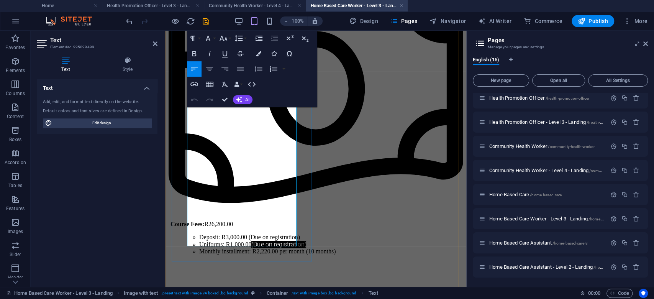
click at [249, 241] on li "Uniforms: R1,000.00 (Due o n registration)" at bounding box center [331, 244] width 264 height 7
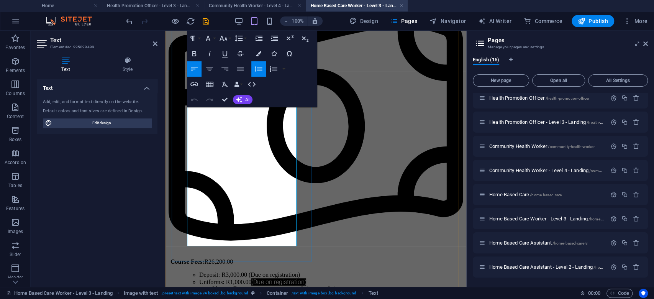
scroll to position [182, 0]
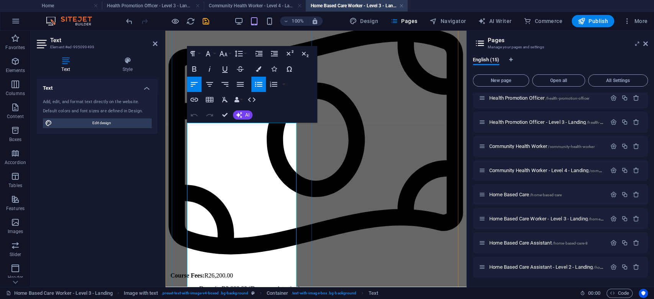
drag, startPoint x: 235, startPoint y: 163, endPoint x: 248, endPoint y: 161, distance: 13.2
click at [248, 285] on li "Deposit: R3,000.00 (Due on registration)" at bounding box center [331, 288] width 264 height 7
click at [257, 60] on button "Increase Indent" at bounding box center [259, 53] width 15 height 15
click at [262, 67] on button "Colors" at bounding box center [258, 68] width 15 height 15
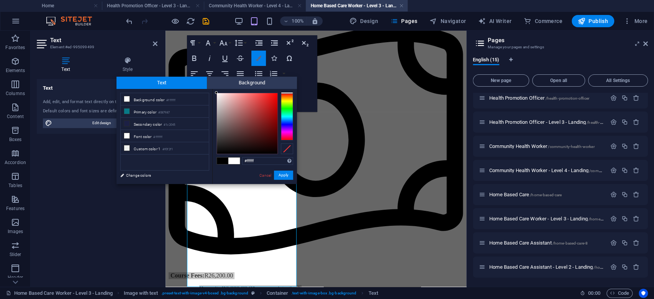
scroll to position [192, 0]
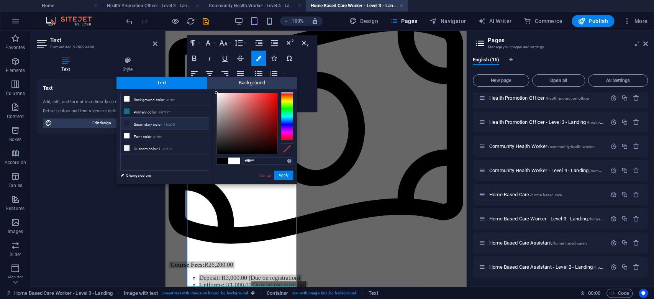
click at [169, 123] on small "#1c2045" at bounding box center [169, 124] width 11 height 5
type input "#1c2045"
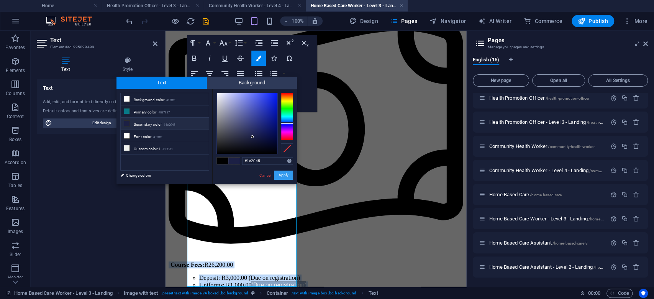
click at [286, 173] on button "Apply" at bounding box center [283, 174] width 19 height 9
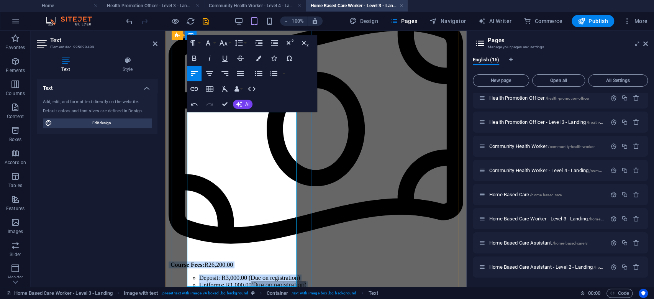
click at [234, 288] on span "Monthly installment: R2,220.00 per month (10 months)" at bounding box center [267, 291] width 136 height 7
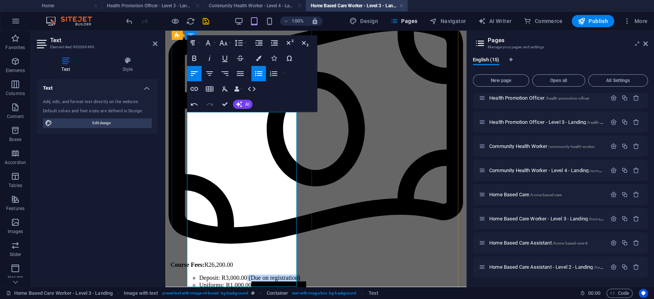
drag, startPoint x: 233, startPoint y: 154, endPoint x: 250, endPoint y: 144, distance: 19.6
click at [250, 274] on li "Deposit: R3,000.00 (Due on registration)" at bounding box center [331, 277] width 264 height 7
copy span "(Due on registration)"
click at [243, 281] on li "Uniforms: R1,000.00 (Due on registration)" at bounding box center [331, 284] width 264 height 7
drag, startPoint x: 242, startPoint y: 170, endPoint x: 253, endPoint y: 161, distance: 14.7
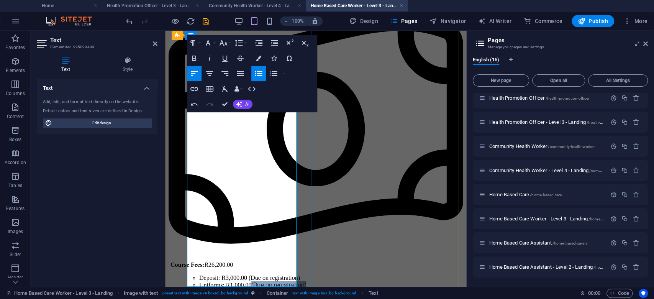
click at [253, 281] on li "Uniforms: R1,000.00 (Due on registration)" at bounding box center [331, 284] width 264 height 7
click at [215, 288] on li "(Due on registration)" at bounding box center [339, 291] width 249 height 7
click at [243, 281] on li "Uniforms: R1,000.00 (Due on registration)" at bounding box center [331, 284] width 264 height 7
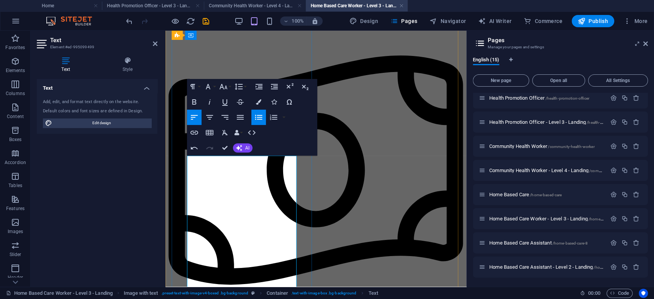
scroll to position [294, 0]
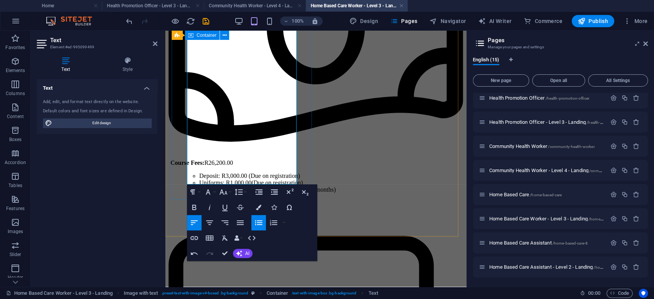
click at [179, 175] on div "Become a Certified Home Based Care Worker – NQF Level 3 (SAQA ID: 104792) Accre…" at bounding box center [316, 118] width 295 height 729
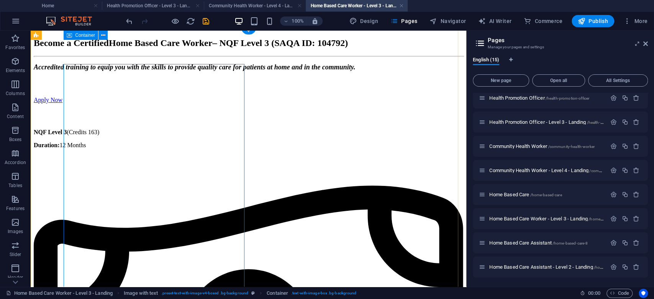
scroll to position [0, 0]
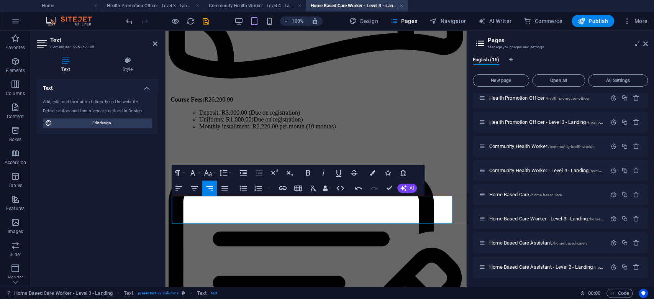
scroll to position [395, 0]
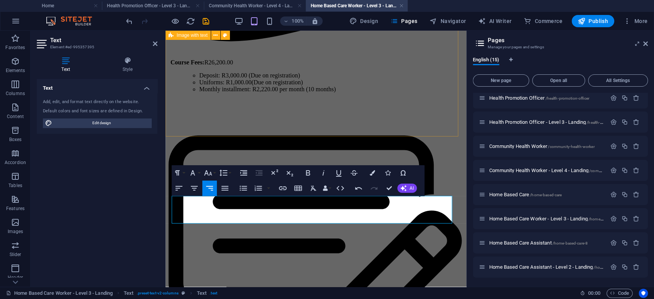
click at [217, 113] on div "Become a Certified Home Based Care Worker – NQF Level 3 (SAQA ID: 104792) Accre…" at bounding box center [316, 262] width 295 height 1217
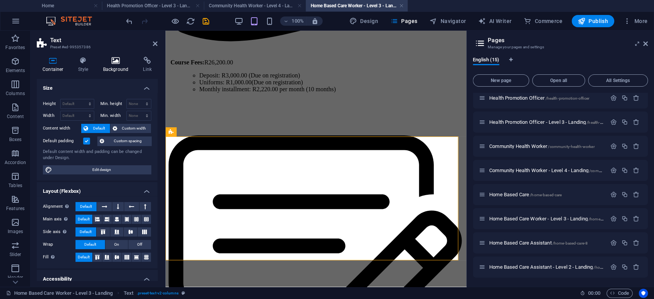
click at [111, 61] on icon at bounding box center [115, 61] width 37 height 8
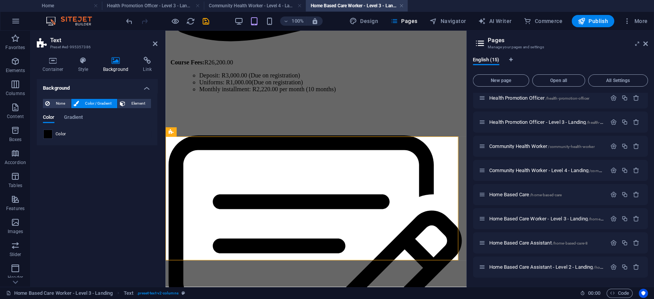
click at [49, 133] on span at bounding box center [48, 134] width 8 height 8
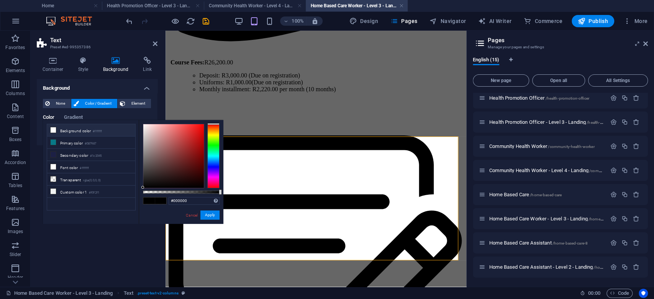
click at [82, 124] on li "Background color #ffffff" at bounding box center [91, 130] width 88 height 12
type input "#ffffff"
click at [211, 218] on button "Apply" at bounding box center [209, 214] width 19 height 9
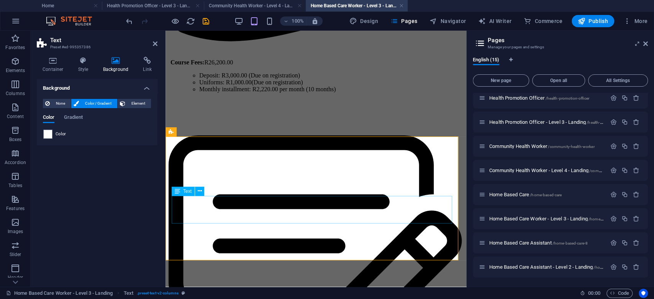
scroll to position [497, 0]
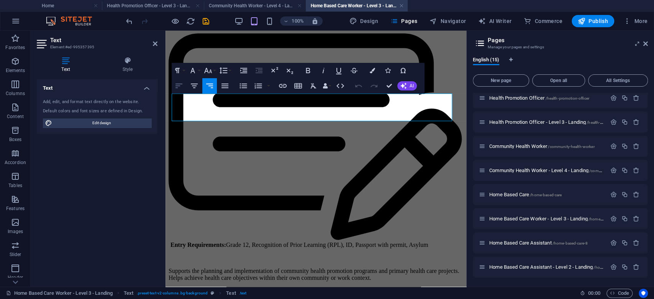
click at [178, 90] on button "Align Left" at bounding box center [179, 85] width 15 height 15
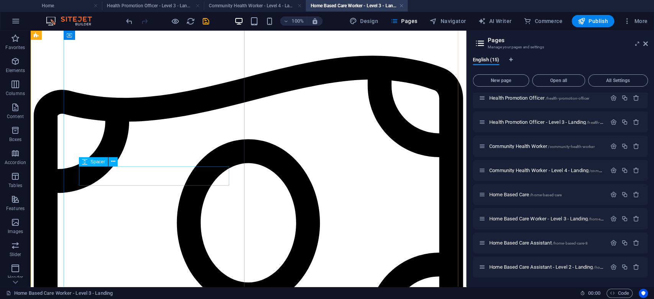
scroll to position [153, 0]
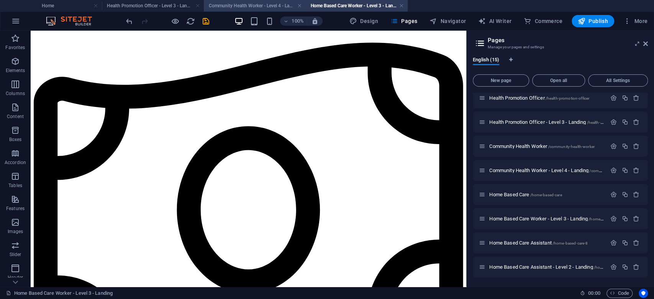
click at [256, 8] on h4 "Community Health Worker - Level 4 - Landing" at bounding box center [255, 6] width 102 height 8
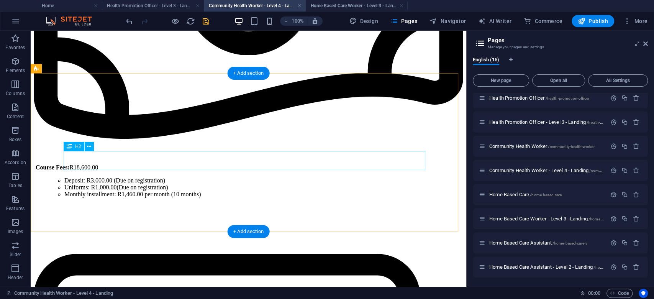
scroll to position [408, 0]
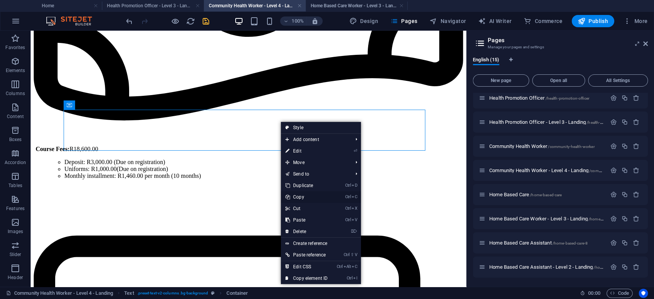
click at [302, 197] on link "Ctrl C Copy" at bounding box center [306, 196] width 51 height 11
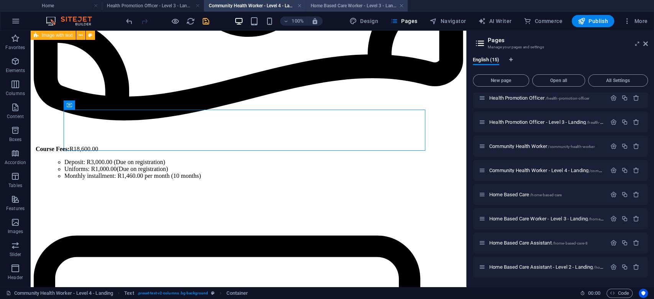
click at [319, 5] on h4 "Home Based Care Worker - Level 3 - Landing" at bounding box center [357, 6] width 102 height 8
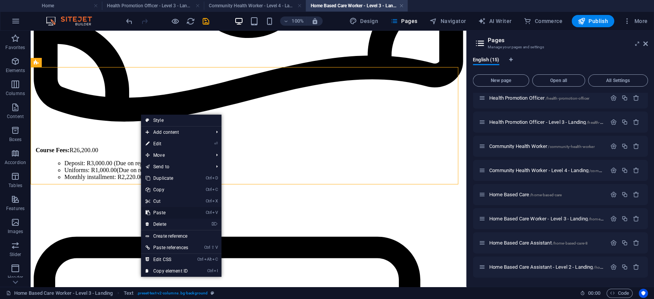
click at [170, 209] on link "Ctrl V Paste" at bounding box center [167, 212] width 52 height 11
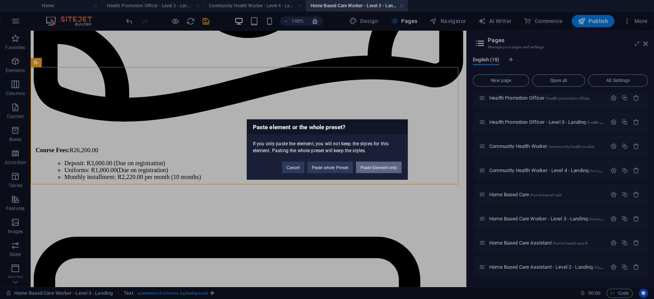
drag, startPoint x: 372, startPoint y: 163, endPoint x: 214, endPoint y: 132, distance: 160.9
click at [372, 163] on button "Paste Element only" at bounding box center [379, 167] width 46 height 11
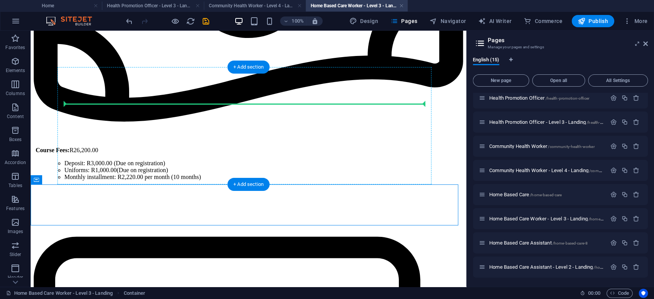
drag, startPoint x: 274, startPoint y: 201, endPoint x: 279, endPoint y: 107, distance: 94.0
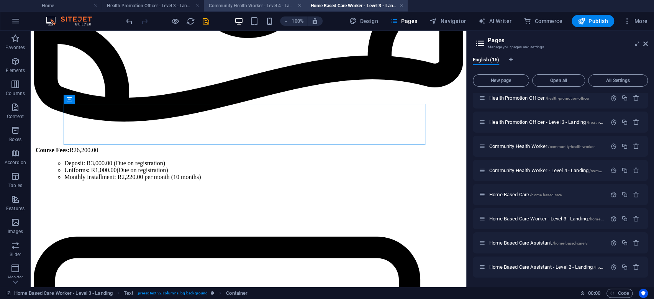
click at [257, 4] on h4 "Community Health Worker - Level 4 - Landing" at bounding box center [255, 6] width 102 height 8
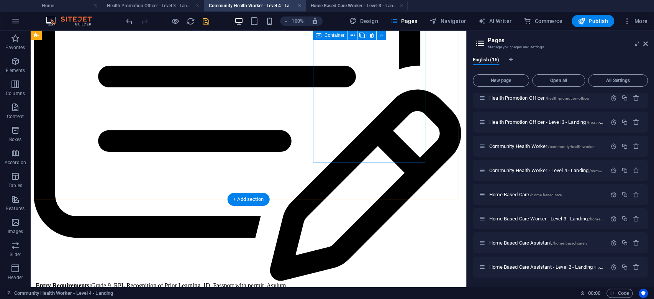
scroll to position [868, 0]
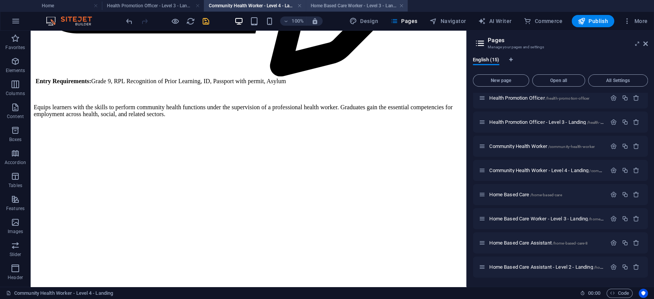
click at [359, 10] on li "Home Based Care Worker - Level 3 - Landing" at bounding box center [357, 5] width 102 height 11
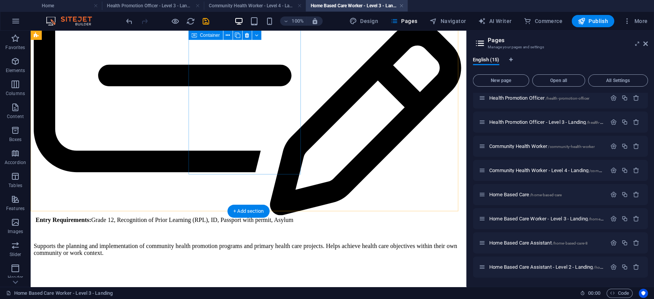
scroll to position [766, 0]
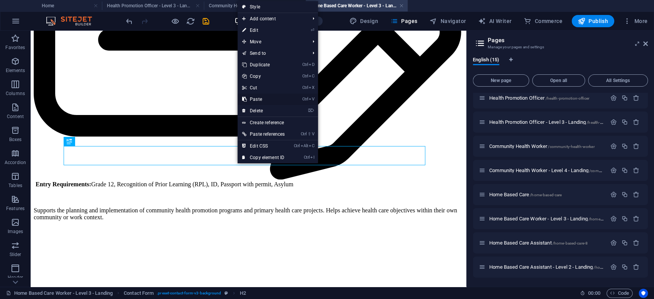
click at [260, 97] on link "Ctrl V Paste" at bounding box center [264, 98] width 52 height 11
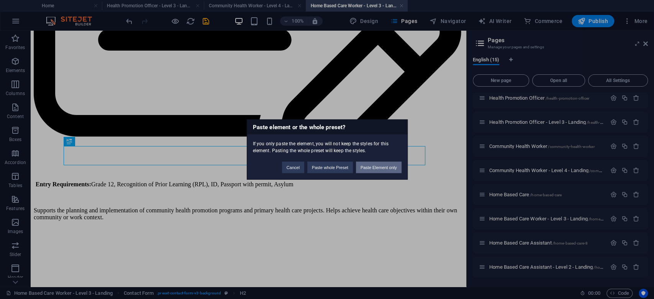
click at [363, 169] on button "Paste Element only" at bounding box center [379, 167] width 46 height 11
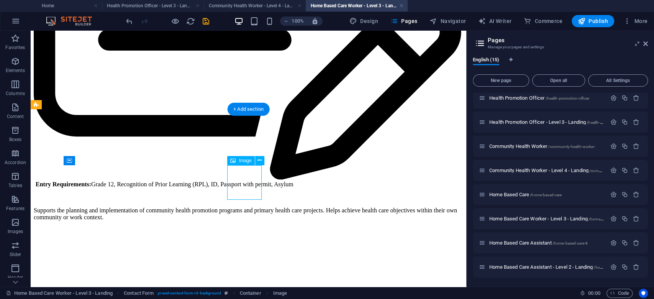
drag, startPoint x: 252, startPoint y: 182, endPoint x: 252, endPoint y: 173, distance: 8.8
drag, startPoint x: 279, startPoint y: 184, endPoint x: 279, endPoint y: 154, distance: 29.9
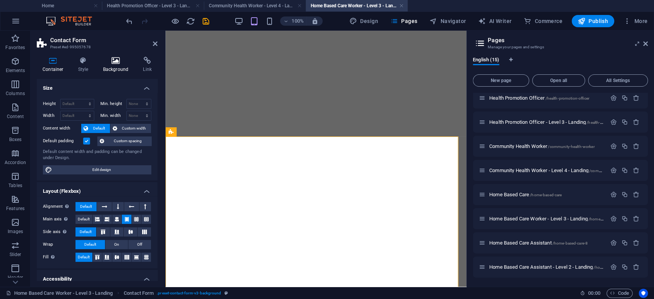
click at [110, 64] on icon at bounding box center [115, 61] width 37 height 8
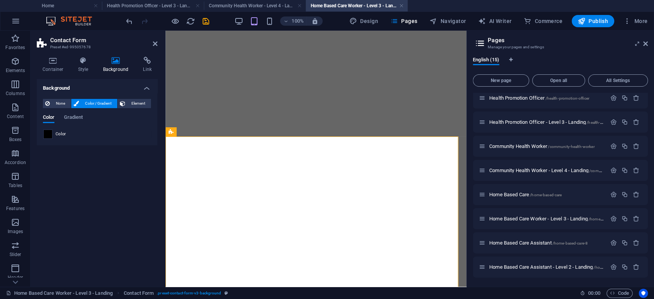
click at [47, 134] on span at bounding box center [48, 134] width 8 height 8
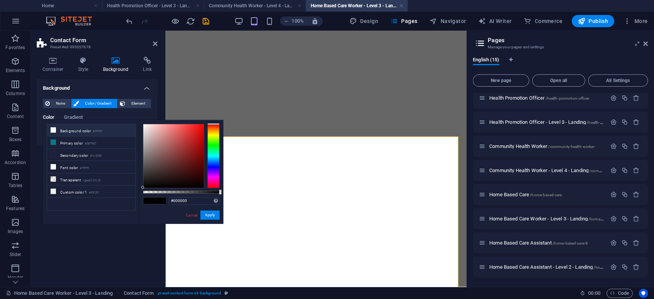
click at [70, 131] on li "Background color #ffffff" at bounding box center [91, 130] width 88 height 12
type input "#ffffff"
click at [207, 213] on button "Apply" at bounding box center [209, 214] width 19 height 9
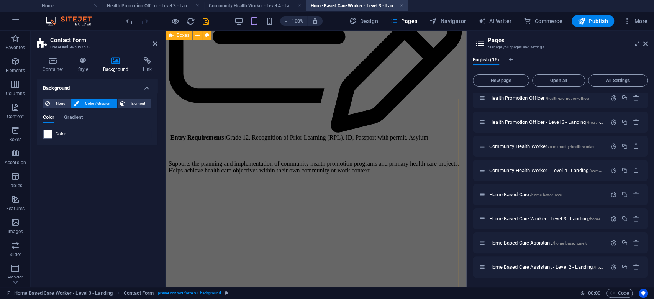
scroll to position [597, 0]
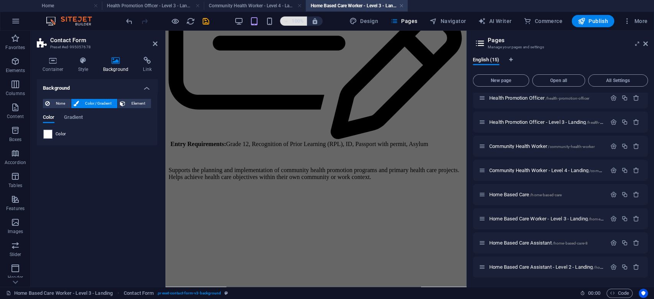
click at [297, 20] on h6 "100%" at bounding box center [298, 20] width 12 height 9
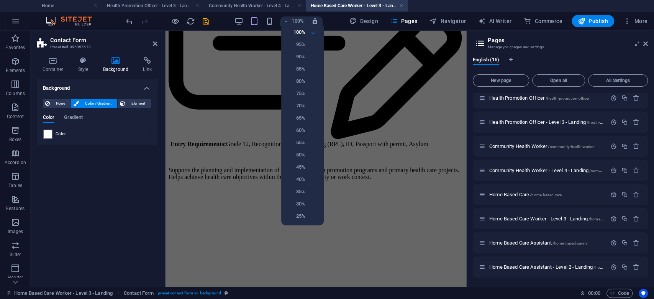
click at [297, 20] on div at bounding box center [327, 149] width 654 height 299
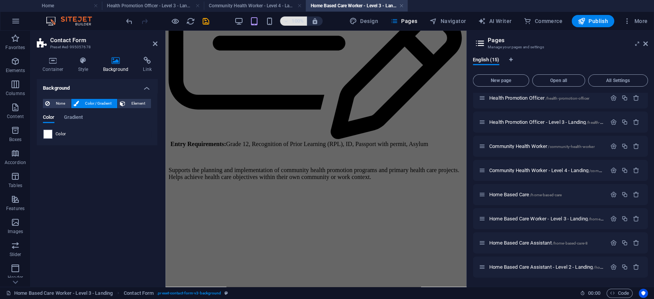
click at [297, 21] on h6 "100%" at bounding box center [298, 20] width 12 height 9
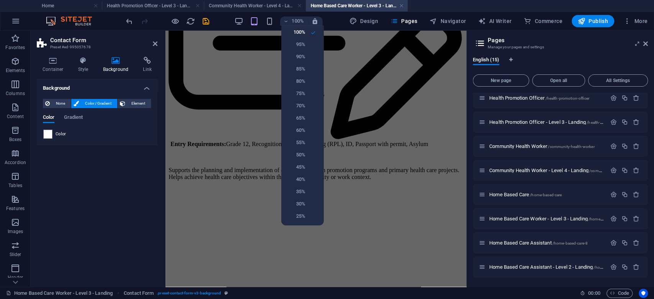
click at [296, 17] on div at bounding box center [327, 149] width 654 height 299
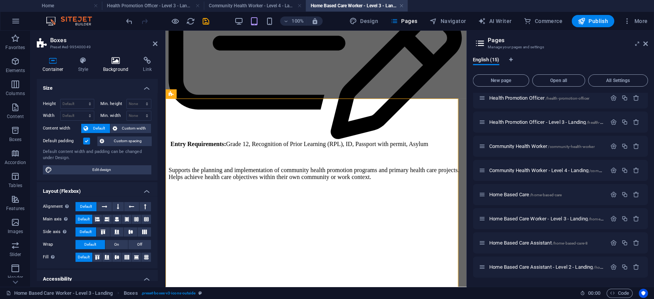
click at [112, 60] on icon at bounding box center [115, 61] width 37 height 8
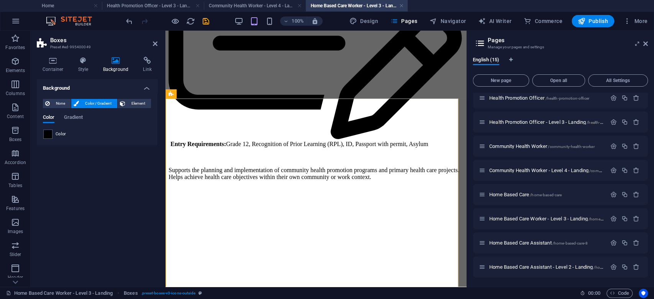
click at [51, 136] on span at bounding box center [48, 134] width 8 height 8
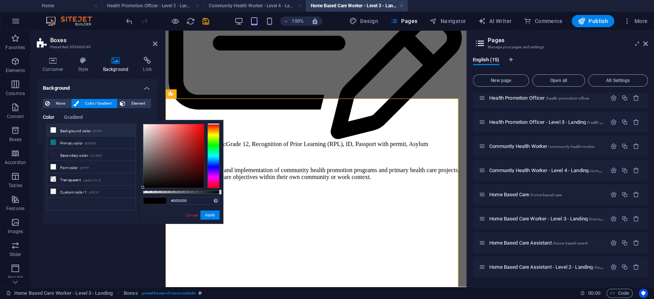
click at [74, 125] on li "Background color #ffffff" at bounding box center [91, 130] width 88 height 12
type input "#ffffff"
click at [217, 211] on button "Apply" at bounding box center [209, 214] width 19 height 9
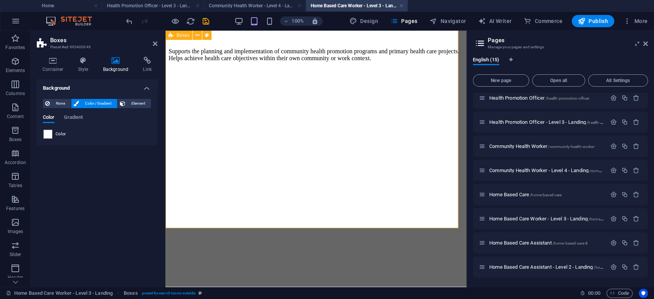
scroll to position [664, 0]
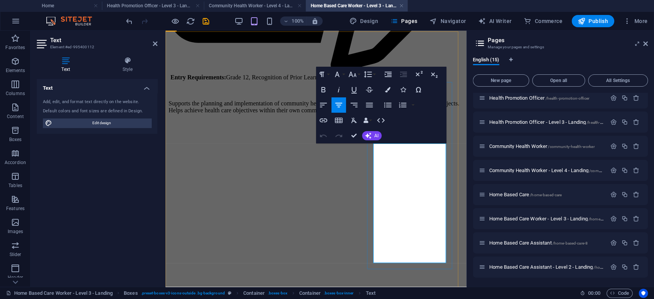
click at [127, 63] on icon at bounding box center [128, 61] width 60 height 8
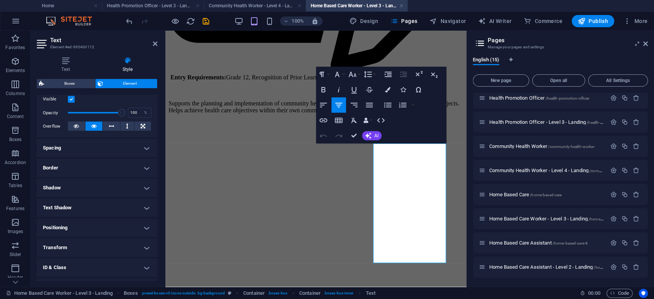
scroll to position [0, 0]
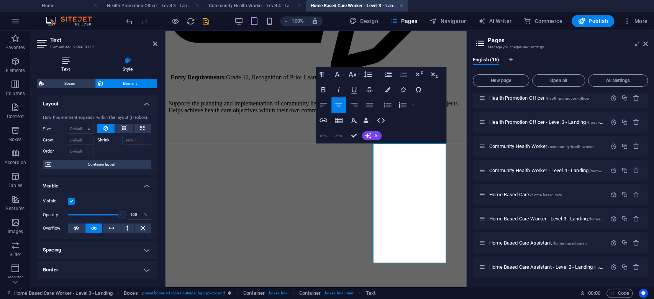
click at [57, 65] on h4 "Text" at bounding box center [67, 65] width 61 height 16
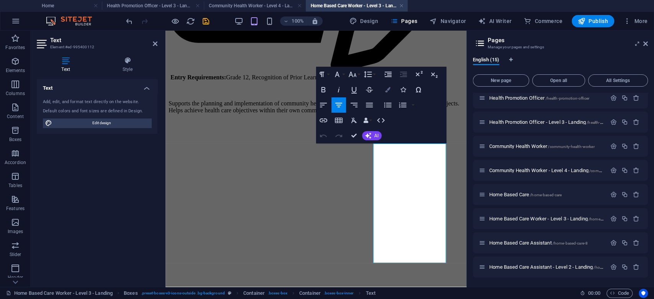
click at [389, 86] on button "Colors" at bounding box center [387, 89] width 15 height 15
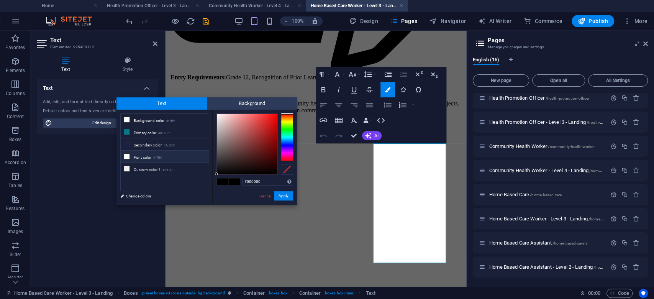
click at [147, 156] on li "Font color #ffffff" at bounding box center [165, 157] width 88 height 12
type input "#ffffff"
click at [282, 197] on button "Apply" at bounding box center [283, 195] width 19 height 9
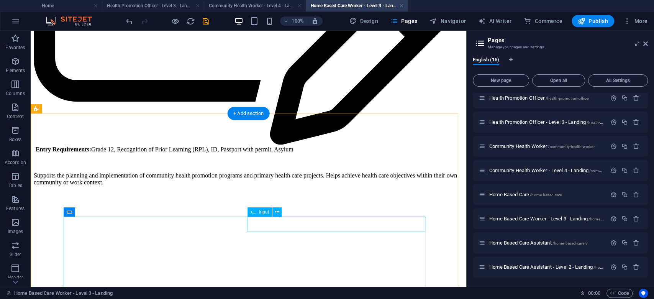
scroll to position [813, 0]
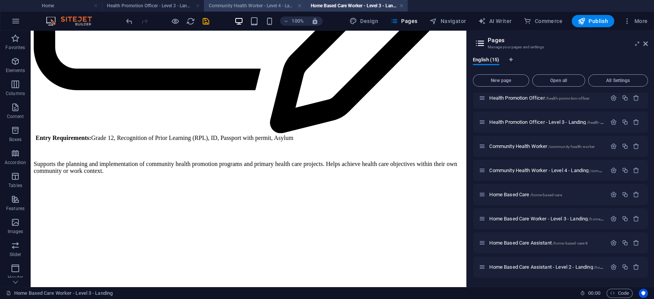
click at [259, 7] on h4 "Community Health Worker - Level 4 - Landing" at bounding box center [255, 6] width 102 height 8
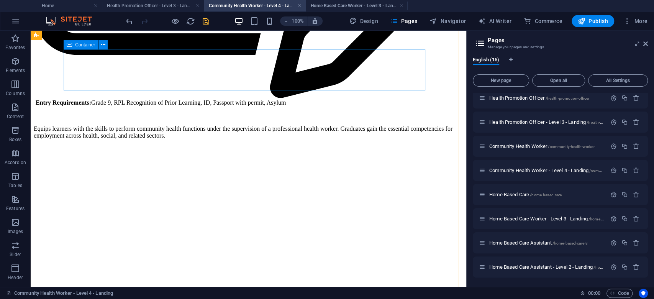
scroll to position [817, 0]
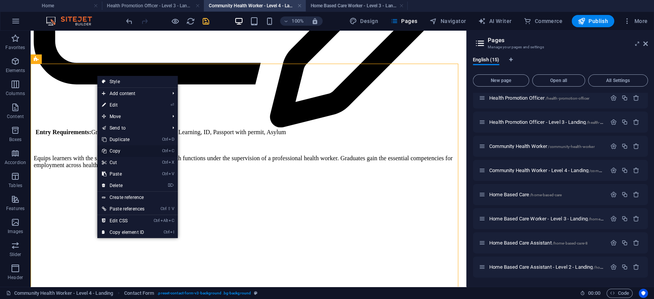
click at [121, 151] on link "Ctrl C Copy" at bounding box center [123, 150] width 52 height 11
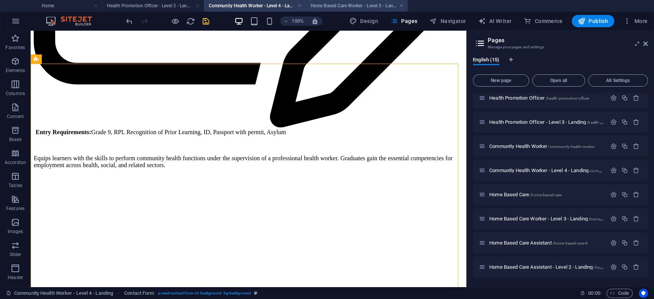
click at [348, 2] on h4 "Home Based Care Worker - Level 3 - Landing" at bounding box center [357, 6] width 102 height 8
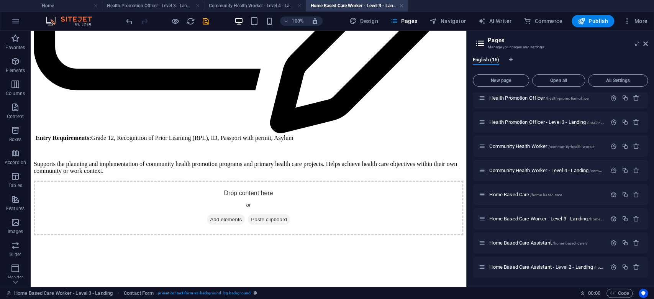
scroll to position [0, 0]
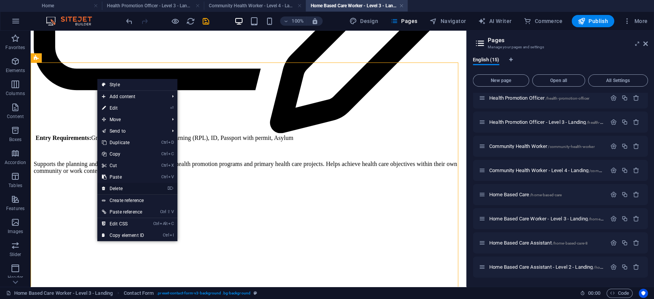
click at [124, 188] on link "⌦ Delete" at bounding box center [122, 188] width 51 height 11
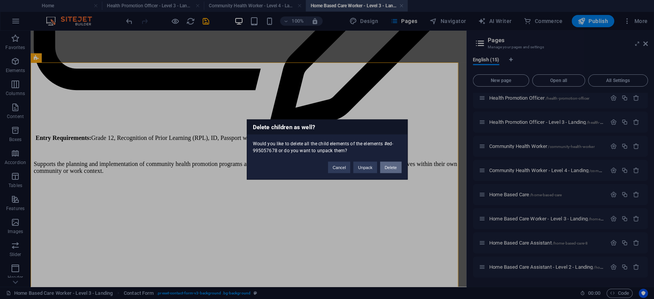
click at [392, 166] on button "Delete" at bounding box center [390, 167] width 21 height 11
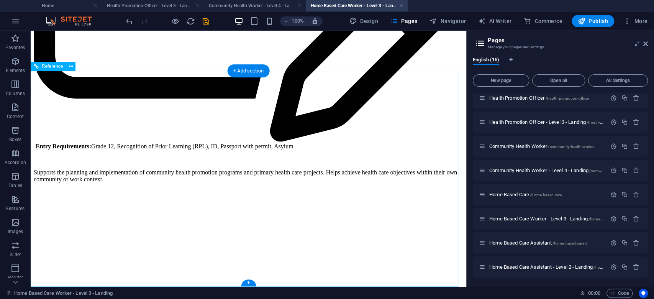
scroll to position [702, 0]
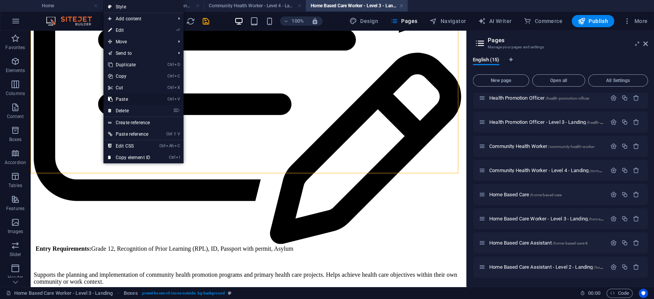
click at [128, 100] on link "Ctrl V Paste" at bounding box center [128, 98] width 51 height 11
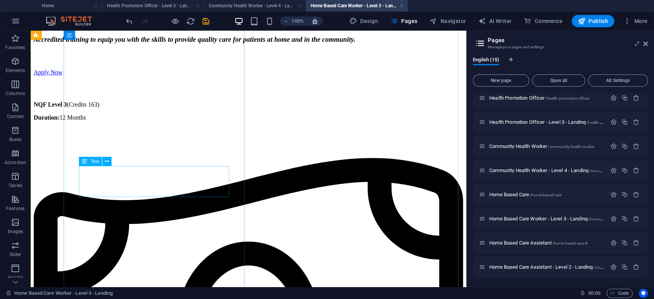
scroll to position [0, 0]
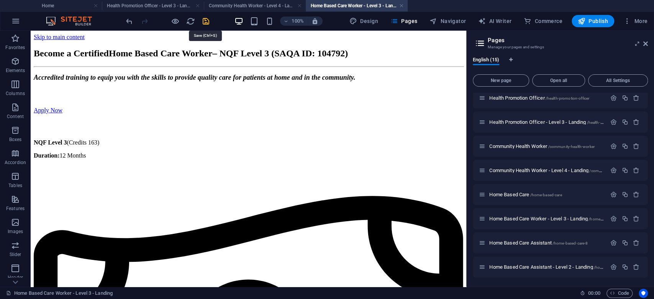
click at [207, 17] on icon "save" at bounding box center [206, 21] width 9 height 9
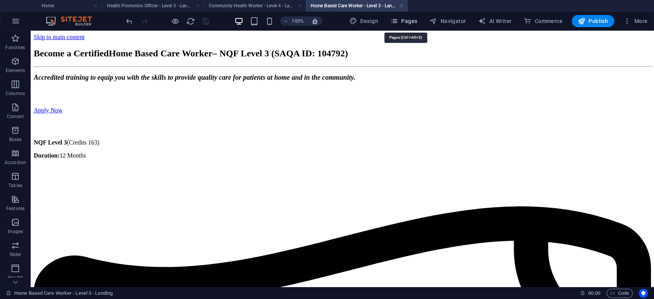
click at [406, 23] on span "Pages" at bounding box center [403, 21] width 27 height 8
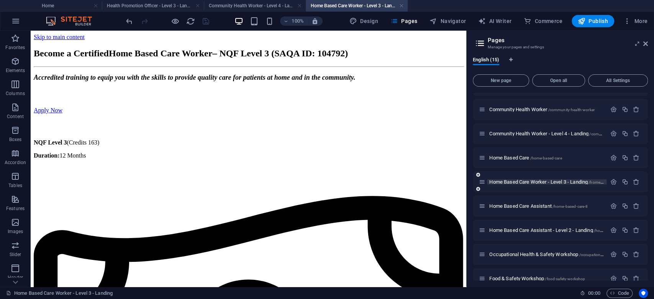
scroll to position [153, 0]
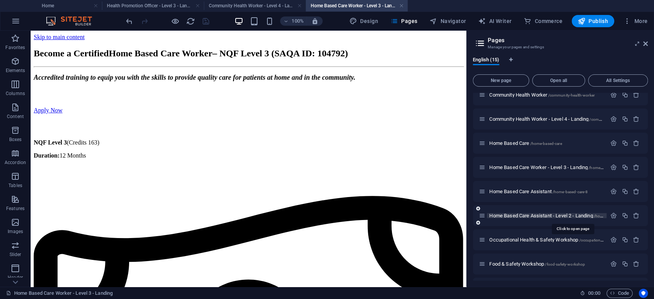
click at [549, 215] on span "Home Based Care Assistant - Level 2 - Landing /home-based-care-assistant-level-2" at bounding box center [571, 216] width 165 height 6
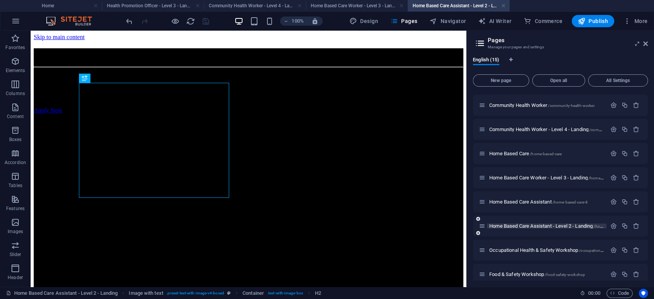
scroll to position [0, 0]
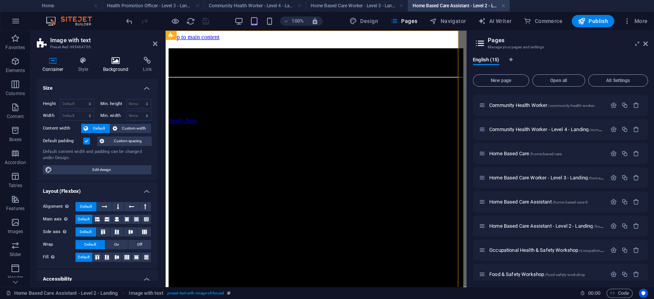
click at [116, 59] on icon at bounding box center [115, 61] width 37 height 8
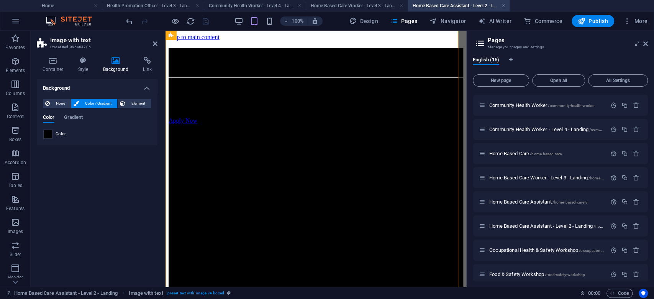
drag, startPoint x: 52, startPoint y: 134, endPoint x: 55, endPoint y: 138, distance: 5.2
click at [51, 134] on span at bounding box center [48, 134] width 8 height 8
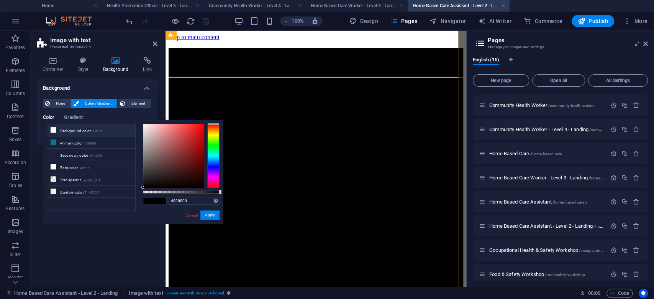
click at [85, 129] on li "Background color #ffffff" at bounding box center [91, 130] width 88 height 12
type input "#ffffff"
click at [207, 214] on button "Apply" at bounding box center [209, 214] width 19 height 9
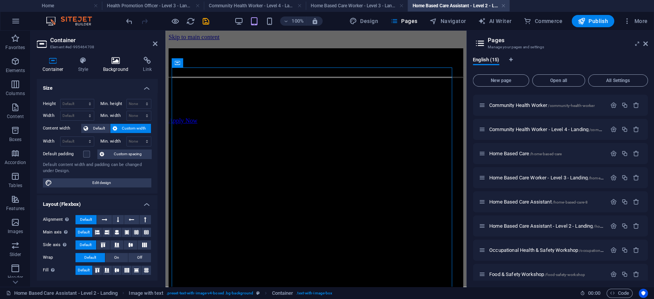
click at [116, 63] on icon at bounding box center [115, 61] width 37 height 8
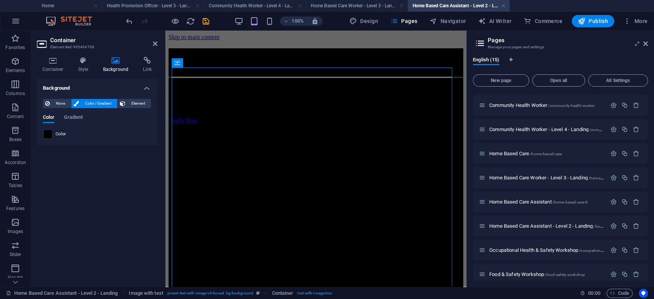
click at [50, 138] on span at bounding box center [48, 134] width 8 height 8
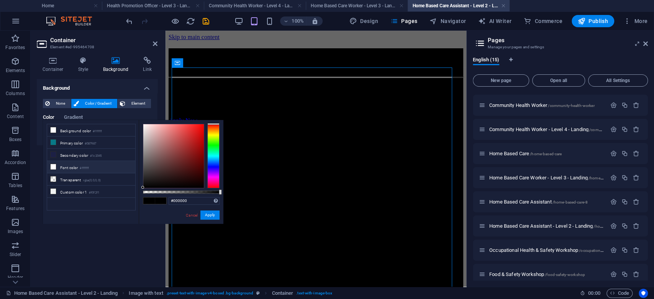
click at [91, 167] on li "Font color #ffffff" at bounding box center [91, 167] width 88 height 12
click at [190, 215] on link "Cancel" at bounding box center [191, 215] width 13 height 6
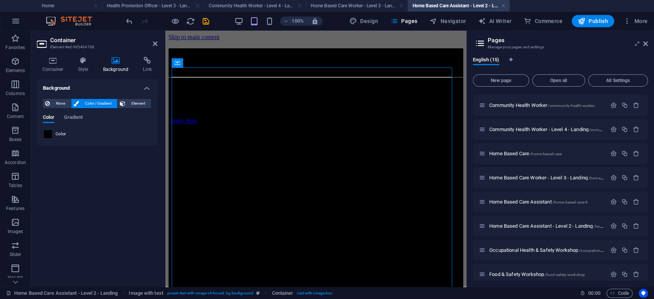
click at [46, 137] on span at bounding box center [48, 134] width 8 height 8
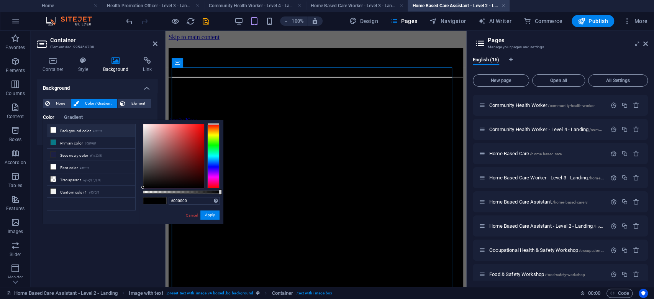
click at [80, 128] on li "Background color #ffffff" at bounding box center [91, 130] width 88 height 12
type input "#ffffff"
click at [210, 213] on button "Apply" at bounding box center [209, 214] width 19 height 9
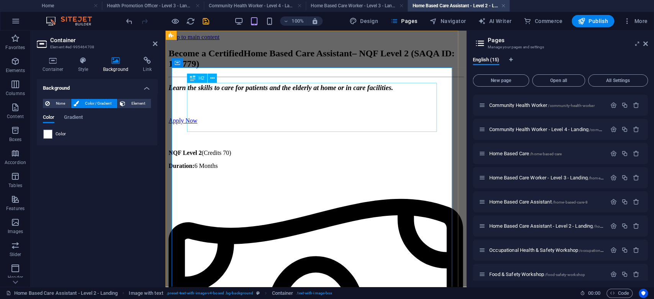
click at [271, 69] on div "Become a Certified Home Based Care Assistant – NQF Level 2 (SAQA ID: 104779)" at bounding box center [316, 58] width 295 height 21
click at [244, 58] on span "Become a Certified" at bounding box center [206, 53] width 75 height 10
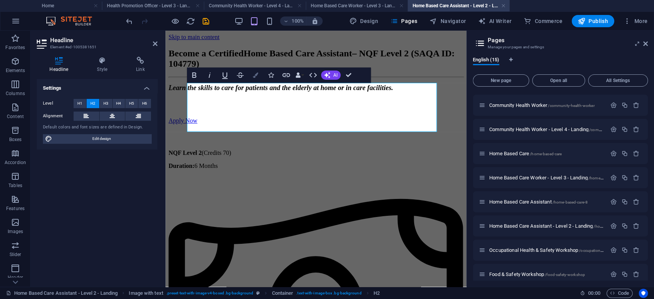
click at [256, 74] on icon "button" at bounding box center [255, 74] width 5 height 5
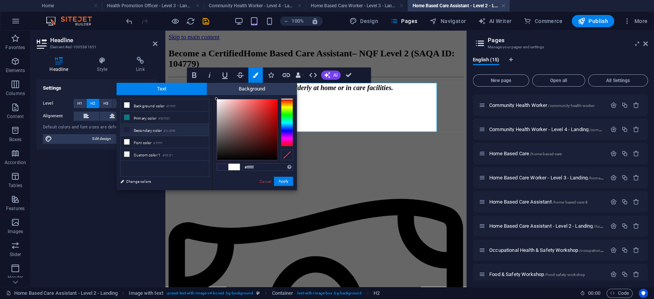
click at [144, 128] on li "Secondary color #1c2045" at bounding box center [165, 130] width 88 height 12
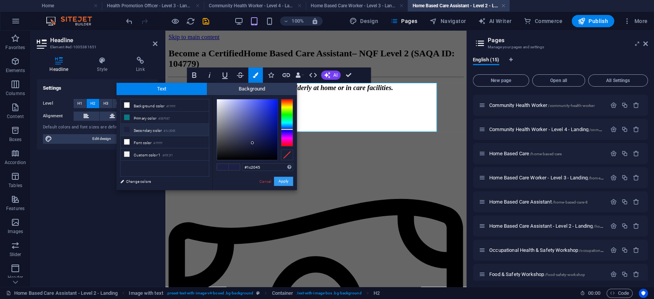
click at [277, 179] on button "Apply" at bounding box center [283, 181] width 19 height 9
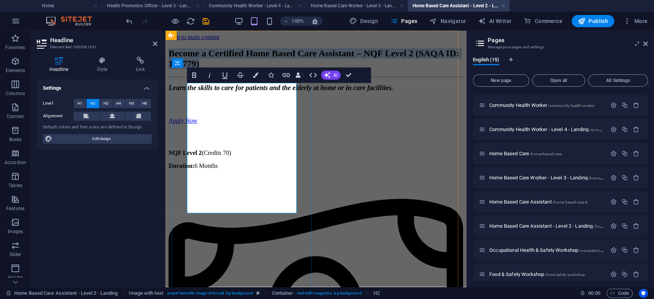
click at [248, 69] on span "Become a Certified Home Based Care Assistant – NQF Level 2 (SAQA ID: 104779)" at bounding box center [314, 58] width 291 height 20
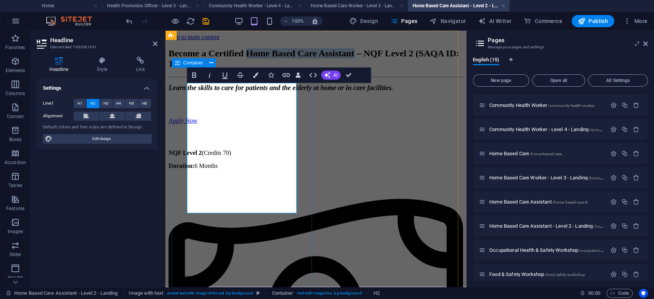
drag, startPoint x: 261, startPoint y: 157, endPoint x: 187, endPoint y: 128, distance: 79.7
click at [253, 74] on icon "button" at bounding box center [255, 74] width 5 height 5
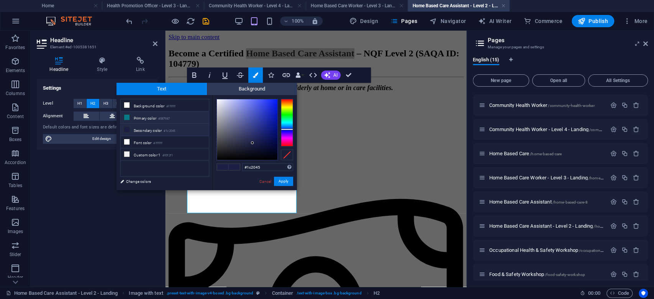
click at [170, 118] on small "#087987" at bounding box center [163, 118] width 11 height 5
type input "#087987"
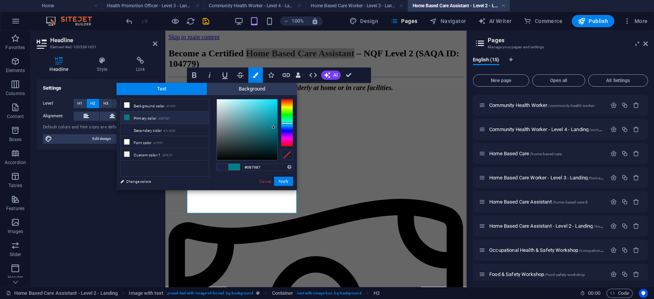
click at [294, 182] on div "#087987 Supported formats #0852ed rgb(8, 82, 237) rgba(8, 82, 237, 90%) hsv(221…" at bounding box center [254, 198] width 85 height 206
click at [285, 182] on button "Apply" at bounding box center [283, 181] width 19 height 9
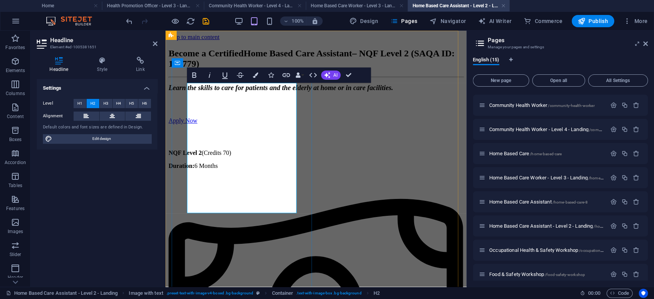
click at [244, 69] on span "Become a Certified Home Based Care Assistant – NQF Level 2 (SAQA ID: 104779)" at bounding box center [312, 58] width 286 height 20
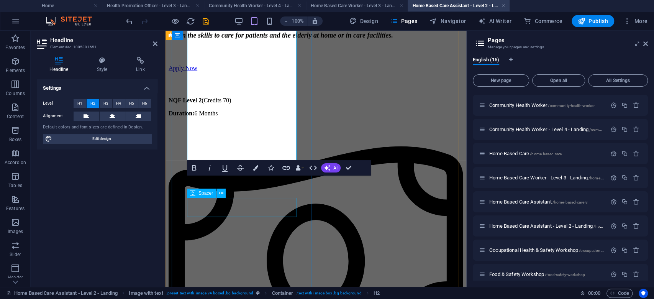
scroll to position [102, 0]
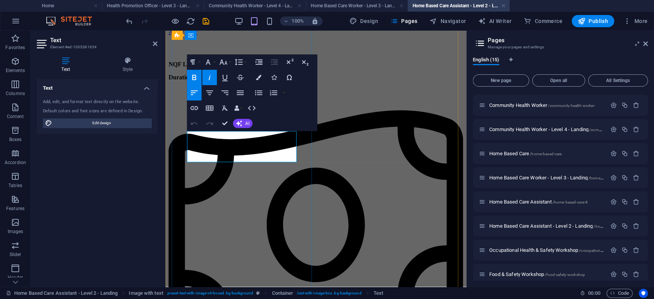
click at [257, 72] on button "Colors" at bounding box center [258, 77] width 15 height 15
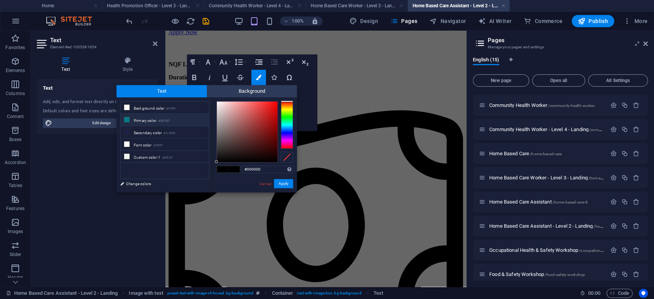
click at [152, 121] on li "Primary color #087987" at bounding box center [165, 120] width 88 height 12
type input "#087987"
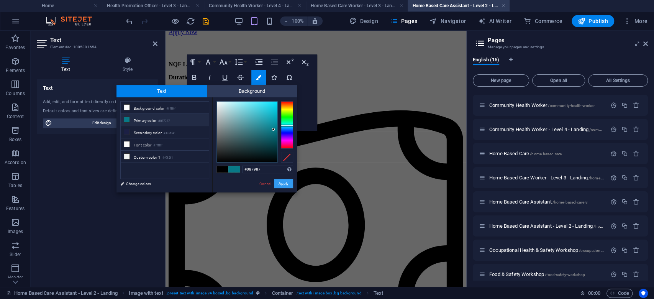
click at [279, 185] on button "Apply" at bounding box center [283, 183] width 19 height 9
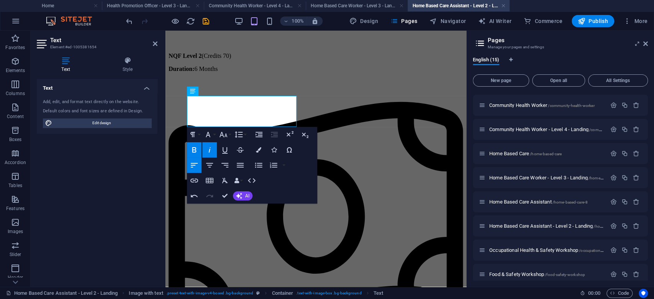
scroll to position [190, 0]
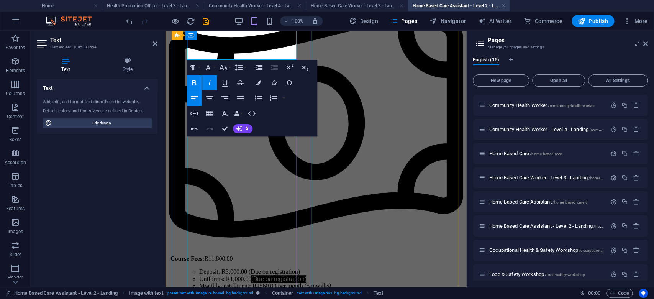
click at [254, 174] on div "NQF Level 2 (Credits 70) Duration: 6 Months     Course Fees: R11,800.00 Deposit…" at bounding box center [316, 279] width 295 height 641
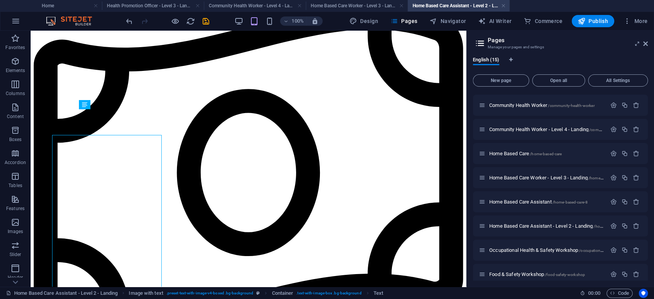
scroll to position [175, 0]
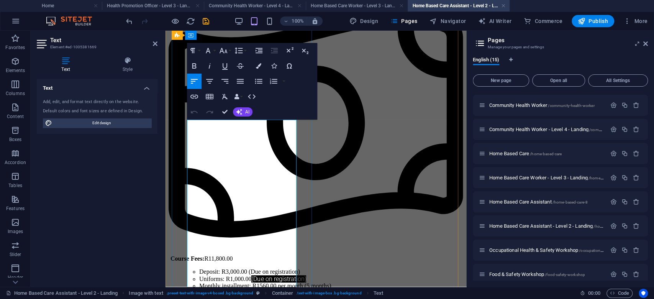
click at [242, 282] on li "Monthly installment: R1560.00 per month (5 months)" at bounding box center [331, 285] width 264 height 7
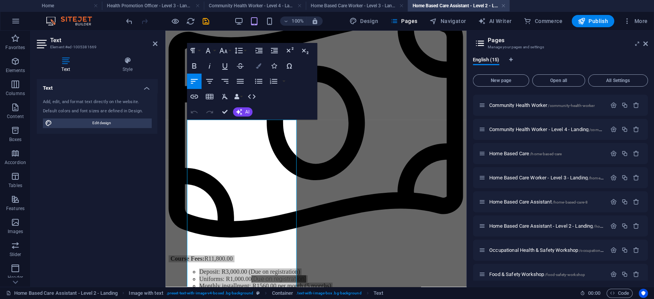
click at [258, 68] on icon "button" at bounding box center [258, 65] width 5 height 5
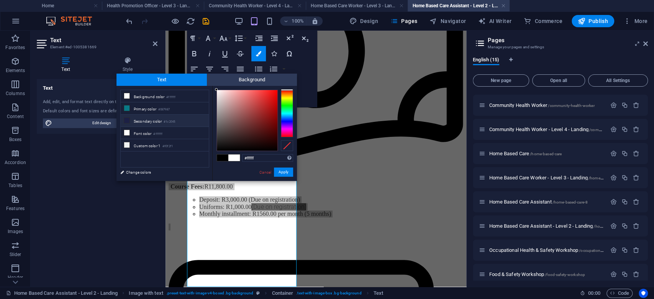
click at [157, 122] on li "Secondary color #1c2045" at bounding box center [165, 121] width 88 height 12
type input "#1c2045"
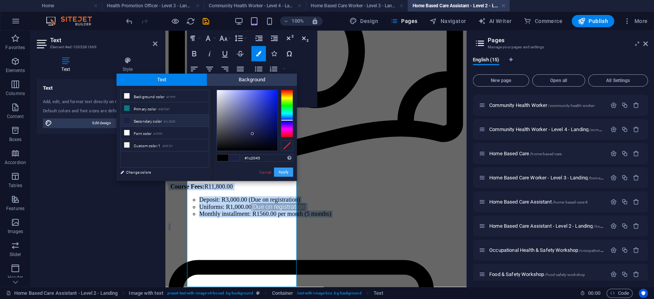
click at [284, 170] on button "Apply" at bounding box center [283, 171] width 19 height 9
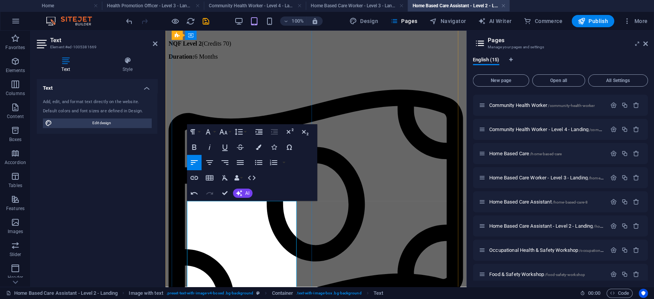
scroll to position [160, 0]
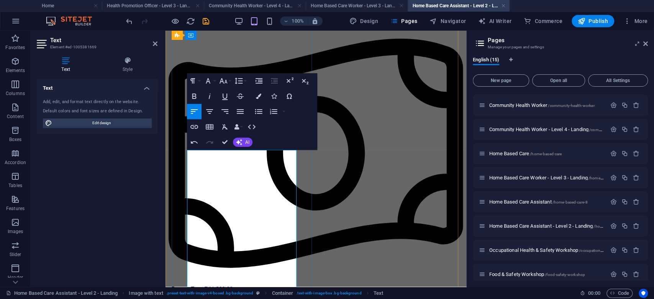
drag, startPoint x: 234, startPoint y: 192, endPoint x: 248, endPoint y: 183, distance: 16.0
click at [248, 298] on li "Deposit: R3,000.00 (Due on registration)" at bounding box center [331, 301] width 264 height 7
copy span "(Due on registration)"
drag, startPoint x: 241, startPoint y: 208, endPoint x: 254, endPoint y: 201, distance: 15.1
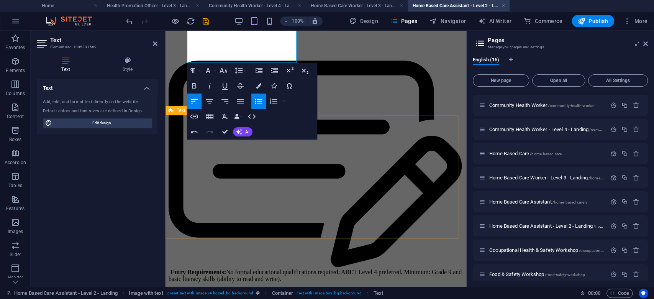
scroll to position [460, 0]
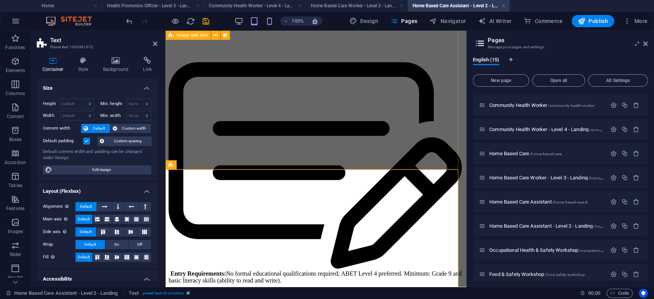
scroll to position [432, 0]
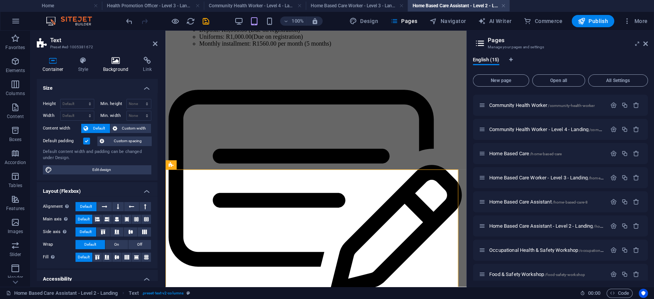
click at [109, 63] on icon at bounding box center [115, 61] width 37 height 8
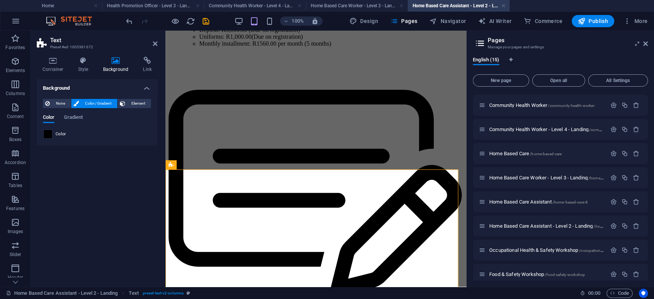
click at [49, 136] on span at bounding box center [48, 134] width 8 height 8
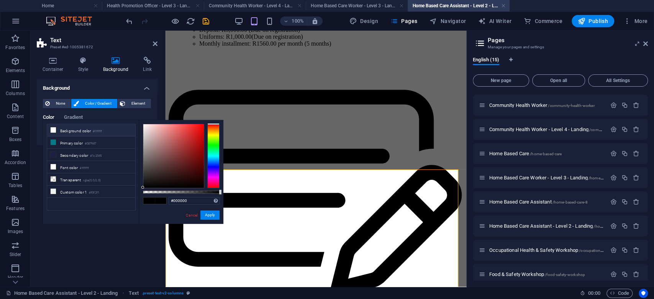
click at [75, 131] on li "Background color #ffffff" at bounding box center [91, 130] width 88 height 12
type input "#ffffff"
click at [215, 213] on button "Apply" at bounding box center [209, 214] width 19 height 9
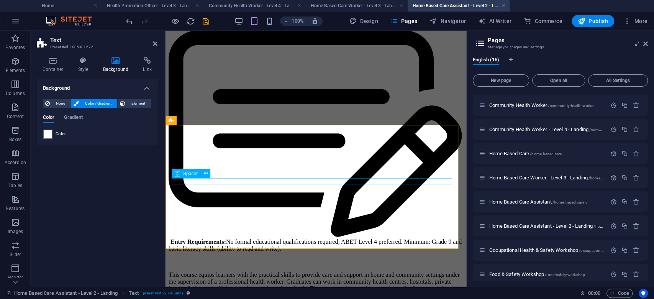
scroll to position [534, 0]
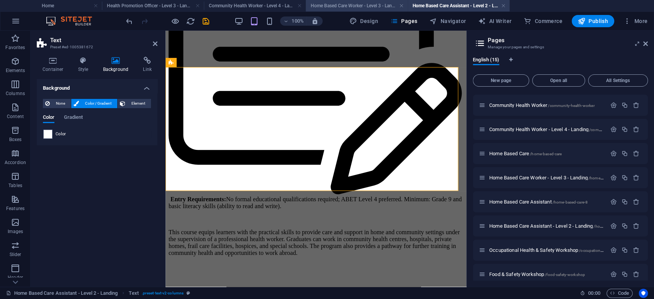
click at [355, 6] on h4 "Home Based Care Worker - Level 3 - Landing" at bounding box center [357, 6] width 102 height 8
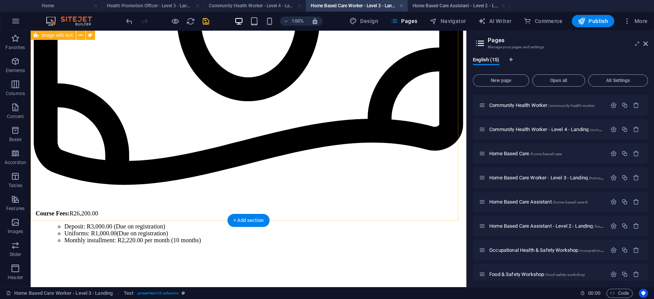
scroll to position [408, 0]
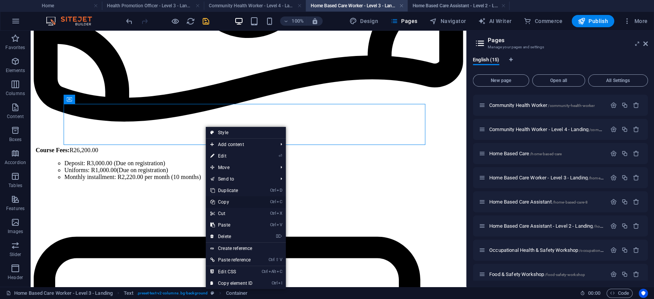
click at [228, 203] on link "Ctrl C Copy" at bounding box center [231, 201] width 51 height 11
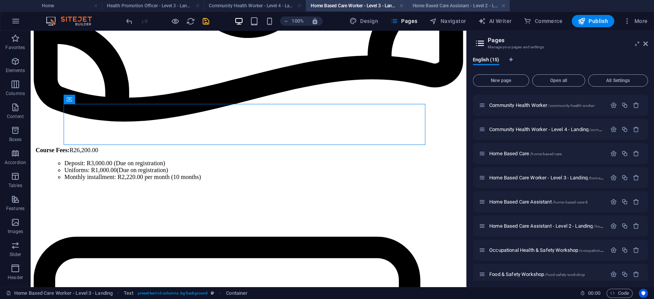
click at [425, 3] on h4 "Home Based Care Assistant - Level 2 - Landing" at bounding box center [459, 6] width 102 height 8
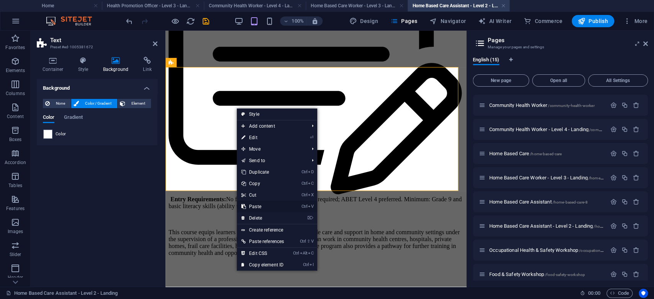
click at [261, 205] on link "Ctrl V Paste" at bounding box center [263, 206] width 52 height 11
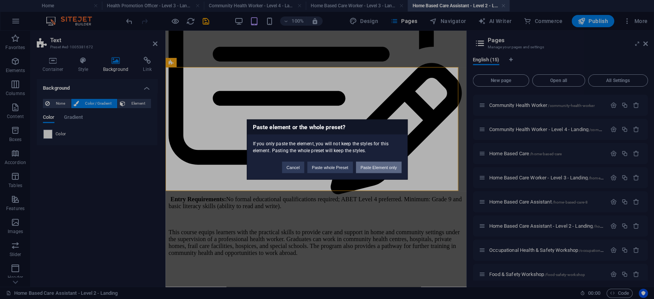
click at [381, 166] on button "Paste Element only" at bounding box center [379, 167] width 46 height 11
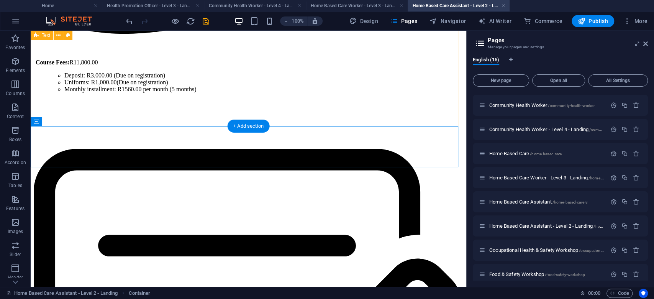
scroll to position [483, 0]
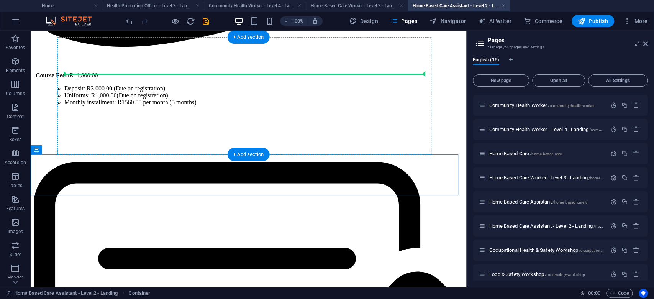
drag, startPoint x: 291, startPoint y: 170, endPoint x: 288, endPoint y: 80, distance: 89.7
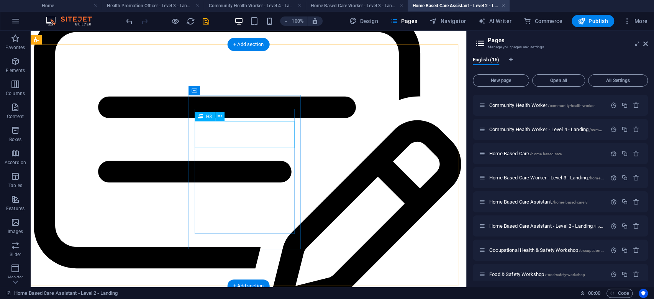
scroll to position [585, 0]
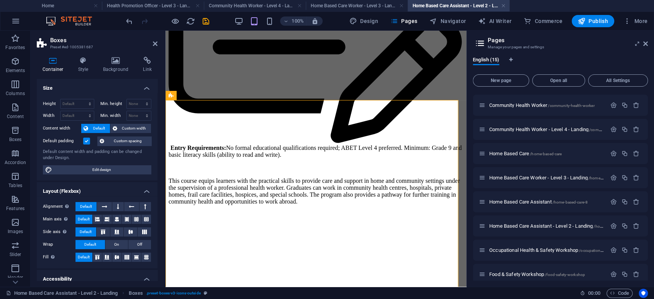
scroll to position [666, 0]
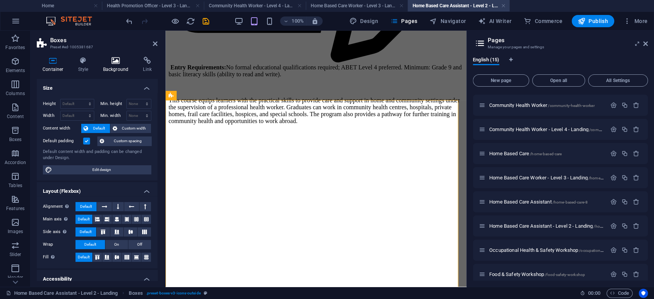
click at [111, 61] on icon at bounding box center [115, 61] width 37 height 8
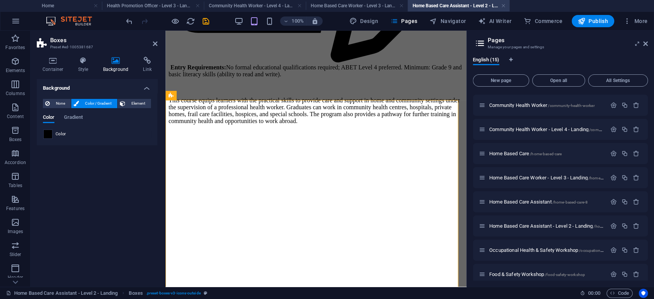
click at [48, 137] on span at bounding box center [48, 134] width 8 height 8
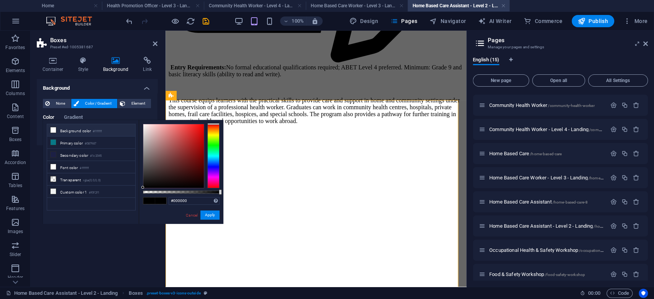
click at [73, 132] on li "Background color #ffffff" at bounding box center [91, 130] width 88 height 12
type input "#ffffff"
click at [210, 215] on button "Apply" at bounding box center [209, 214] width 19 height 9
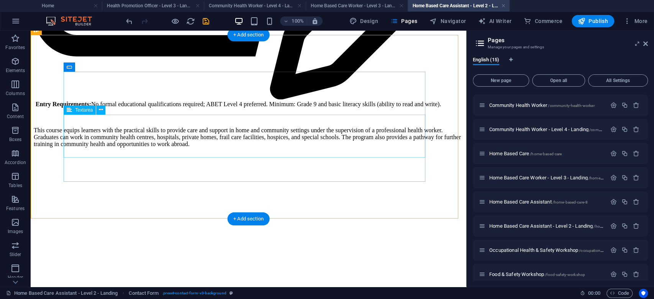
scroll to position [834, 0]
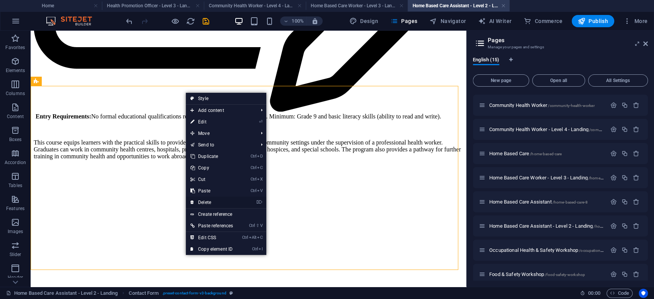
click at [213, 201] on link "⌦ Delete" at bounding box center [212, 202] width 52 height 11
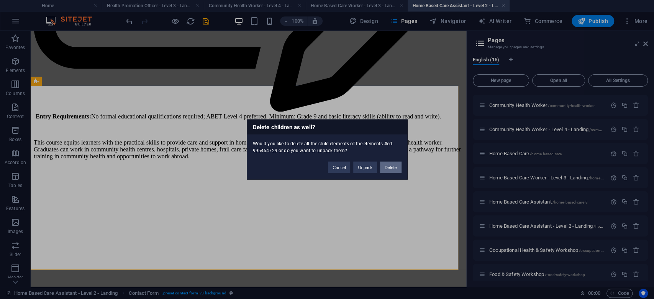
drag, startPoint x: 390, startPoint y: 165, endPoint x: 359, endPoint y: 136, distance: 42.8
click at [390, 165] on button "Delete" at bounding box center [390, 167] width 21 height 11
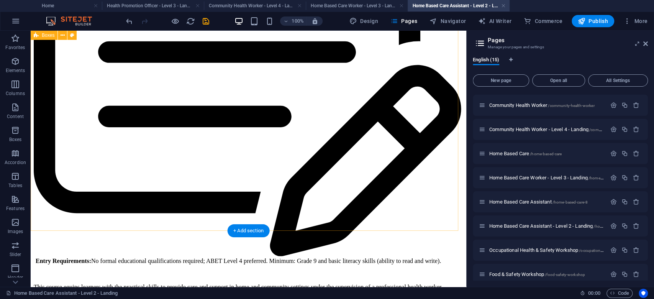
scroll to position [681, 0]
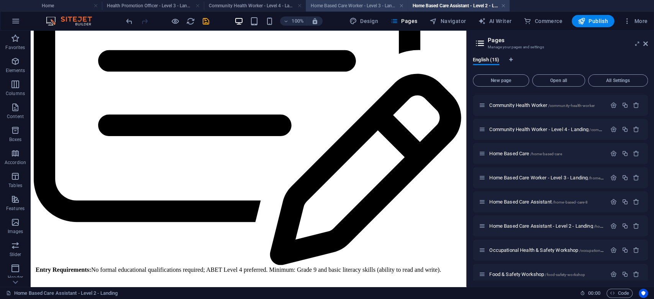
click at [372, 6] on h4 "Home Based Care Worker - Level 3 - Landing" at bounding box center [357, 6] width 102 height 8
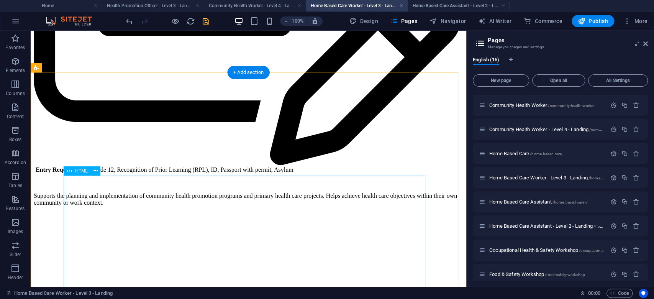
scroll to position [765, 0]
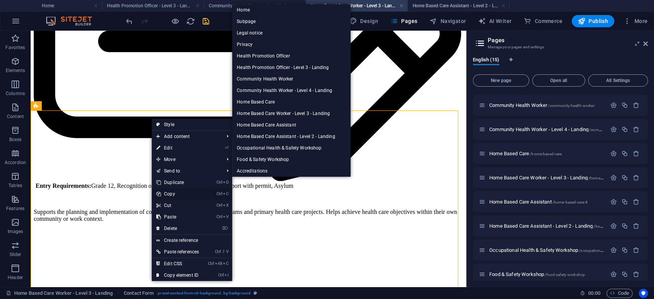
click at [181, 193] on link "Ctrl C Copy" at bounding box center [178, 193] width 52 height 11
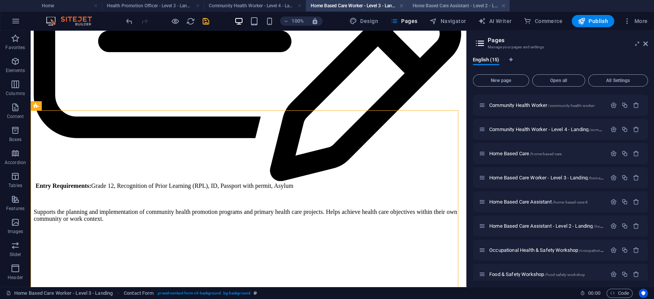
click at [435, 3] on h4 "Home Based Care Assistant - Level 2 - Landing" at bounding box center [459, 6] width 102 height 8
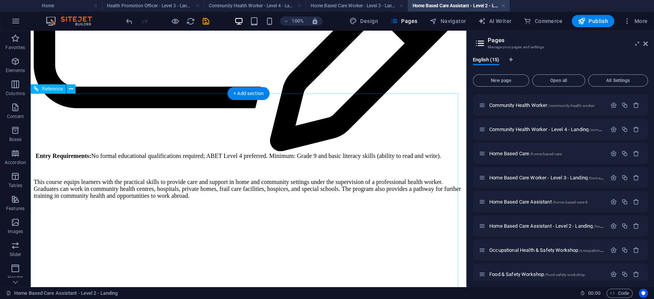
scroll to position [732, 0]
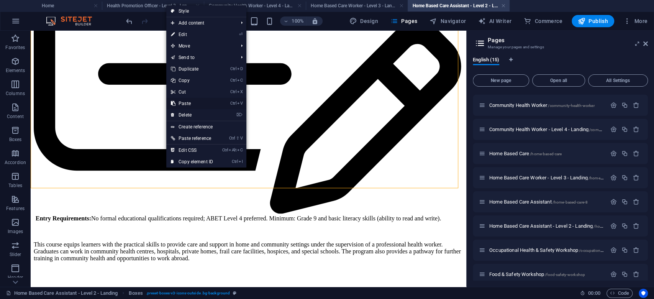
click at [193, 105] on link "Ctrl V Paste" at bounding box center [191, 103] width 51 height 11
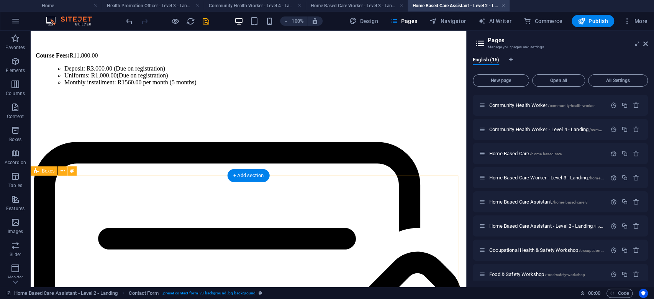
scroll to position [605, 0]
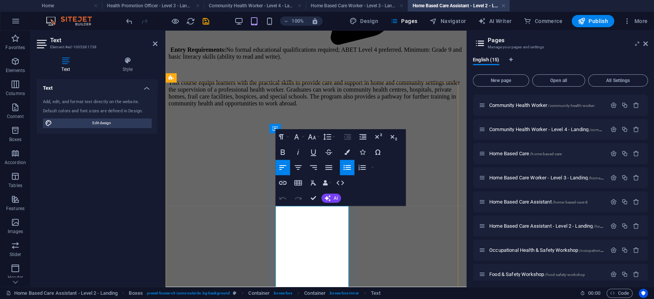
click at [353, 151] on button "Colors" at bounding box center [347, 151] width 15 height 15
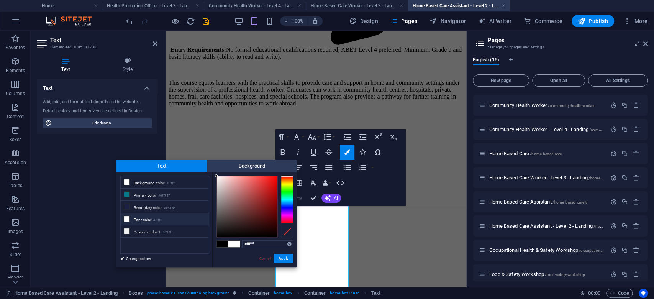
click at [153, 216] on li "Font color #ffffff" at bounding box center [165, 219] width 88 height 12
click at [283, 259] on button "Apply" at bounding box center [283, 258] width 19 height 9
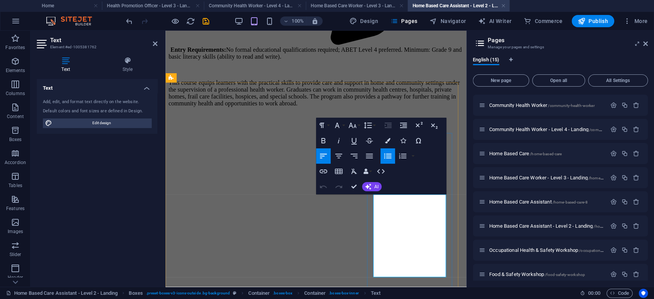
click at [384, 136] on button "Colors" at bounding box center [387, 140] width 15 height 15
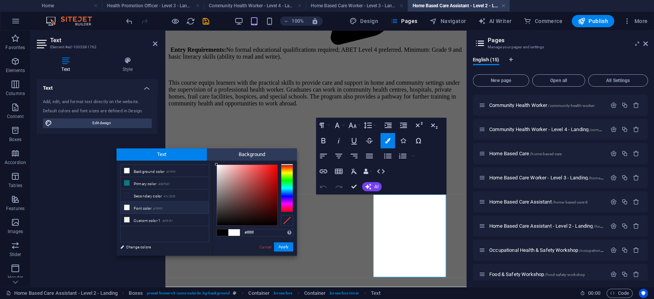
click at [150, 204] on li "Font color #ffffff" at bounding box center [165, 208] width 88 height 12
click at [283, 244] on button "Apply" at bounding box center [283, 246] width 19 height 9
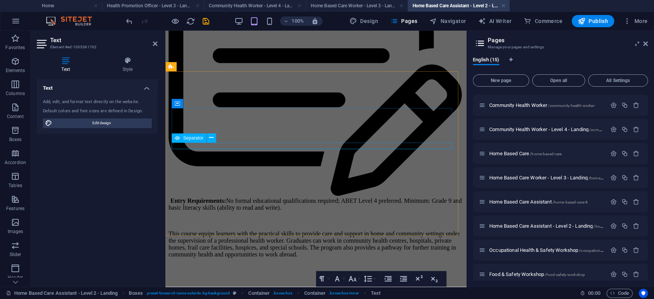
scroll to position [530, 0]
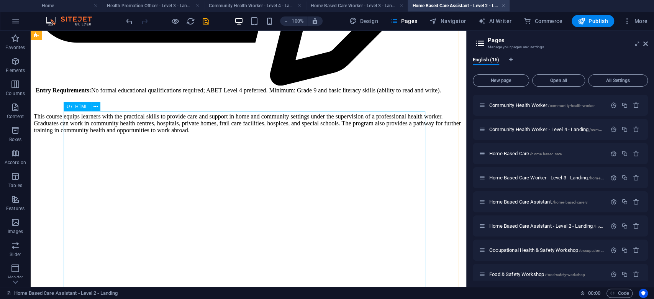
scroll to position [708, 0]
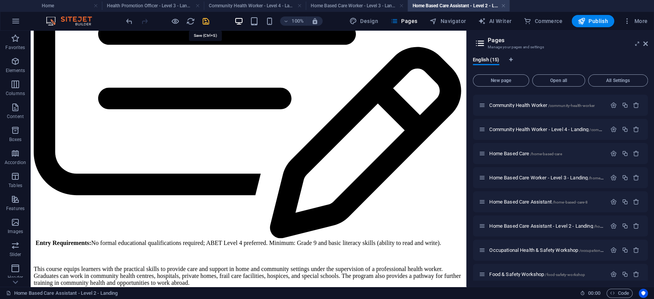
click at [202, 20] on icon "save" at bounding box center [206, 21] width 9 height 9
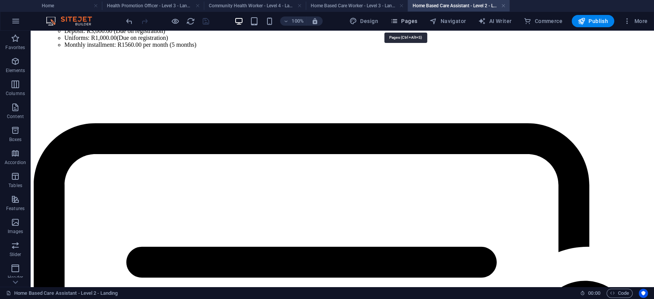
click at [404, 20] on span "Pages" at bounding box center [403, 21] width 27 height 8
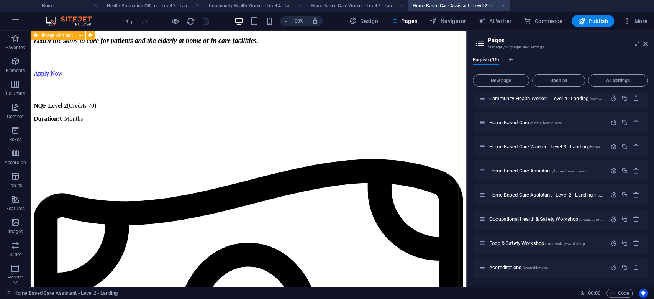
scroll to position [0, 0]
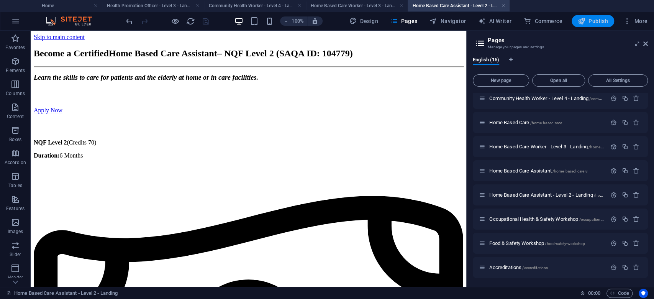
click at [590, 19] on span "Publish" at bounding box center [593, 21] width 30 height 8
